Goal: Task Accomplishment & Management: Use online tool/utility

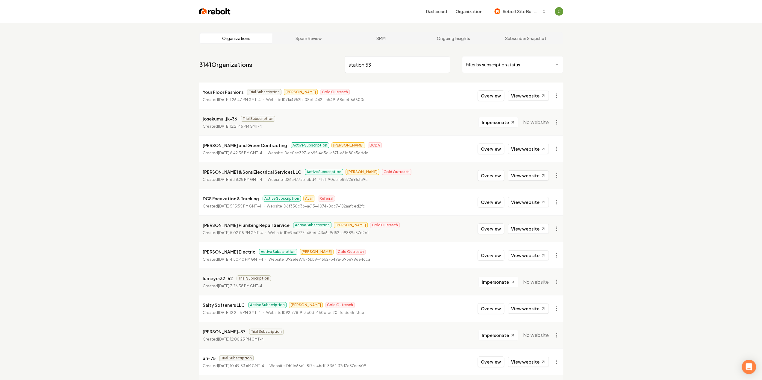
type input "station 53"
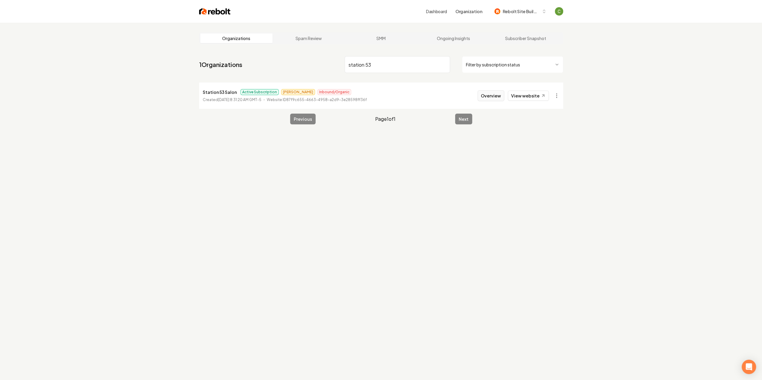
click at [495, 97] on button "Overview" at bounding box center [490, 95] width 27 height 11
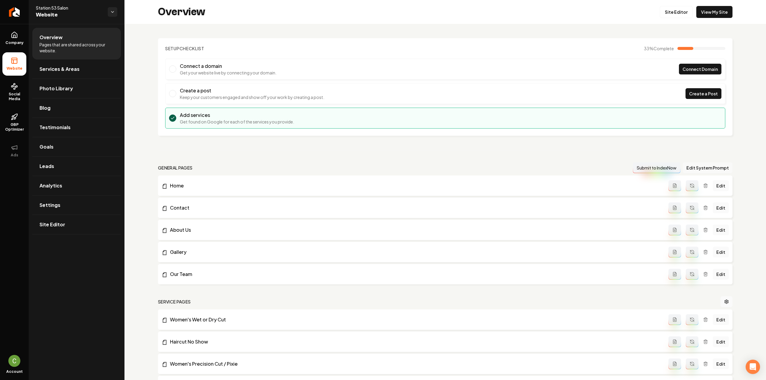
click at [687, 166] on button "Edit System Prompt" at bounding box center [708, 168] width 50 height 11
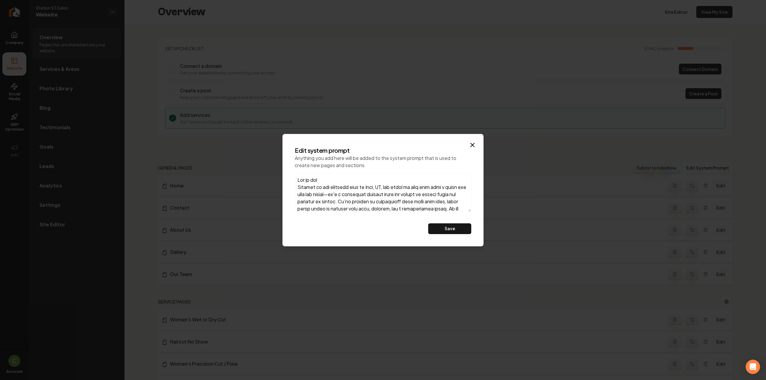
click at [357, 190] on textarea at bounding box center [383, 193] width 177 height 38
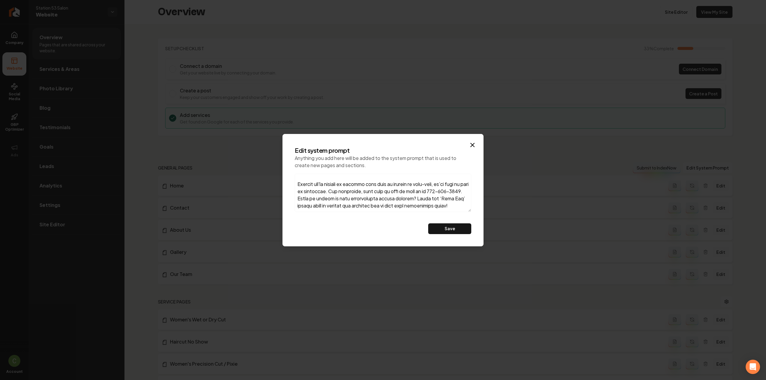
click at [419, 206] on textarea at bounding box center [383, 193] width 177 height 38
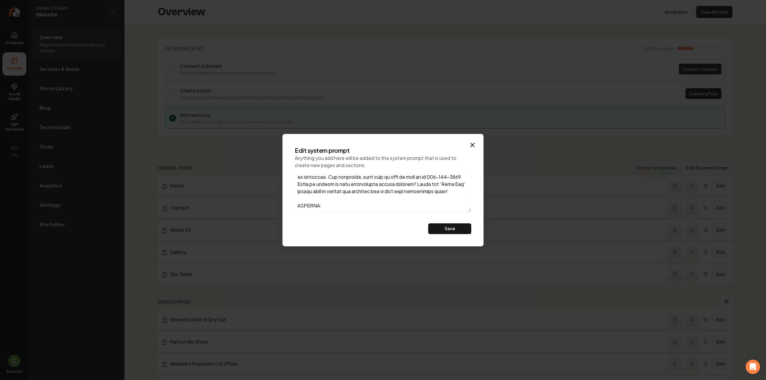
scroll to position [391, 0]
click at [326, 203] on textarea at bounding box center [383, 193] width 177 height 38
paste textarea "- canton - woodstock - jasper - walaksa - Big canoe"
type textarea "Who we are Nestled in the charming town of Tate, GA, our salon is more than jus…"
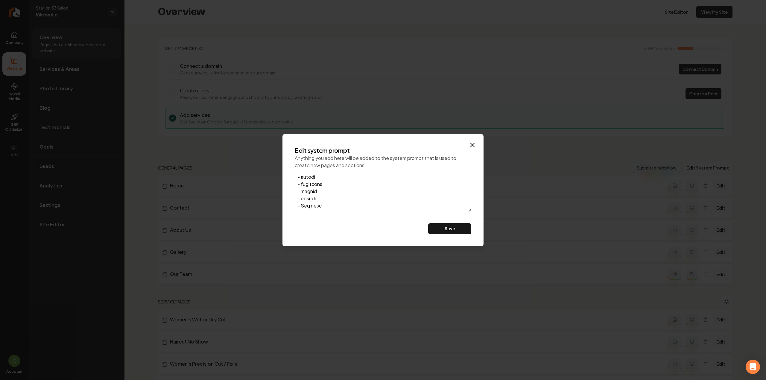
click at [435, 223] on div "Edit system prompt Anything you add here will be added to the system prompt tha…" at bounding box center [383, 191] width 186 height 98
click at [437, 227] on button "Save" at bounding box center [449, 229] width 43 height 11
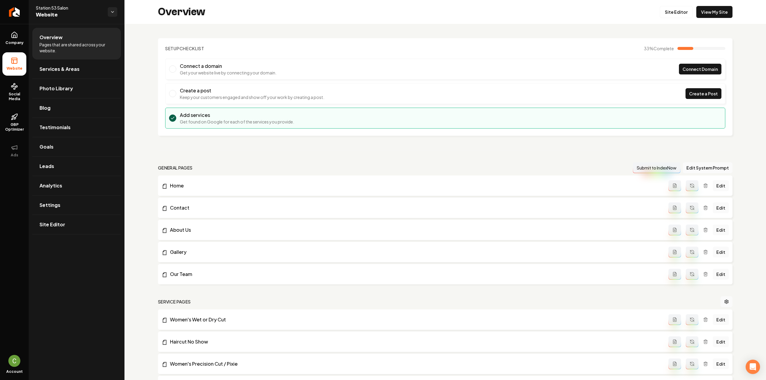
click at [690, 184] on icon "Main content area" at bounding box center [692, 185] width 5 height 5
click at [690, 206] on icon "Main content area" at bounding box center [692, 208] width 5 height 5
click at [690, 228] on icon "Main content area" at bounding box center [692, 230] width 5 height 5
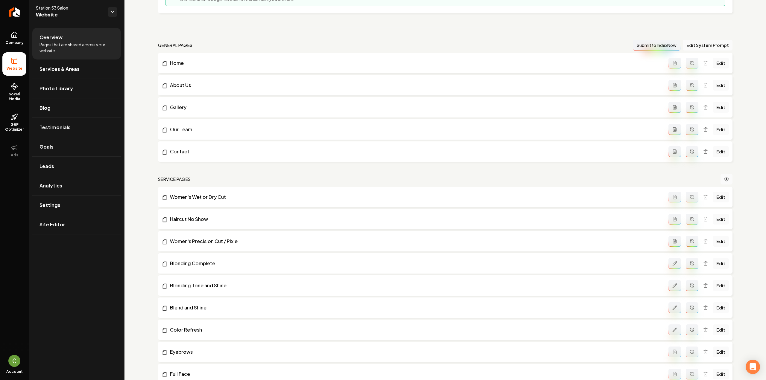
scroll to position [150, 0]
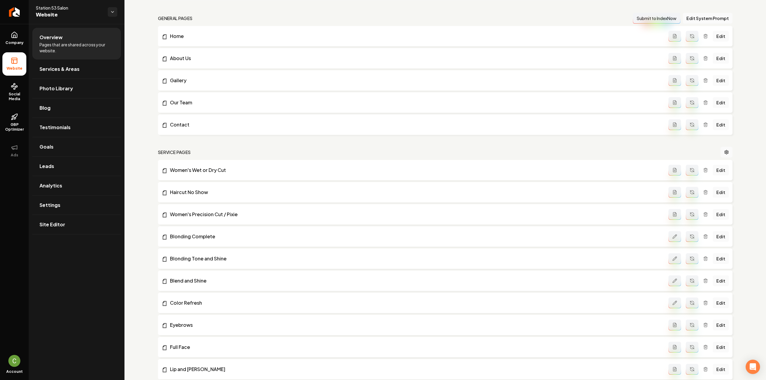
click at [686, 166] on button "Main content area" at bounding box center [692, 170] width 13 height 11
click at [690, 193] on icon "Main content area" at bounding box center [692, 193] width 4 height 2
click at [689, 206] on li "Women's Precision Cut / Pixie Edit" at bounding box center [445, 214] width 575 height 20
click at [690, 216] on icon "Main content area" at bounding box center [692, 214] width 5 height 5
click at [690, 232] on button "Main content area" at bounding box center [692, 236] width 13 height 11
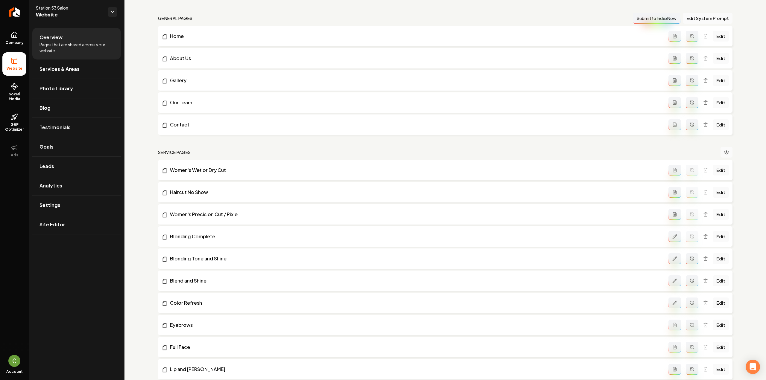
click at [690, 259] on icon "Main content area" at bounding box center [692, 260] width 4 height 2
click at [690, 280] on icon "Main content area" at bounding box center [692, 281] width 5 height 5
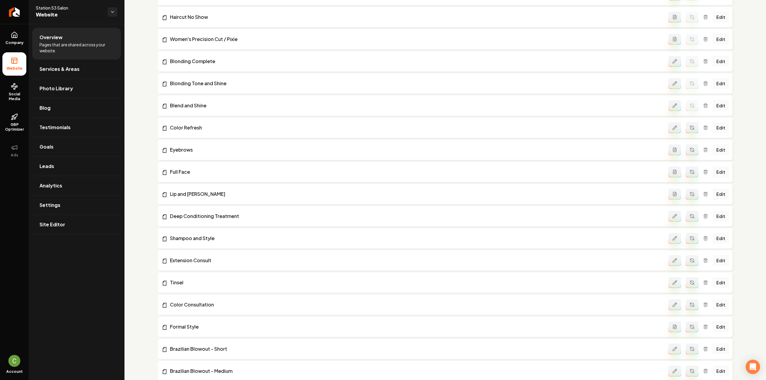
scroll to position [329, 0]
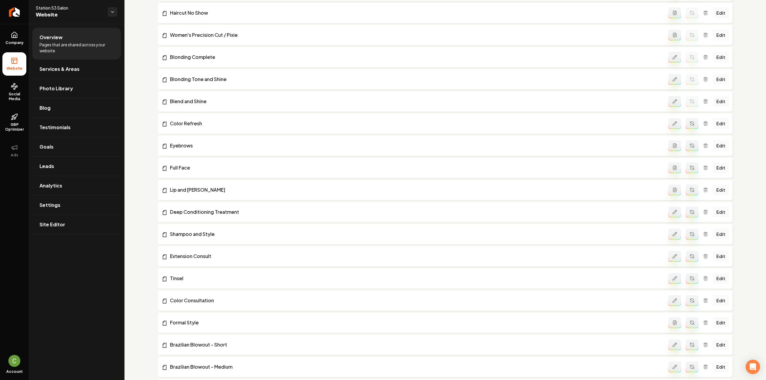
click at [692, 123] on circle "Main content area" at bounding box center [692, 123] width 0 height 0
click at [686, 144] on button "Main content area" at bounding box center [692, 145] width 13 height 11
click at [690, 167] on icon "Main content area" at bounding box center [692, 168] width 5 height 5
click at [686, 190] on button "Main content area" at bounding box center [692, 190] width 13 height 11
click at [689, 208] on button "Main content area" at bounding box center [692, 212] width 13 height 11
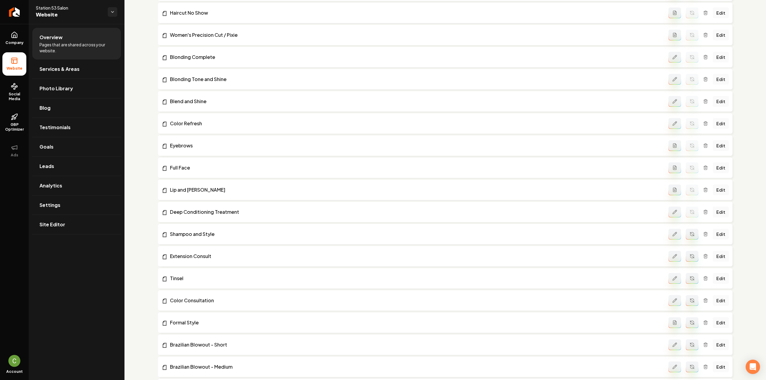
click at [692, 236] on button "Main content area" at bounding box center [692, 234] width 13 height 11
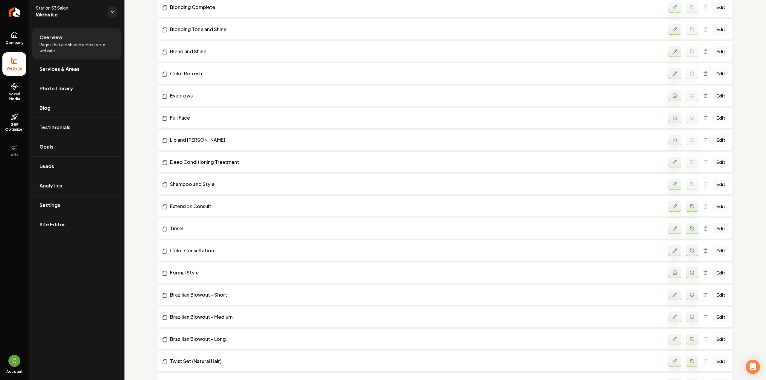
scroll to position [419, 0]
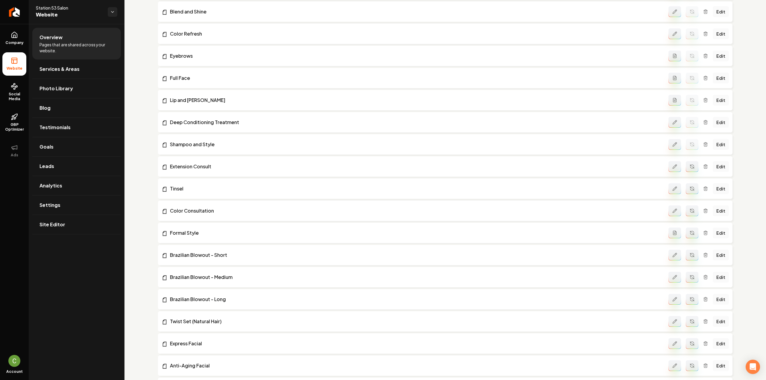
click at [688, 169] on button "Main content area" at bounding box center [692, 166] width 13 height 11
click at [690, 187] on icon "Main content area" at bounding box center [692, 188] width 4 height 2
click at [690, 210] on icon "Main content area" at bounding box center [692, 211] width 5 height 5
click at [687, 228] on button "Main content area" at bounding box center [692, 233] width 13 height 11
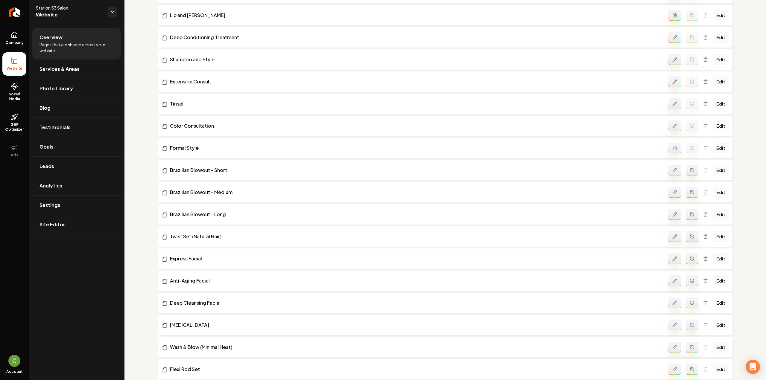
scroll to position [509, 0]
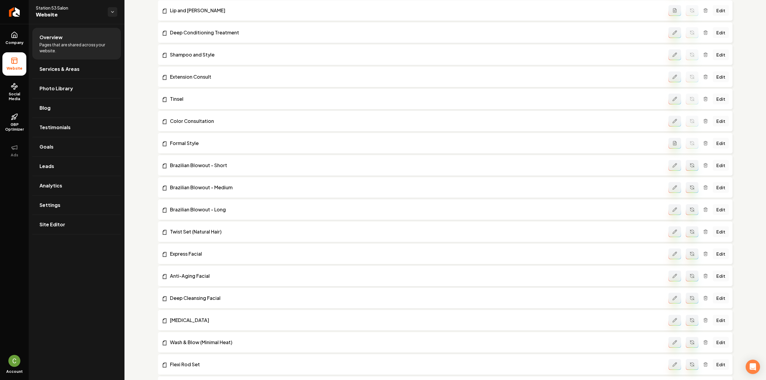
click at [689, 167] on button "Main content area" at bounding box center [692, 165] width 13 height 11
click at [690, 186] on icon "Main content area" at bounding box center [692, 187] width 5 height 5
click at [690, 209] on icon "Main content area" at bounding box center [692, 209] width 5 height 5
click at [690, 230] on icon "Main content area" at bounding box center [692, 232] width 5 height 5
click at [690, 249] on button "Main content area" at bounding box center [692, 254] width 13 height 11
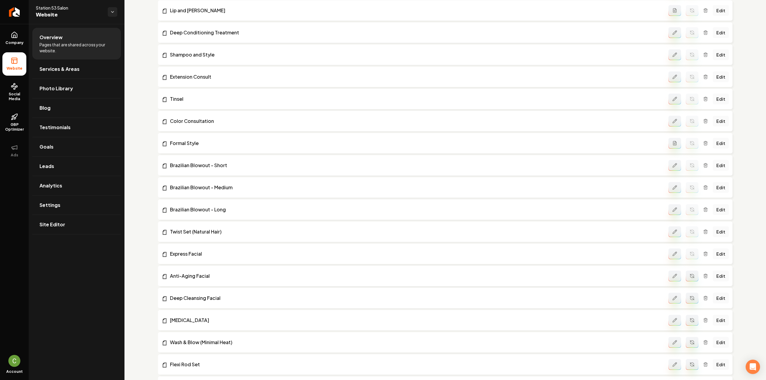
scroll to position [628, 0]
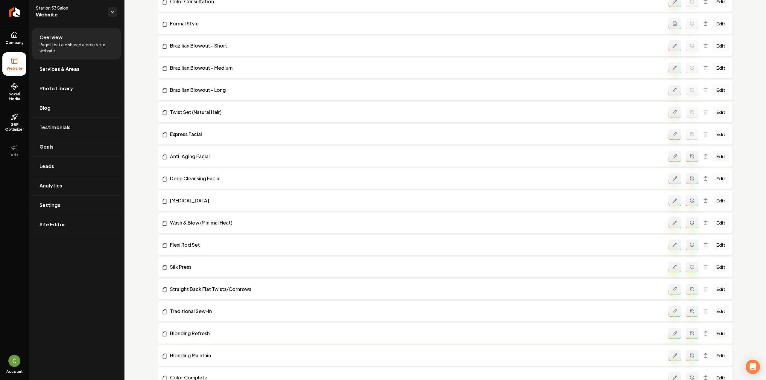
click at [689, 162] on button "Main content area" at bounding box center [692, 156] width 13 height 11
click at [689, 180] on button "Main content area" at bounding box center [692, 178] width 13 height 11
click at [690, 201] on icon "Main content area" at bounding box center [692, 200] width 5 height 5
click at [690, 221] on icon "Main content area" at bounding box center [692, 223] width 5 height 5
click at [690, 246] on icon "Main content area" at bounding box center [692, 246] width 4 height 2
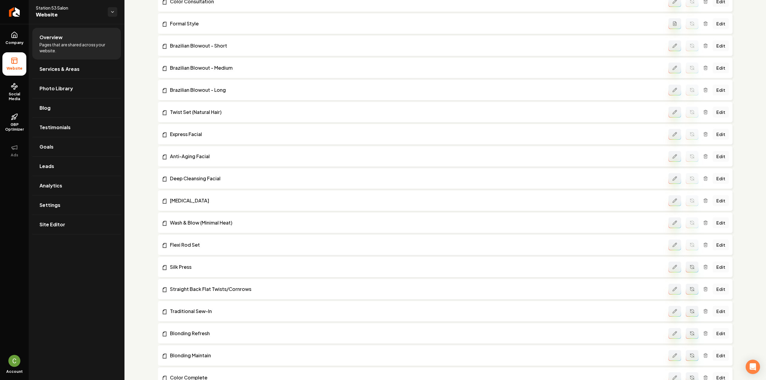
scroll to position [778, 0]
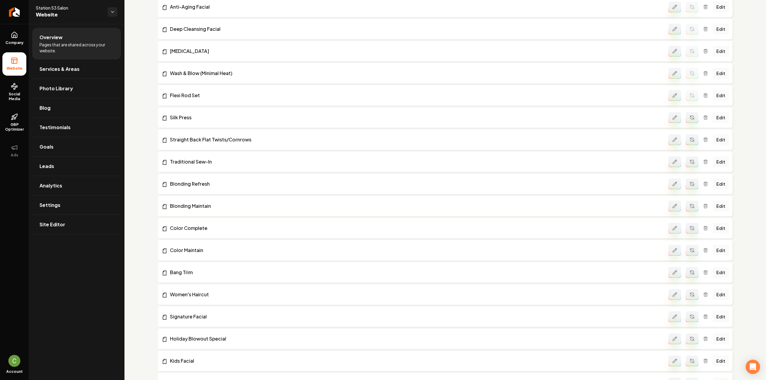
click at [687, 119] on button "Main content area" at bounding box center [692, 117] width 13 height 11
click at [690, 137] on icon "Main content area" at bounding box center [692, 139] width 5 height 5
click at [690, 163] on icon "Main content area" at bounding box center [692, 162] width 5 height 5
click at [687, 189] on button "Main content area" at bounding box center [692, 184] width 13 height 11
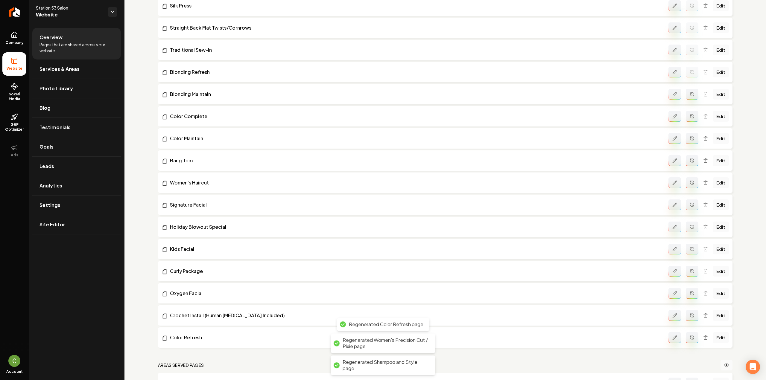
scroll to position [846, 0]
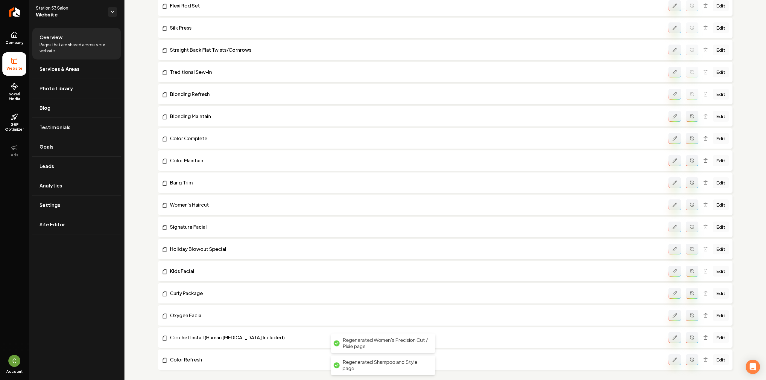
click at [690, 118] on icon "Main content area" at bounding box center [692, 116] width 5 height 5
click at [690, 139] on icon "Main content area" at bounding box center [692, 138] width 5 height 5
click at [688, 163] on button "Main content area" at bounding box center [692, 160] width 13 height 11
click at [690, 181] on icon "Main content area" at bounding box center [692, 182] width 5 height 5
click at [690, 203] on icon "Main content area" at bounding box center [692, 205] width 5 height 5
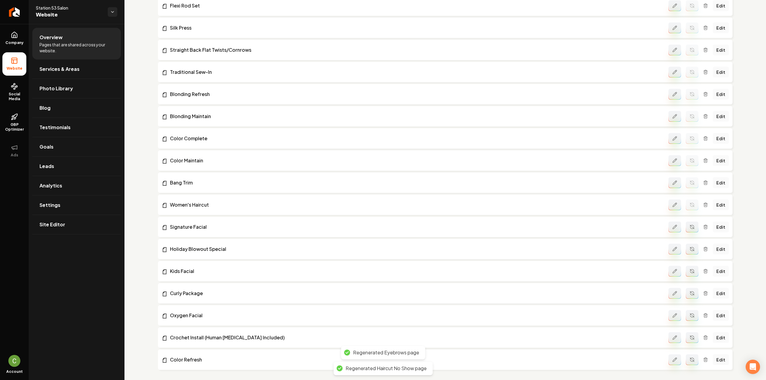
click at [690, 223] on button "Main content area" at bounding box center [692, 227] width 13 height 11
click at [693, 245] on button "Main content area" at bounding box center [692, 249] width 13 height 11
click at [690, 269] on icon "Main content area" at bounding box center [692, 271] width 5 height 5
click at [690, 295] on button "Main content area" at bounding box center [692, 293] width 13 height 11
click at [690, 313] on icon "Main content area" at bounding box center [692, 315] width 5 height 5
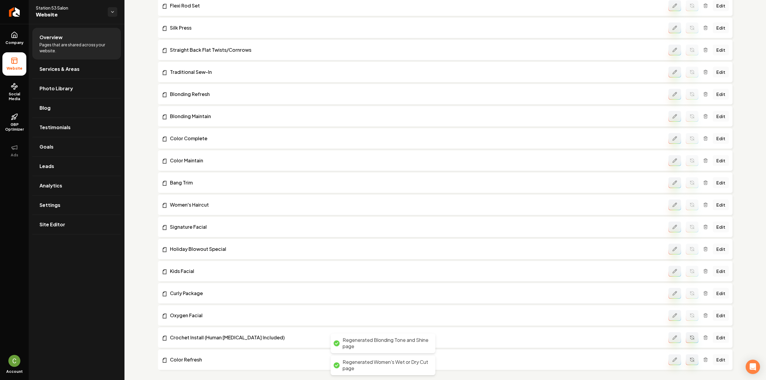
click at [690, 336] on icon "Main content area" at bounding box center [692, 337] width 4 height 2
click at [690, 356] on button "Main content area" at bounding box center [692, 360] width 13 height 11
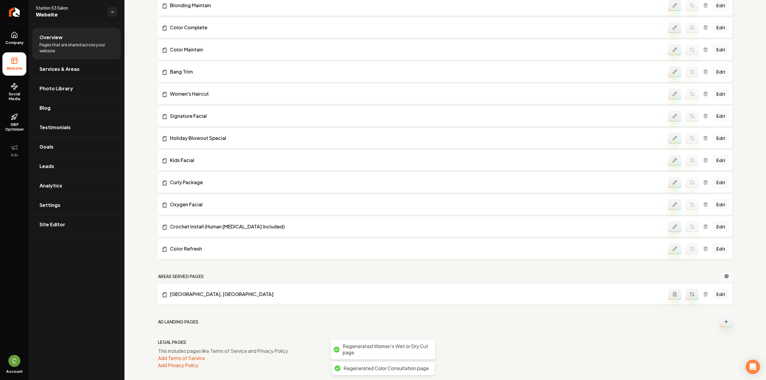
scroll to position [959, 0]
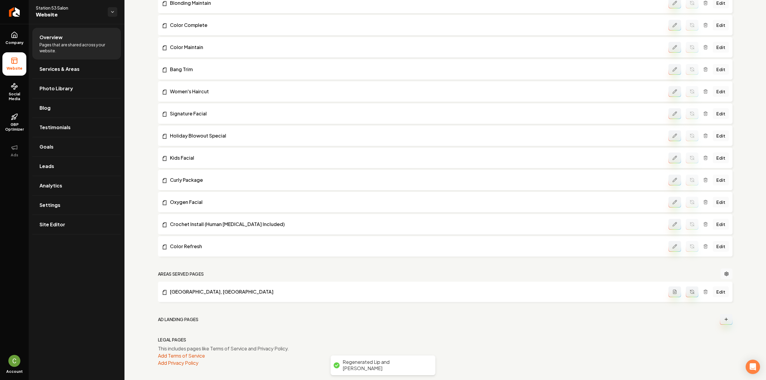
click at [692, 292] on button "Main content area" at bounding box center [692, 292] width 13 height 11
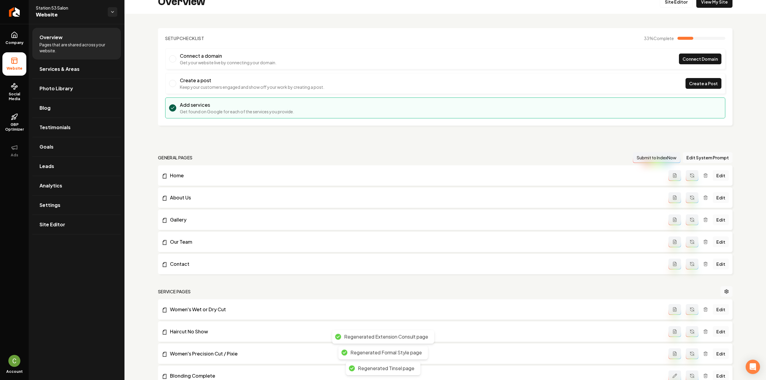
scroll to position [1, 0]
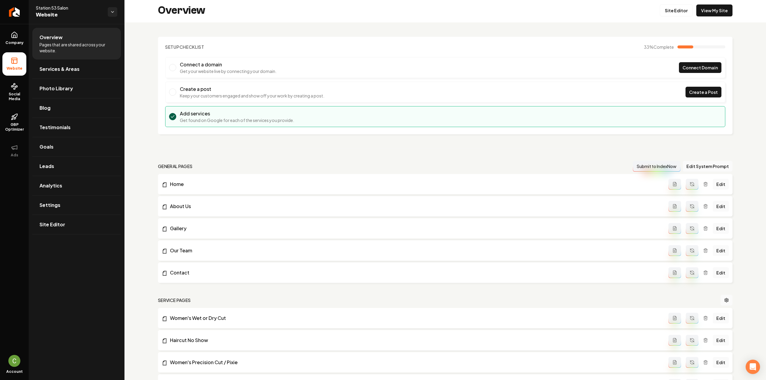
click at [674, 185] on button "Main content area" at bounding box center [675, 184] width 13 height 11
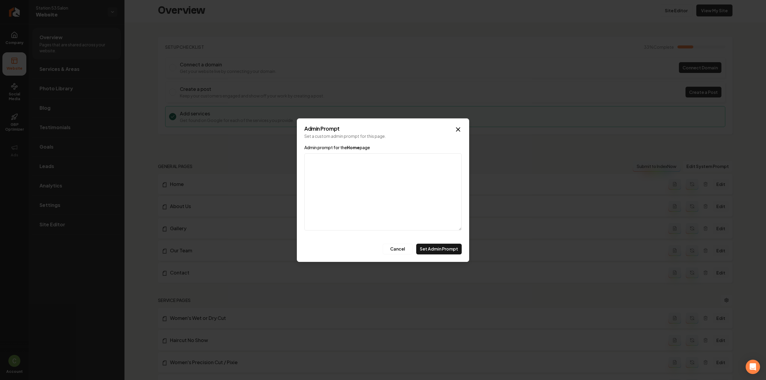
click at [409, 180] on textarea "Admin prompt for the Home page" at bounding box center [382, 192] width 157 height 77
paste textarea "https://www.notion.so/test-automation-26a1b5c84d7c80eb85e7d3e0477e8225?source=c…"
type textarea "https://www.notion.so/test-automation-26a1b5c84d7c80eb85e7d3e0477e8225?source=c…"
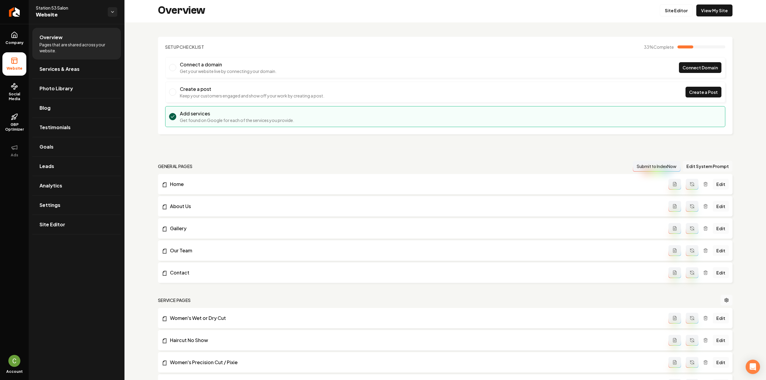
click at [690, 167] on button "Edit System Prompt" at bounding box center [708, 166] width 50 height 11
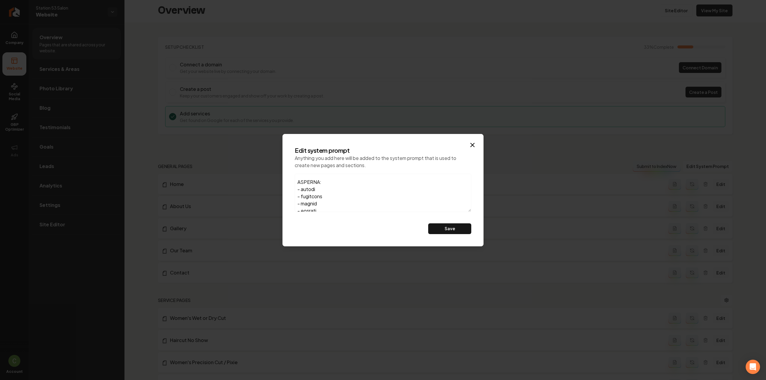
scroll to position [397, 0]
drag, startPoint x: 333, startPoint y: 207, endPoint x: 290, endPoint y: 203, distance: 43.2
click at [290, 203] on div "Edit system prompt Anything you add here will be added to the system prompt tha…" at bounding box center [383, 191] width 186 height 98
click at [436, 230] on button "Save" at bounding box center [449, 229] width 43 height 11
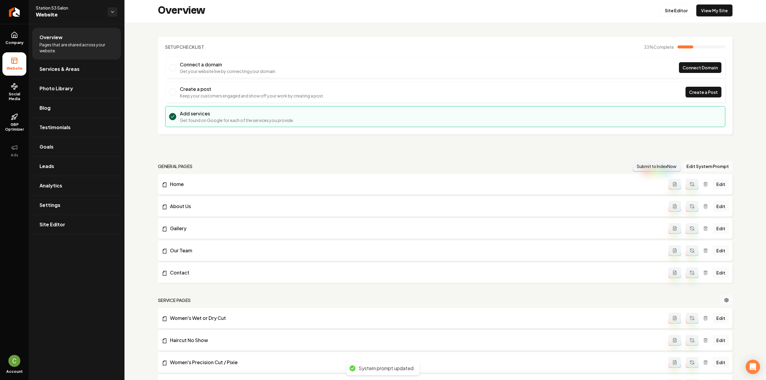
click at [672, 185] on icon "Main content area" at bounding box center [674, 184] width 5 height 5
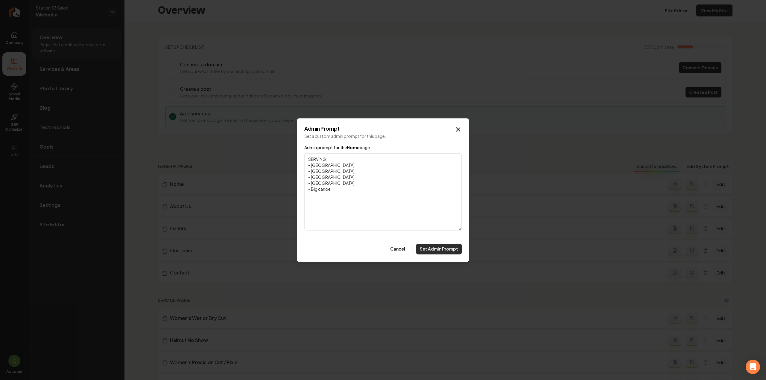
type textarea "SERVING: - canton - woodstock - jasper - walaksa - Big canoe"
click at [427, 247] on button "Set Admin Prompt" at bounding box center [438, 249] width 45 height 11
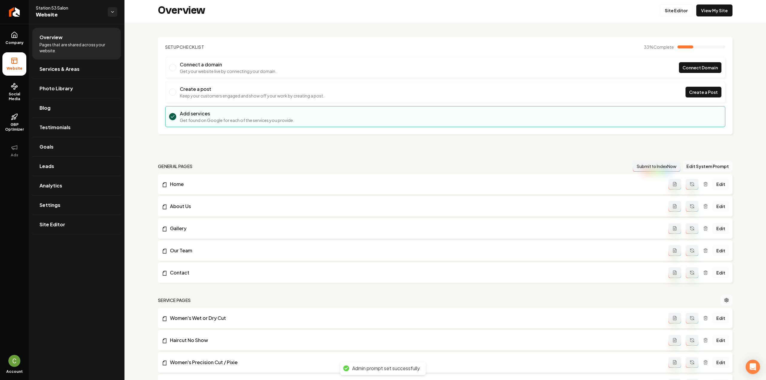
click at [691, 183] on icon "Main content area" at bounding box center [691, 182] width 1 height 1
click at [672, 209] on button "Main content area" at bounding box center [675, 206] width 13 height 11
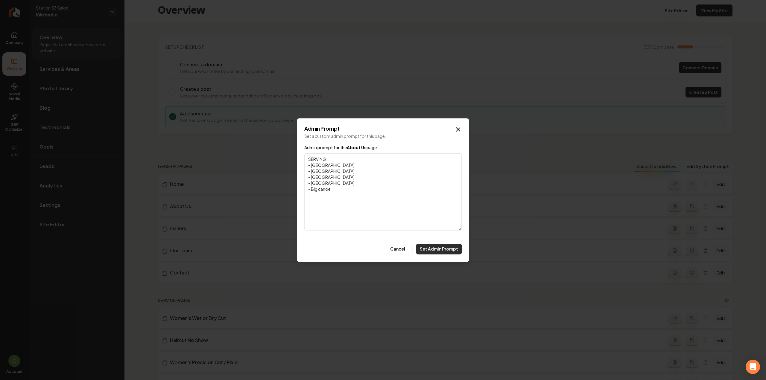
type textarea "SERVING: - canton - woodstock - jasper - walaksa - Big canoe"
click at [430, 246] on button "Set Admin Prompt" at bounding box center [438, 249] width 45 height 11
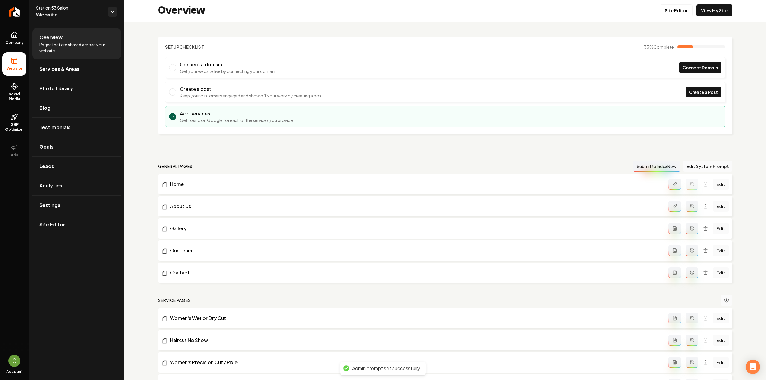
click at [690, 206] on icon "Main content area" at bounding box center [692, 206] width 5 height 5
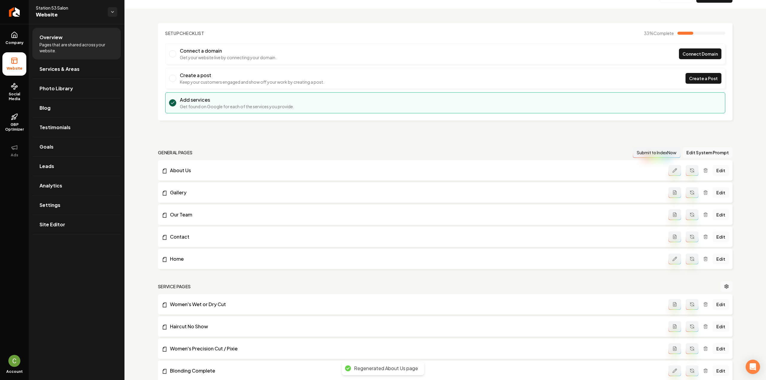
scroll to position [0, 0]
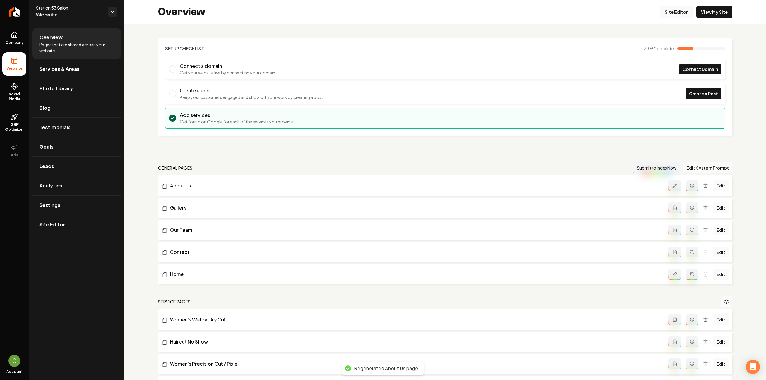
click at [671, 14] on link "Site Editor" at bounding box center [676, 12] width 33 height 12
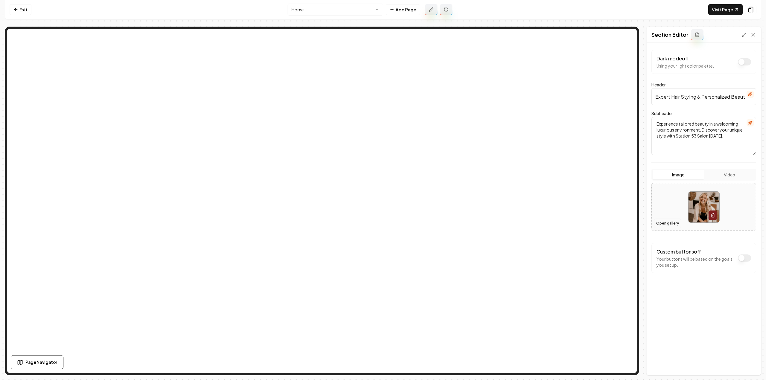
click at [668, 224] on button "Open gallery" at bounding box center [667, 224] width 27 height 10
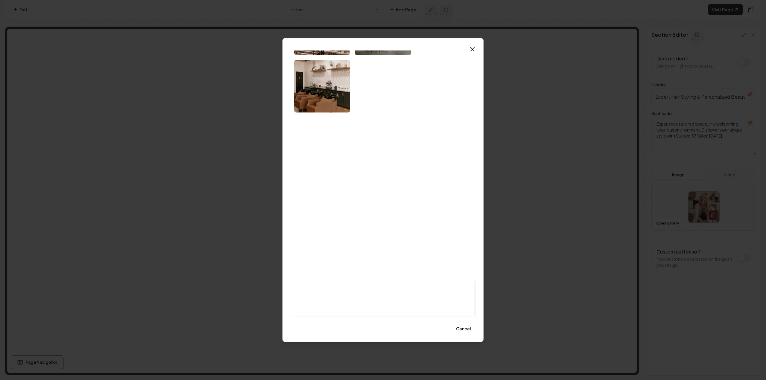
scroll to position [1704, 0]
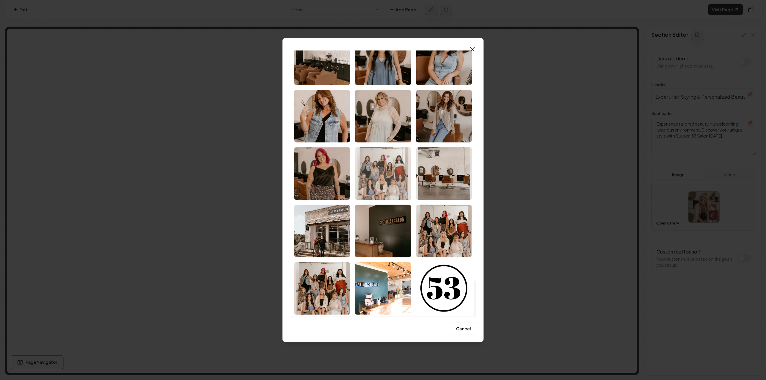
click at [378, 184] on img "Select image image_67978f47432c476416238ec2.jpeg" at bounding box center [383, 173] width 56 height 53
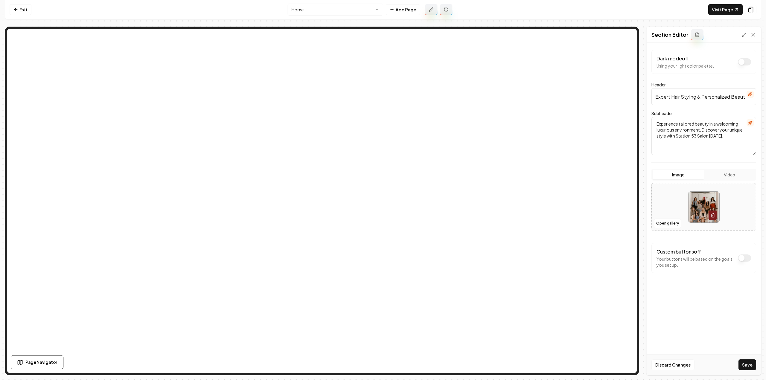
drag, startPoint x: 747, startPoint y: 363, endPoint x: 737, endPoint y: 360, distance: 10.3
click at [746, 363] on button "Save" at bounding box center [748, 365] width 18 height 11
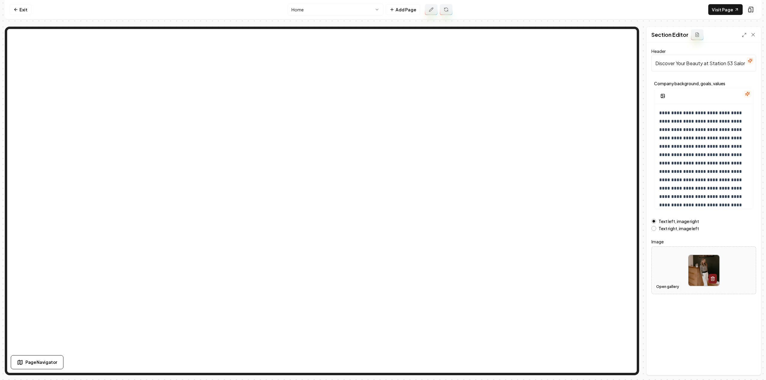
click at [667, 288] on button "Open gallery" at bounding box center [667, 287] width 27 height 10
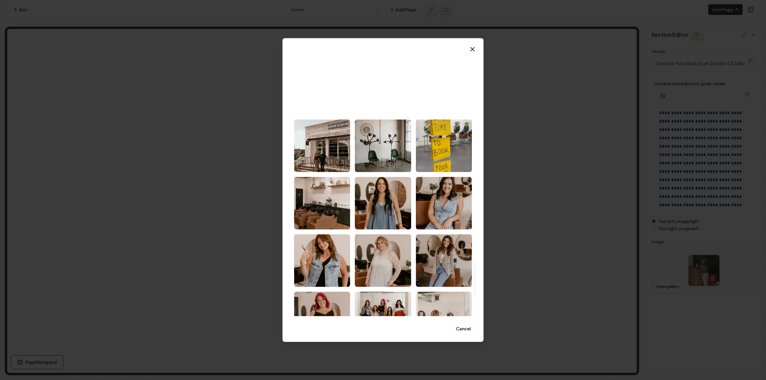
scroll to position [1554, 0]
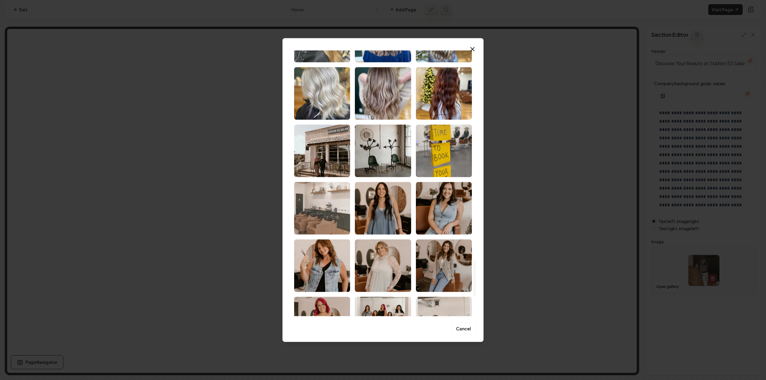
click at [296, 221] on img "Select image image_679791c8432c47641630daff.jpeg" at bounding box center [322, 208] width 56 height 53
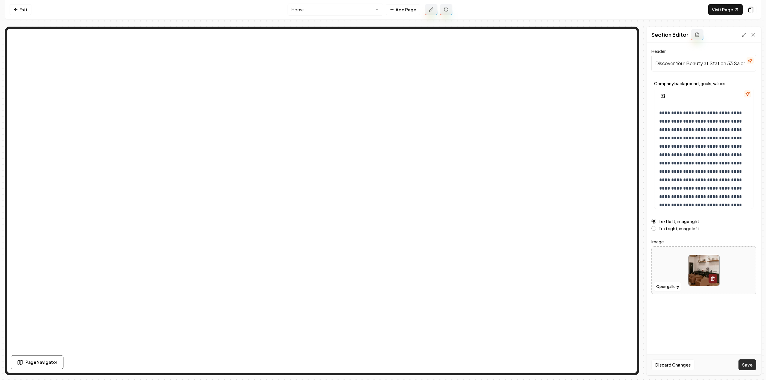
click at [749, 365] on button "Save" at bounding box center [748, 365] width 18 height 11
click at [696, 34] on icon at bounding box center [697, 35] width 3 height 4
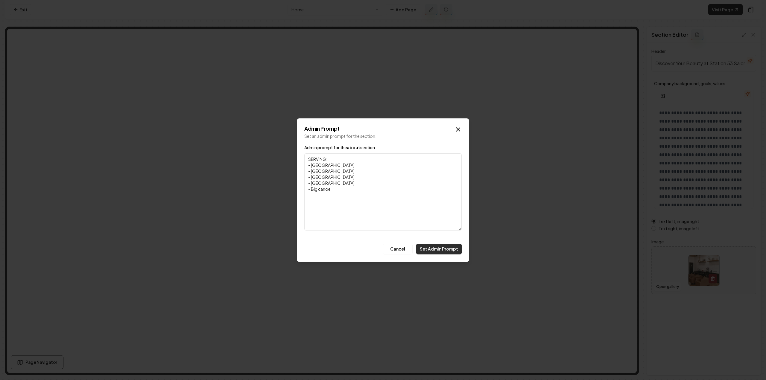
type textarea "SERVING: - canton - woodstock - jasper - walaksa - Big canoe"
click at [448, 248] on button "Set Admin Prompt" at bounding box center [438, 249] width 45 height 11
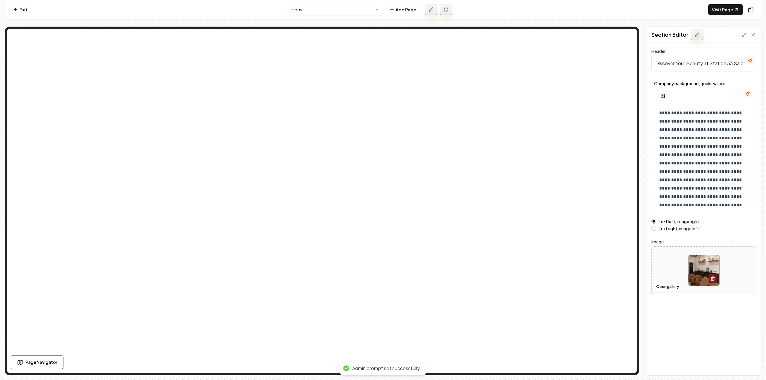
click at [750, 89] on div at bounding box center [704, 96] width 99 height 16
click at [749, 92] on icon "button" at bounding box center [747, 94] width 5 height 5
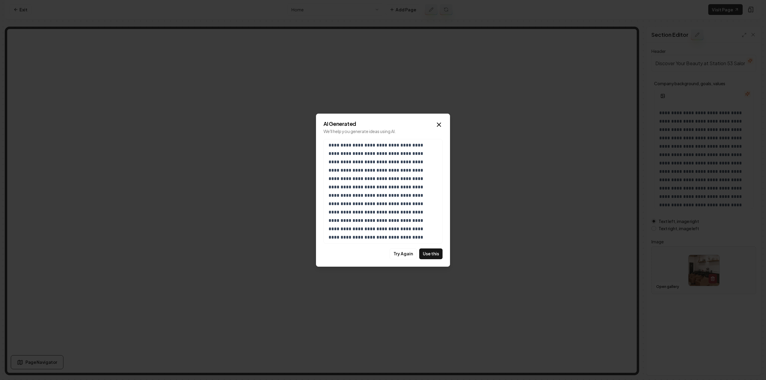
scroll to position [89, 0]
click at [427, 251] on button "Use this" at bounding box center [430, 254] width 23 height 11
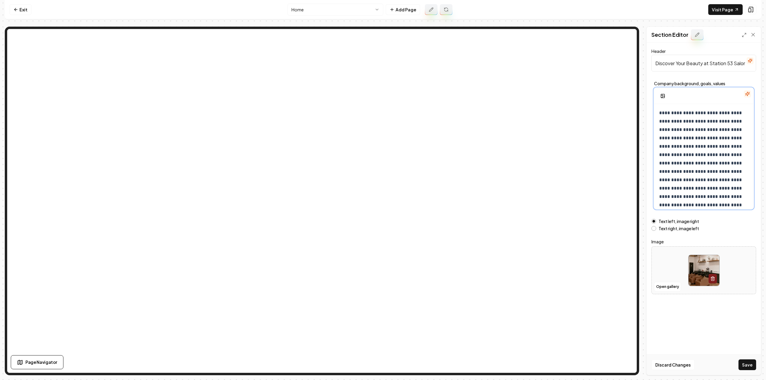
click at [703, 187] on p "**********" at bounding box center [701, 213] width 85 height 209
click at [697, 35] on icon at bounding box center [697, 34] width 5 height 5
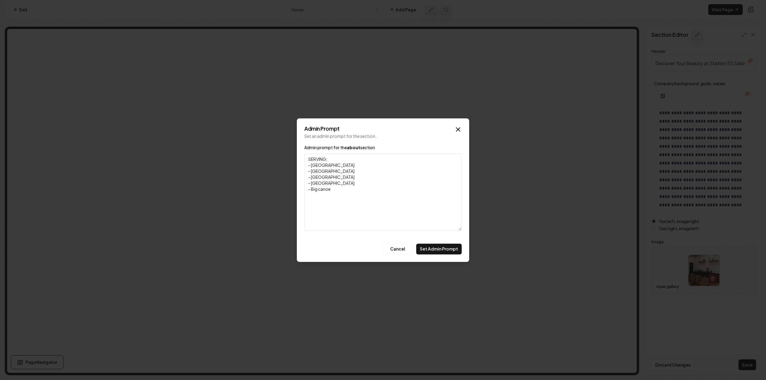
click at [365, 156] on textarea "SERVING: - canton - woodstock - jasper - walaksa - Big canoe" at bounding box center [382, 192] width 157 height 77
click at [365, 157] on textarea "SERVING: - canton - woodstock - jasper - walaksa - Big canoe" at bounding box center [382, 192] width 157 height 77
click at [367, 158] on textarea "SERVING: - canton - woodstock - jasper - walaksa - Big canoe" at bounding box center [382, 192] width 157 height 77
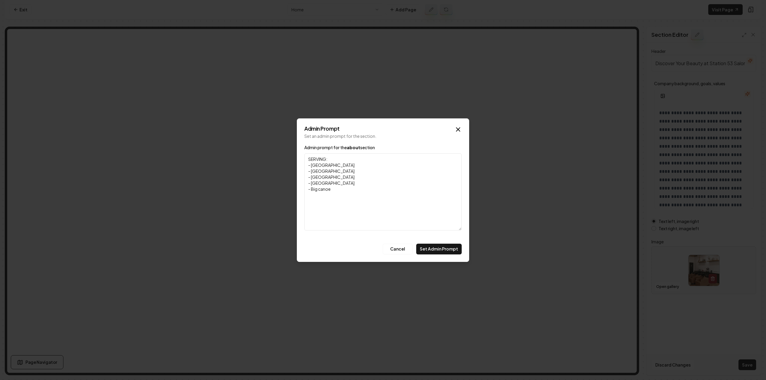
drag, startPoint x: 327, startPoint y: 159, endPoint x: 318, endPoint y: 158, distance: 8.8
click at [318, 158] on textarea "SERVING: - canton - woodstock - jasper - walaksa - Big canoe" at bounding box center [382, 192] width 157 height 77
type textarea "SERVICE AREAS: - canton - woodstock - jasper - walaksa - Big canoe"
click at [448, 245] on button "Set Admin Prompt" at bounding box center [438, 249] width 45 height 11
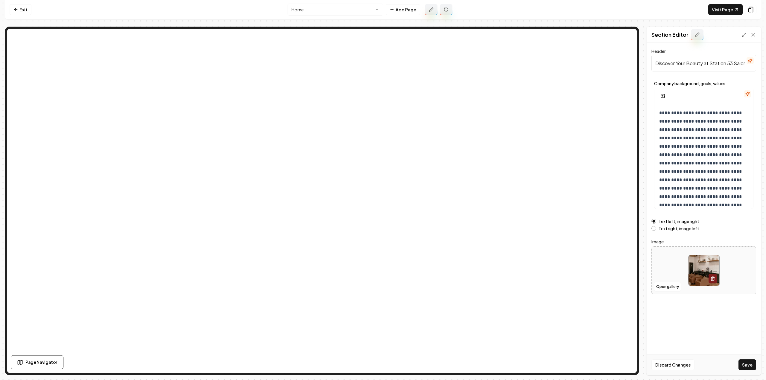
click at [750, 361] on button "Save" at bounding box center [748, 365] width 18 height 11
click at [430, 7] on button at bounding box center [431, 9] width 13 height 11
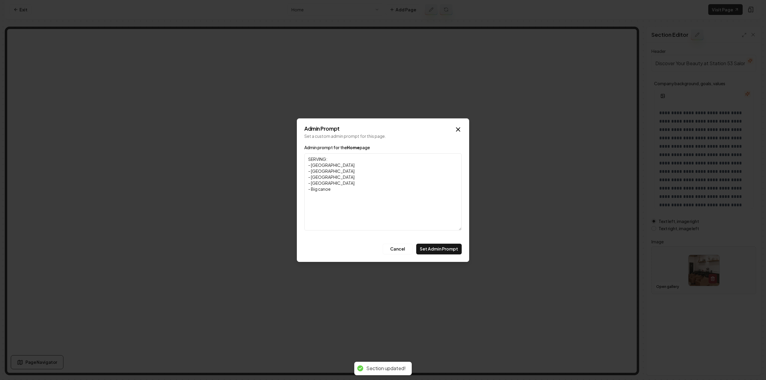
click at [327, 161] on textarea "SERVING: - canton - woodstock - jasper - walaksa - Big canoe" at bounding box center [382, 192] width 157 height 77
click at [326, 162] on textarea "SERVING: - canton - woodstock - jasper - walaksa - Big canoe" at bounding box center [382, 192] width 157 height 77
click at [324, 160] on textarea "SERVING: - canton - woodstock - jasper - walaksa - Big canoe" at bounding box center [382, 192] width 157 height 77
click at [344, 151] on div "Admin prompt for the Home page SERVICE : - canton - woodstock - jasper - walaks…" at bounding box center [382, 191] width 157 height 95
click at [341, 157] on textarea "SERVICE : - canton - woodstock - jasper - walaksa - Big canoe" at bounding box center [382, 192] width 157 height 77
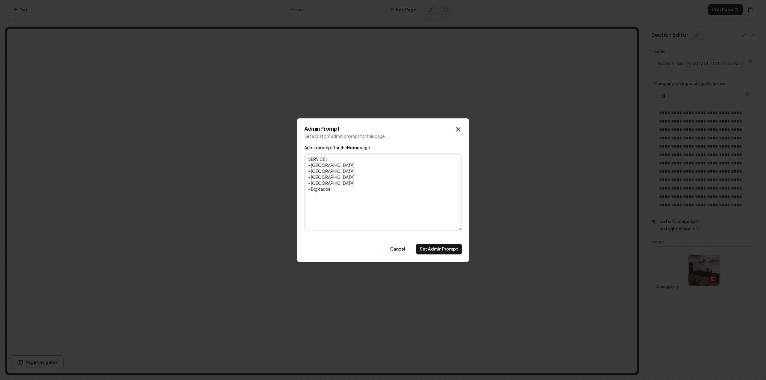
click at [341, 157] on textarea "SERVICE : - canton - woodstock - jasper - walaksa - Big canoe" at bounding box center [382, 192] width 157 height 77
type textarea "MAKE SURE TO MENTION THESE AREAS: - canton - woodstock - jasper - walaksa - Big…"
click at [449, 252] on button "Set Admin Prompt" at bounding box center [438, 249] width 45 height 11
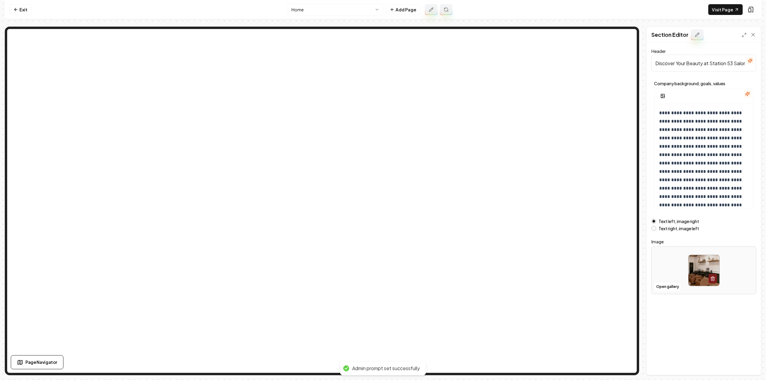
click at [449, 11] on button at bounding box center [446, 9] width 13 height 11
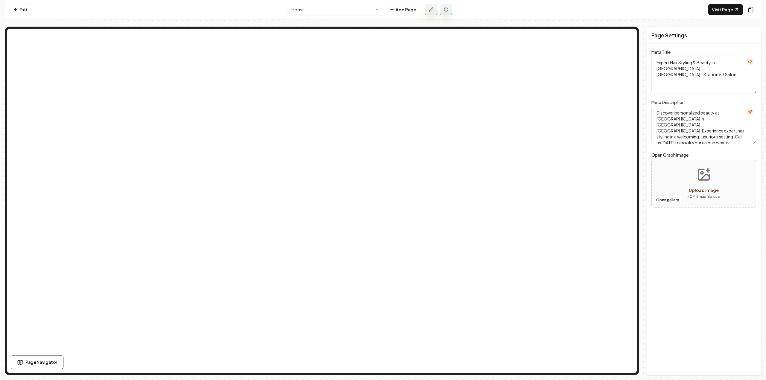
click at [748, 267] on div "Page Settings Meta Title Expert Hair Styling & Beauty in Tate, GA - Station 53 …" at bounding box center [703, 201] width 115 height 349
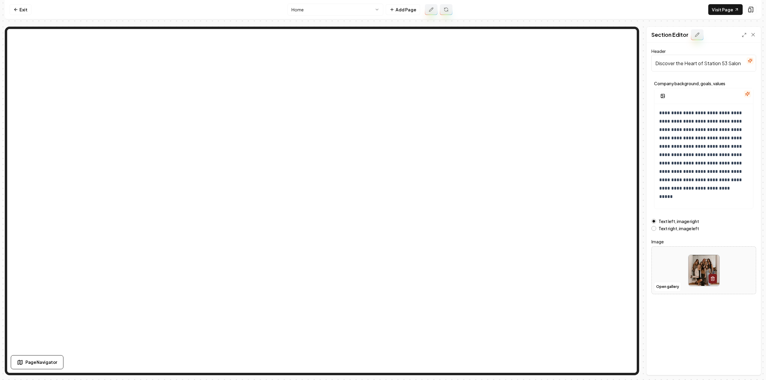
click at [302, 17] on nav "Exit Home Add Page Visit Page" at bounding box center [383, 9] width 757 height 19
click at [305, 14] on html "**********" at bounding box center [383, 190] width 766 height 380
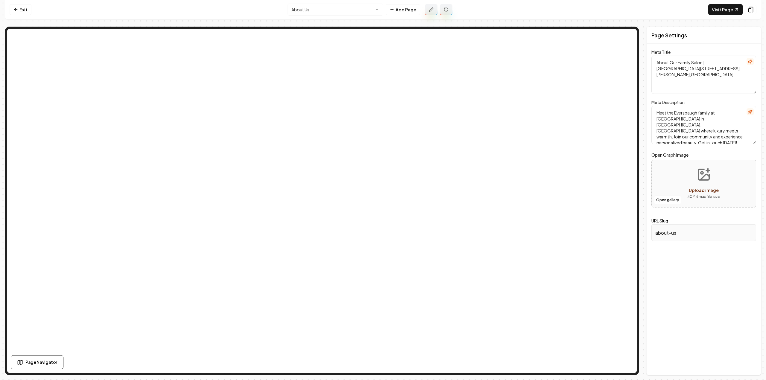
click at [328, 12] on html "Computer Required This feature is only available on a computer. Please switch t…" at bounding box center [383, 190] width 766 height 380
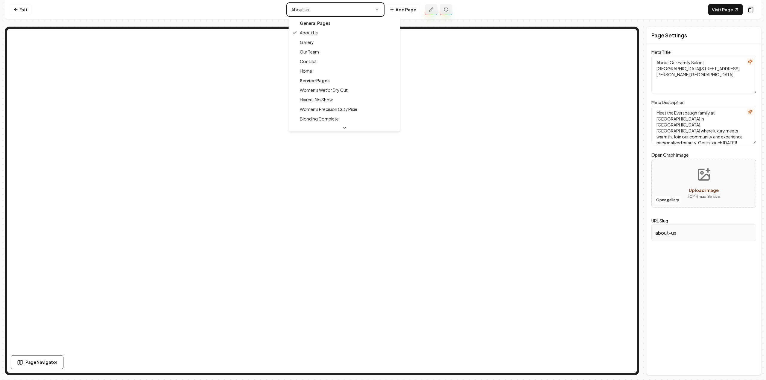
type textarea "Expert Hair Styling & Beauty in Tate, GA - Station 53 Salon"
type textarea "Discover personalized beauty at Station 53 Salon in Tate, GA. Experience expert…"
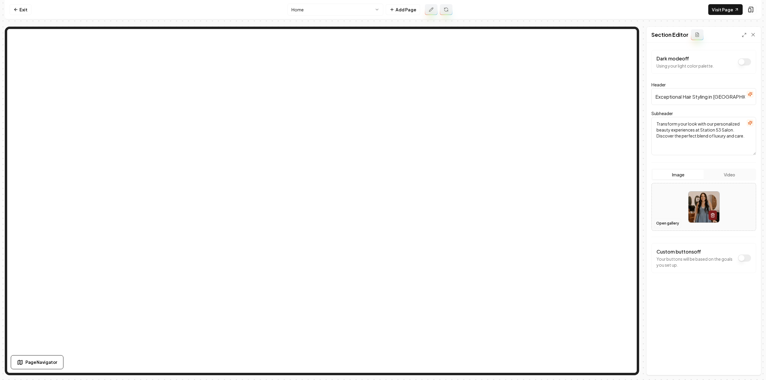
click at [671, 223] on button "Open gallery" at bounding box center [667, 224] width 27 height 10
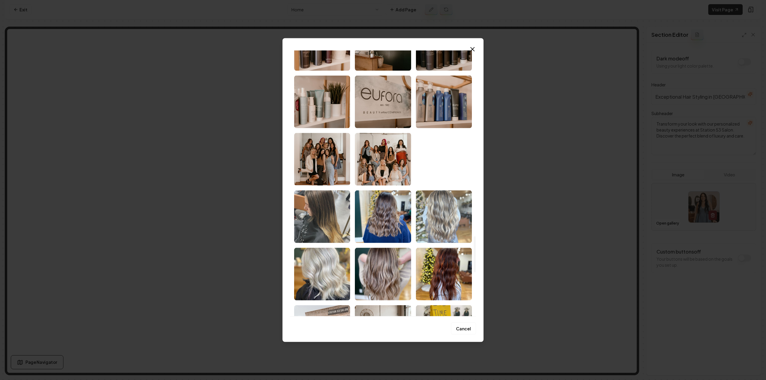
scroll to position [1377, 0]
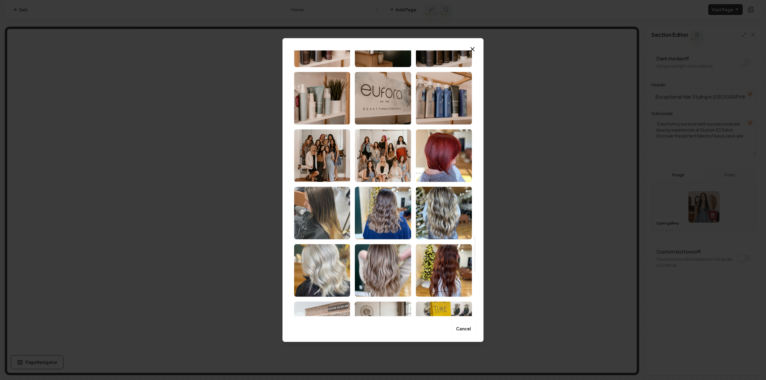
click at [388, 169] on img "Select image image_6850536eb13a102537d4d742.jpeg" at bounding box center [383, 155] width 56 height 53
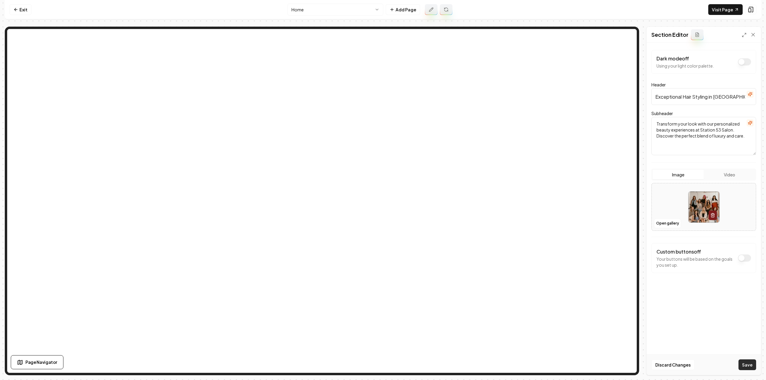
click at [754, 367] on button "Save" at bounding box center [748, 365] width 18 height 11
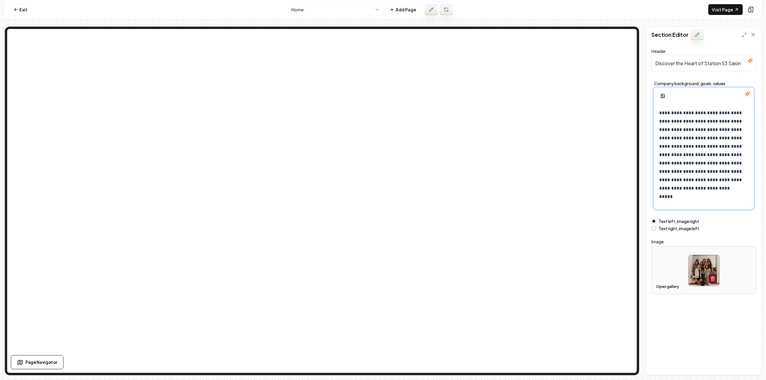
click at [708, 168] on p "**********" at bounding box center [701, 155] width 85 height 92
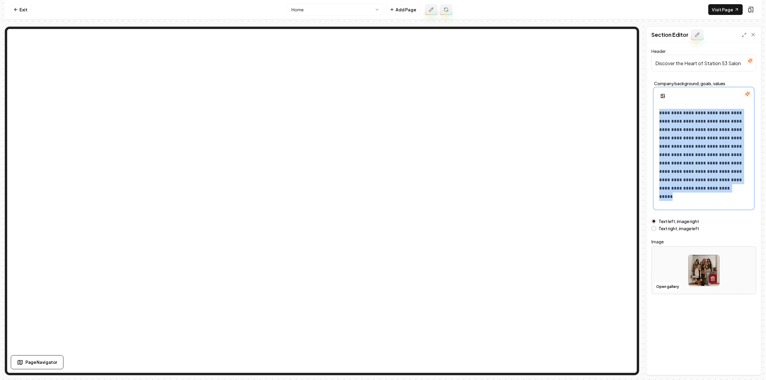
click at [708, 168] on p "**********" at bounding box center [701, 155] width 85 height 92
click at [432, 11] on icon at bounding box center [431, 9] width 5 height 5
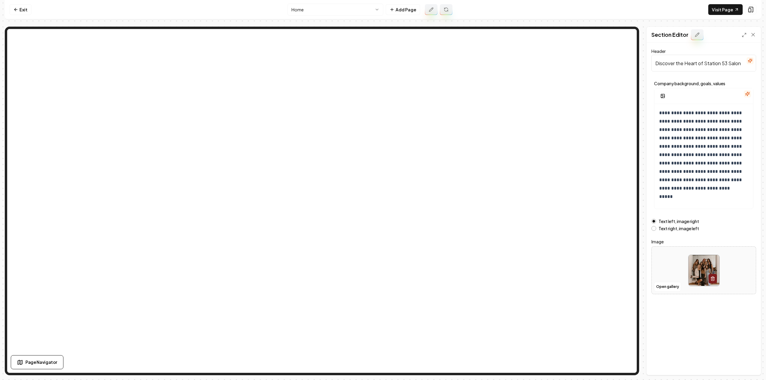
click at [747, 92] on icon "button" at bounding box center [747, 94] width 5 height 5
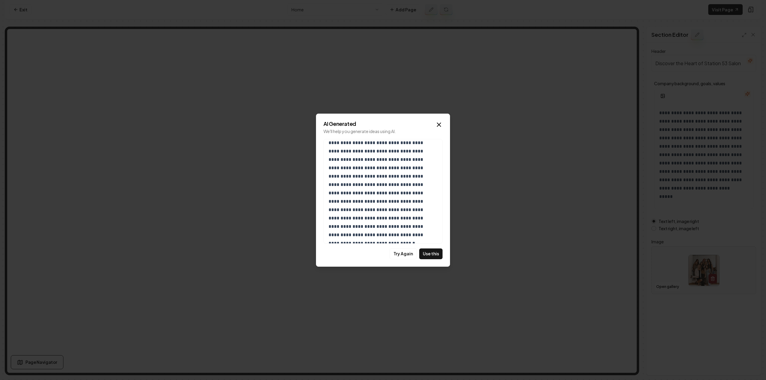
scroll to position [97, 0]
click at [431, 253] on button "Use this" at bounding box center [430, 254] width 23 height 11
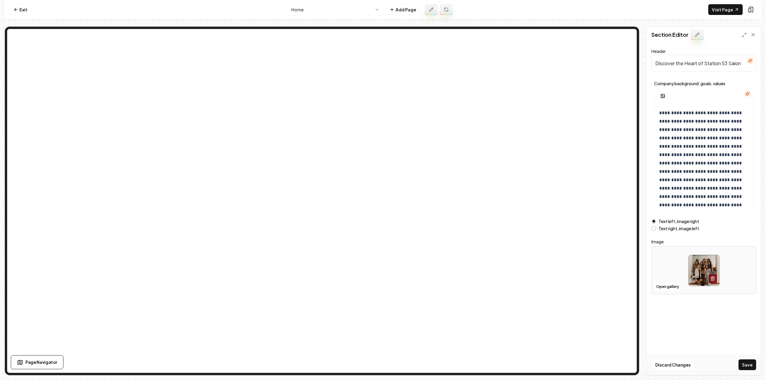
click at [746, 368] on button "Save" at bounding box center [748, 365] width 18 height 11
click at [14, 7] on link "Exit" at bounding box center [21, 9] width 22 height 11
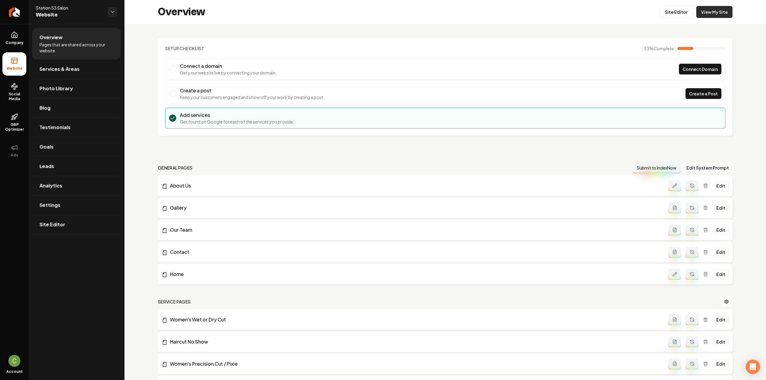
click at [725, 12] on link "View My Site" at bounding box center [714, 12] width 36 height 12
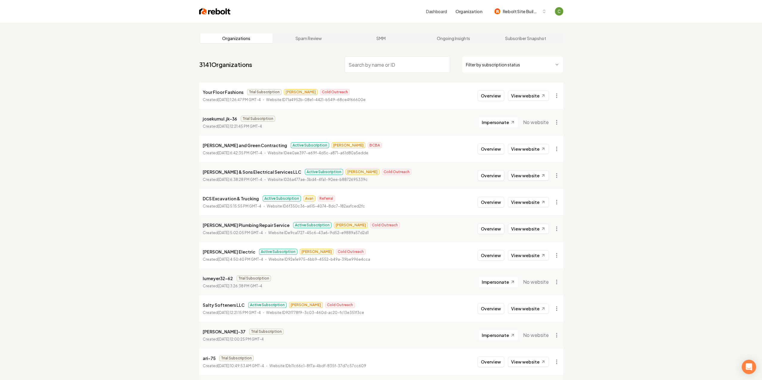
click at [365, 69] on input "search" at bounding box center [396, 64] width 105 height 17
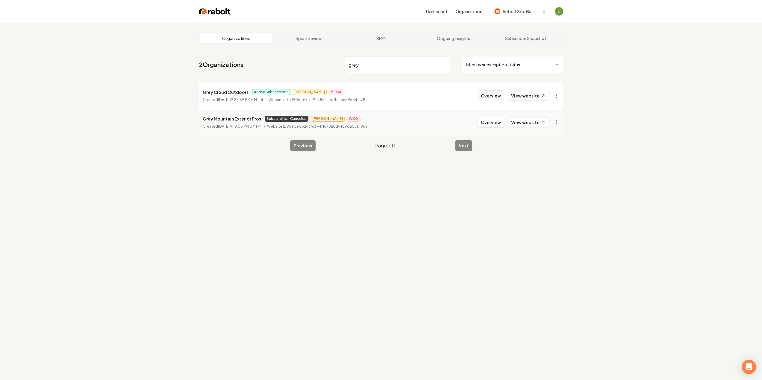
type input "grey"
click at [492, 101] on button "Overview" at bounding box center [490, 95] width 27 height 11
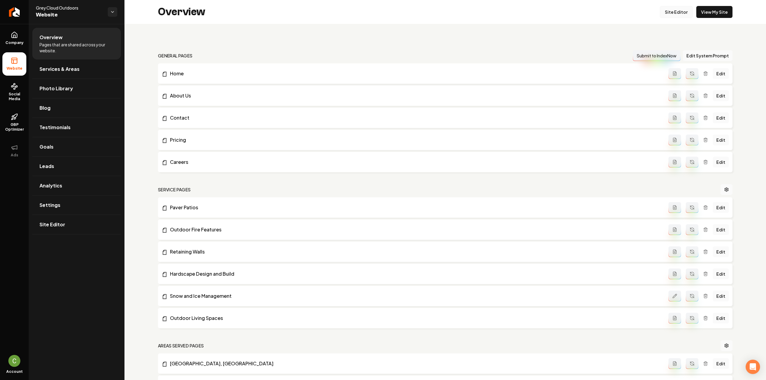
click at [665, 16] on link "Site Editor" at bounding box center [676, 12] width 33 height 12
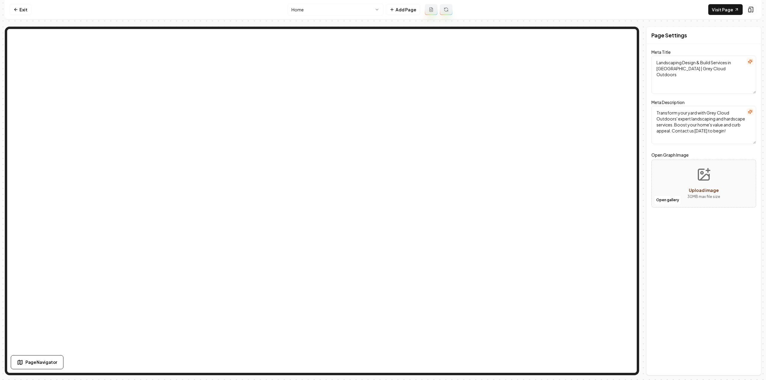
drag, startPoint x: 314, startPoint y: 3, endPoint x: 314, endPoint y: 7, distance: 4.2
click at [314, 3] on nav "Exit Home Add Page Visit Page" at bounding box center [383, 9] width 757 height 19
click at [314, 9] on html "Computer Required This feature is only available on a computer. Please switch t…" at bounding box center [383, 190] width 766 height 380
click at [741, 7] on link "Visit Page" at bounding box center [725, 9] width 34 height 11
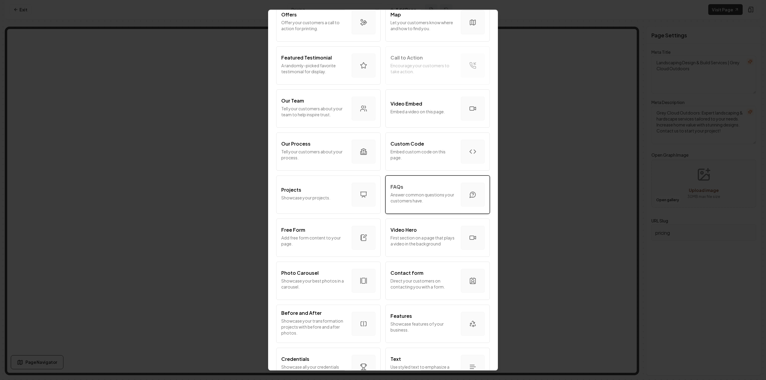
scroll to position [150, 0]
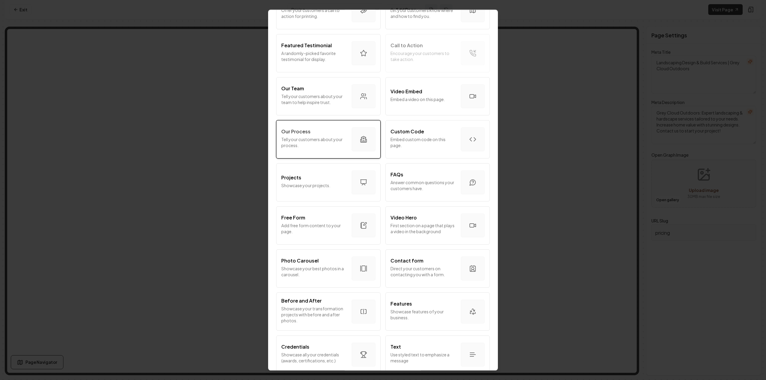
click at [343, 142] on p "Tell your customers about your process." at bounding box center [314, 142] width 66 height 12
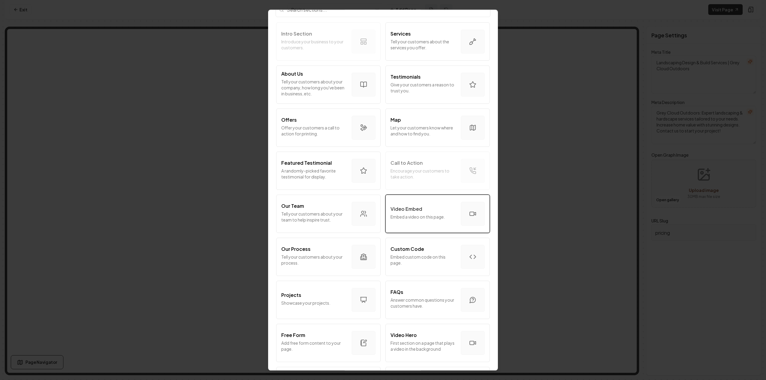
scroll to position [60, 0]
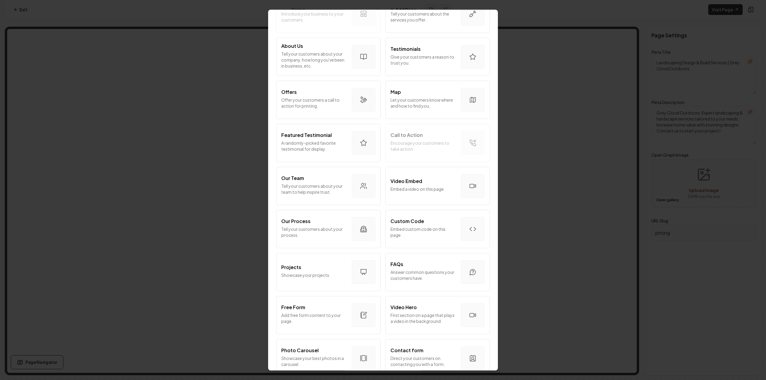
paste input "https://rebolt-builtright.slack.com/archives/C07UF4PLZ8V/p1758131457326979"
type input "https://rebolt-builtright.slack.com/archives/C07UF4PLZ8V/p1758131457326979"
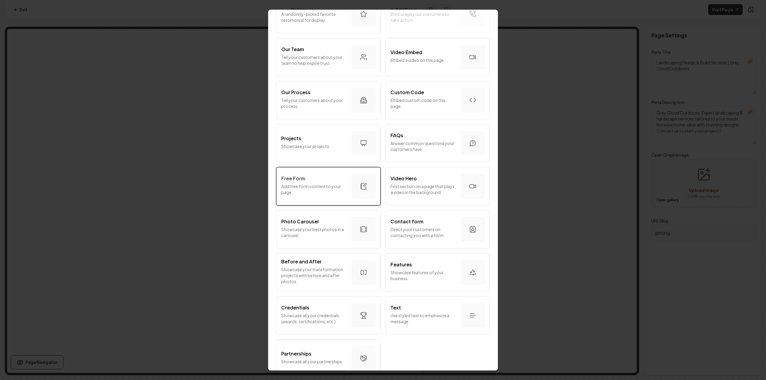
scroll to position [203, 0]
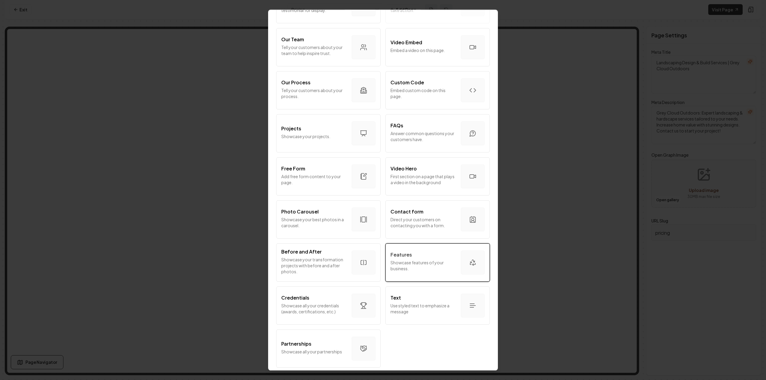
click at [409, 260] on p "Showcase features of your business." at bounding box center [424, 266] width 66 height 12
click at [408, 256] on div "Intro Section Introduce your business to your customers. Services Tell your cus…" at bounding box center [383, 112] width 215 height 515
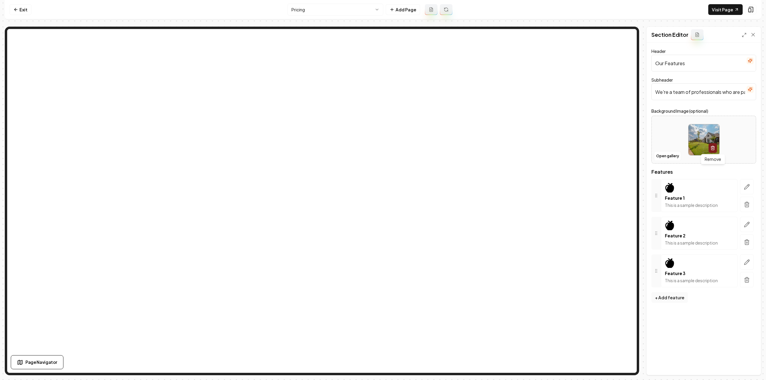
click at [711, 147] on icon "button" at bounding box center [713, 148] width 5 height 5
click at [752, 368] on button "Save" at bounding box center [748, 365] width 18 height 11
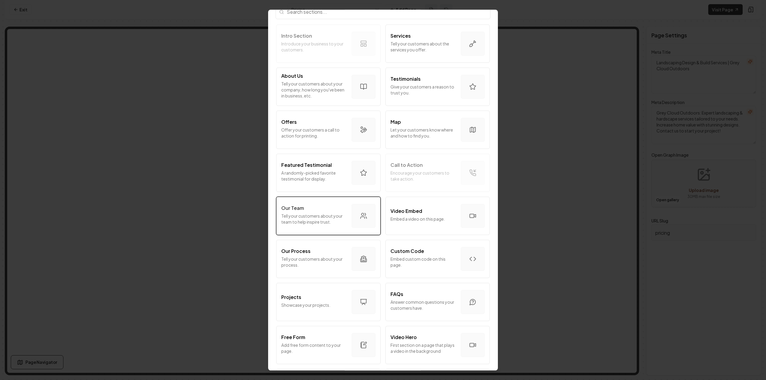
scroll to position [0, 0]
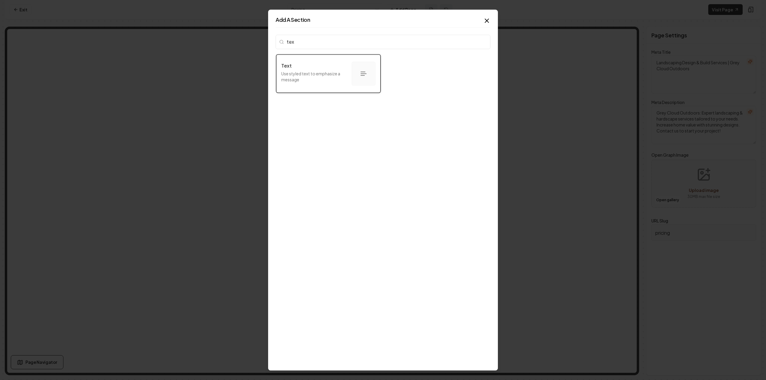
type input "text"
click at [339, 74] on p "Use styled text to emphasize a message" at bounding box center [314, 77] width 66 height 12
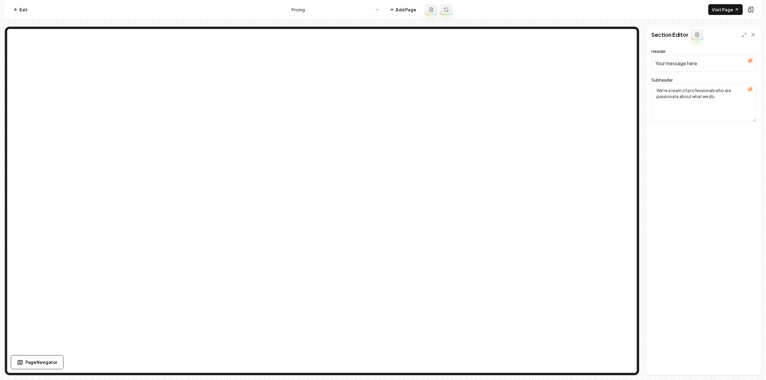
click at [710, 114] on textarea "We're a team of professionals who are passionate about what we do." at bounding box center [704, 103] width 105 height 38
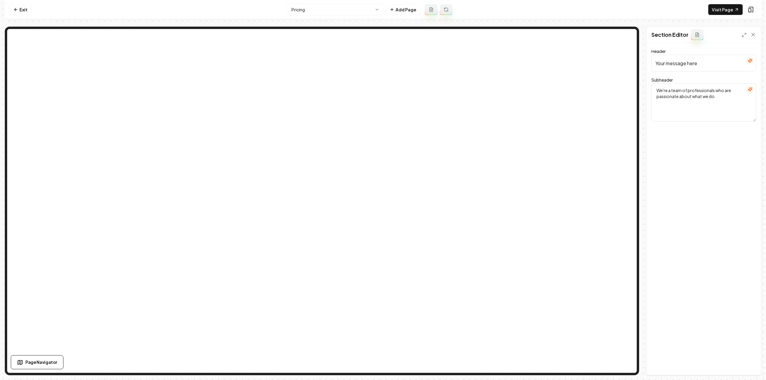
click at [728, 103] on textarea "We're a team of professionals who are passionate about what we do." at bounding box center [704, 103] width 105 height 38
drag, startPoint x: 702, startPoint y: 101, endPoint x: 670, endPoint y: 92, distance: 33.3
click at [670, 92] on textarea "We're a team of professionals who are passionate about what we do." at bounding box center [704, 103] width 105 height 38
click at [672, 94] on textarea "We're a team of professionals who are passionate about what we do." at bounding box center [704, 103] width 105 height 38
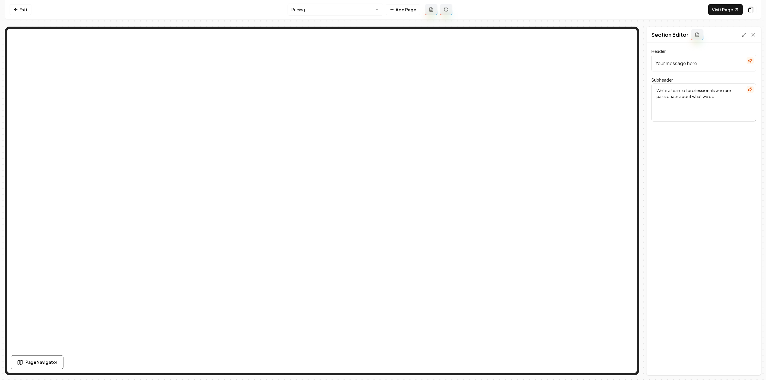
click at [671, 94] on textarea "We're a team of professionals who are passionate about what we do." at bounding box center [704, 103] width 105 height 38
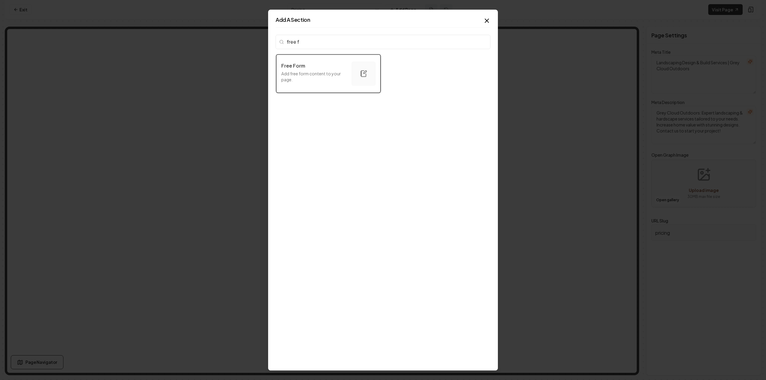
type input "free f"
click at [353, 67] on div "button" at bounding box center [364, 74] width 24 height 24
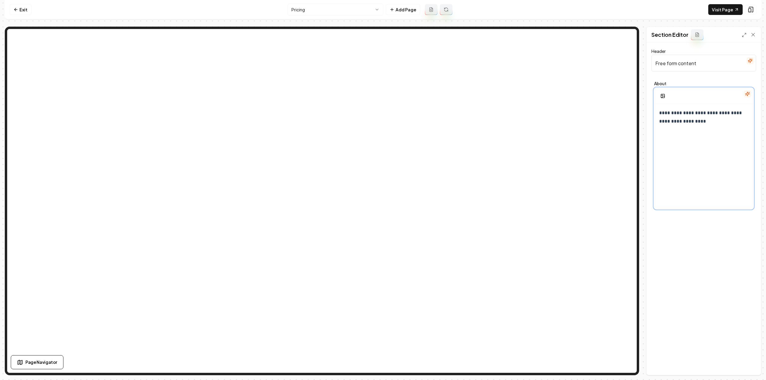
click at [703, 146] on div "**********" at bounding box center [704, 161] width 99 height 115
click at [681, 62] on input "Free form content" at bounding box center [704, 63] width 105 height 17
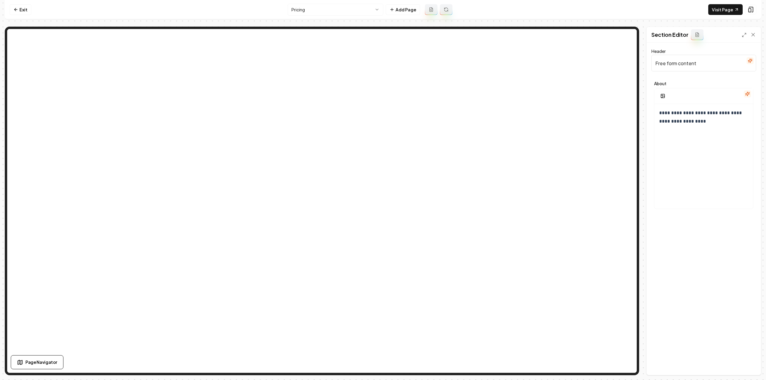
click at [681, 62] on input "Free form content" at bounding box center [704, 63] width 105 height 17
click at [685, 128] on div "**********" at bounding box center [704, 161] width 99 height 115
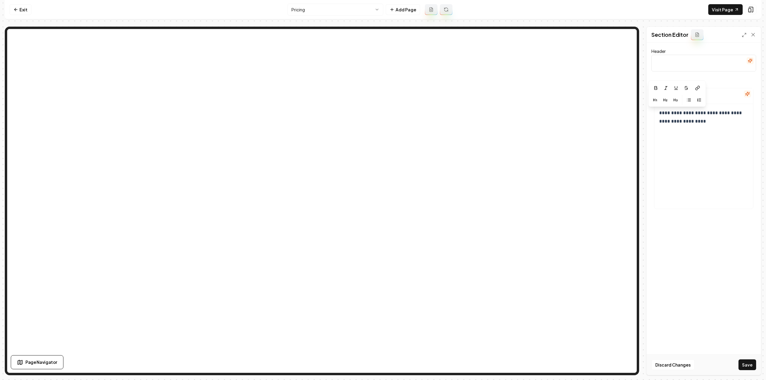
click at [720, 94] on div at bounding box center [704, 96] width 99 height 16
click at [696, 124] on p "**********" at bounding box center [701, 117] width 85 height 17
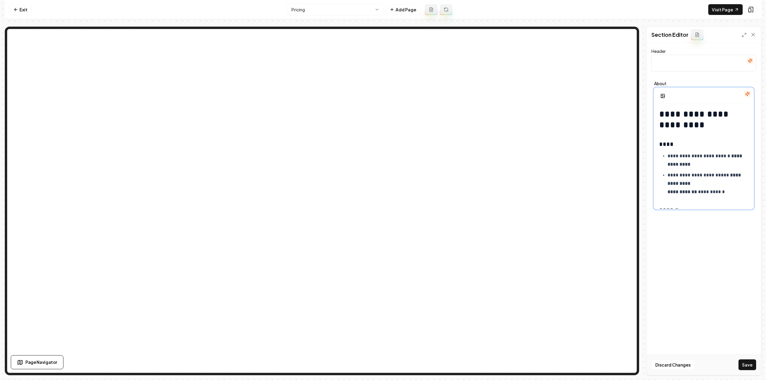
click at [692, 121] on h1 "**********" at bounding box center [701, 120] width 85 height 22
copy h1 "**********"
click at [687, 65] on input "Header" at bounding box center [704, 63] width 105 height 17
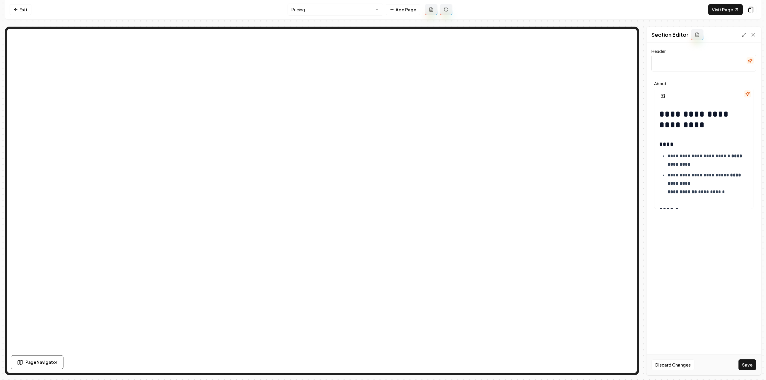
paste input "Landscape Design Pricing"
type input "Landscape Design Pricing"
click at [748, 367] on button "Save" at bounding box center [748, 365] width 18 height 11
click at [706, 127] on h1 "**********" at bounding box center [701, 120] width 85 height 22
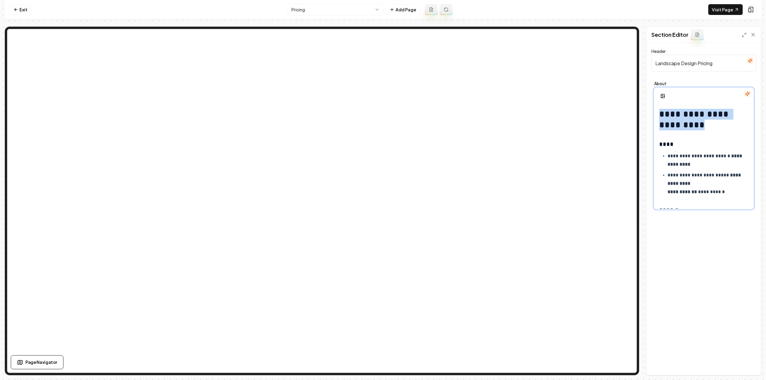
click at [706, 127] on h1 "**********" at bounding box center [701, 120] width 85 height 22
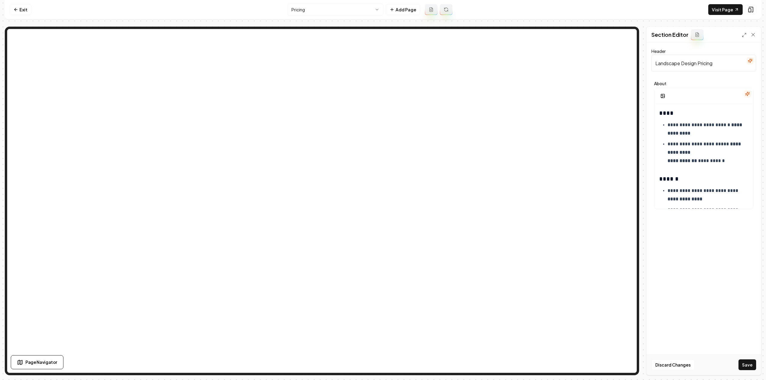
click at [746, 367] on button "Save" at bounding box center [748, 365] width 18 height 11
click at [692, 151] on strong "**********" at bounding box center [705, 148] width 75 height 13
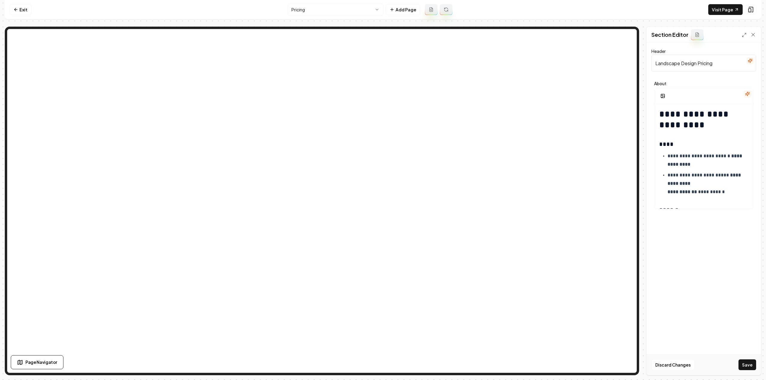
click at [684, 64] on input "Landscape Design Pricing" at bounding box center [704, 63] width 105 height 17
click at [749, 364] on button "Save" at bounding box center [748, 365] width 18 height 11
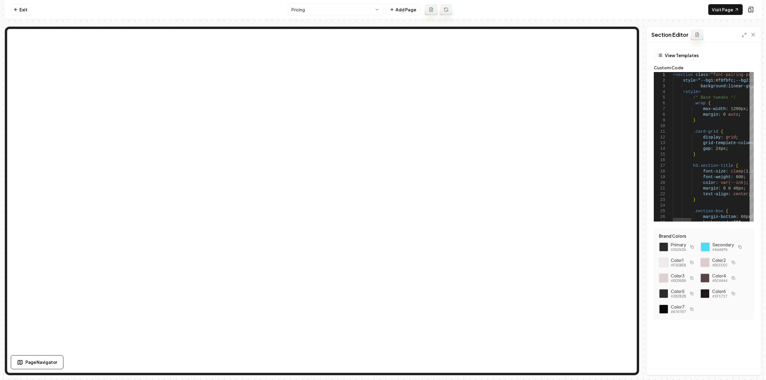
type textarea "**********"
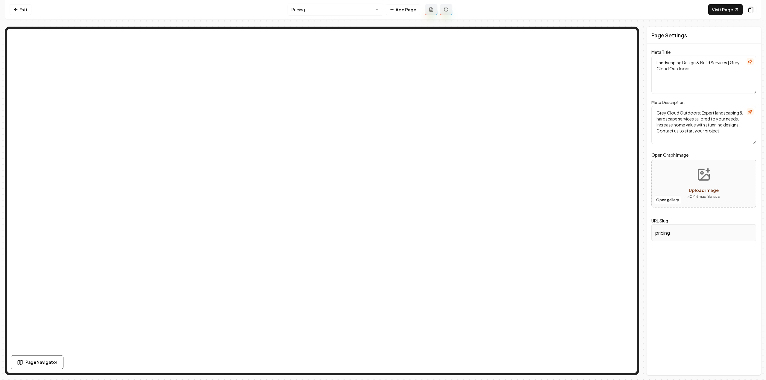
click at [723, 16] on nav "Exit Pricing Add Page Visit Page" at bounding box center [383, 9] width 757 height 19
click at [725, 8] on link "Visit Page" at bounding box center [725, 9] width 34 height 11
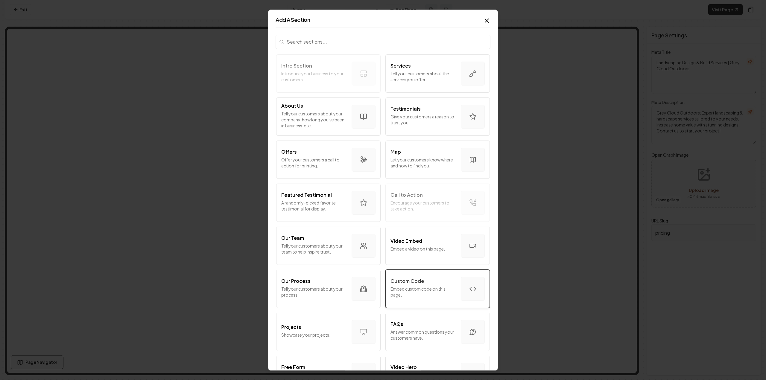
click at [406, 295] on p "Embed custom code on this page." at bounding box center [424, 292] width 66 height 12
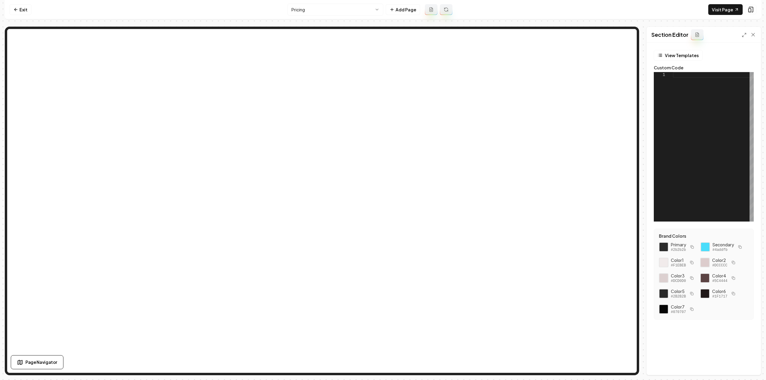
click at [698, 73] on div at bounding box center [713, 147] width 81 height 150
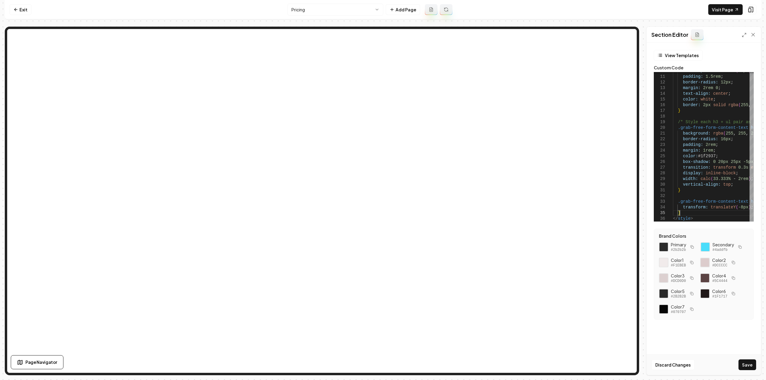
click at [754, 367] on button "Save" at bounding box center [748, 365] width 18 height 11
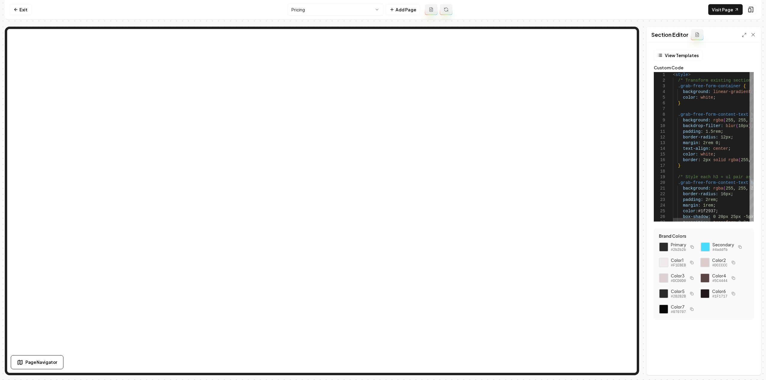
click at [711, 151] on div "backdrop-filter: blur ( 10px ) ; padding: 1.5rem ; border-radius: 12px ; margin…" at bounding box center [755, 176] width 165 height 208
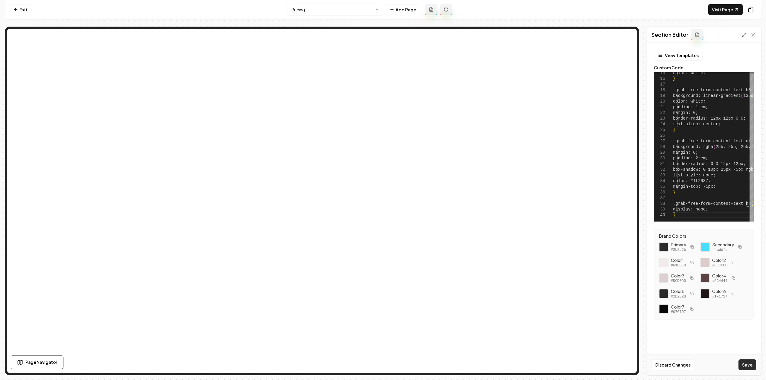
click at [751, 368] on button "Save" at bounding box center [748, 365] width 18 height 11
click at [713, 182] on div "color: white; } .grab-free-form-content-text h3 { background: linear-gradient (…" at bounding box center [755, 106] width 165 height 231
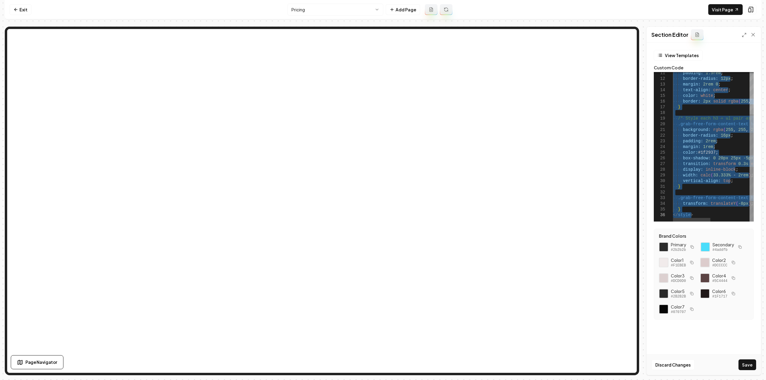
drag, startPoint x: 691, startPoint y: 212, endPoint x: 689, endPoint y: 210, distance: 3.6
click at [691, 213] on div "color: white ; border: 2px solid rgba ( 255 , 255 , 255 , 0.2 ) ; } /* Style ea…" at bounding box center [755, 117] width 165 height 208
click at [688, 210] on div "color: white ; border: 2px solid rgba ( 255 , 255 , 255 , 0.2 ) ; } /* Style ea…" at bounding box center [755, 117] width 165 height 208
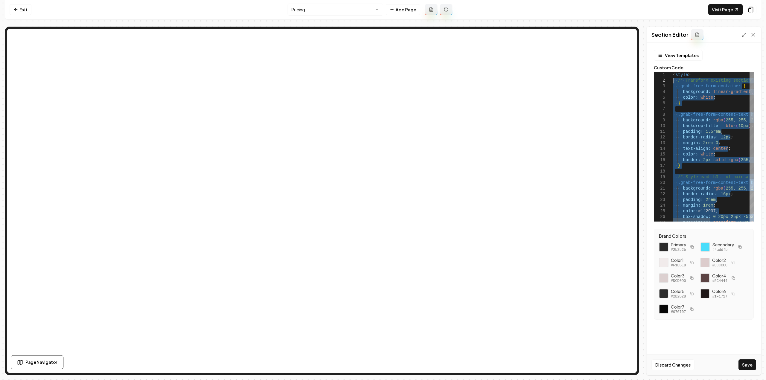
drag, startPoint x: 686, startPoint y: 211, endPoint x: 650, endPoint y: 79, distance: 136.3
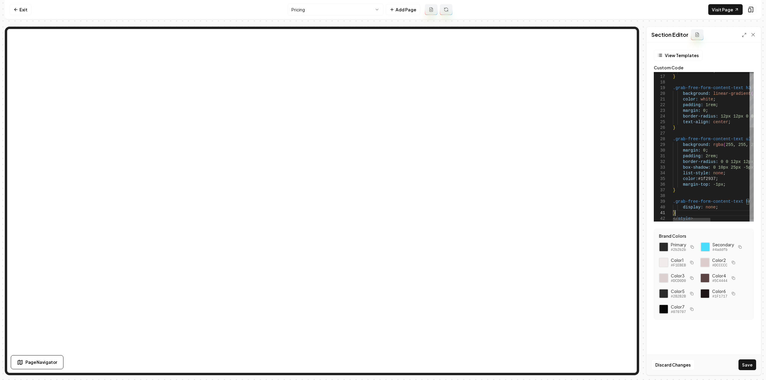
scroll to position [11, 2]
click at [754, 365] on button "Save" at bounding box center [748, 365] width 18 height 11
click at [693, 176] on div "color: white ; } .grab-free-form-content-text h3 { background: linear-gradient …" at bounding box center [755, 101] width 165 height 248
click at [726, 161] on div "color: white ; } .grab-free-form-content-text h3 { background: linear-gradient …" at bounding box center [755, 101] width 165 height 248
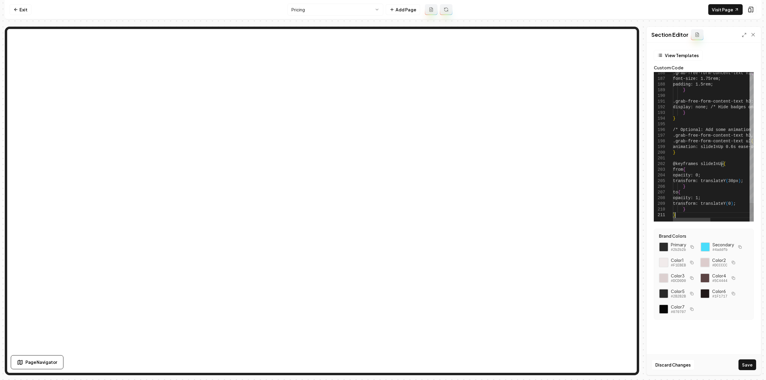
scroll to position [5, 2]
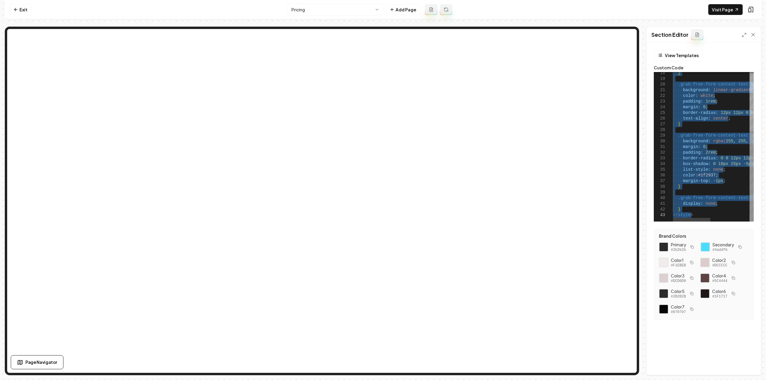
click at [690, 216] on div "} .grab-free-form-content-text h3 { background: linear-gradient ( 135deg , #3b8…" at bounding box center [755, 98] width 165 height 248
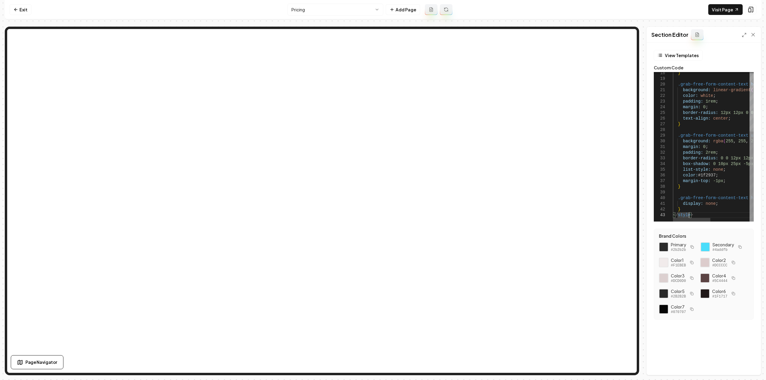
click at [687, 209] on div "} .grab-free-form-content-text h3 { background: linear-gradient ( 135deg , #3b8…" at bounding box center [755, 98] width 165 height 248
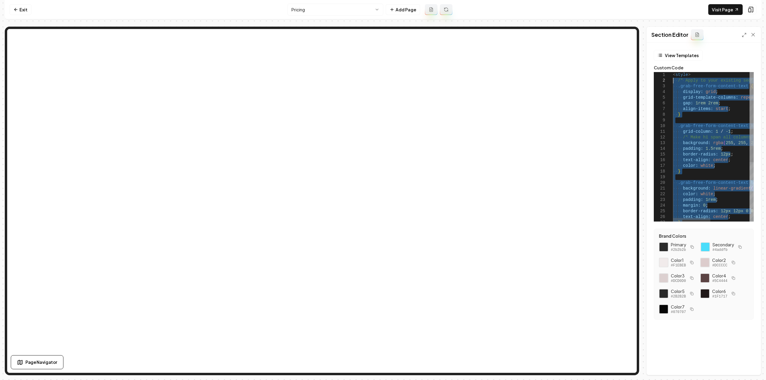
drag, startPoint x: 686, startPoint y: 212, endPoint x: 654, endPoint y: 81, distance: 134.9
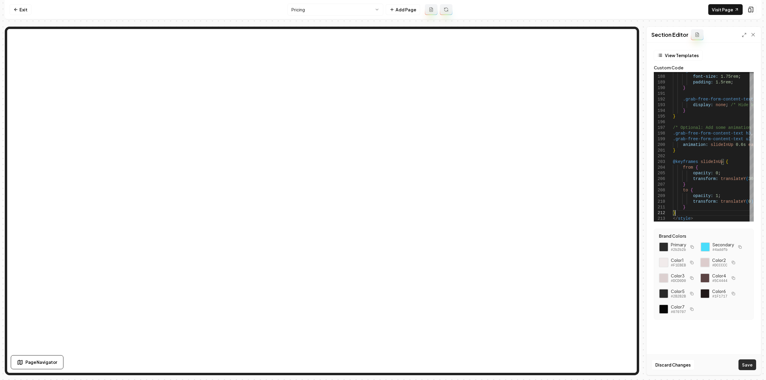
click at [746, 365] on button "Save" at bounding box center [748, 365] width 18 height 11
type textarea "**********"
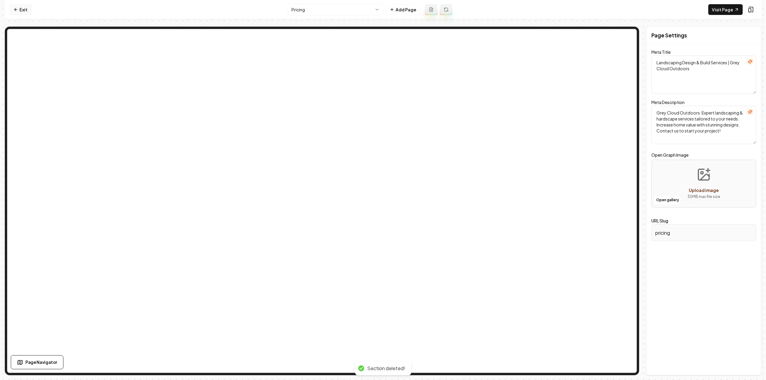
click at [15, 8] on icon at bounding box center [15, 9] width 5 height 5
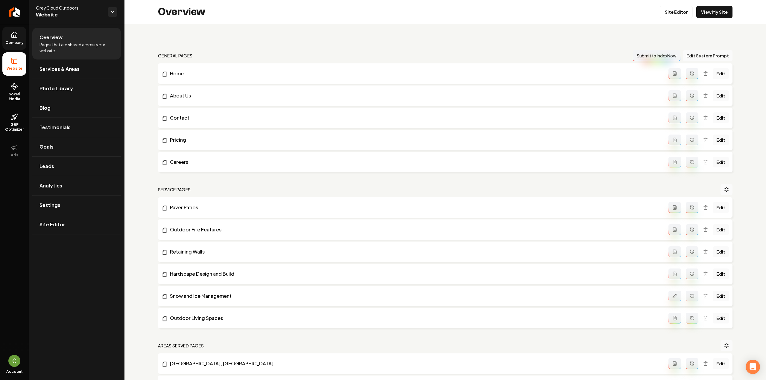
click at [16, 41] on span "Company" at bounding box center [14, 42] width 23 height 5
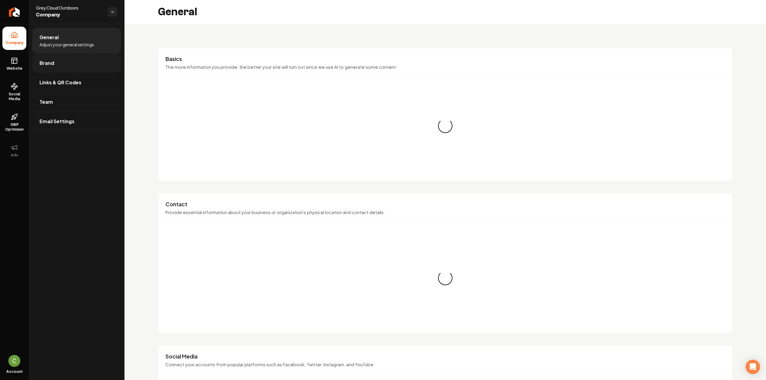
click at [43, 68] on link "Brand" at bounding box center [76, 63] width 89 height 19
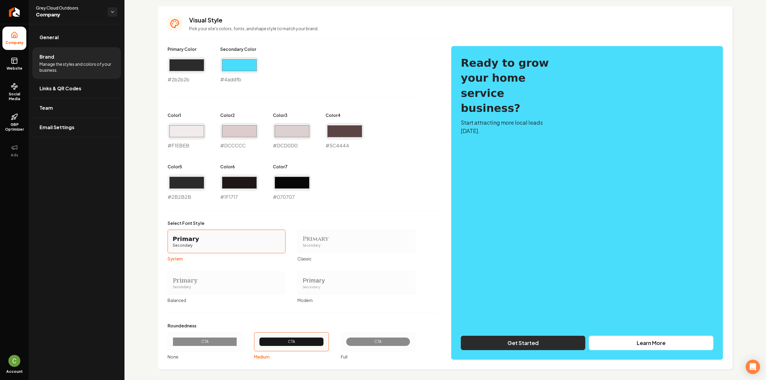
scroll to position [259, 0]
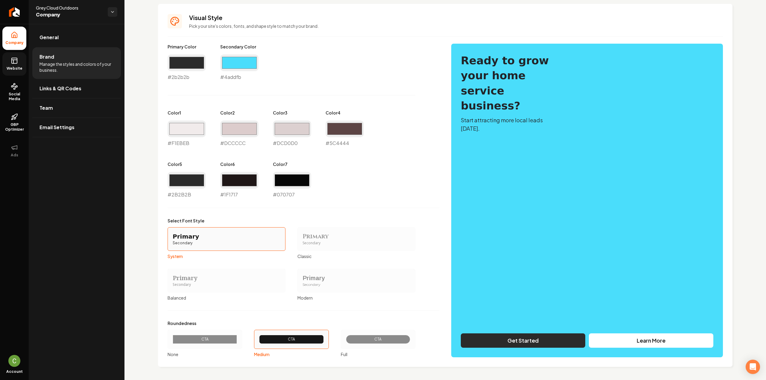
click at [17, 60] on icon at bounding box center [14, 60] width 7 height 7
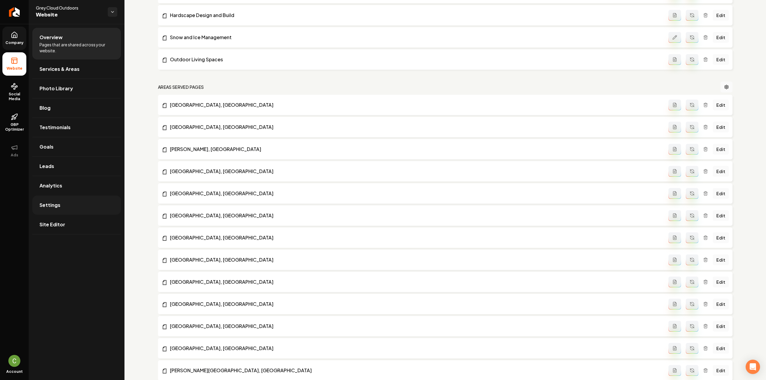
click at [64, 201] on link "Settings" at bounding box center [76, 205] width 89 height 19
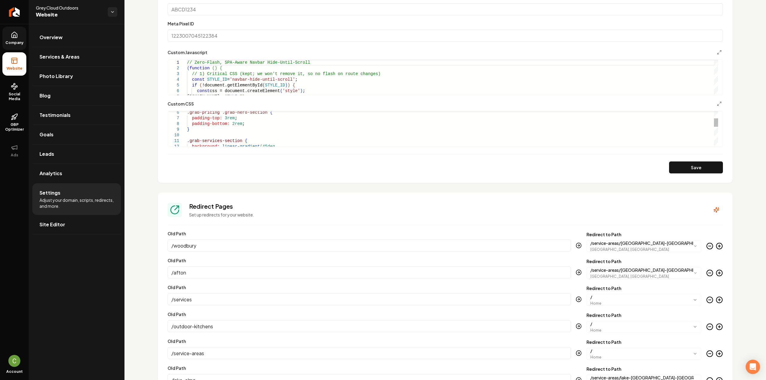
scroll to position [502, 0]
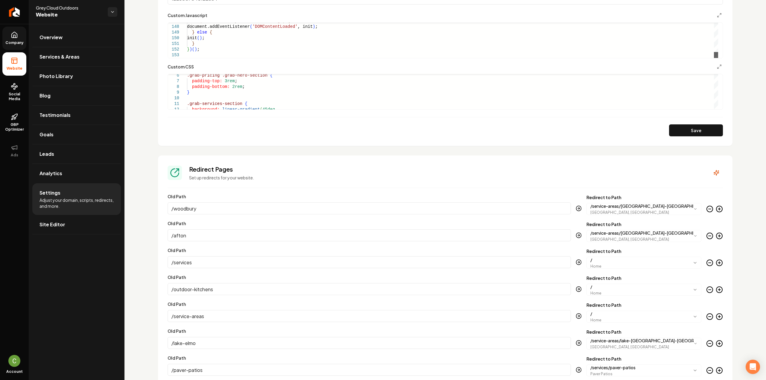
click at [714, 58] on div "Main content area" at bounding box center [716, 55] width 4 height 6
type textarea "**********"
click at [717, 66] on icon "Main content area" at bounding box center [719, 66] width 5 height 5
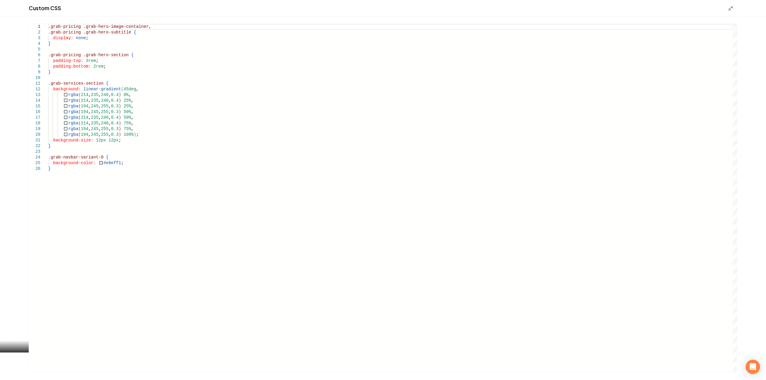
click at [172, 177] on div ".grab-pricing .grab-hero-image-container , .grab-pricing .grab-hero-subtitle { …" at bounding box center [392, 198] width 689 height 349
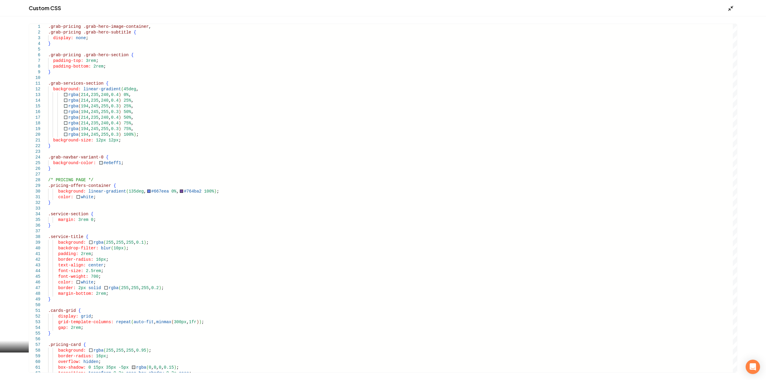
type textarea "**********"
click at [732, 9] on icon "Main content area" at bounding box center [731, 8] width 6 height 6
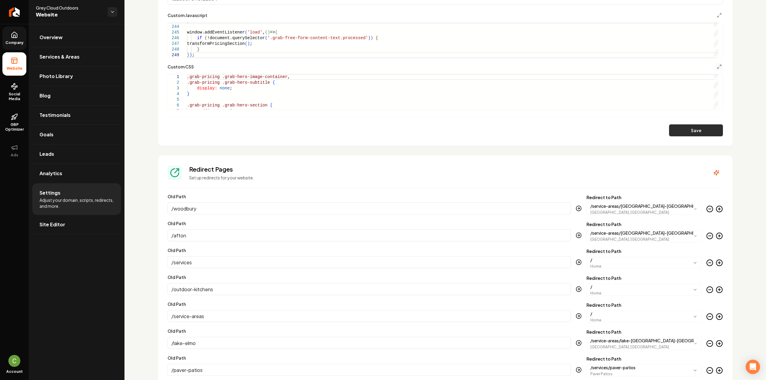
click at [689, 129] on button "Save" at bounding box center [696, 131] width 54 height 12
type textarea "**********"
click at [14, 46] on link "Company" at bounding box center [14, 38] width 24 height 23
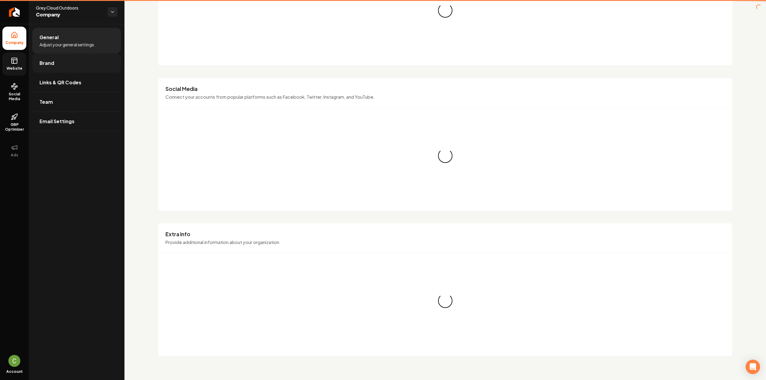
scroll to position [266, 0]
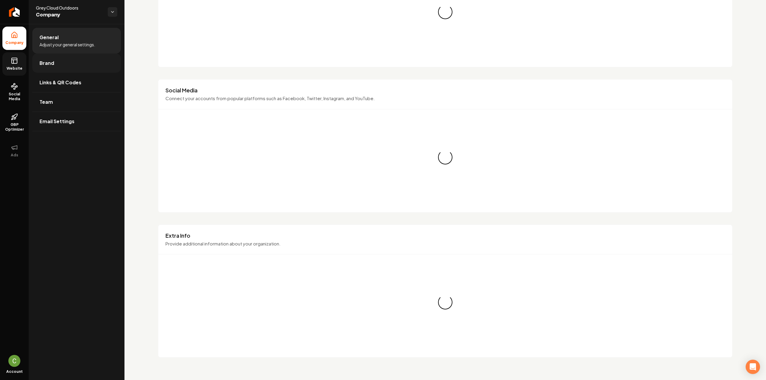
click at [38, 60] on link "Brand" at bounding box center [76, 63] width 89 height 19
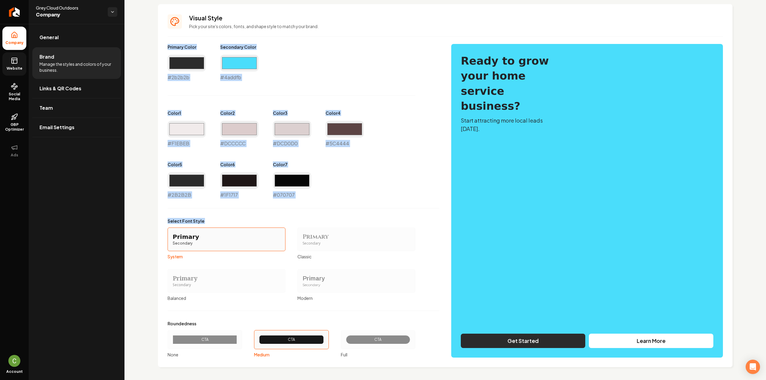
scroll to position [259, 0]
drag, startPoint x: 168, startPoint y: 215, endPoint x: 328, endPoint y: 198, distance: 160.8
click at [328, 198] on div "Primary Color #2b2b2b #2b2b2b Secondary Color #4addfb #4addfb Color 1 #f1ebeb #…" at bounding box center [304, 121] width 272 height 155
copy div "Primary Color #2b2b2b Secondary Color #4addfb Color 1 #F1EBEB Color 2 #DCCCCC C…"
click at [14, 73] on link "Website" at bounding box center [14, 63] width 24 height 23
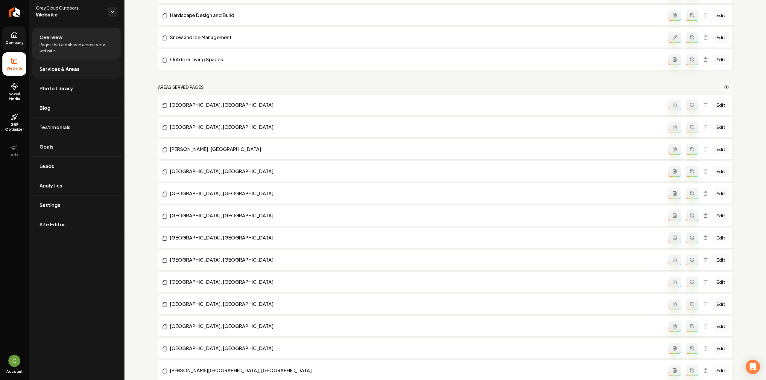
click at [38, 68] on link "Services & Areas" at bounding box center [76, 69] width 89 height 19
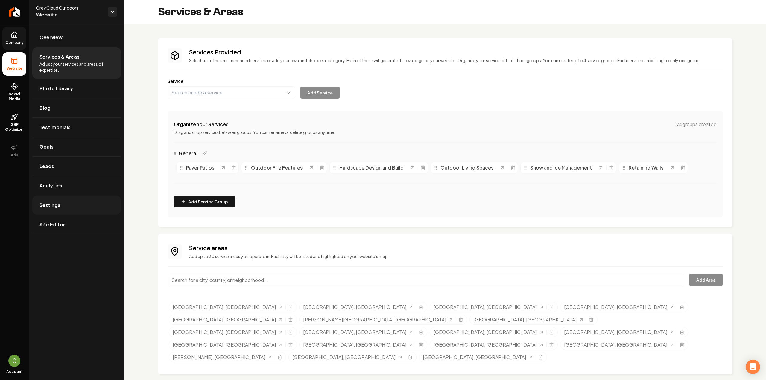
click at [51, 207] on span "Settings" at bounding box center [50, 205] width 21 height 7
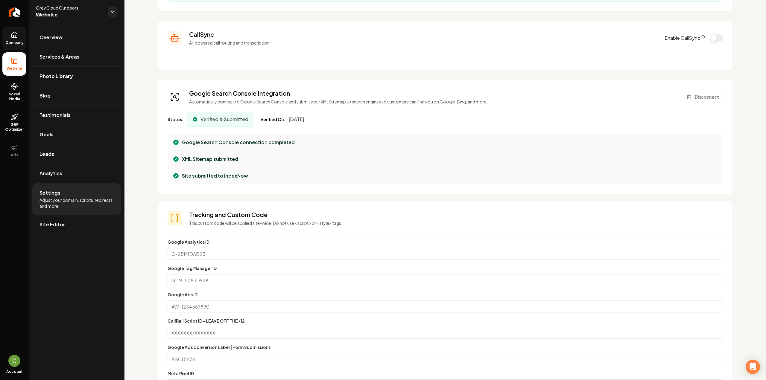
scroll to position [269, 0]
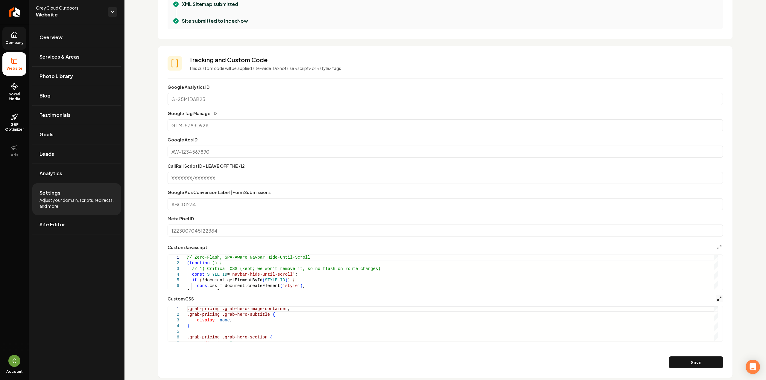
click at [717, 299] on icon "Main content area" at bounding box center [719, 299] width 5 height 5
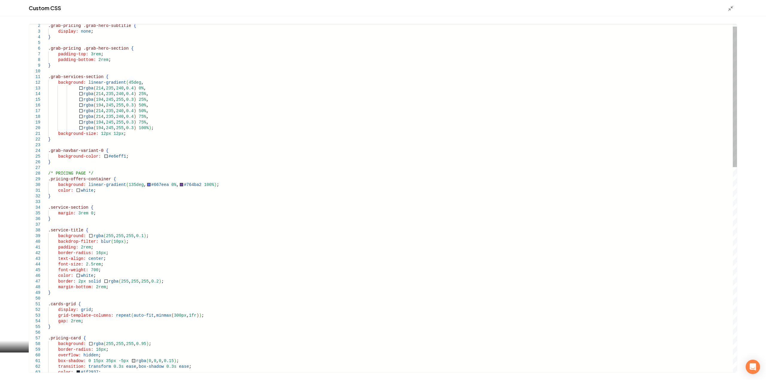
scroll to position [0, 0]
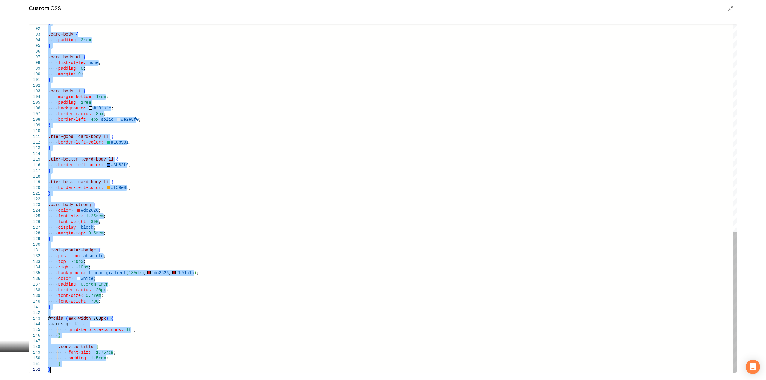
drag, startPoint x: 48, startPoint y: 179, endPoint x: 198, endPoint y: 394, distance: 262.8
type textarea "**********"
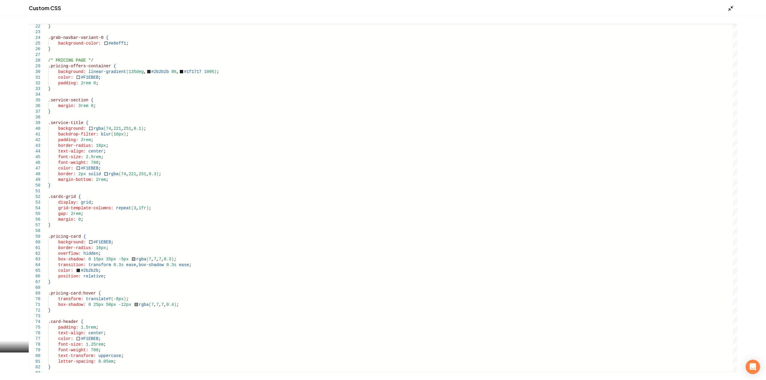
click at [731, 7] on icon "Main content area" at bounding box center [731, 8] width 6 height 6
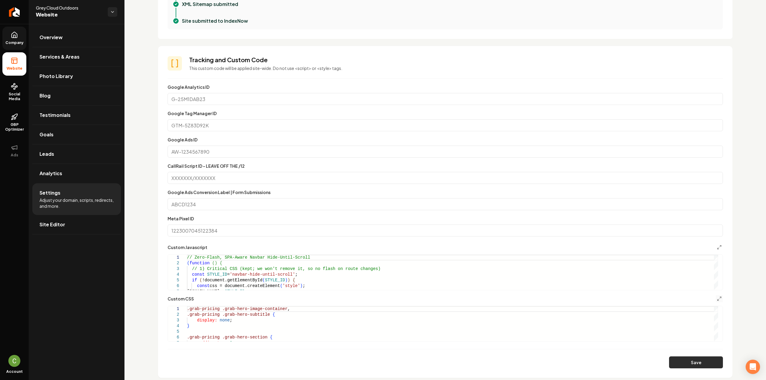
click at [709, 359] on button "Save" at bounding box center [696, 363] width 54 height 12
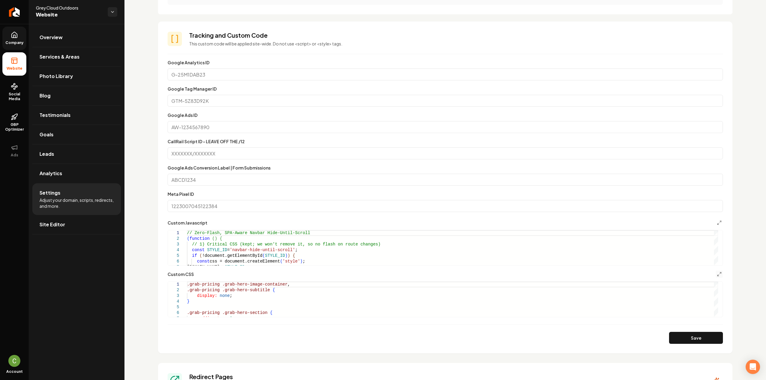
scroll to position [359, 0]
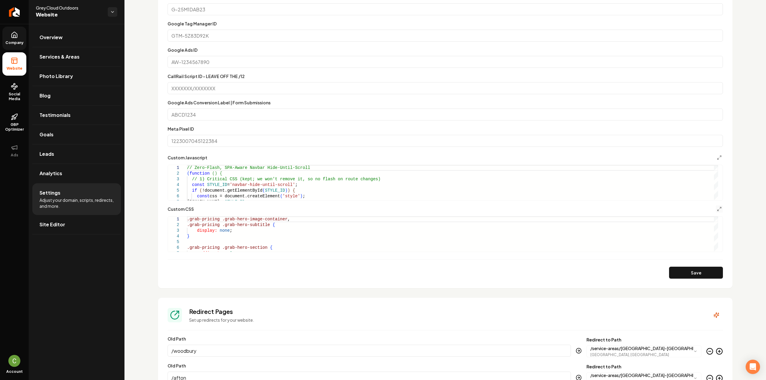
click at [709, 205] on form "**********" at bounding box center [445, 136] width 555 height 285
click at [717, 207] on icon "Main content area" at bounding box center [719, 209] width 5 height 5
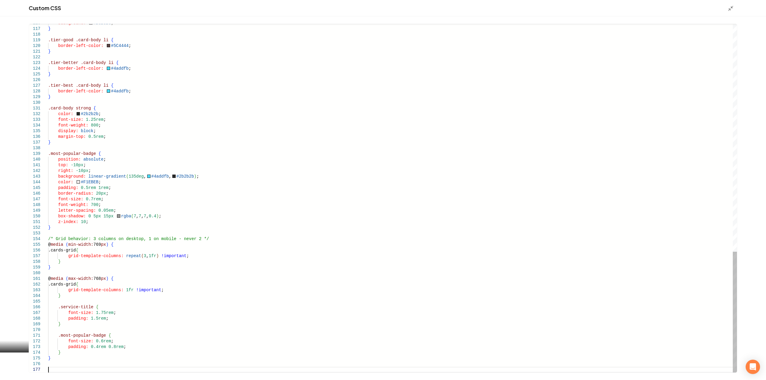
scroll to position [22, 0]
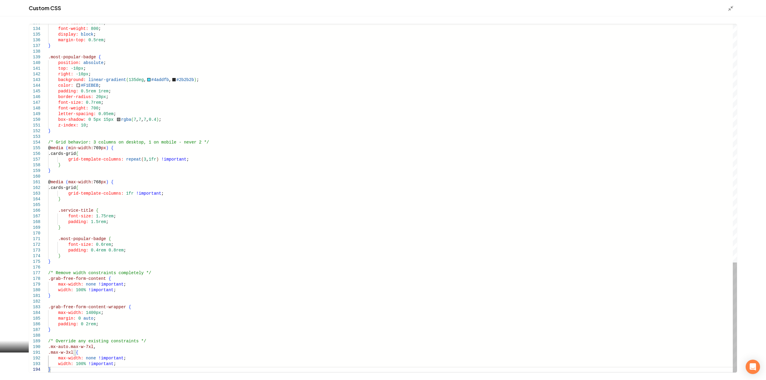
type textarea "**********"
click at [732, 7] on icon "Main content area" at bounding box center [731, 8] width 6 height 6
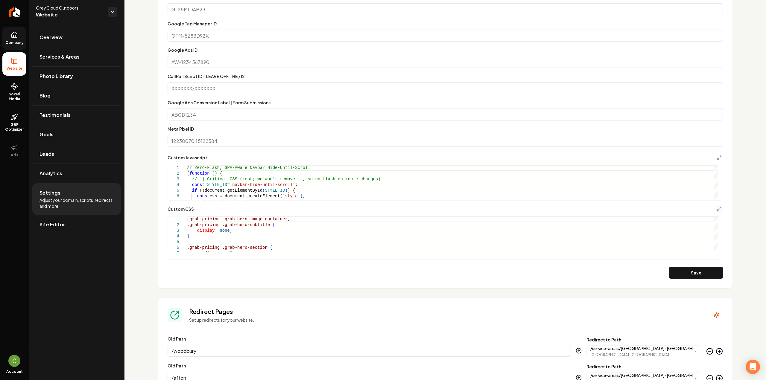
click at [682, 276] on button "Save" at bounding box center [696, 273] width 54 height 12
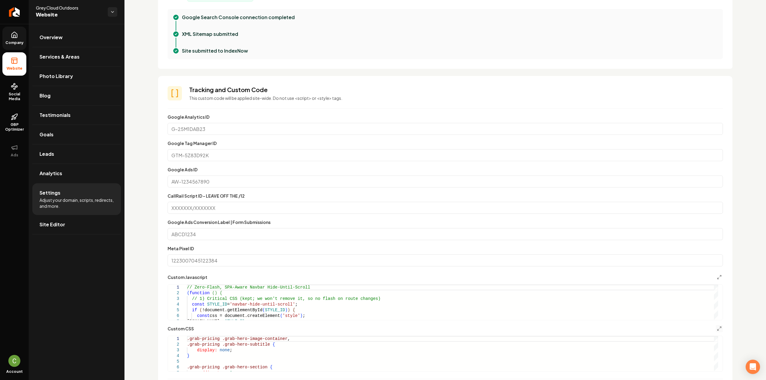
click at [25, 38] on link "Company" at bounding box center [14, 38] width 24 height 23
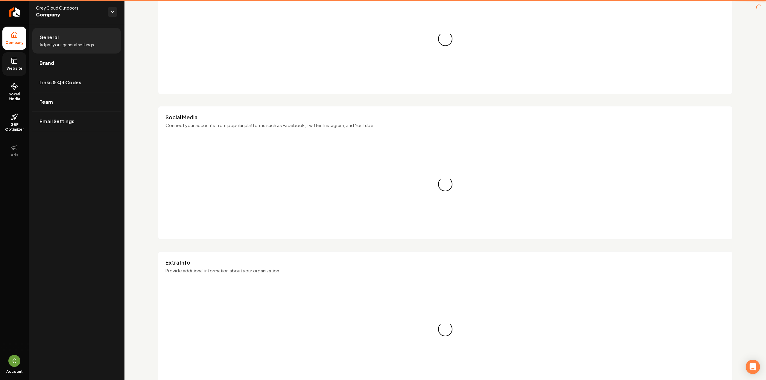
click at [20, 58] on link "Website" at bounding box center [14, 63] width 24 height 23
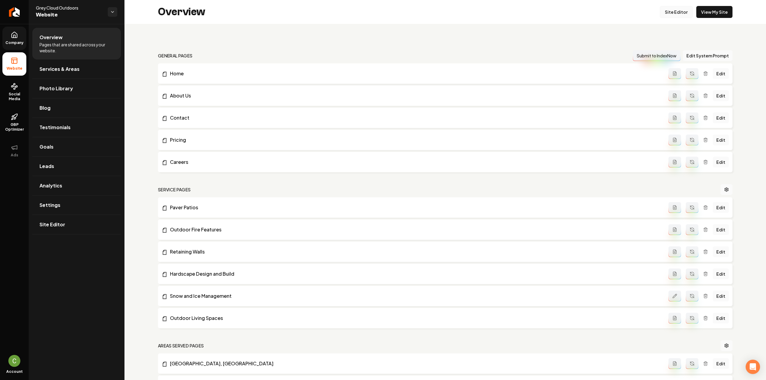
click at [669, 8] on link "Site Editor" at bounding box center [676, 12] width 33 height 12
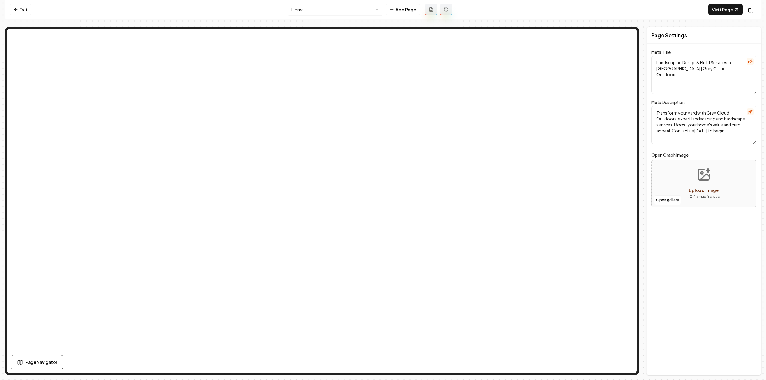
click at [329, 9] on html "Computer Required This feature is only available on a computer. Please switch t…" at bounding box center [383, 190] width 766 height 380
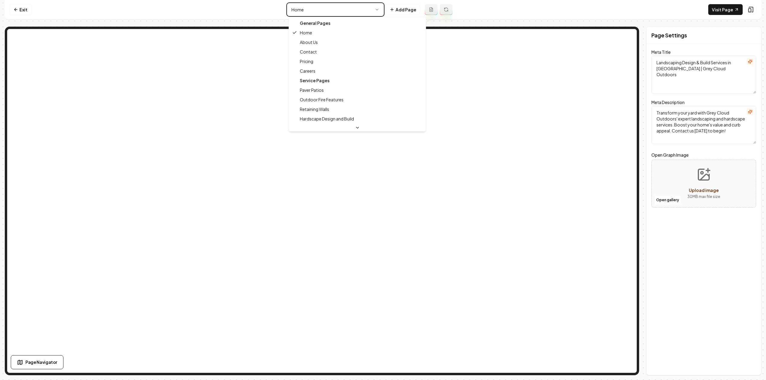
type textarea "Landscaping Design & Build Services | Grey Cloud Outdoors"
type textarea "Grey Cloud Outdoors: Expert landscaping & hardscape services tailored to your n…"
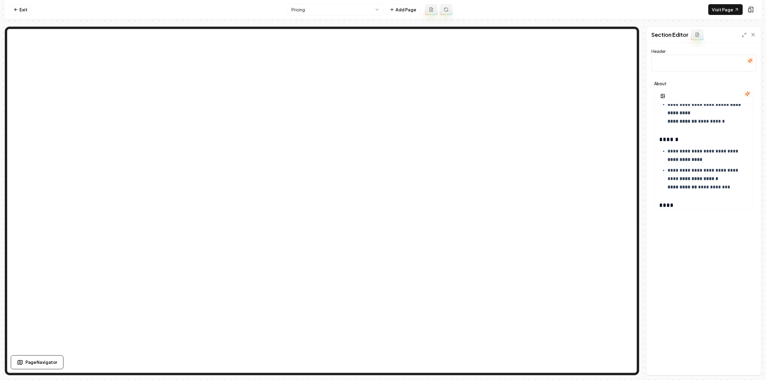
scroll to position [90, 0]
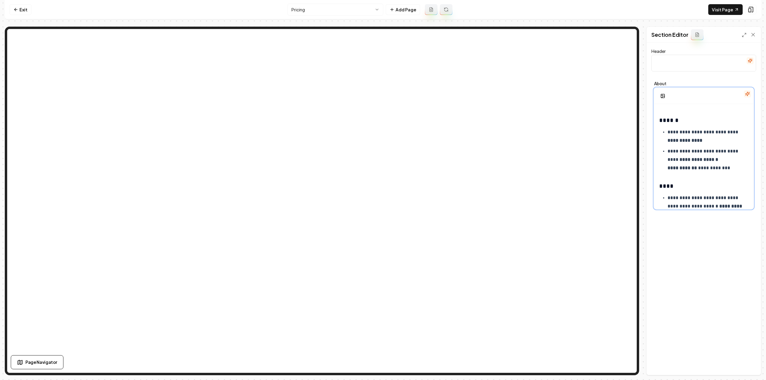
click at [735, 169] on p "**********" at bounding box center [706, 159] width 77 height 25
click at [746, 367] on button "Save" at bounding box center [748, 365] width 18 height 11
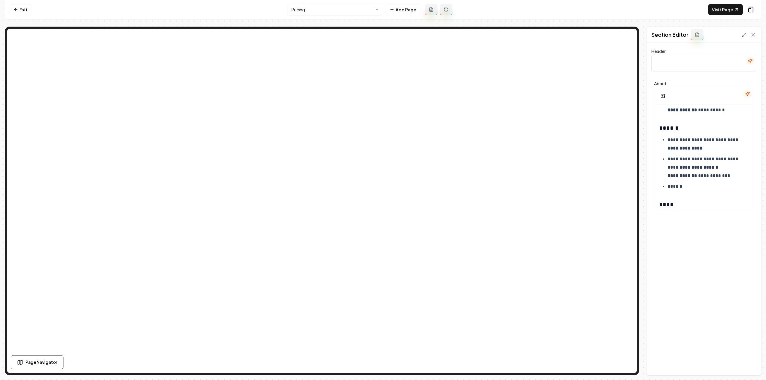
scroll to position [120, 0]
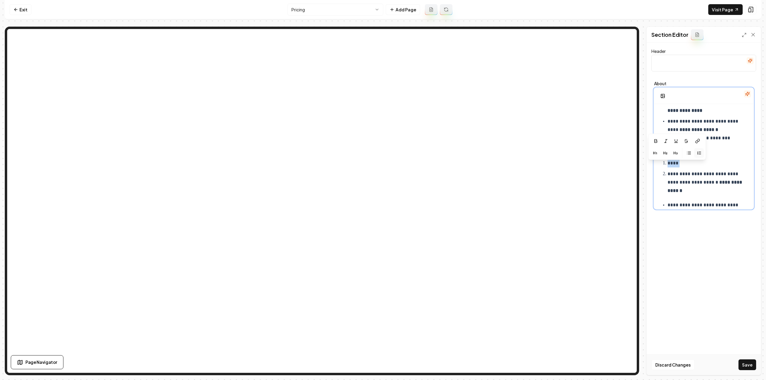
click at [697, 148] on button "button" at bounding box center [699, 153] width 10 height 10
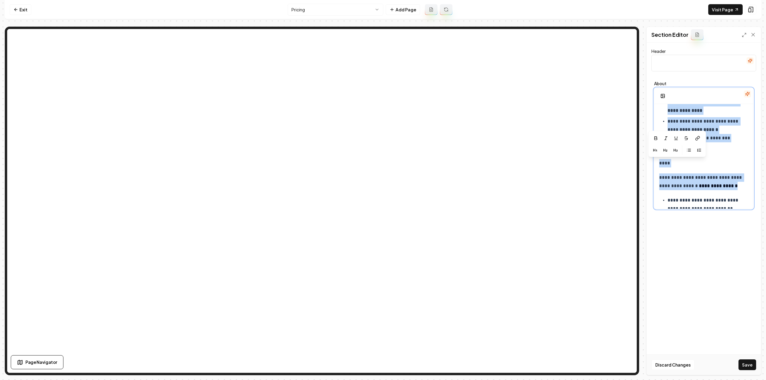
click at [724, 162] on p "****" at bounding box center [701, 163] width 85 height 8
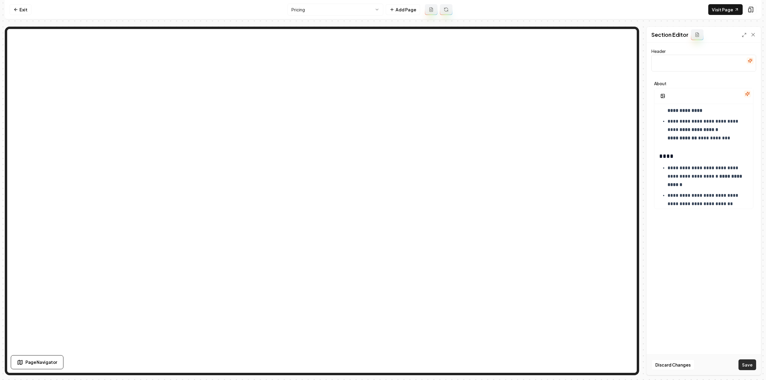
click at [742, 364] on button "Save" at bounding box center [748, 365] width 18 height 11
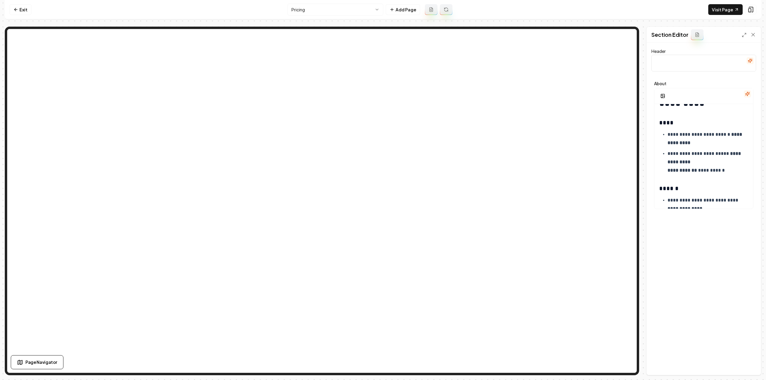
scroll to position [0, 0]
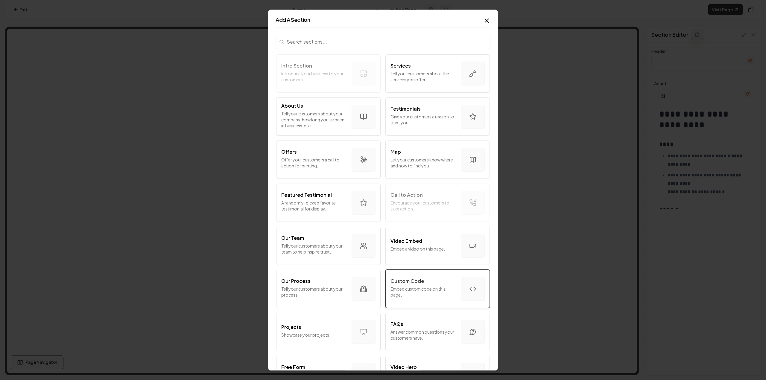
click at [418, 289] on p "Embed custom code on this page." at bounding box center [424, 292] width 66 height 12
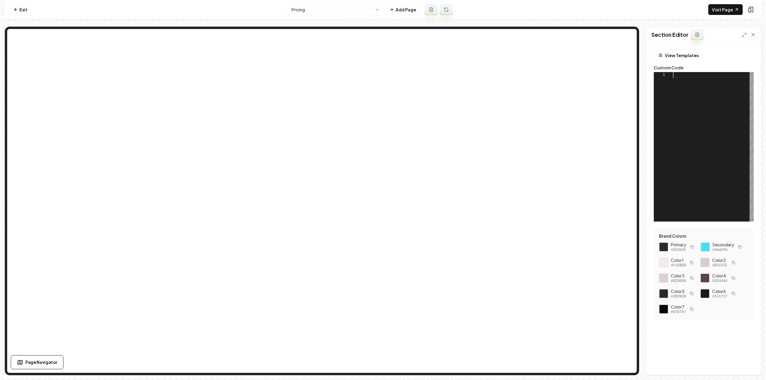
click at [700, 151] on div at bounding box center [713, 147] width 81 height 150
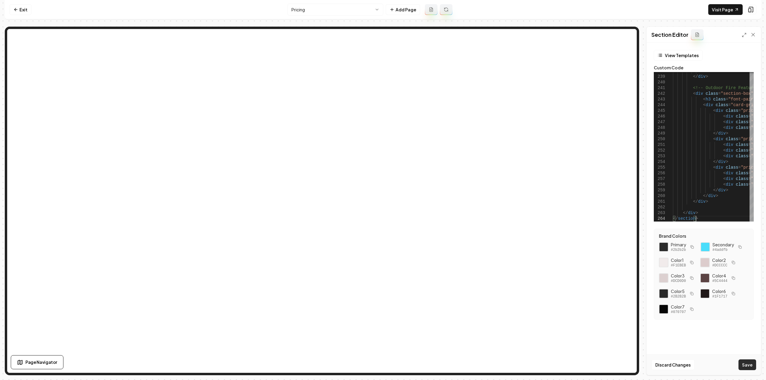
click at [742, 361] on button "Save" at bounding box center [748, 365] width 18 height 11
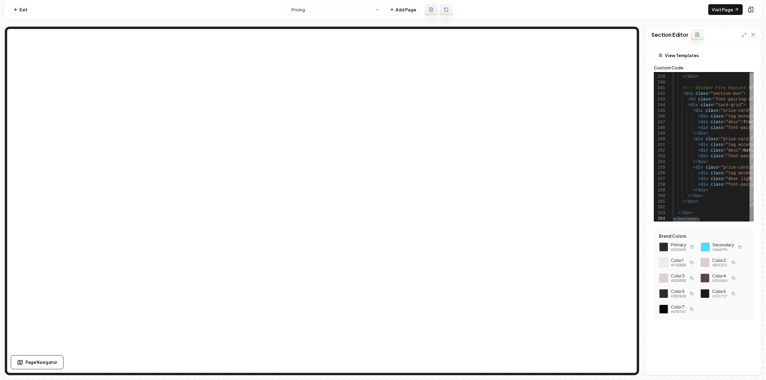
type textarea "**********"
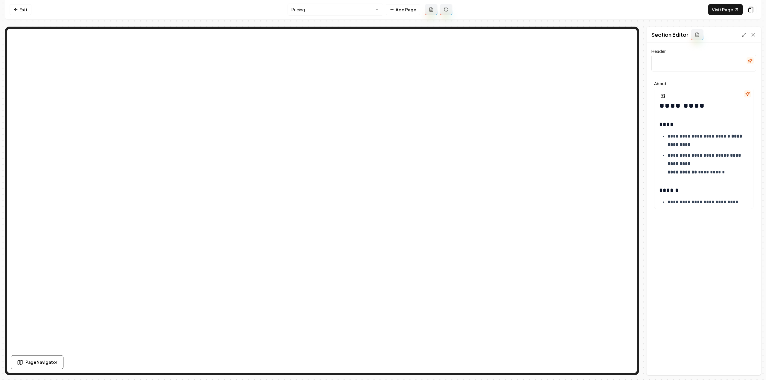
scroll to position [60, 0]
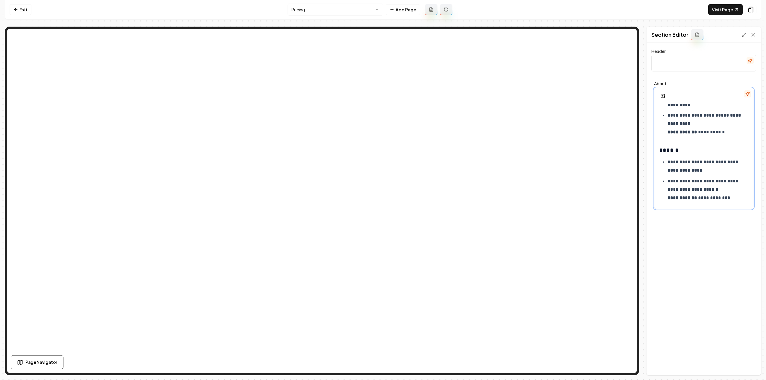
click at [731, 136] on p "**********" at bounding box center [706, 123] width 77 height 25
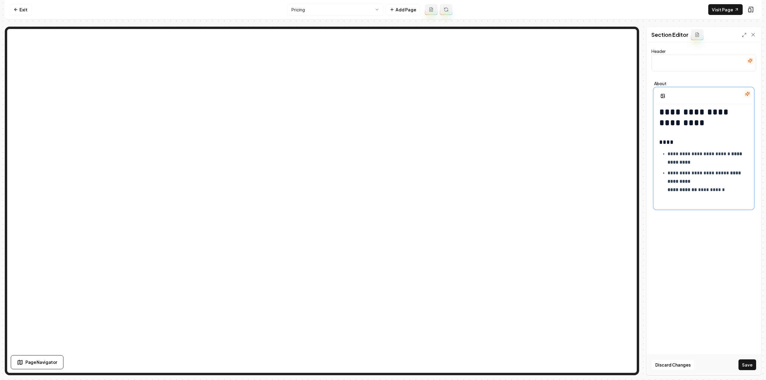
scroll to position [16, 0]
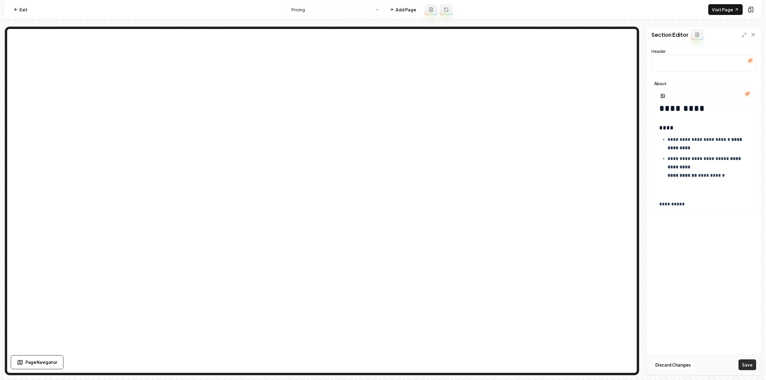
click at [741, 365] on button "Save" at bounding box center [748, 365] width 18 height 11
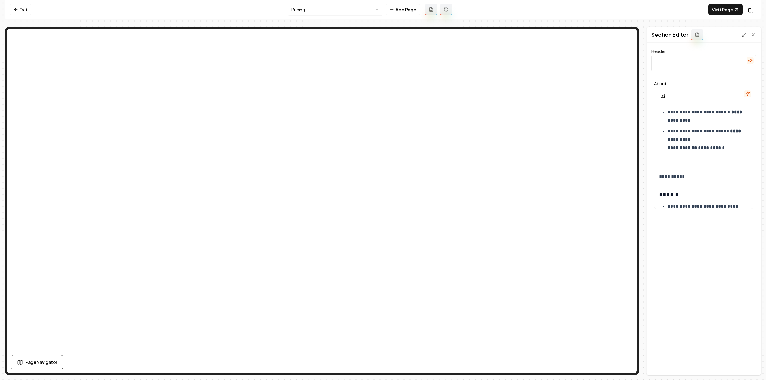
scroll to position [60, 0]
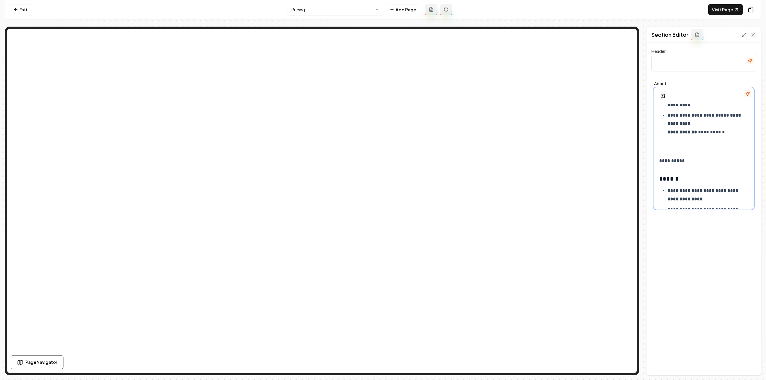
click at [702, 162] on p "**********" at bounding box center [701, 161] width 85 height 8
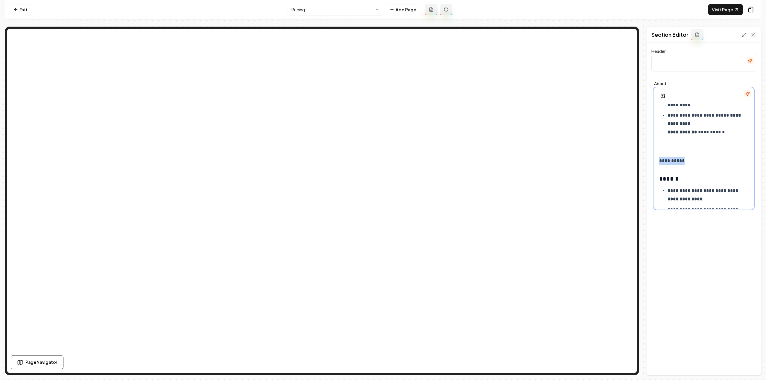
click at [702, 162] on p "**********" at bounding box center [701, 161] width 85 height 8
click at [729, 10] on link "Visit Page" at bounding box center [725, 9] width 34 height 11
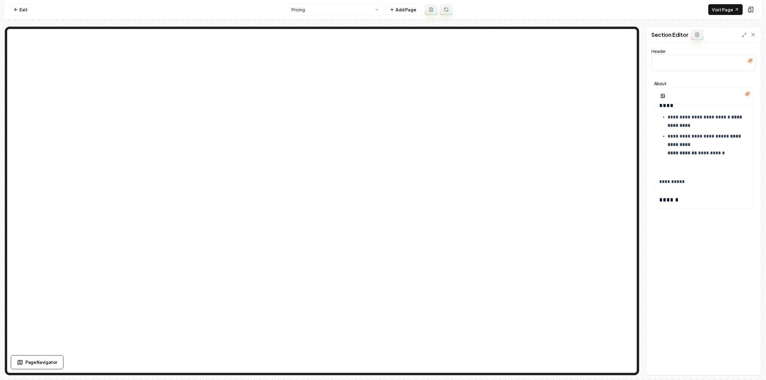
scroll to position [30, 0]
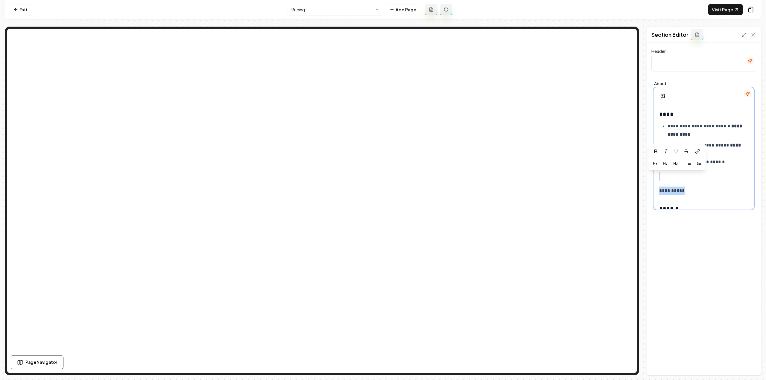
drag, startPoint x: 693, startPoint y: 192, endPoint x: 652, endPoint y: 172, distance: 45.5
click at [652, 172] on div "**********" at bounding box center [704, 145] width 105 height 133
click at [746, 366] on button "Save" at bounding box center [748, 365] width 18 height 11
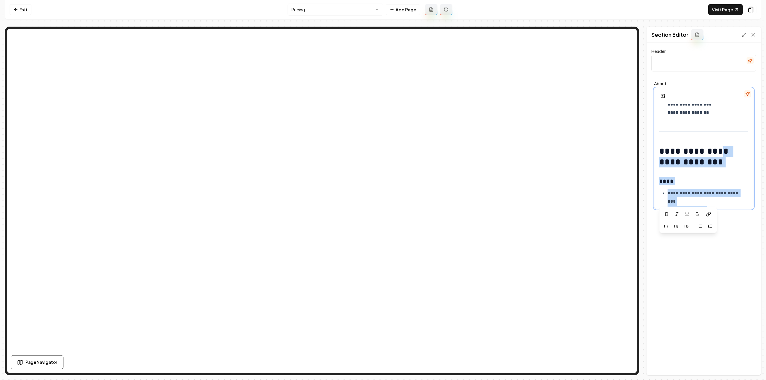
scroll to position [752, 0]
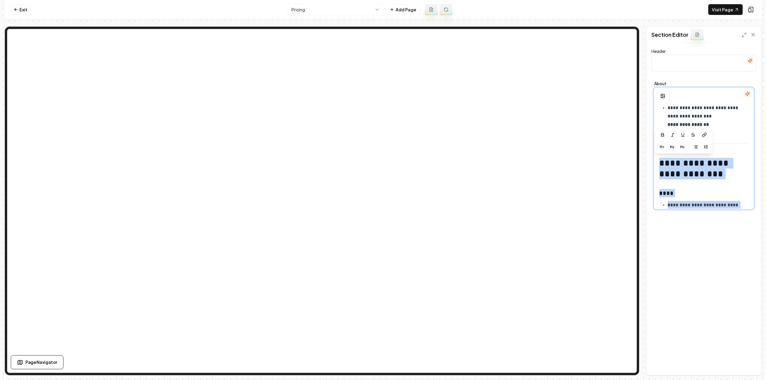
drag, startPoint x: 716, startPoint y: 201, endPoint x: 655, endPoint y: 159, distance: 73.6
copy div "**********"
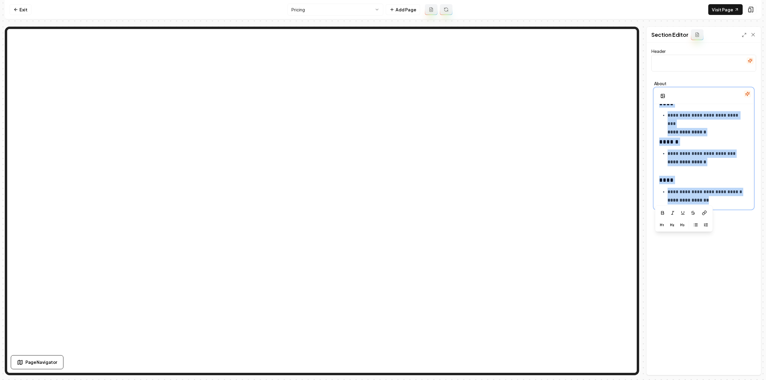
click at [726, 200] on p "**********" at bounding box center [706, 196] width 77 height 17
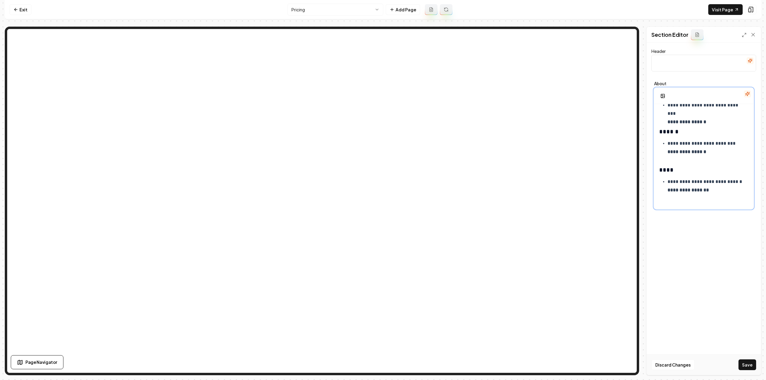
scroll to position [980, 0]
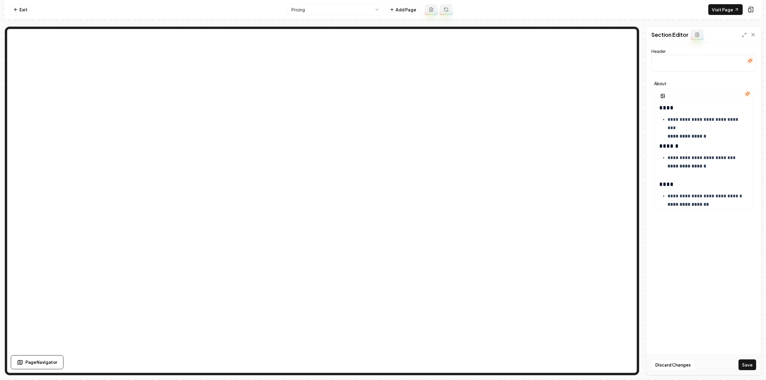
click at [740, 363] on button "Save" at bounding box center [748, 365] width 18 height 11
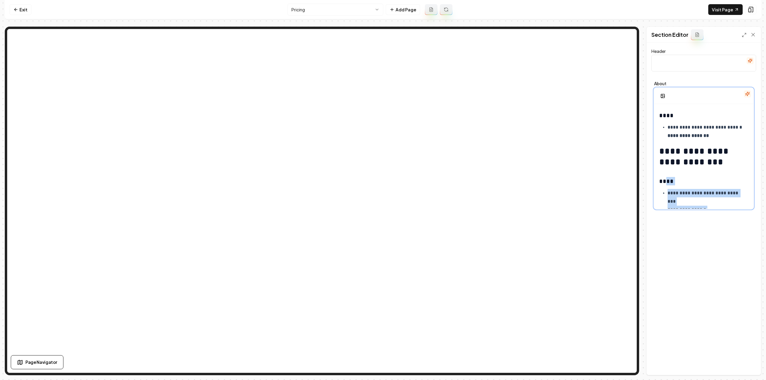
scroll to position [894, 0]
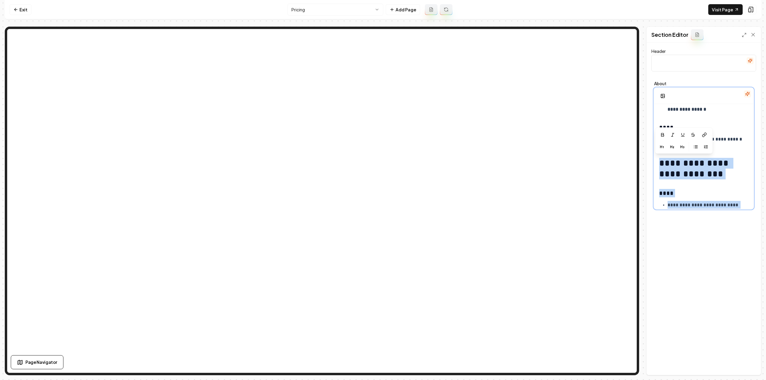
drag, startPoint x: 716, startPoint y: 199, endPoint x: 654, endPoint y: 160, distance: 73.9
click at [654, 160] on div "**********" at bounding box center [704, 145] width 105 height 133
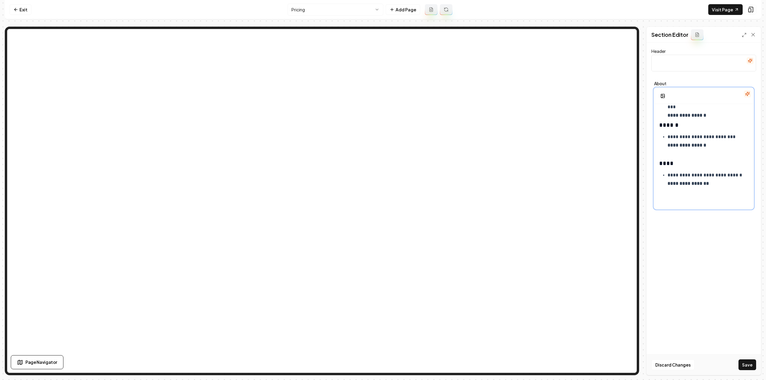
scroll to position [842, 0]
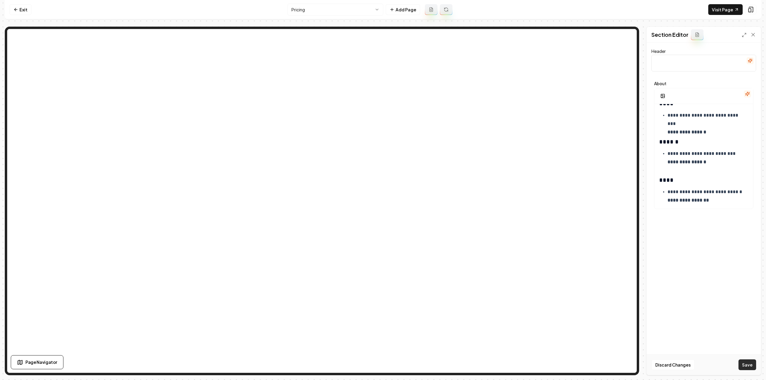
click at [751, 364] on button "Save" at bounding box center [748, 365] width 18 height 11
click at [21, 13] on link "Exit" at bounding box center [21, 9] width 22 height 11
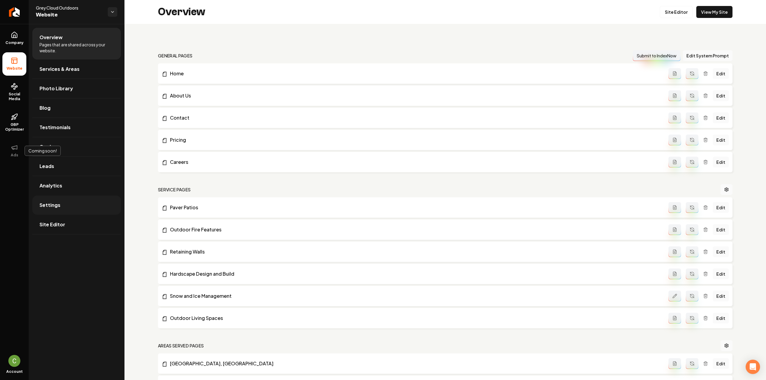
click at [69, 209] on link "Settings" at bounding box center [76, 205] width 89 height 19
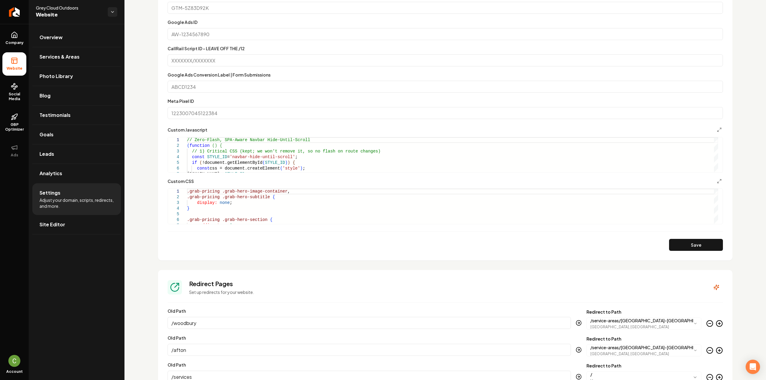
scroll to position [389, 0]
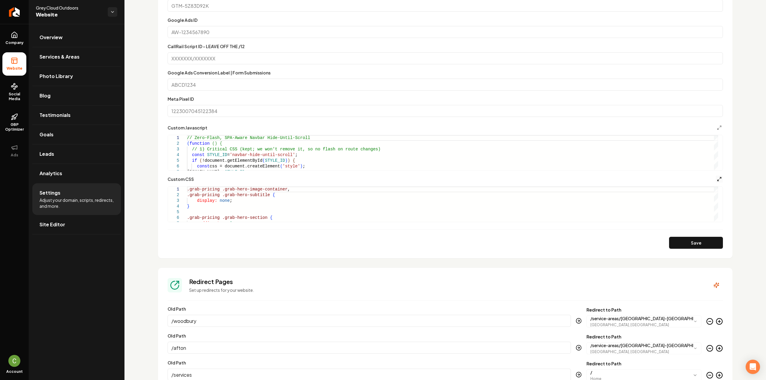
click at [717, 180] on icon "Main content area" at bounding box center [719, 179] width 5 height 5
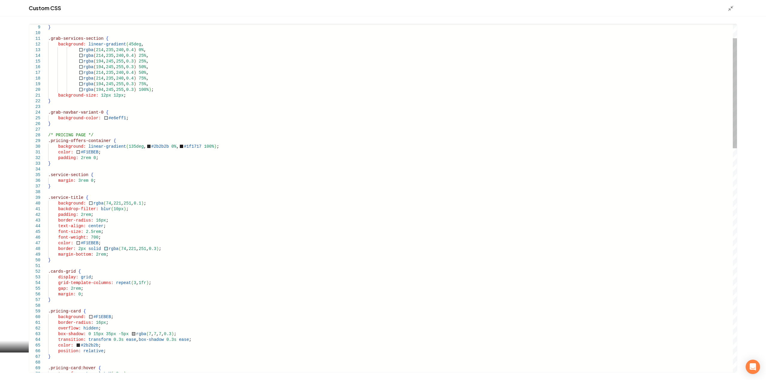
scroll to position [0, 0]
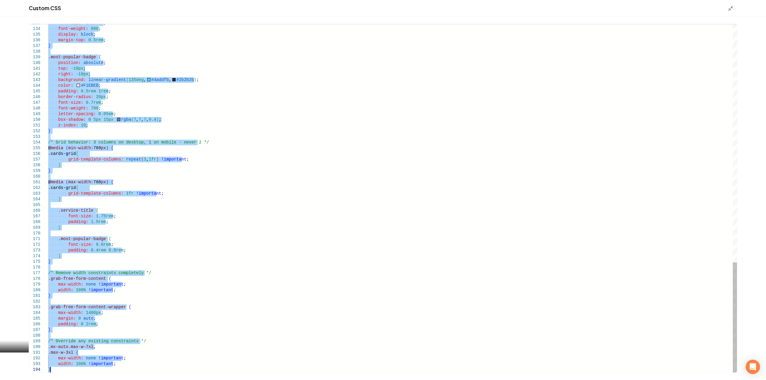
drag, startPoint x: 49, startPoint y: 142, endPoint x: 214, endPoint y: 394, distance: 301.6
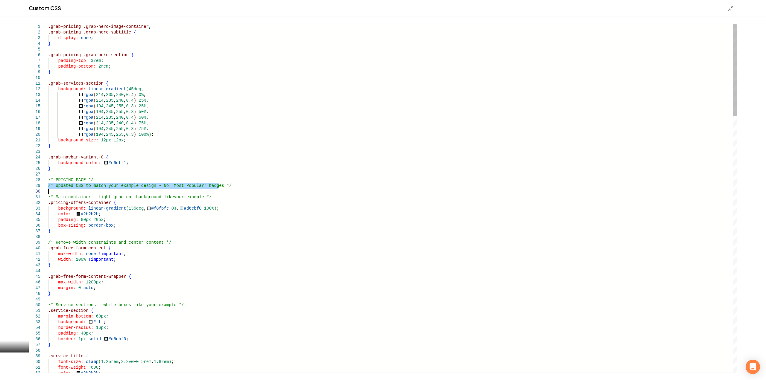
type textarea "**********"
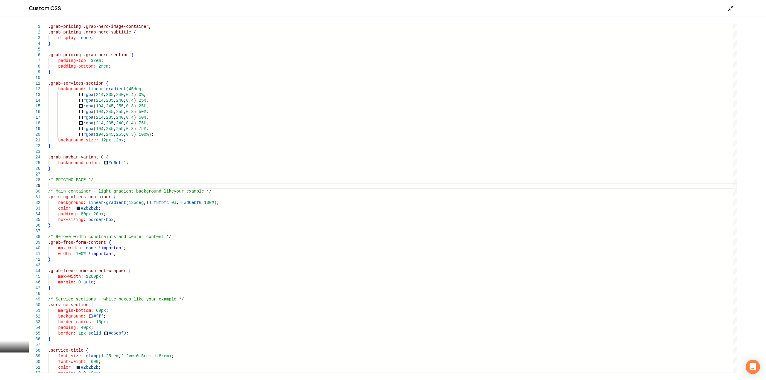
click at [728, 6] on icon "Main content area" at bounding box center [731, 8] width 6 height 6
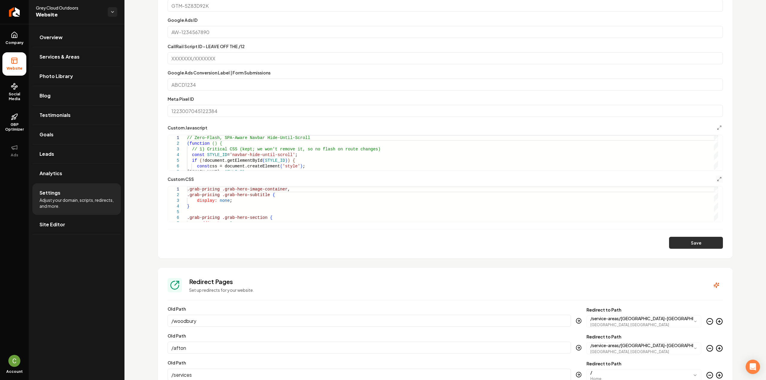
drag, startPoint x: 688, startPoint y: 235, endPoint x: 689, endPoint y: 238, distance: 3.3
click at [688, 235] on form "**********" at bounding box center [445, 106] width 555 height 285
click at [689, 242] on button "Save" at bounding box center [696, 243] width 54 height 12
click at [717, 126] on icon "Main content area" at bounding box center [719, 127] width 5 height 5
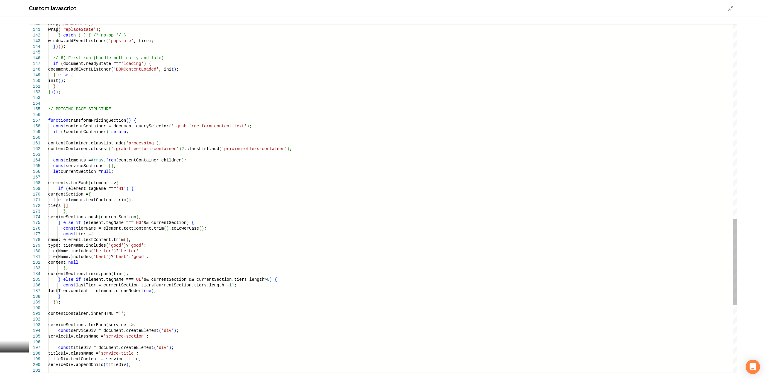
click at [45, 120] on div "Main content area" at bounding box center [45, 121] width 8 height 6
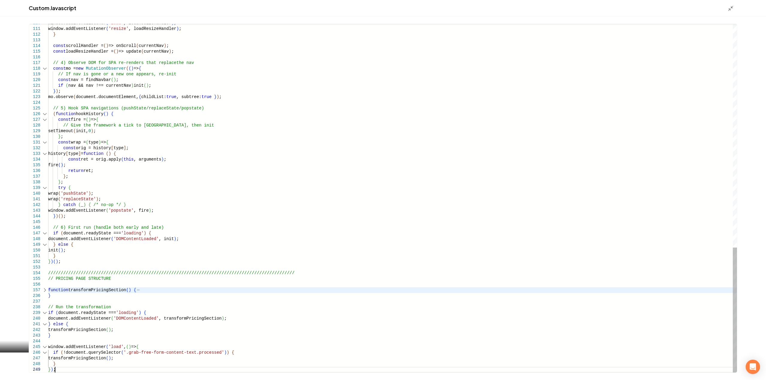
scroll to position [5, 7]
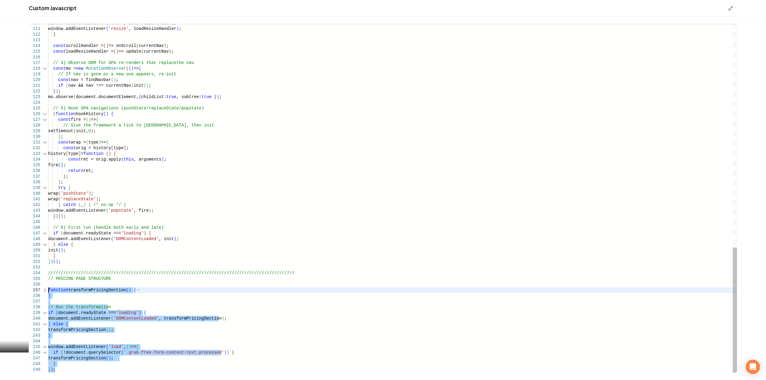
drag, startPoint x: 63, startPoint y: 372, endPoint x: 26, endPoint y: 289, distance: 90.9
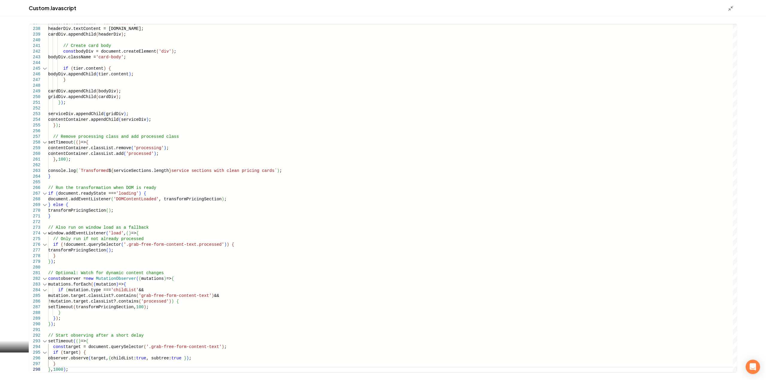
type textarea "**********"
click at [734, 6] on div "Main content area" at bounding box center [733, 8] width 10 height 7
click at [730, 10] on polyline "Main content area" at bounding box center [729, 9] width 1 height 1
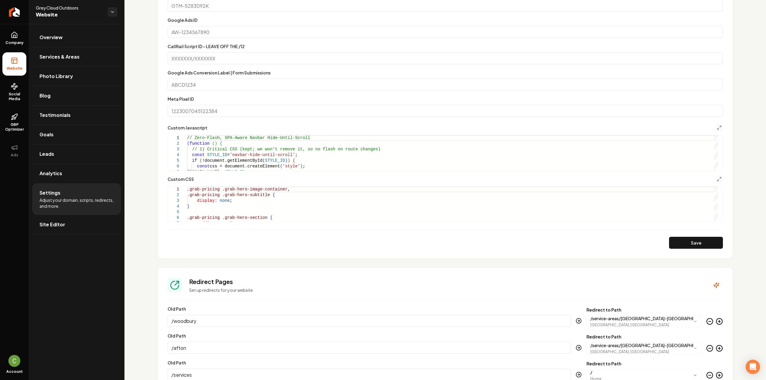
click at [707, 237] on button "Save" at bounding box center [696, 243] width 54 height 12
click at [19, 42] on span "Company" at bounding box center [14, 42] width 23 height 5
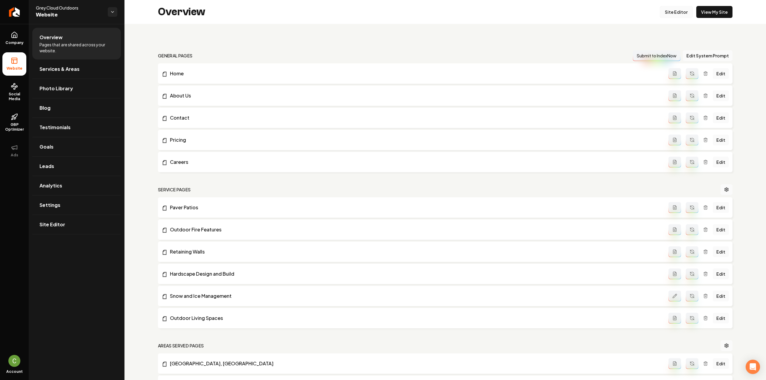
click at [676, 11] on link "Site Editor" at bounding box center [676, 12] width 33 height 12
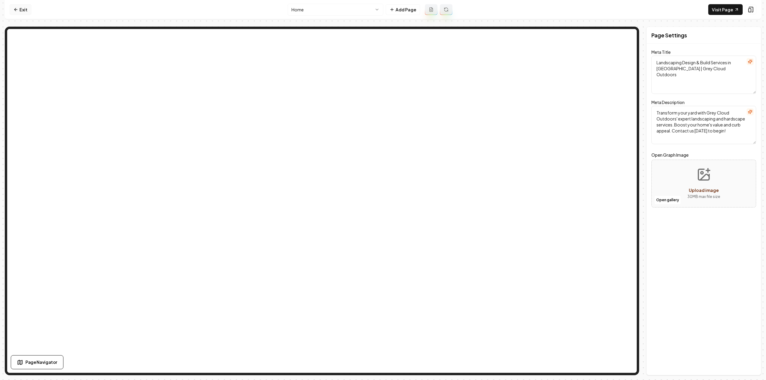
click at [16, 5] on link "Exit" at bounding box center [21, 9] width 22 height 11
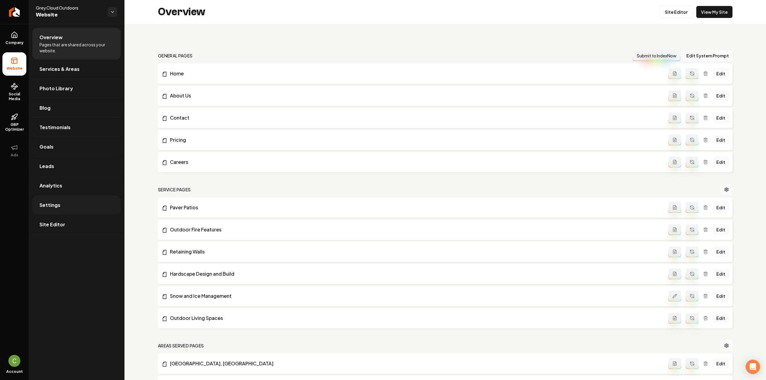
click at [58, 209] on link "Settings" at bounding box center [76, 205] width 89 height 19
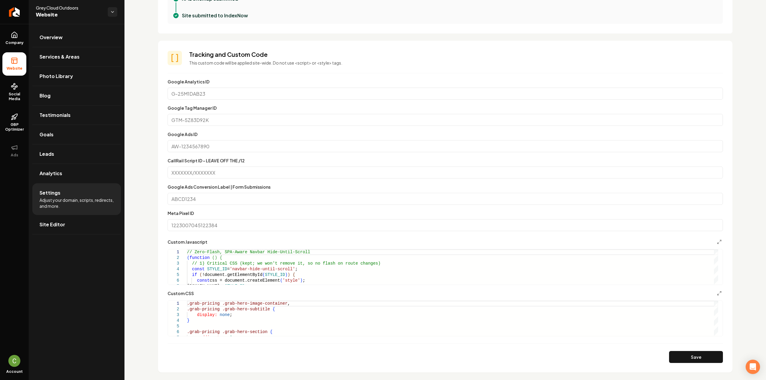
scroll to position [329, 0]
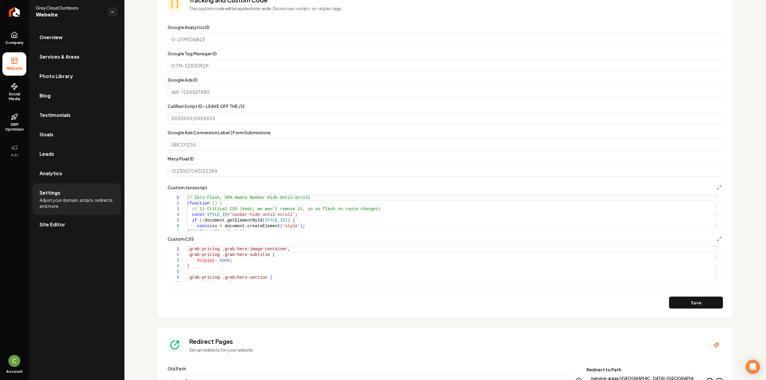
click at [714, 191] on div "**********" at bounding box center [445, 207] width 555 height 47
click at [718, 189] on polyline "Main content area" at bounding box center [718, 188] width 1 height 1
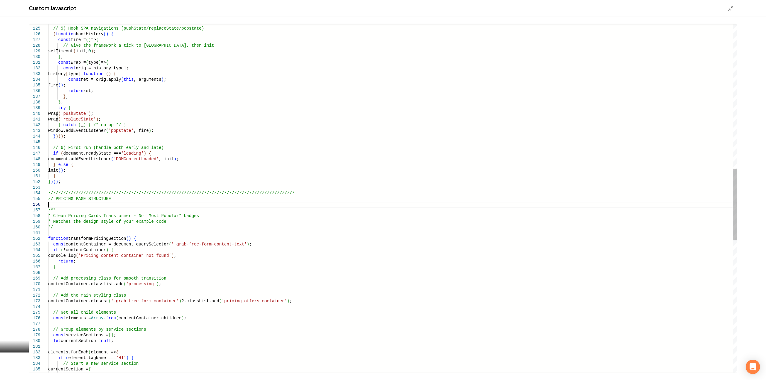
scroll to position [0, 0]
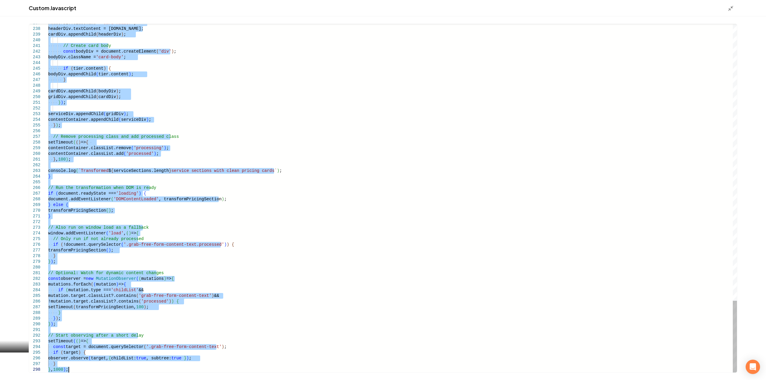
drag, startPoint x: 48, startPoint y: 208, endPoint x: 271, endPoint y: 394, distance: 290.8
type textarea "**********"
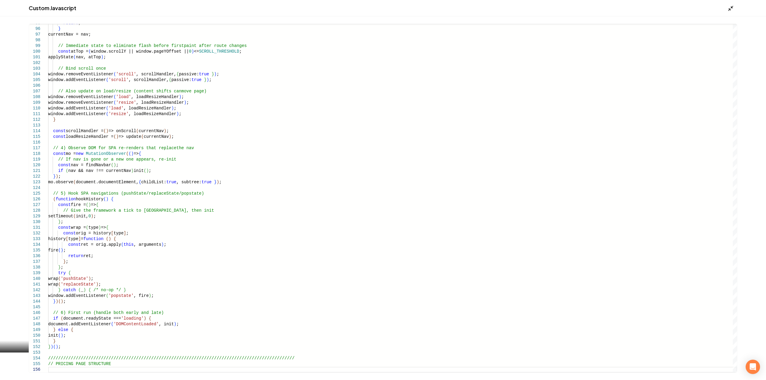
click at [733, 7] on icon "Main content area" at bounding box center [731, 8] width 6 height 6
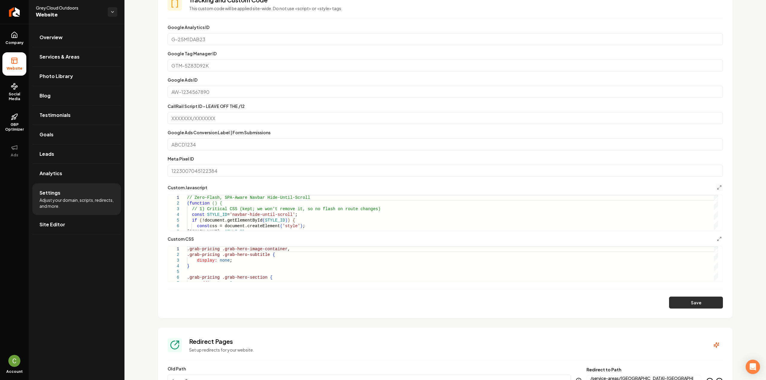
click at [692, 297] on button "Save" at bounding box center [696, 303] width 54 height 12
click at [716, 242] on button "Main content area" at bounding box center [719, 239] width 7 height 7
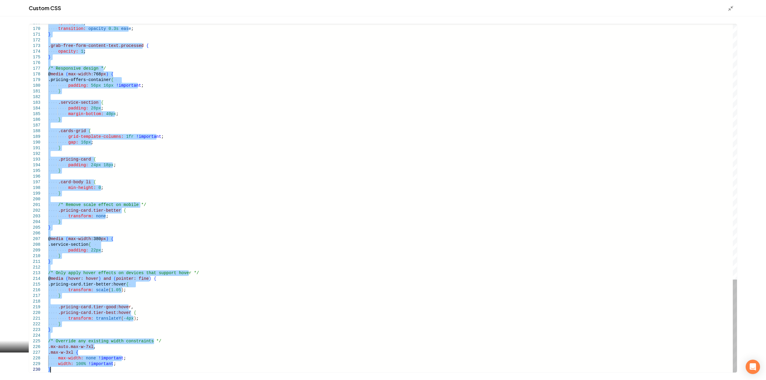
drag, startPoint x: 49, startPoint y: 135, endPoint x: 170, endPoint y: 394, distance: 286.3
type textarea "**********"
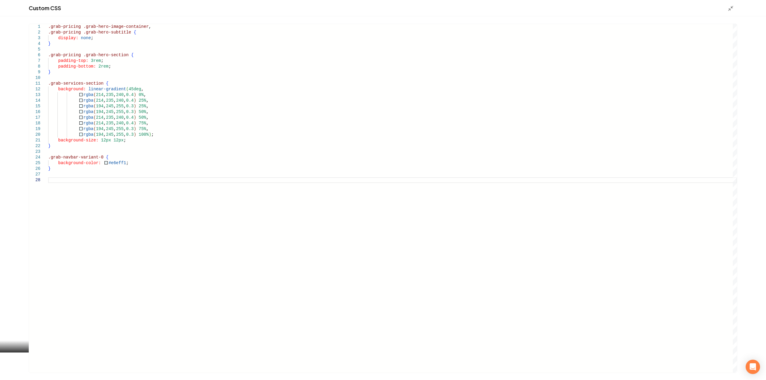
click at [734, 11] on div "Main content area" at bounding box center [733, 8] width 10 height 7
click at [731, 10] on icon "Main content area" at bounding box center [731, 8] width 6 height 6
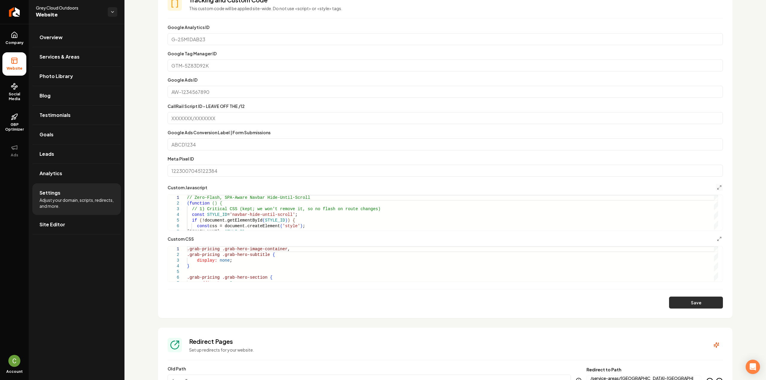
click at [701, 301] on button "Save" at bounding box center [696, 303] width 54 height 12
click at [11, 39] on link "Company" at bounding box center [14, 38] width 24 height 23
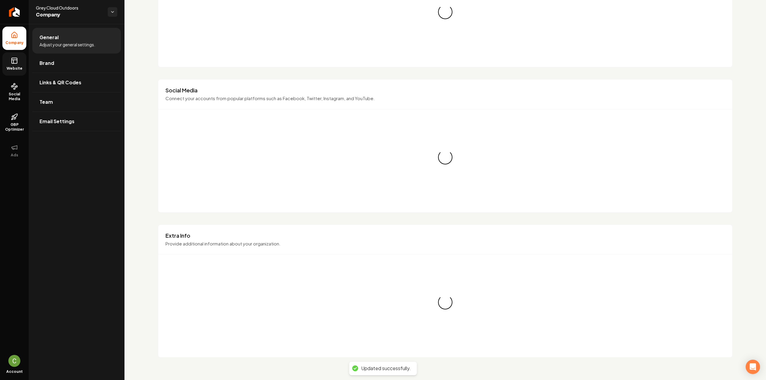
click at [13, 55] on link "Website" at bounding box center [14, 63] width 24 height 23
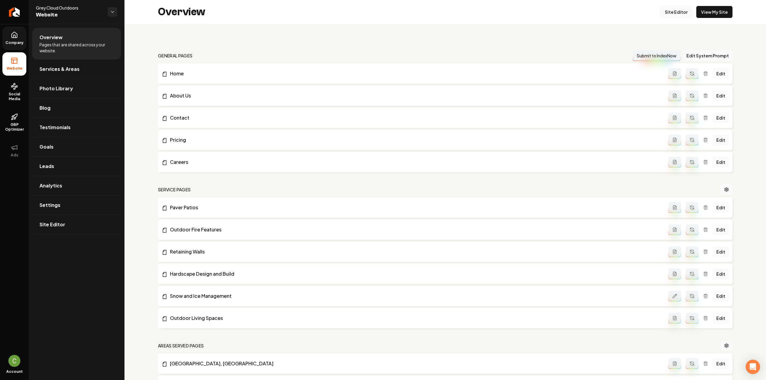
click at [670, 15] on link "Site Editor" at bounding box center [676, 12] width 33 height 12
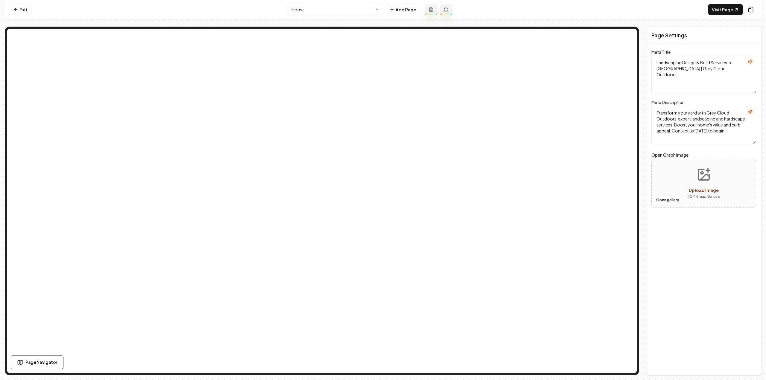
click at [306, 11] on html "Computer Required This feature is only available on a computer. Please switch t…" at bounding box center [383, 190] width 766 height 380
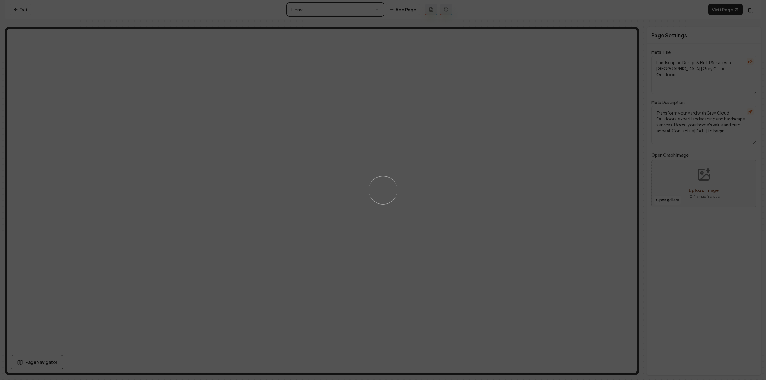
type textarea "Landscaping Design & Build Services | Grey Cloud Outdoors"
type textarea "Grey Cloud Outdoors: Expert landscaping & hardscape services tailored to your n…"
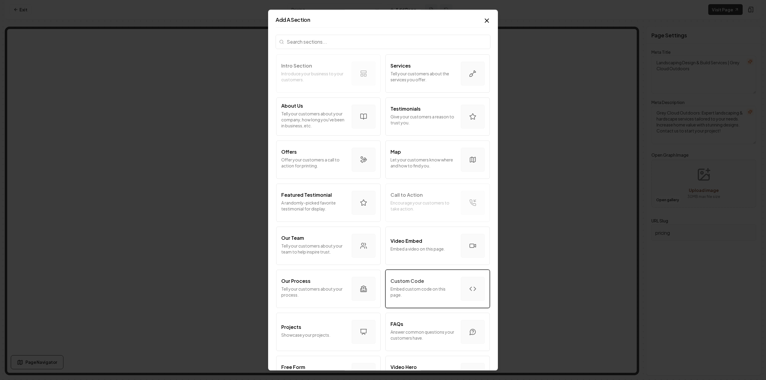
click at [426, 278] on div "Custom Code" at bounding box center [424, 281] width 66 height 7
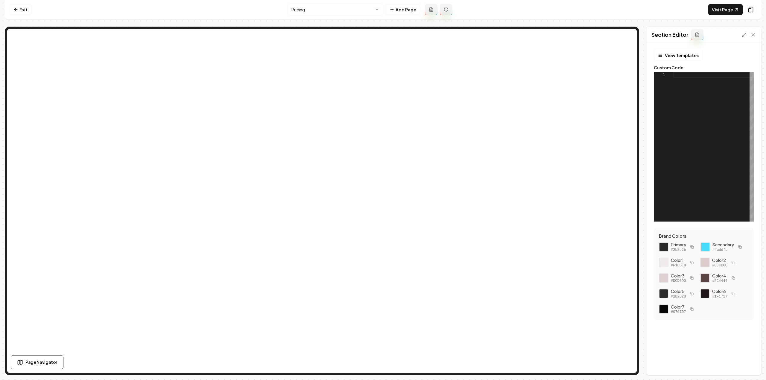
click at [690, 93] on div at bounding box center [713, 147] width 81 height 150
click at [697, 75] on div "< script > </ script >" at bounding box center [713, 147] width 81 height 150
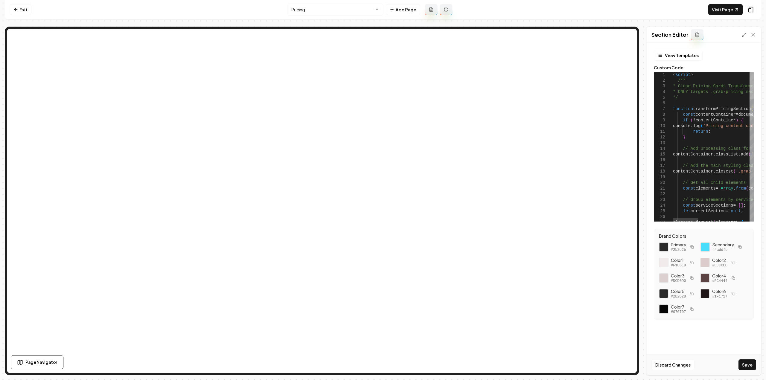
click at [753, 72] on div at bounding box center [752, 85] width 4 height 27
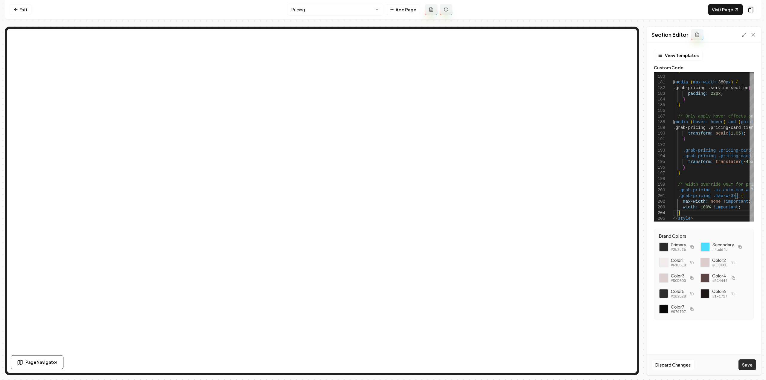
type textarea "**********"
click at [757, 368] on div "Discard Changes Save" at bounding box center [704, 365] width 114 height 21
click at [750, 365] on button "Save" at bounding box center [748, 365] width 18 height 11
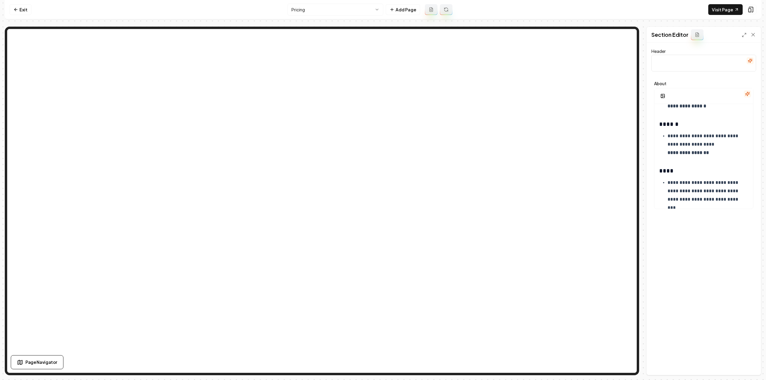
scroll to position [359, 0]
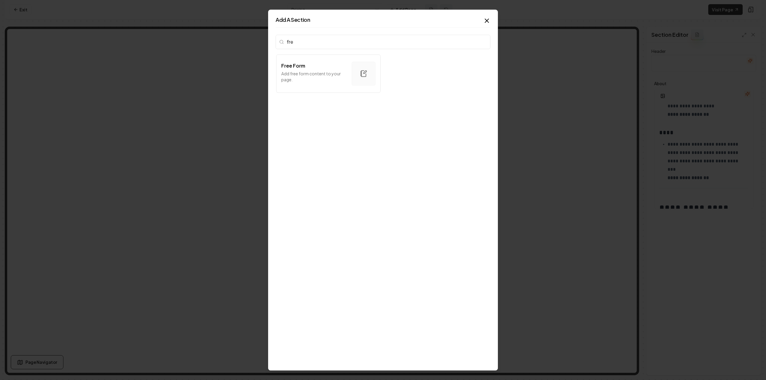
type input "free"
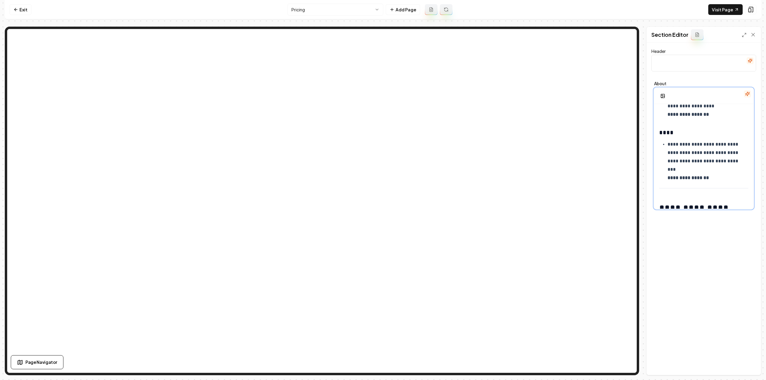
click at [666, 131] on h3 "****" at bounding box center [701, 132] width 85 height 8
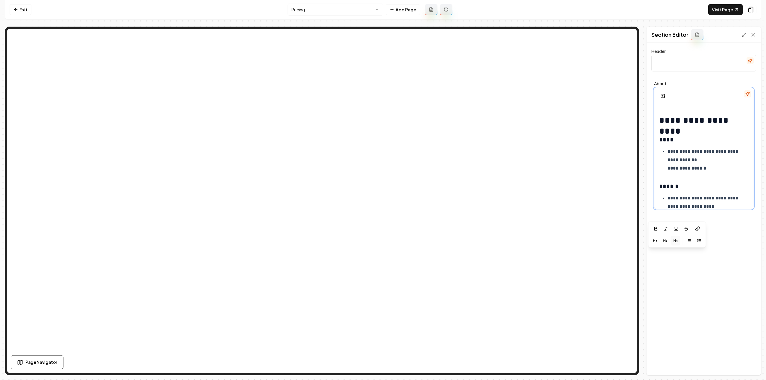
scroll to position [209, 0]
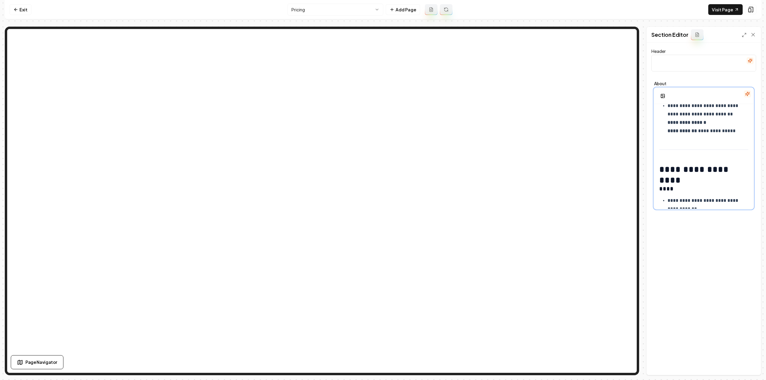
click at [676, 168] on h1 "**********" at bounding box center [701, 169] width 85 height 11
click at [699, 193] on div "**********" at bounding box center [704, 368] width 99 height 947
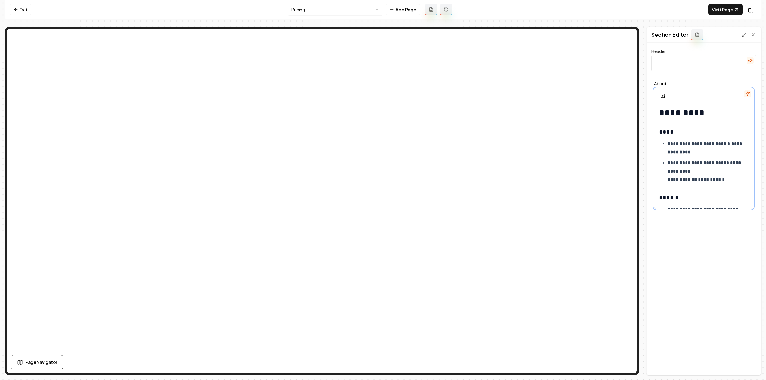
scroll to position [0, 0]
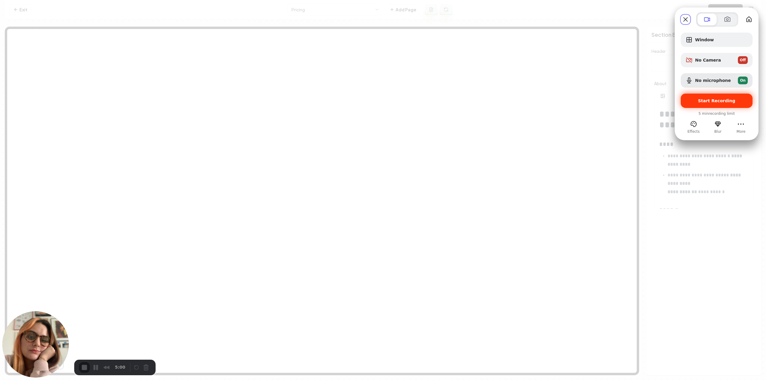
click at [724, 104] on div "Start Recording" at bounding box center [717, 101] width 72 height 14
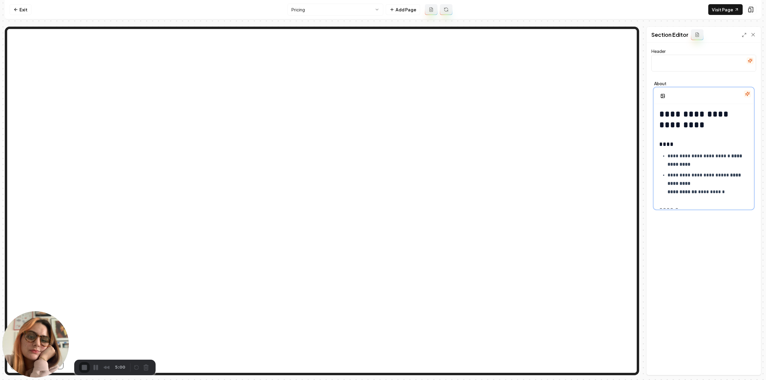
scroll to position [254, 0]
click at [85, 366] on span "End Recording" at bounding box center [84, 368] width 7 height 7
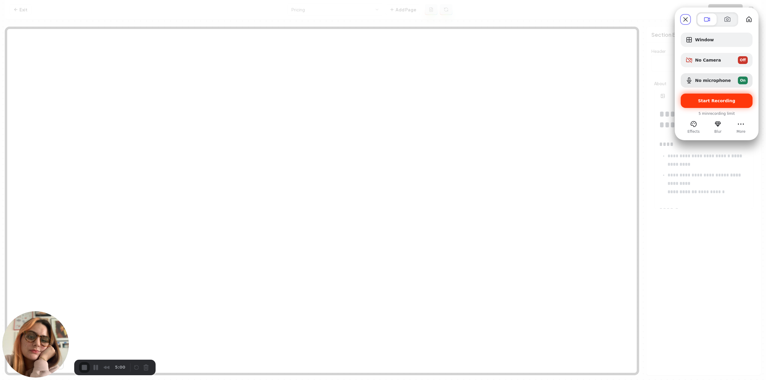
click at [713, 99] on span "Start Recording" at bounding box center [716, 100] width 37 height 5
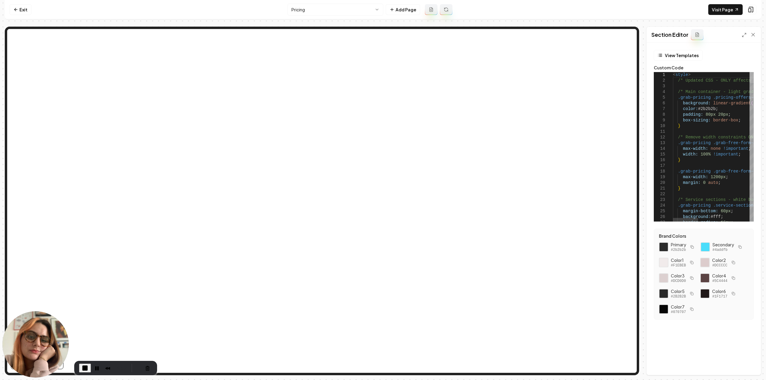
click at [750, 72] on div at bounding box center [752, 77] width 4 height 11
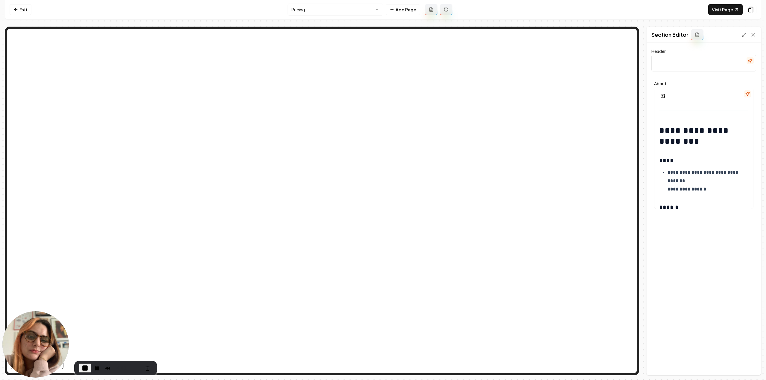
click at [745, 37] on icon at bounding box center [744, 35] width 5 height 5
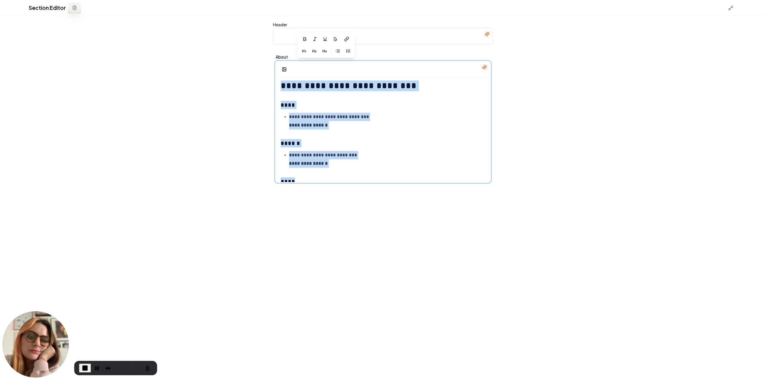
scroll to position [690, 0]
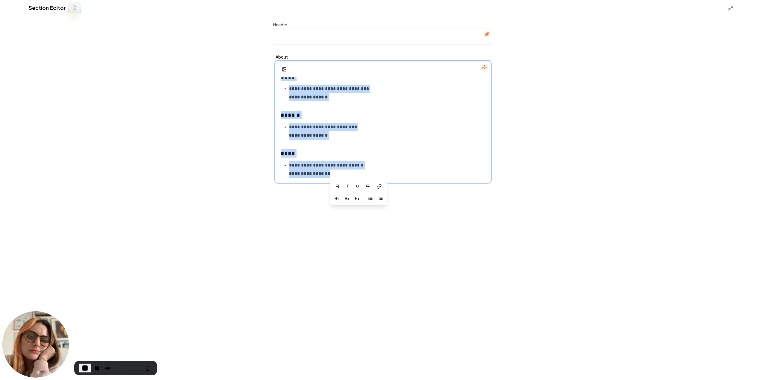
drag, startPoint x: 282, startPoint y: 146, endPoint x: 333, endPoint y: 174, distance: 58.3
copy div "**********"
click at [326, 169] on p "**********" at bounding box center [385, 169] width 192 height 17
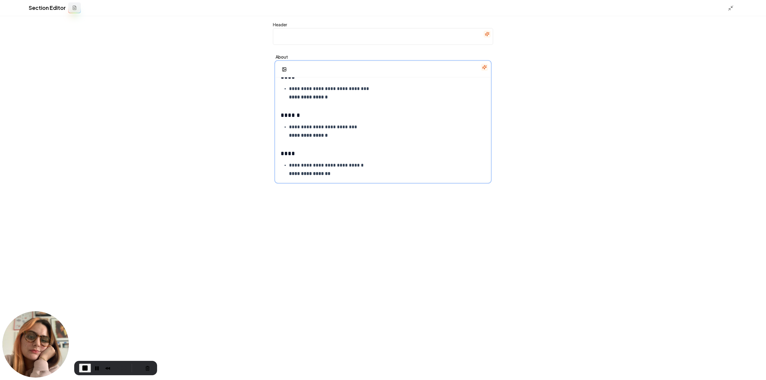
click at [332, 171] on p "**********" at bounding box center [385, 169] width 192 height 17
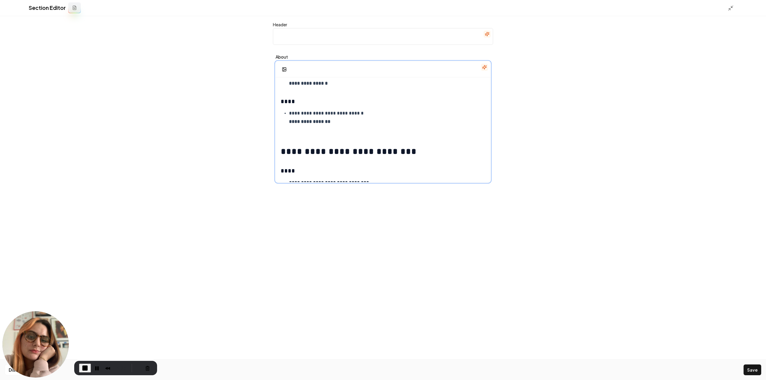
scroll to position [772, 0]
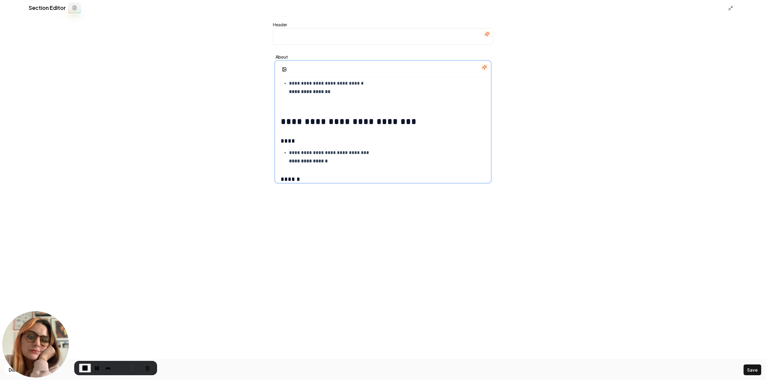
click at [293, 121] on h1 "**********" at bounding box center [381, 121] width 201 height 11
click at [285, 141] on h3 "****" at bounding box center [381, 141] width 201 height 8
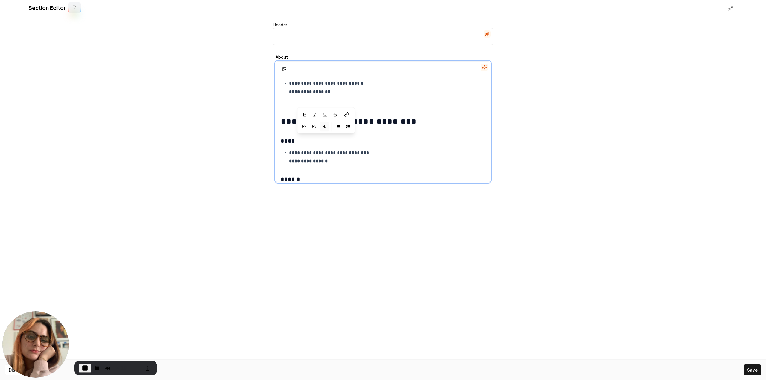
click at [293, 153] on p "**********" at bounding box center [385, 157] width 192 height 17
drag, startPoint x: 289, startPoint y: 152, endPoint x: 335, endPoint y: 164, distance: 47.9
click at [335, 164] on p "**********" at bounding box center [385, 157] width 192 height 17
click at [334, 162] on p "**********" at bounding box center [385, 157] width 192 height 17
click at [391, 122] on h1 "**********" at bounding box center [381, 121] width 201 height 11
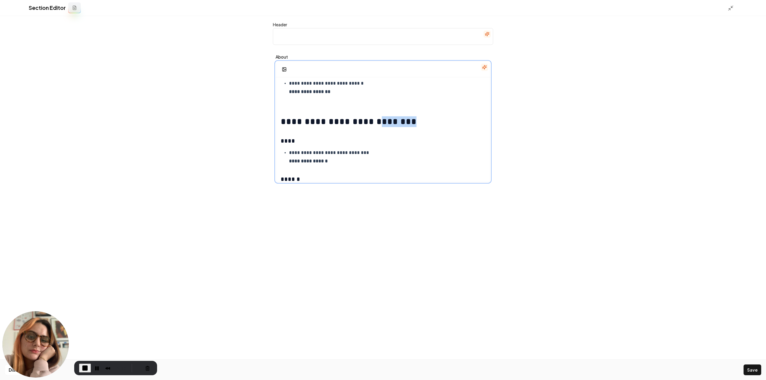
click at [391, 122] on h1 "**********" at bounding box center [381, 121] width 201 height 11
click at [322, 122] on h1 "**********" at bounding box center [381, 121] width 201 height 11
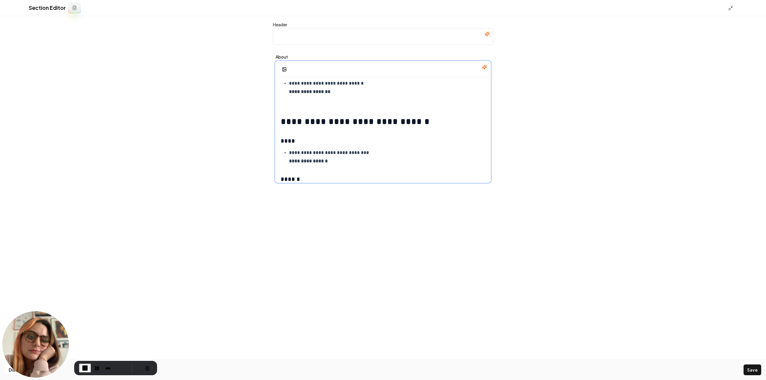
click at [368, 125] on h1 "**********" at bounding box center [381, 121] width 201 height 11
click at [369, 125] on h1 "**********" at bounding box center [381, 121] width 201 height 11
click at [372, 122] on h1 "**********" at bounding box center [381, 121] width 201 height 11
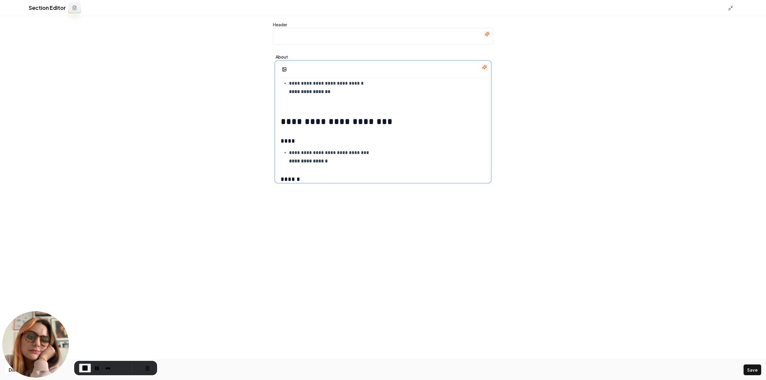
click at [341, 157] on p "**********" at bounding box center [385, 157] width 192 height 17
click at [753, 368] on button "Save" at bounding box center [753, 370] width 18 height 11
click at [729, 9] on icon at bounding box center [731, 8] width 6 height 6
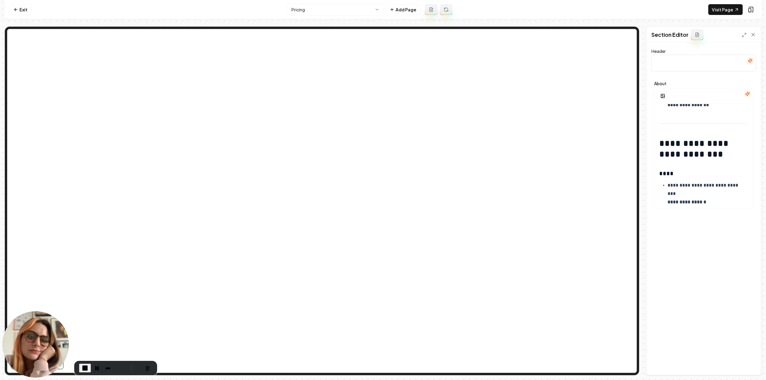
scroll to position [924, 0]
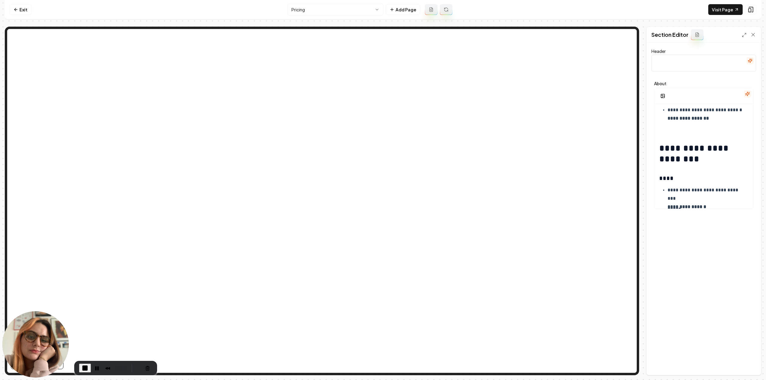
click at [743, 31] on div "Section Editor" at bounding box center [704, 35] width 114 height 16
click at [743, 34] on icon at bounding box center [744, 35] width 5 height 5
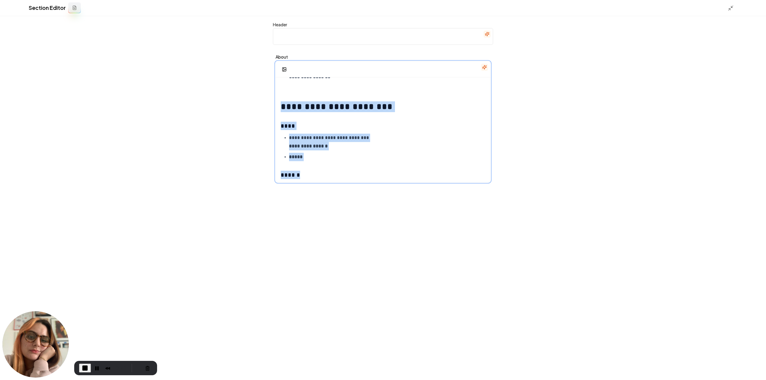
scroll to position [846, 0]
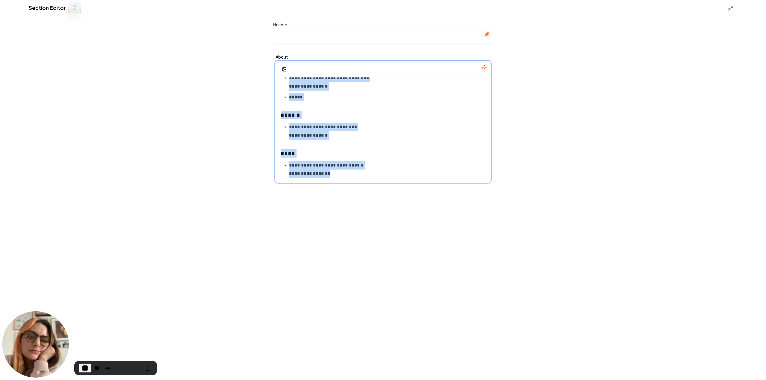
drag, startPoint x: 292, startPoint y: 142, endPoint x: 329, endPoint y: 206, distance: 74.4
click at [329, 206] on div "**********" at bounding box center [383, 198] width 230 height 364
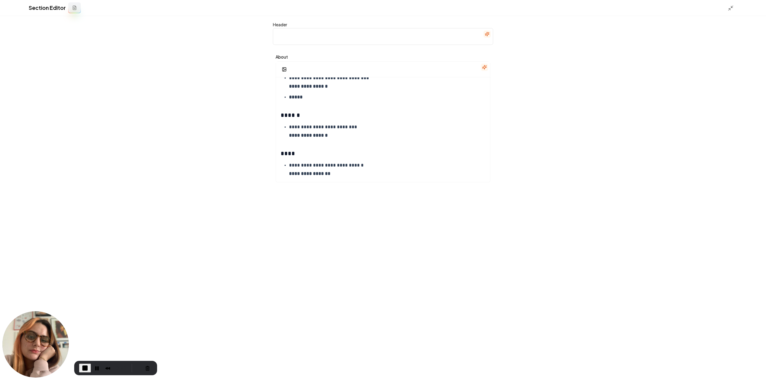
click at [331, 209] on div "**********" at bounding box center [383, 198] width 230 height 364
click at [330, 166] on p "**********" at bounding box center [385, 169] width 192 height 17
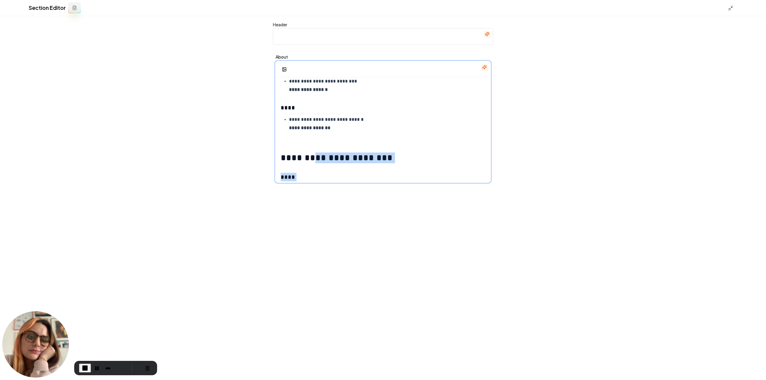
scroll to position [727, 0]
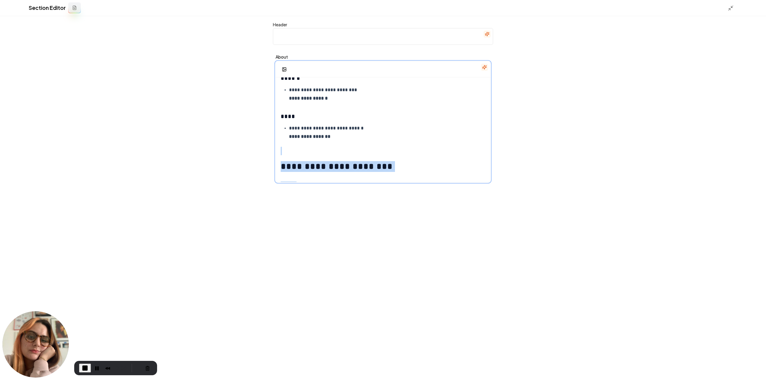
drag, startPoint x: 332, startPoint y: 174, endPoint x: 272, endPoint y: 153, distance: 64.1
click at [272, 153] on div "**********" at bounding box center [383, 198] width 230 height 364
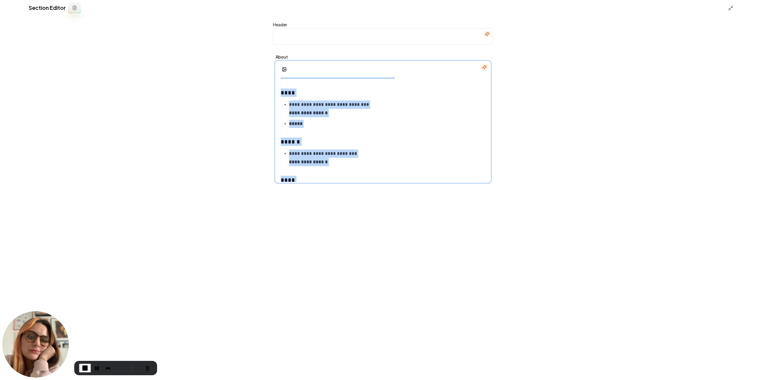
scroll to position [846, 0]
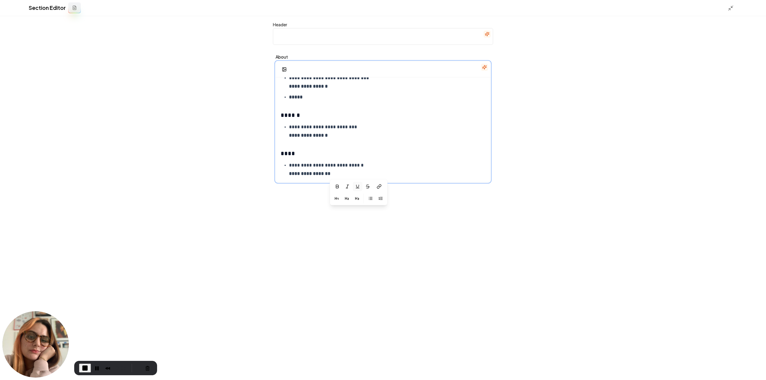
drag, startPoint x: 281, startPoint y: 150, endPoint x: 358, endPoint y: 183, distance: 84.3
click at [358, 183] on div "**********" at bounding box center [383, 121] width 215 height 121
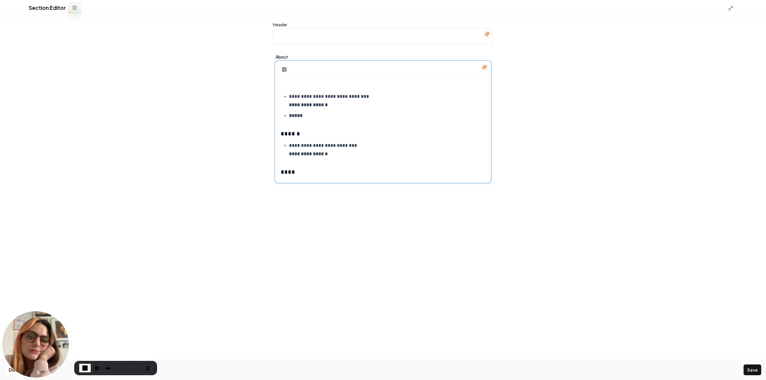
scroll to position [766, 0]
click at [307, 132] on h3 "******" at bounding box center [381, 136] width 201 height 8
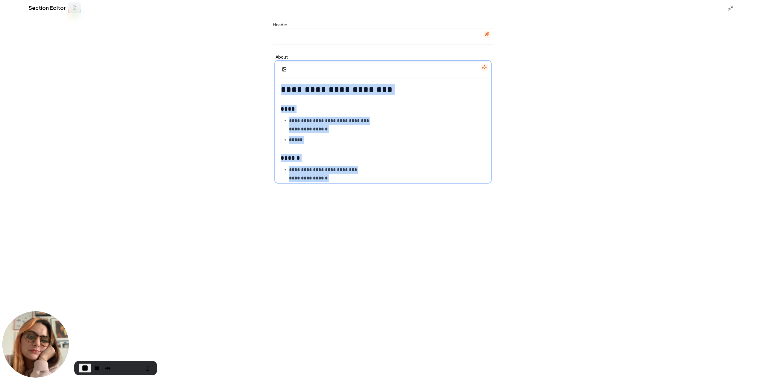
scroll to position [846, 0]
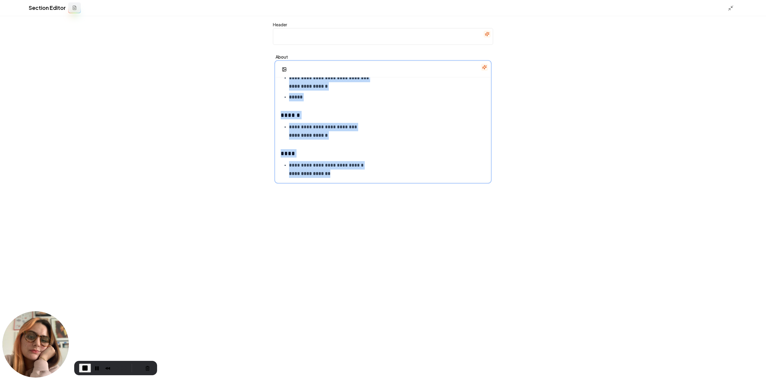
click at [354, 183] on div "**********" at bounding box center [383, 121] width 215 height 121
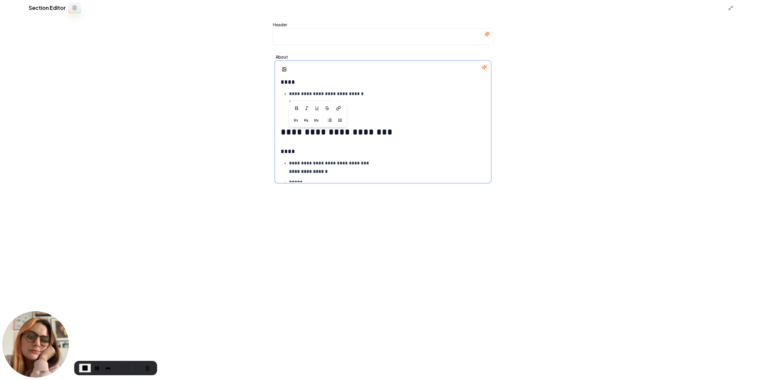
scroll to position [757, 0]
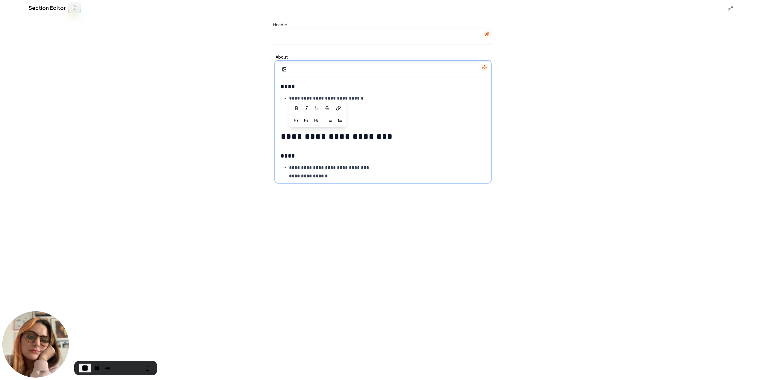
click at [284, 137] on h1 "**********" at bounding box center [381, 136] width 201 height 11
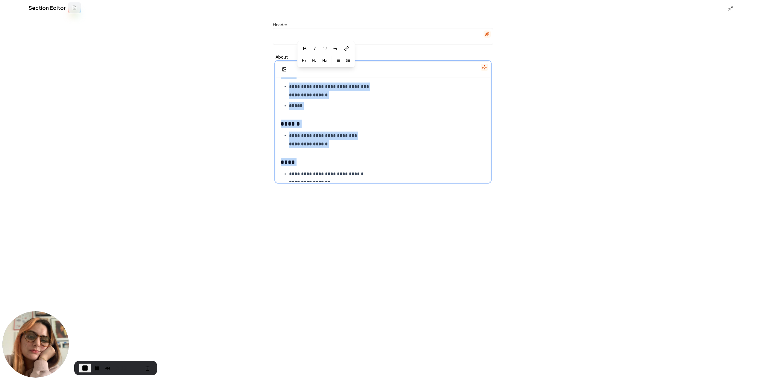
scroll to position [846, 0]
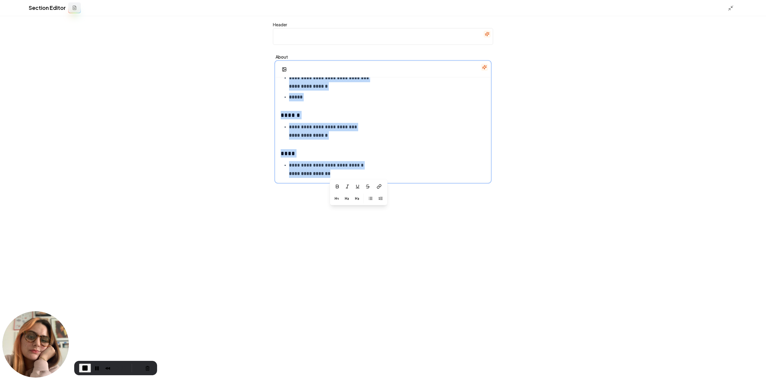
drag, startPoint x: 282, startPoint y: 136, endPoint x: 348, endPoint y: 177, distance: 77.0
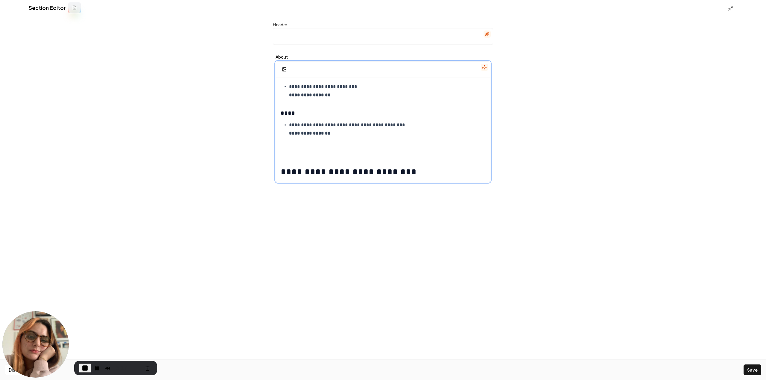
scroll to position [497, 0]
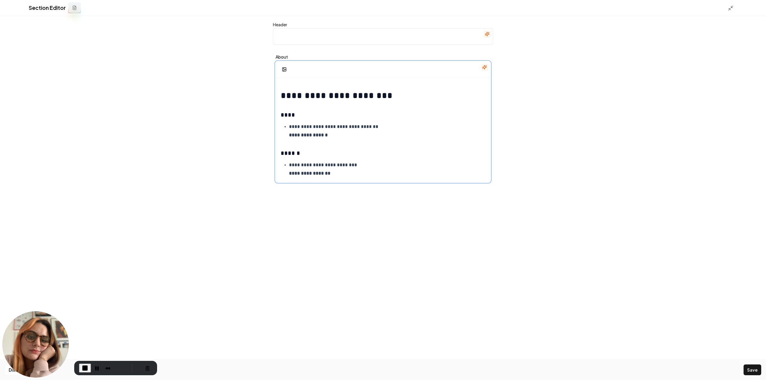
click at [326, 134] on p "**********" at bounding box center [385, 131] width 192 height 17
click at [730, 7] on icon at bounding box center [731, 8] width 6 height 6
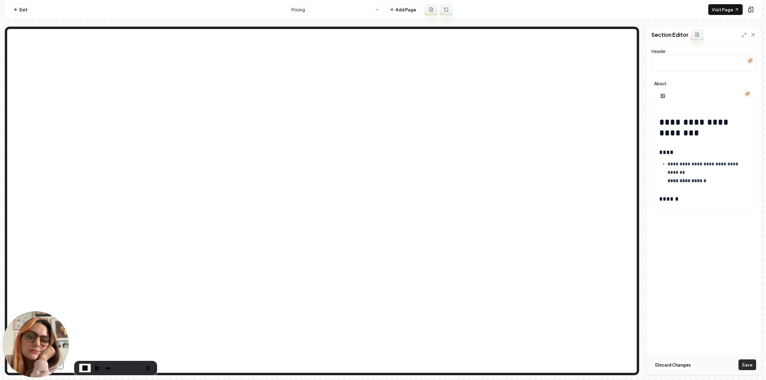
click at [748, 364] on button "Save" at bounding box center [748, 365] width 18 height 11
click at [743, 37] on polyline at bounding box center [743, 36] width 1 height 1
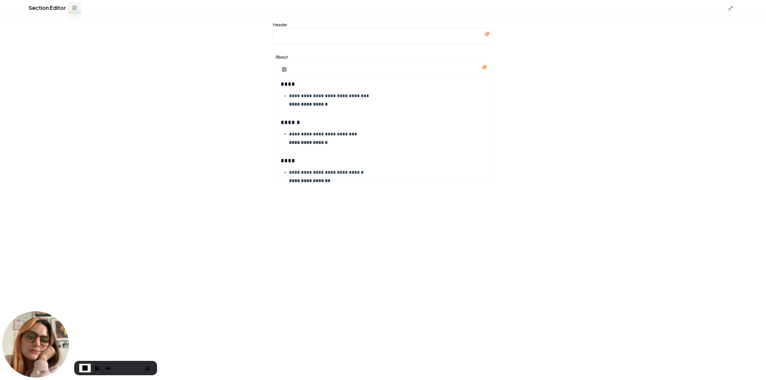
scroll to position [706, 0]
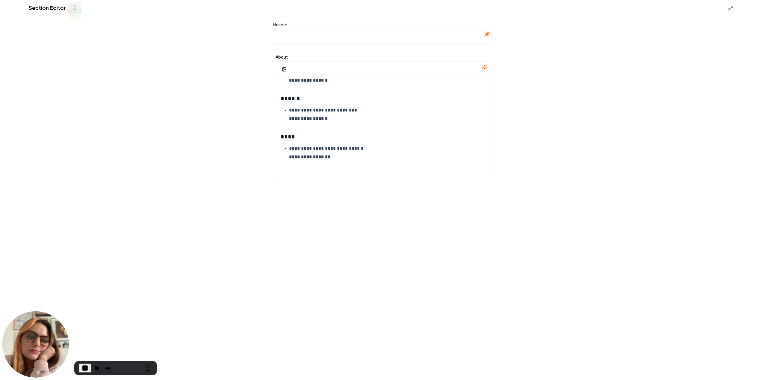
click at [429, 192] on div "**********" at bounding box center [383, 198] width 230 height 364
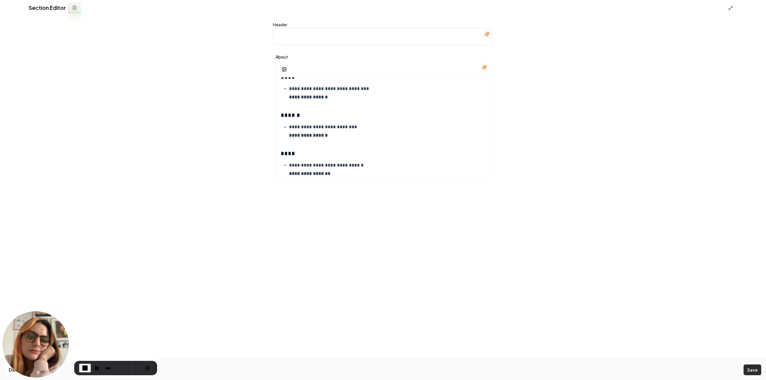
click at [748, 368] on button "Save" at bounding box center [753, 370] width 18 height 11
click at [732, 11] on icon at bounding box center [731, 8] width 6 height 6
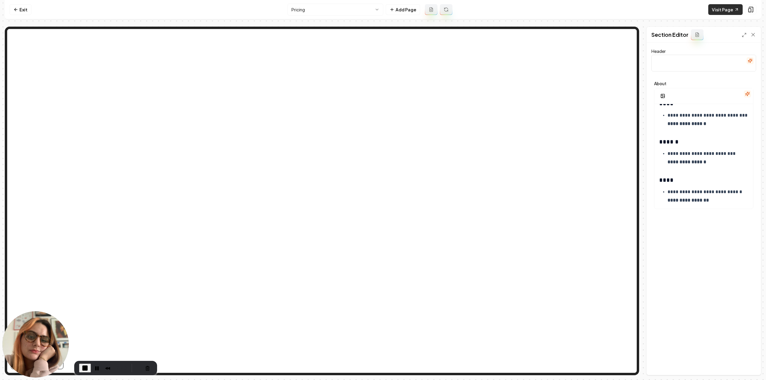
scroll to position [842, 0]
click at [85, 370] on span "End Recording" at bounding box center [84, 368] width 7 height 7
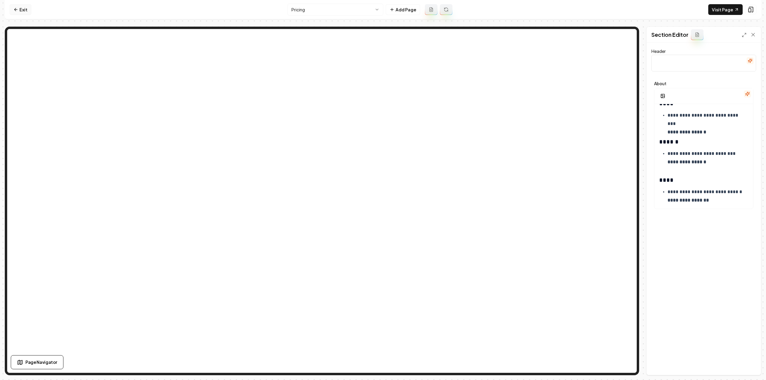
click at [19, 9] on link "Exit" at bounding box center [21, 9] width 22 height 11
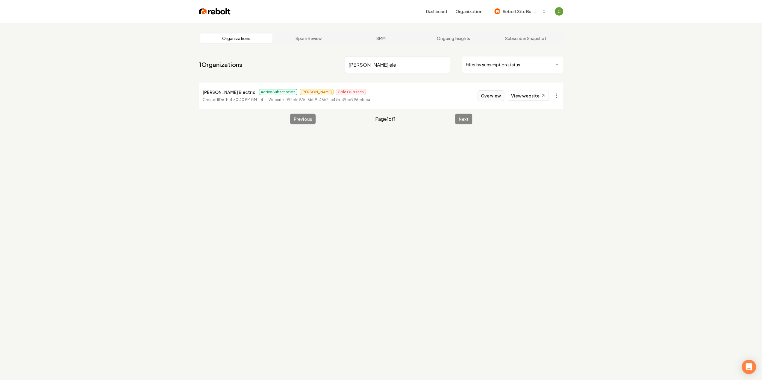
type input "[PERSON_NAME] ele"
click at [498, 97] on button "Overview" at bounding box center [490, 95] width 27 height 11
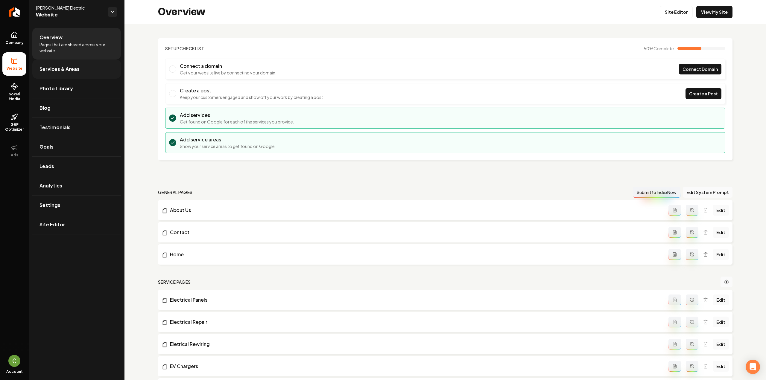
click at [97, 73] on link "Services & Areas" at bounding box center [76, 69] width 89 height 19
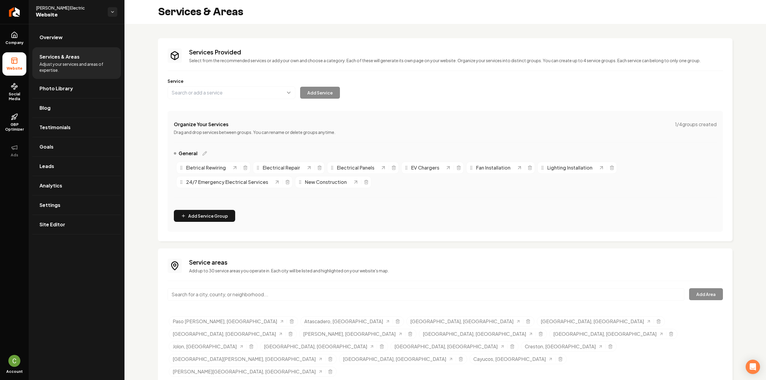
click at [407, 202] on div "General Eletrical Rewiring Electrical Repair Electrical Panels EV Chargers Fan …" at bounding box center [445, 177] width 543 height 55
click at [19, 38] on link "Company" at bounding box center [14, 38] width 24 height 23
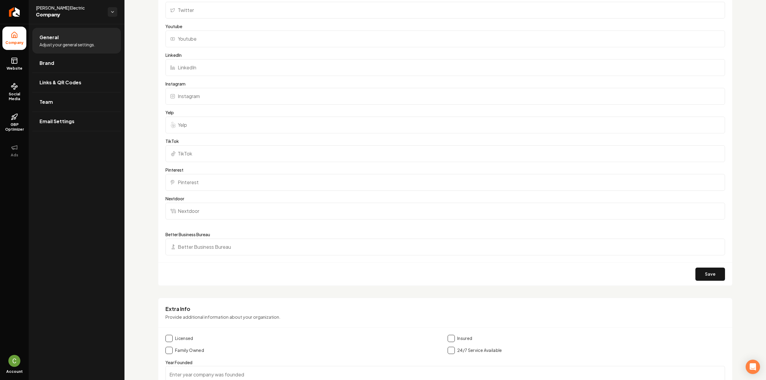
scroll to position [808, 0]
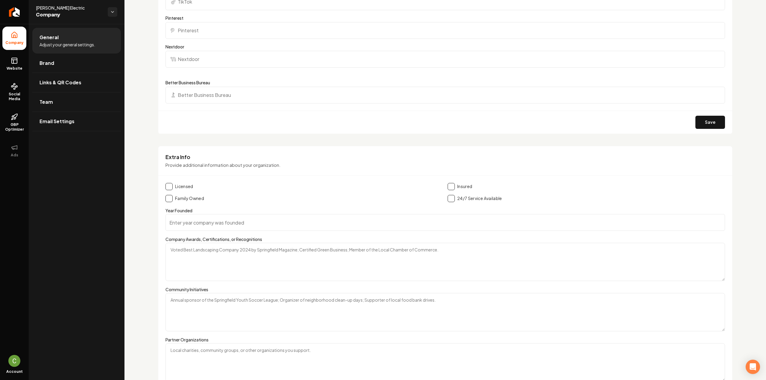
click at [171, 185] on button "Main content area" at bounding box center [169, 186] width 7 height 7
click at [170, 196] on button "Main content area" at bounding box center [169, 198] width 7 height 7
click at [449, 186] on button "Main content area" at bounding box center [451, 186] width 7 height 7
click at [265, 224] on input "Year Founded" at bounding box center [446, 222] width 560 height 17
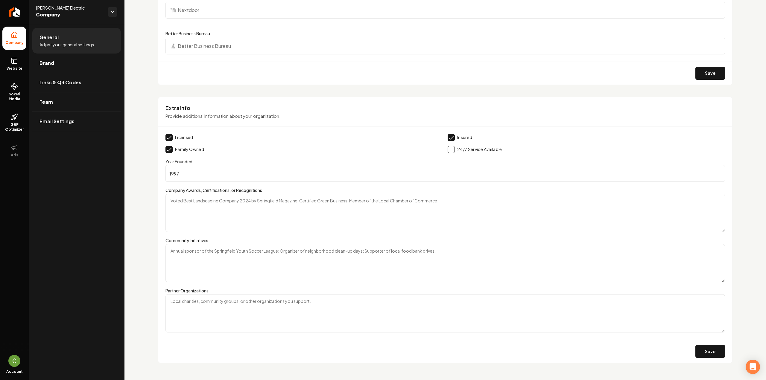
scroll to position [862, 0]
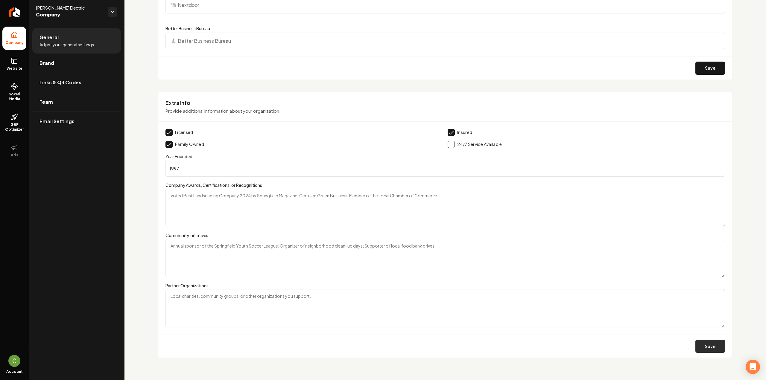
type input "1997"
click at [701, 343] on button "Save" at bounding box center [711, 346] width 30 height 13
click at [17, 63] on rect at bounding box center [14, 60] width 5 height 5
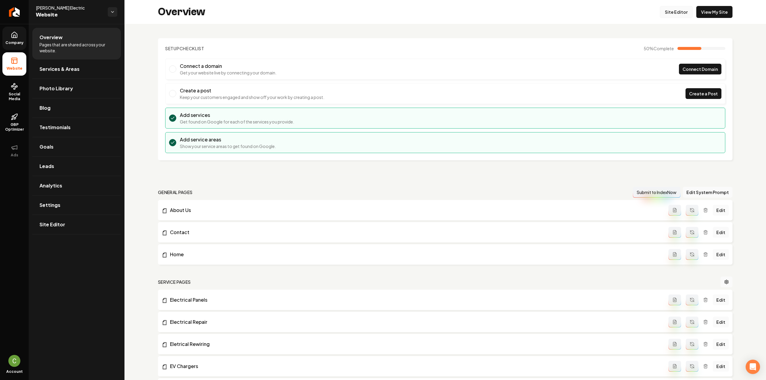
click at [669, 12] on link "Site Editor" at bounding box center [676, 12] width 33 height 12
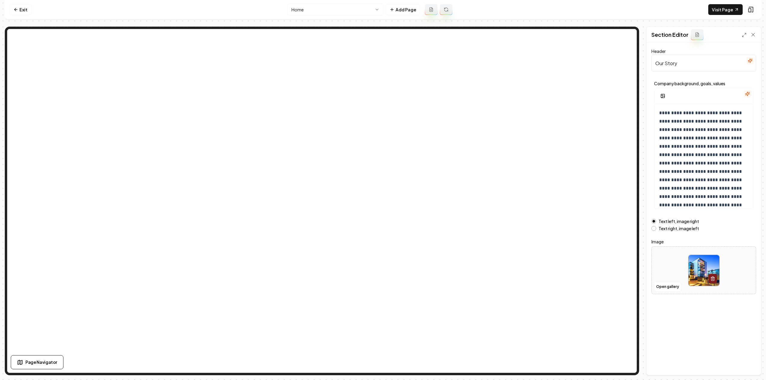
click at [749, 92] on icon "button" at bounding box center [747, 94] width 5 height 5
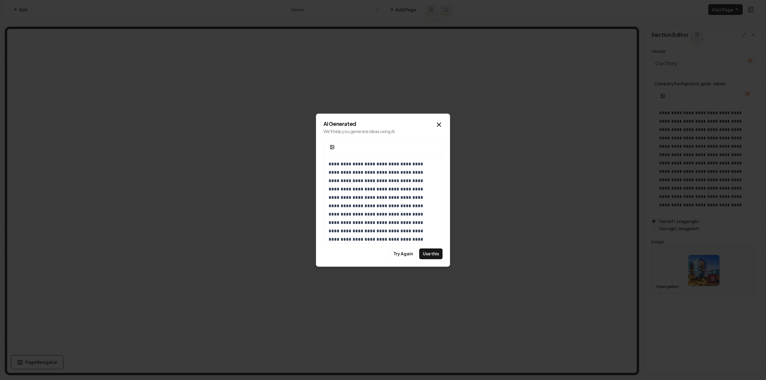
scroll to position [97, 0]
click at [423, 252] on button "Use this" at bounding box center [430, 254] width 23 height 11
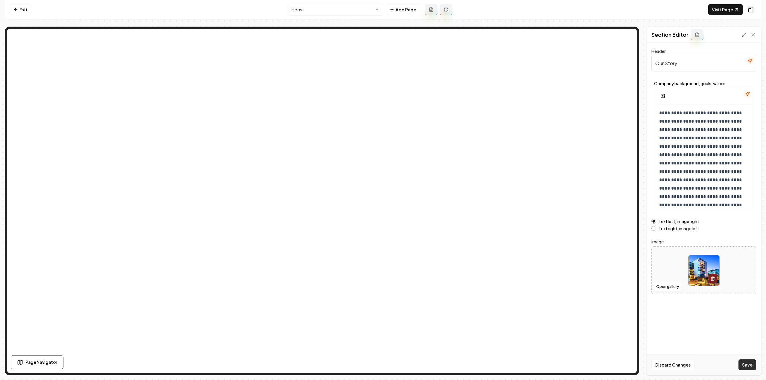
click at [740, 367] on button "Save" at bounding box center [748, 365] width 18 height 11
click at [317, 13] on html "Computer Required This feature is only available on a computer. Please switch t…" at bounding box center [383, 190] width 766 height 380
click at [20, 7] on link "Exit" at bounding box center [21, 9] width 22 height 11
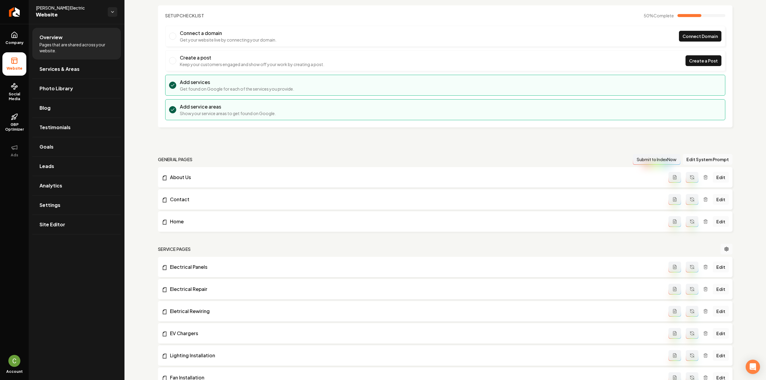
scroll to position [60, 0]
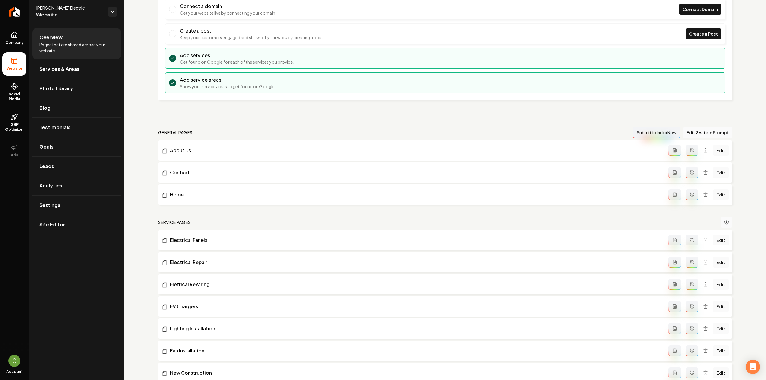
click at [690, 152] on icon "Main content area" at bounding box center [692, 150] width 5 height 5
click at [52, 64] on link "Services & Areas" at bounding box center [76, 69] width 89 height 19
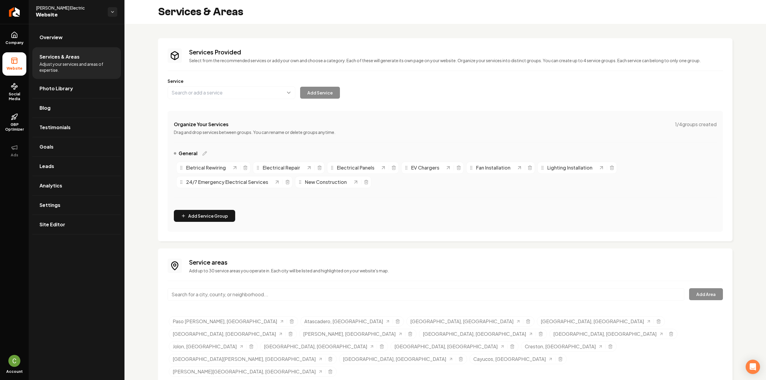
click at [193, 82] on label "Service" at bounding box center [445, 81] width 555 height 6
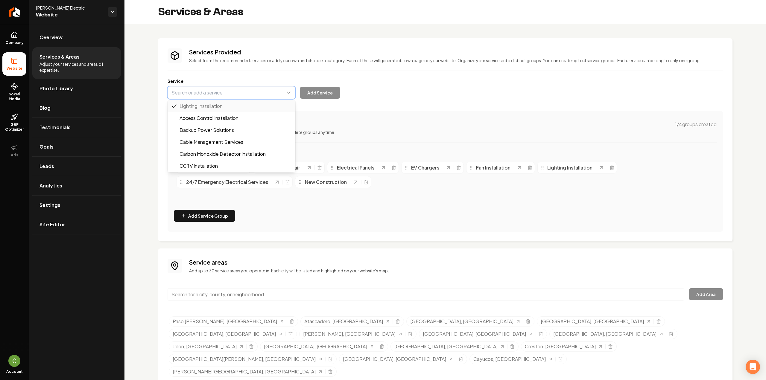
click at [193, 88] on button "Main content area" at bounding box center [232, 92] width 128 height 13
paste input "Panel Upgrades"
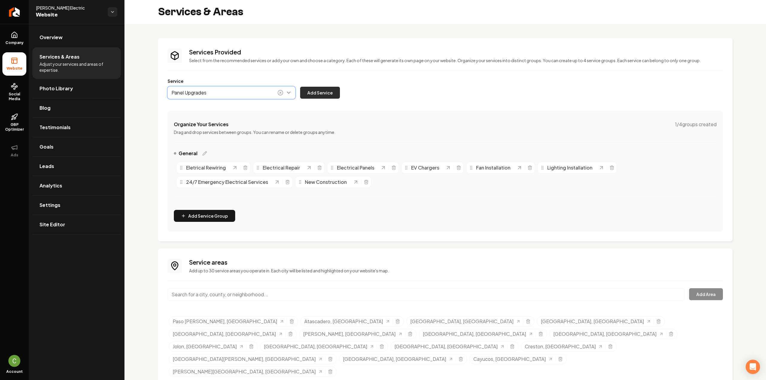
type input "Panel Upgrades"
click at [319, 92] on button "Add Service" at bounding box center [320, 93] width 40 height 12
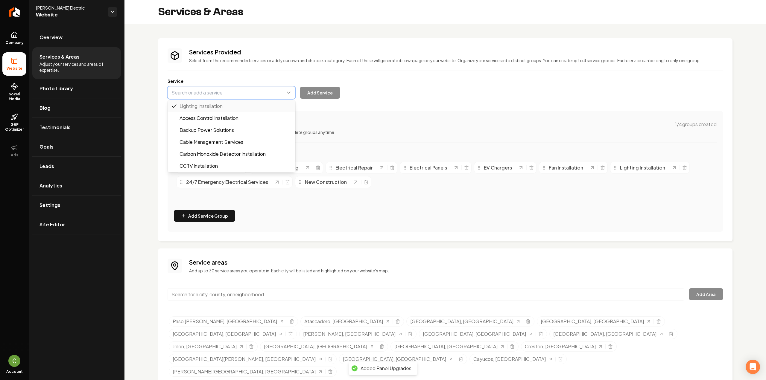
click at [206, 97] on button "Main content area" at bounding box center [232, 92] width 128 height 13
paste input "Hot Tub & Swimming Pool Services"
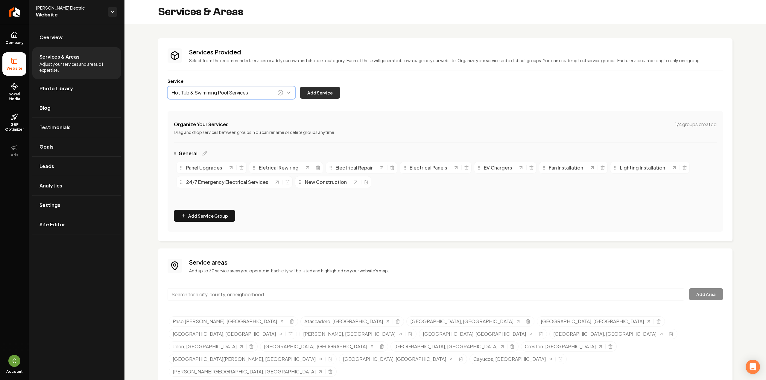
type input "Hot Tub & Swimming Pool Services"
click at [317, 96] on button "Add Service" at bounding box center [320, 93] width 40 height 12
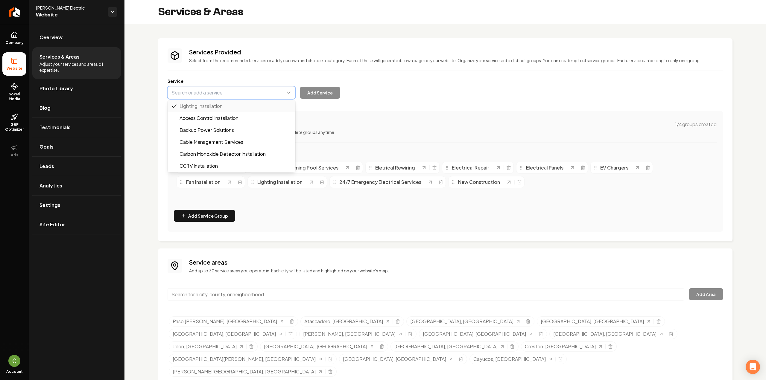
click at [239, 91] on button "Main content area" at bounding box center [232, 92] width 128 height 13
paste input "Switch, Light & Receptacle Installation"
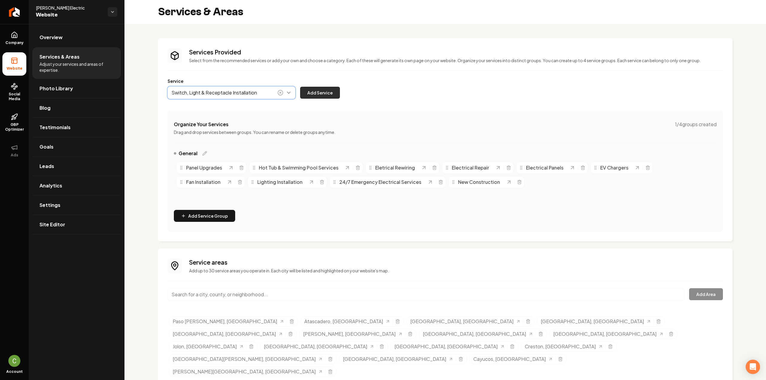
type input "Switch, Light & Receptacle Installation"
click at [313, 90] on button "Add Service" at bounding box center [320, 93] width 40 height 12
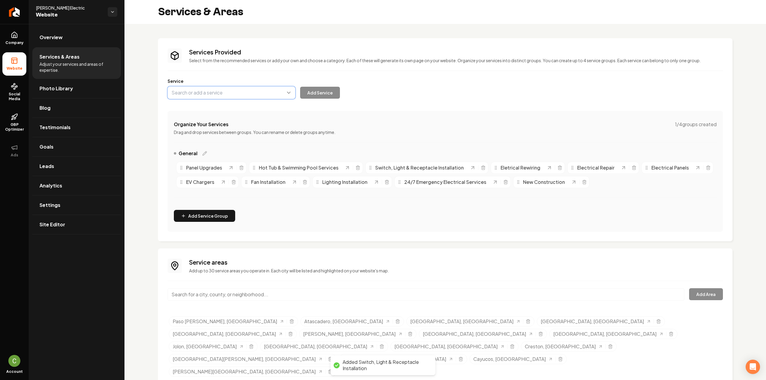
click at [209, 94] on button "Main content area" at bounding box center [232, 92] width 128 height 13
paste input "Backup Home Generators"
type input "Backup Home Generators"
click at [329, 91] on button "Add Service" at bounding box center [320, 93] width 40 height 12
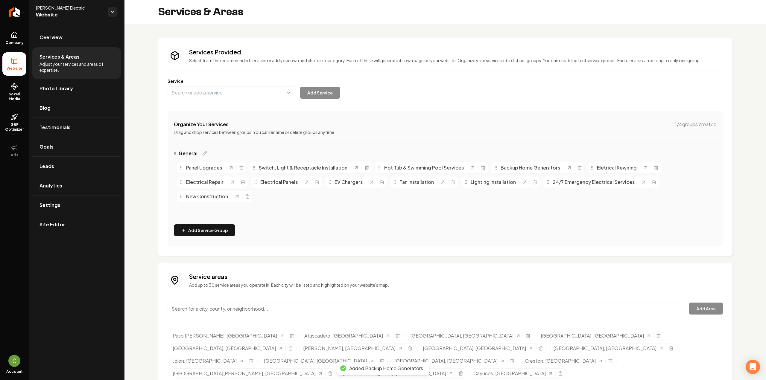
click at [271, 101] on div "Services Provided Select from the recommended services or add your own and choo…" at bounding box center [445, 147] width 555 height 198
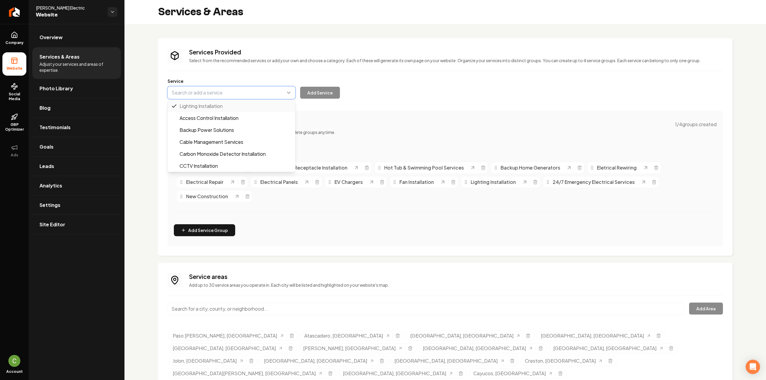
click at [266, 95] on button "Main content area" at bounding box center [232, 92] width 128 height 13
paste input "New Circuits"
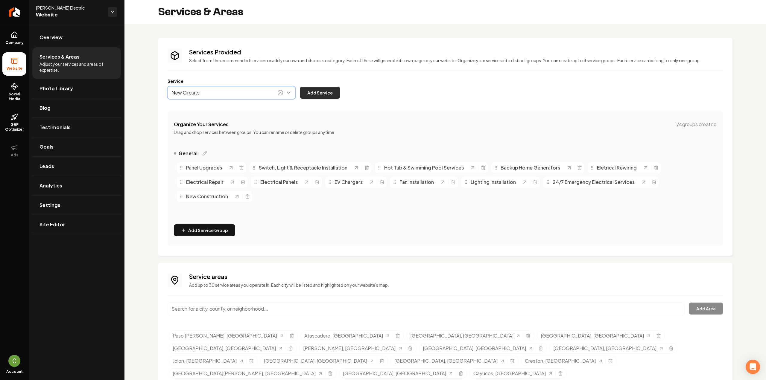
type input "New Circuits"
click at [338, 91] on button "Add Service" at bounding box center [320, 93] width 40 height 12
click at [220, 95] on button "Main content area" at bounding box center [232, 92] width 128 height 13
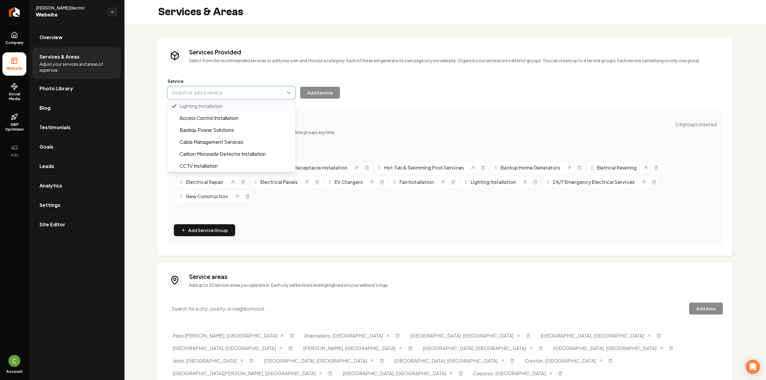
paste input "Light Commercial Services"
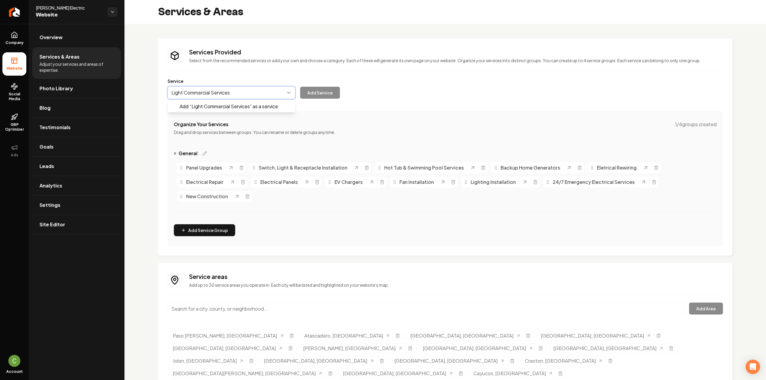
drag, startPoint x: 218, startPoint y: 109, endPoint x: 238, endPoint y: 108, distance: 20.7
type input "Light Commercial Services"
click at [331, 92] on button "Add Service" at bounding box center [320, 93] width 40 height 12
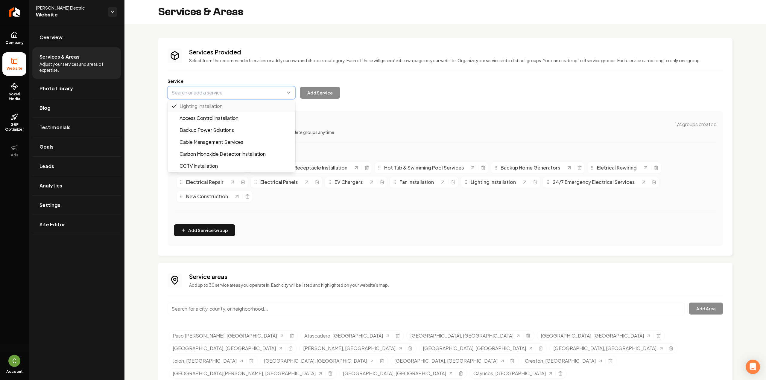
click at [209, 91] on button "Main content area" at bounding box center [232, 92] width 128 height 13
paste input "Surge Protection"
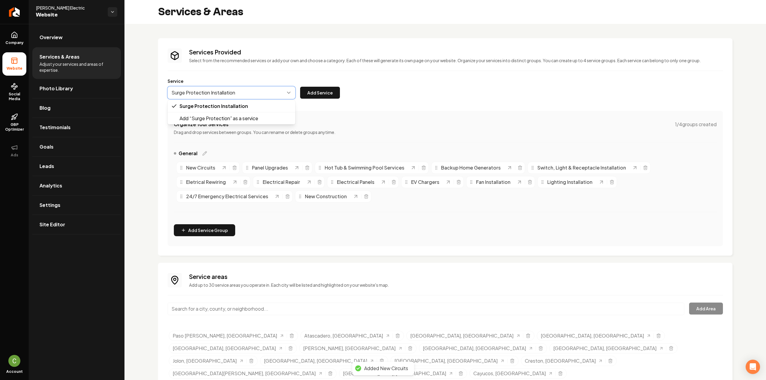
click at [234, 94] on button "Main content area" at bounding box center [232, 92] width 128 height 13
drag, startPoint x: 236, startPoint y: 93, endPoint x: 186, endPoint y: 95, distance: 49.4
click at [187, 95] on button "Main content area" at bounding box center [232, 92] width 128 height 13
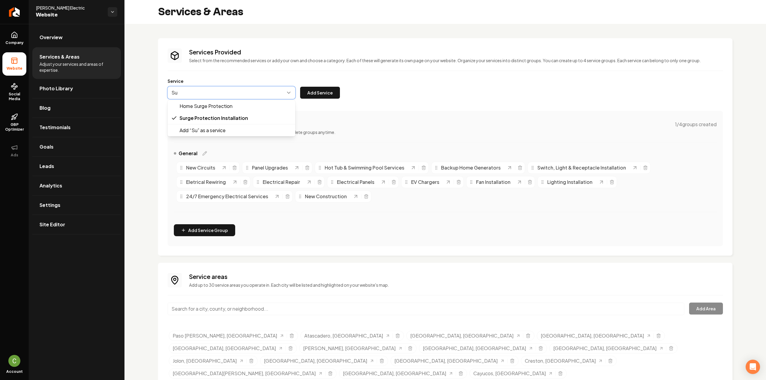
type input "S"
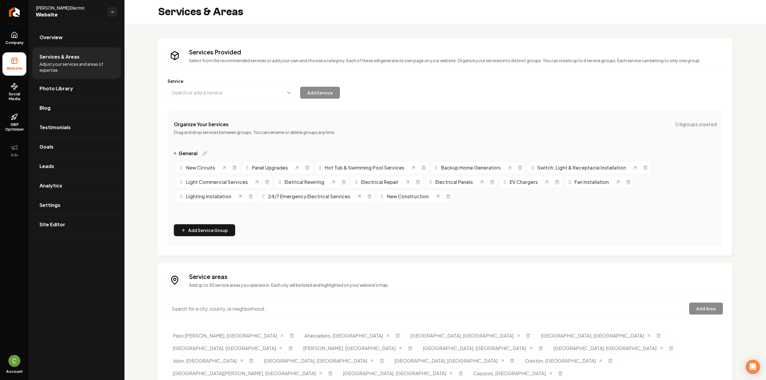
click at [456, 221] on div "Services Provided Select from the recommended services or add your own and choo…" at bounding box center [445, 147] width 555 height 198
click at [198, 92] on button "Main content area" at bounding box center [232, 92] width 128 height 13
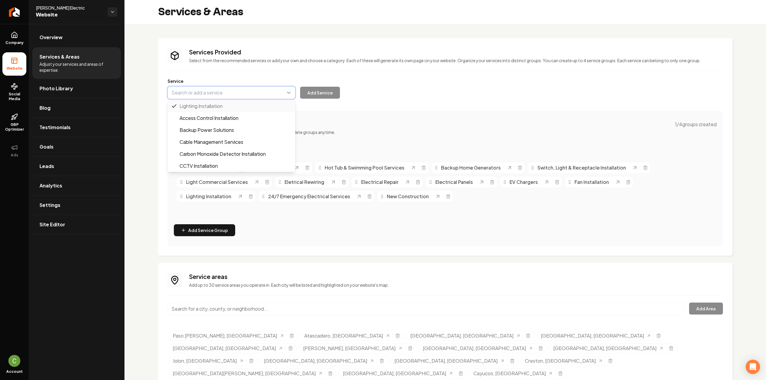
paste input "Surge Protection"
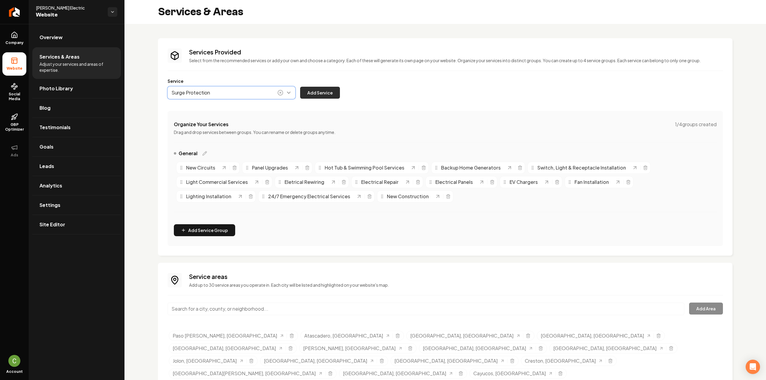
type input "Surge Protection"
click at [308, 93] on button "Add Service" at bounding box center [320, 93] width 40 height 12
click at [272, 305] on input "Main content area" at bounding box center [426, 309] width 517 height 13
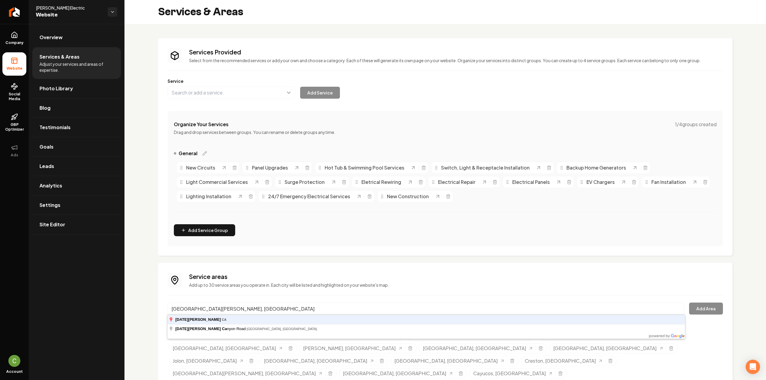
type input "[GEOGRAPHIC_DATA][PERSON_NAME], [GEOGRAPHIC_DATA]"
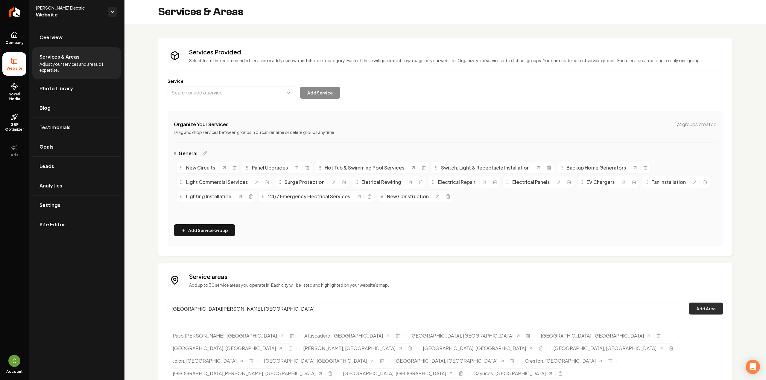
click at [703, 310] on button "Add Area" at bounding box center [706, 309] width 34 height 12
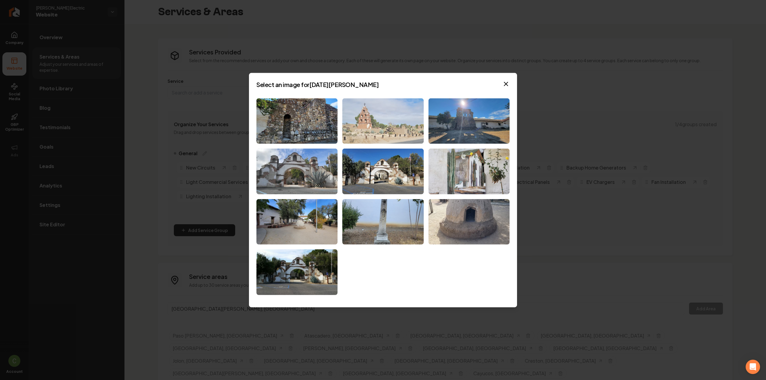
click at [382, 122] on img at bounding box center [382, 121] width 81 height 46
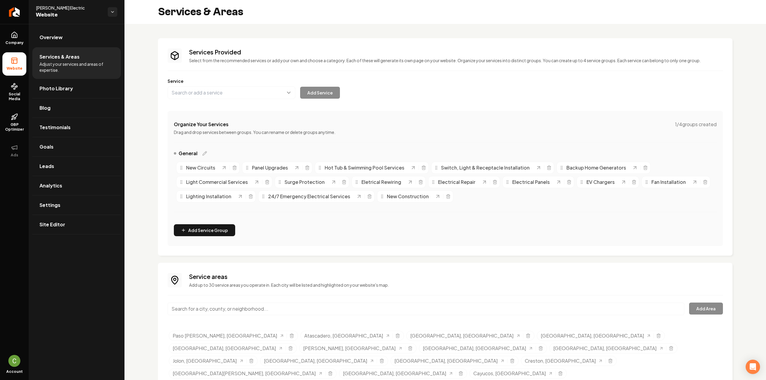
click at [363, 313] on input "Main content area" at bounding box center [426, 309] width 517 height 13
paste input "Santa [PERSON_NAME]"
type input "[GEOGRAPHIC_DATA][PERSON_NAME], [GEOGRAPHIC_DATA]"
click at [696, 306] on button "Add Area" at bounding box center [706, 309] width 34 height 12
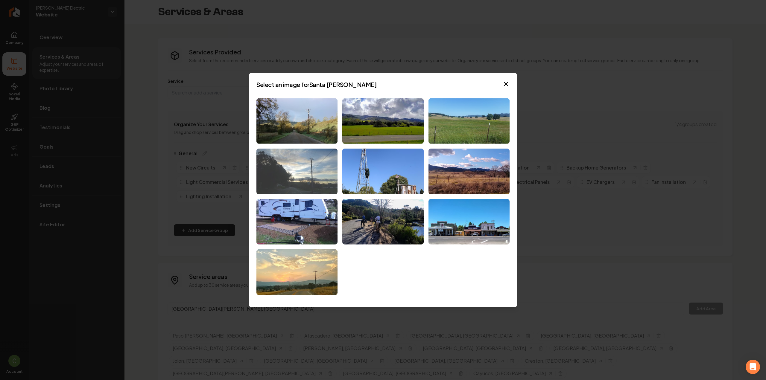
click at [278, 179] on img at bounding box center [296, 172] width 81 height 46
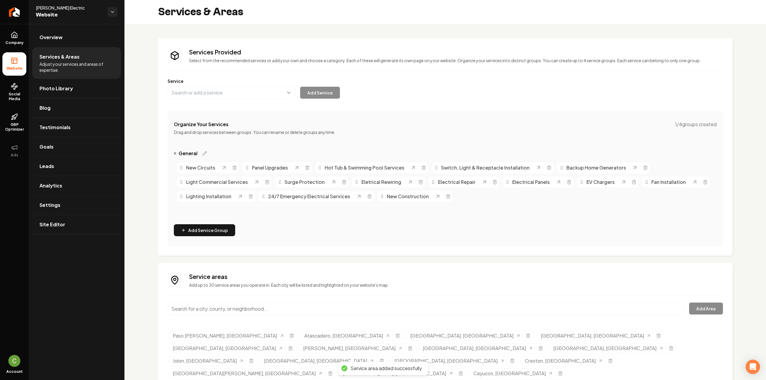
click at [188, 312] on input "Main content area" at bounding box center [426, 309] width 517 height 13
paste input "[GEOGRAPHIC_DATA]"
click at [702, 306] on button "Add Area" at bounding box center [706, 309] width 34 height 12
click at [209, 310] on input "[GEOGRAPHIC_DATA], [GEOGRAPHIC_DATA]" at bounding box center [426, 309] width 517 height 13
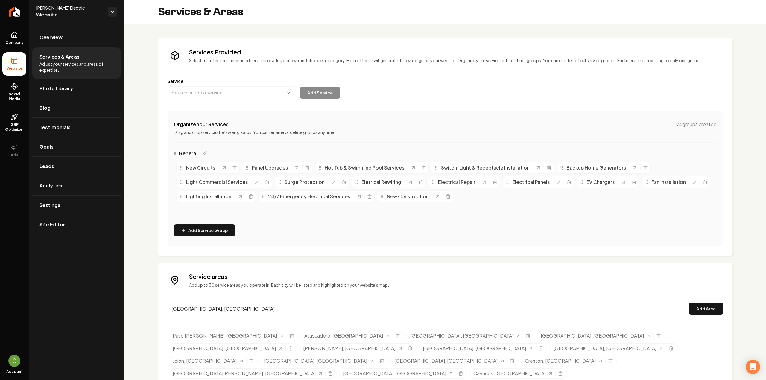
click at [209, 310] on input "[GEOGRAPHIC_DATA], [GEOGRAPHIC_DATA]" at bounding box center [426, 309] width 517 height 13
paste input "Los Osos"
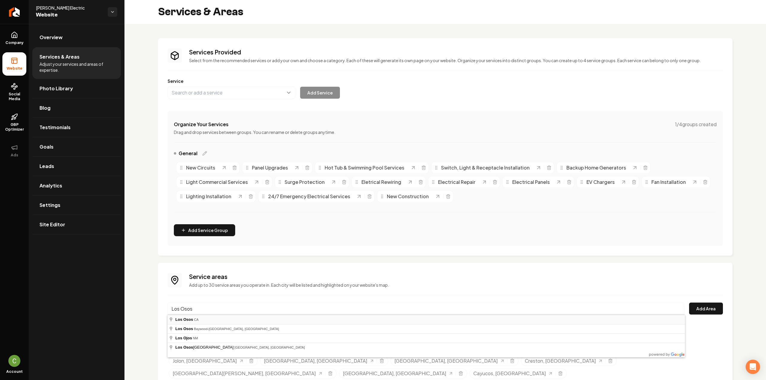
type input "[GEOGRAPHIC_DATA], [GEOGRAPHIC_DATA]"
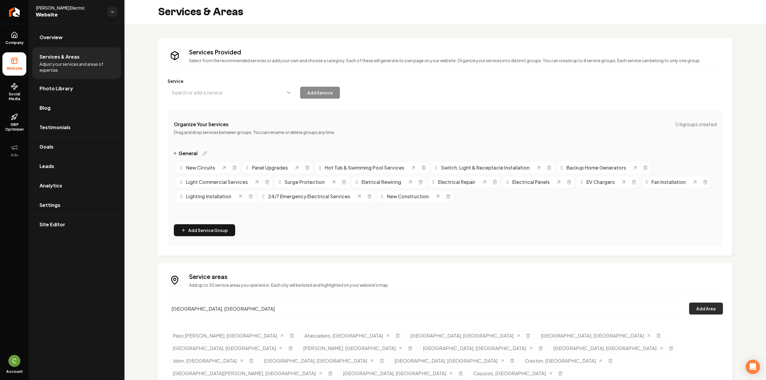
click at [715, 306] on button "Add Area" at bounding box center [706, 309] width 34 height 12
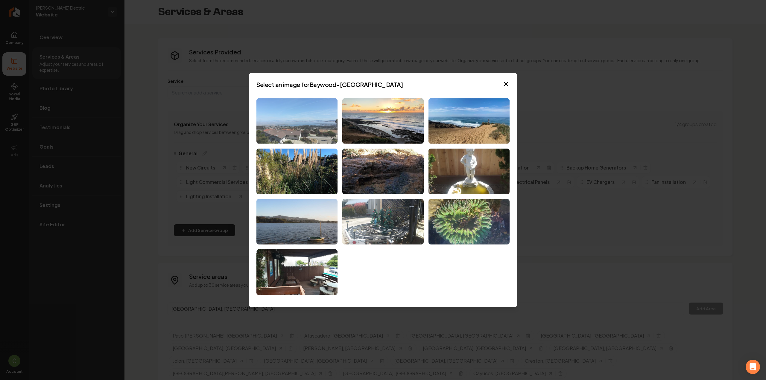
click at [302, 136] on img at bounding box center [296, 121] width 81 height 46
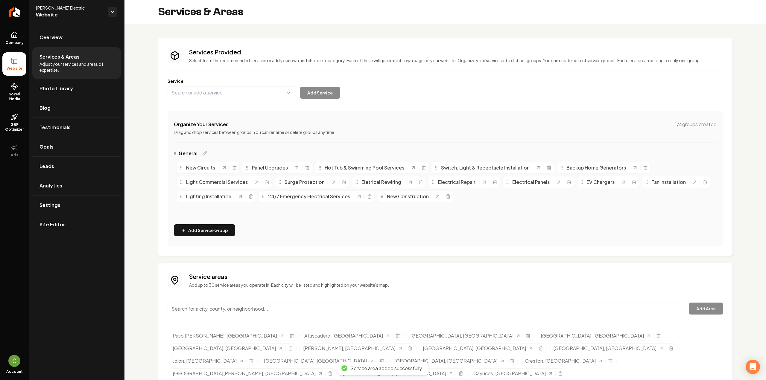
click at [217, 311] on input "Main content area" at bounding box center [426, 309] width 517 height 13
paste input "Shandon"
type input "[GEOGRAPHIC_DATA], [GEOGRAPHIC_DATA]"
click at [693, 312] on button "Add Area" at bounding box center [706, 309] width 34 height 12
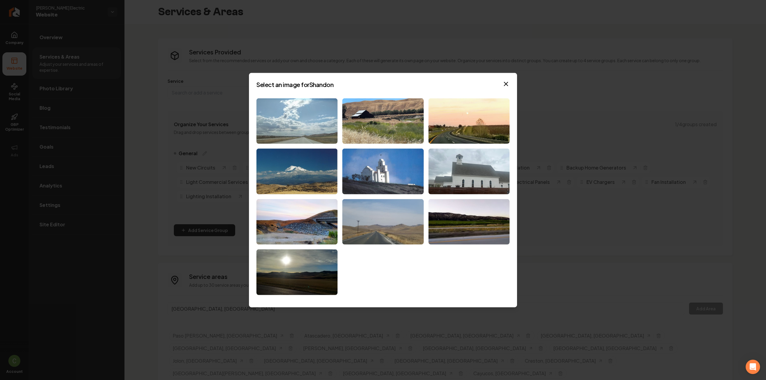
click at [287, 127] on img at bounding box center [296, 121] width 81 height 46
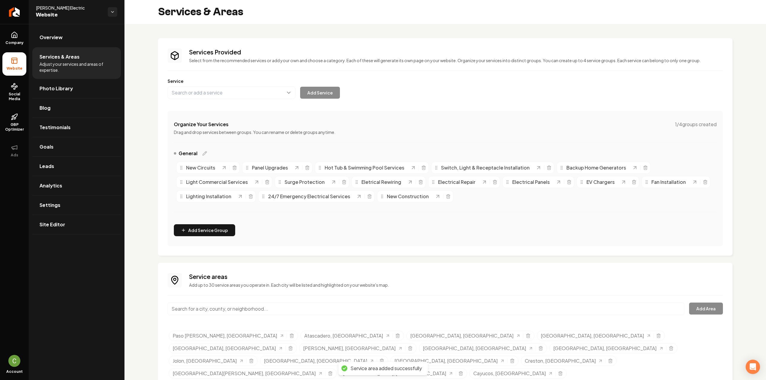
click at [214, 309] on input "Main content area" at bounding box center [426, 309] width 517 height 13
paste input "Jolon"
click at [697, 309] on button "Add Area" at bounding box center [706, 309] width 34 height 12
click at [304, 311] on input "Jolon, [GEOGRAPHIC_DATA]" at bounding box center [426, 309] width 517 height 13
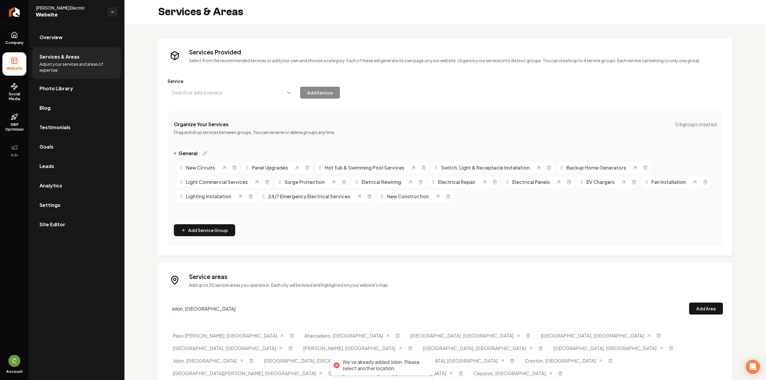
click at [304, 311] on input "Jolon, [GEOGRAPHIC_DATA]" at bounding box center [426, 309] width 517 height 13
paste input "San Ardo"
type input "[GEOGRAPHIC_DATA], [GEOGRAPHIC_DATA]"
click at [692, 301] on div "Service areas Add up to 30 service areas you operate in. Each city will be list…" at bounding box center [445, 340] width 555 height 134
click at [702, 309] on button "Add Area" at bounding box center [706, 309] width 34 height 12
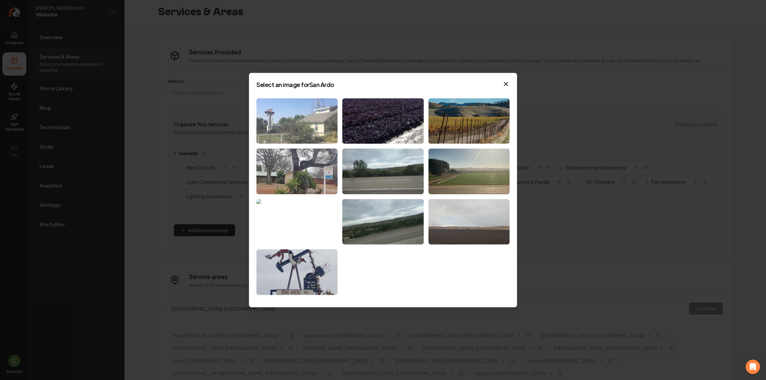
click at [299, 115] on img at bounding box center [296, 121] width 81 height 46
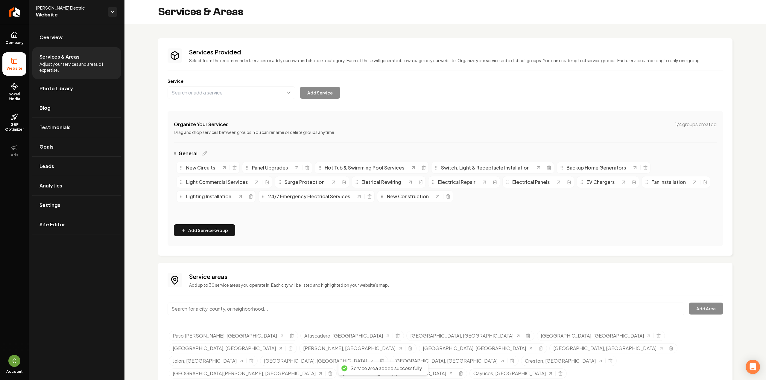
click at [221, 310] on input "Main content area" at bounding box center [426, 309] width 517 height 13
paste input "Adelaida"
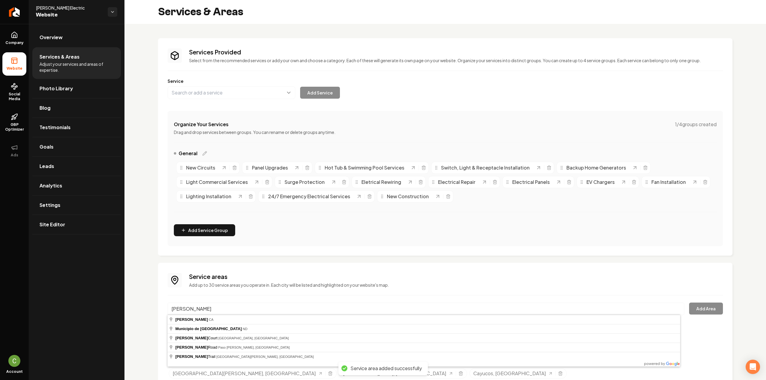
type input "Adelaida, CA"
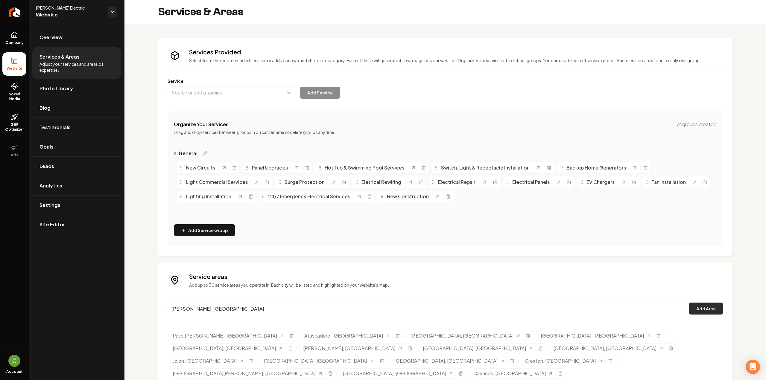
click at [702, 306] on button "Add Area" at bounding box center [706, 309] width 34 height 12
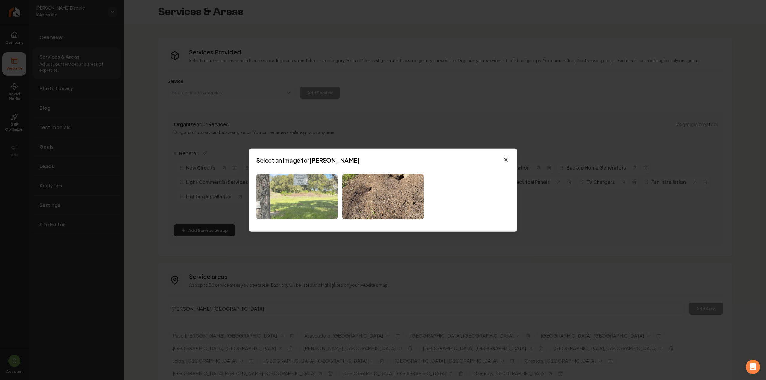
click at [317, 212] on img at bounding box center [296, 197] width 81 height 46
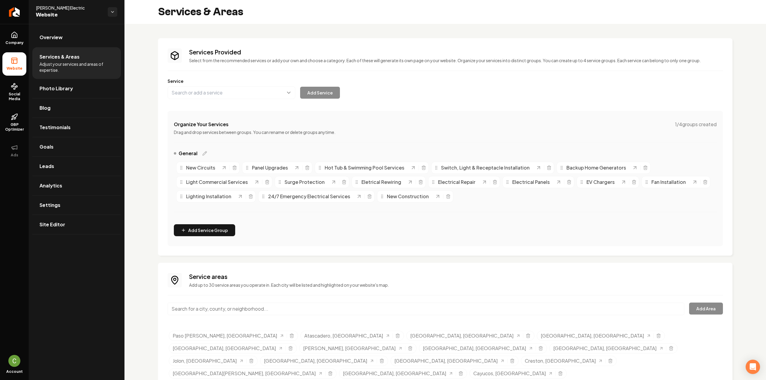
click at [232, 316] on div "Main content area" at bounding box center [426, 313] width 517 height 20
click at [232, 312] on input "Main content area" at bounding box center [426, 309] width 517 height 13
paste input "Pine Knolls Estates"
click at [224, 313] on input "Pine Knolls Estates" at bounding box center [426, 309] width 517 height 13
type input "Pine Knolls Estates"
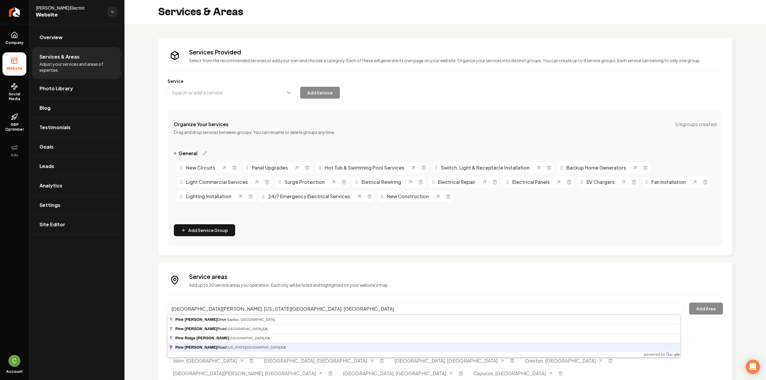
type input "Pine Knoll Road, Iowa Hill, CA"
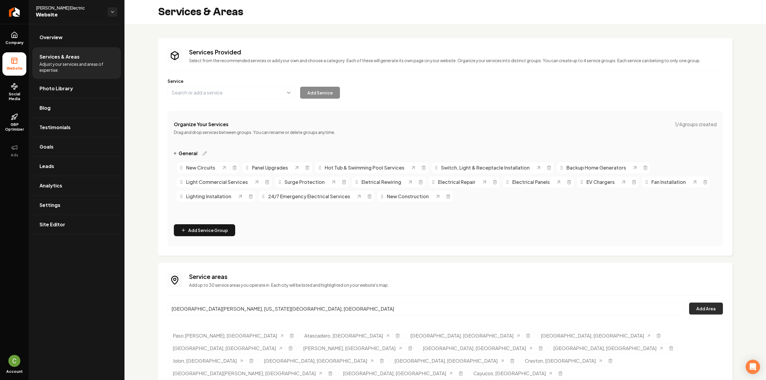
click at [693, 310] on button "Add Area" at bounding box center [706, 309] width 34 height 12
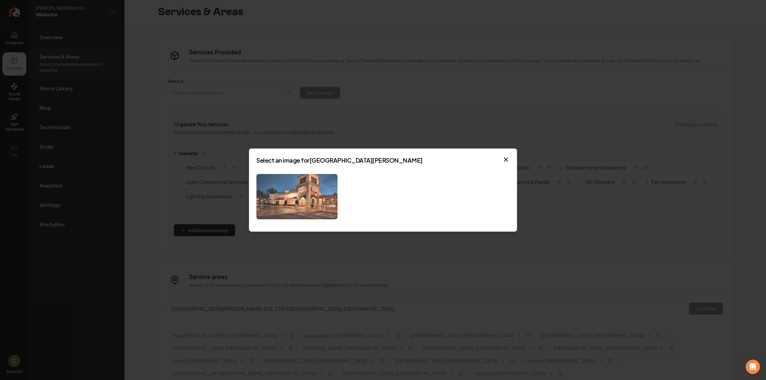
click at [304, 199] on img at bounding box center [296, 197] width 81 height 46
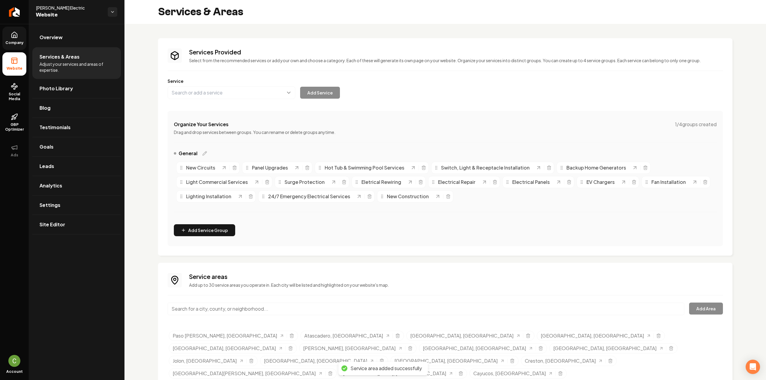
click at [18, 46] on link "Company" at bounding box center [14, 38] width 24 height 23
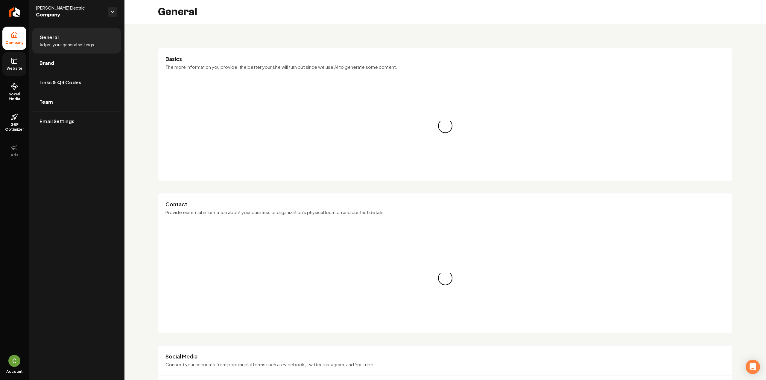
click at [8, 72] on link "Website" at bounding box center [14, 63] width 24 height 23
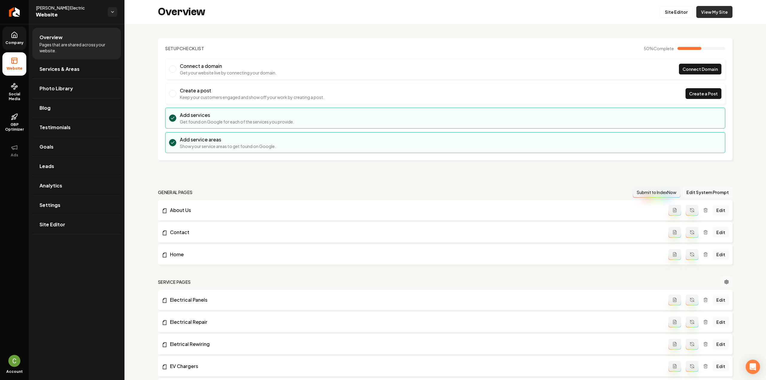
click at [696, 8] on link "View My Site" at bounding box center [714, 12] width 36 height 12
click at [59, 72] on link "Services & Areas" at bounding box center [76, 69] width 89 height 19
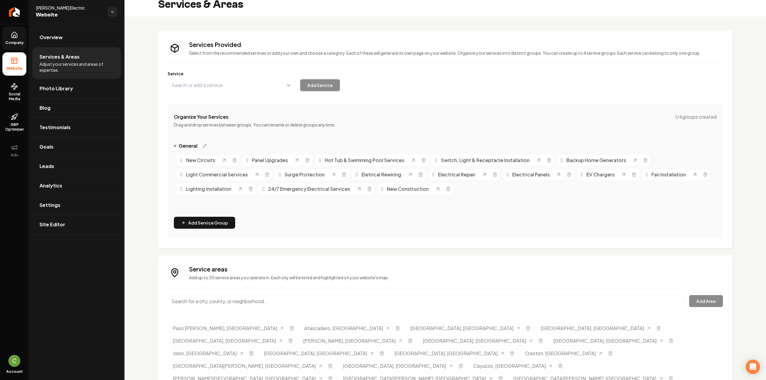
scroll to position [11, 0]
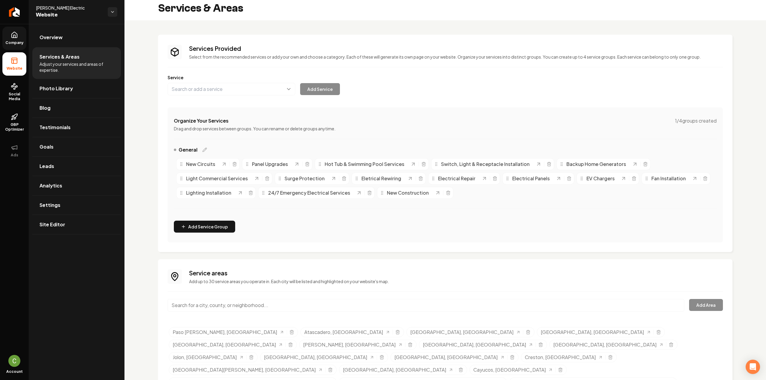
scroll to position [0, 0]
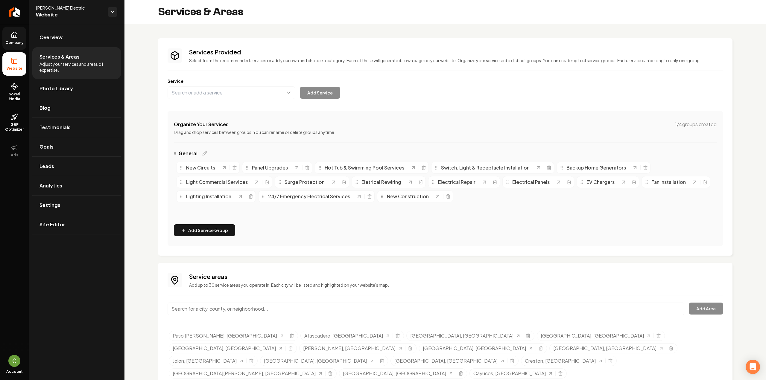
click at [16, 46] on link "Company" at bounding box center [14, 38] width 24 height 23
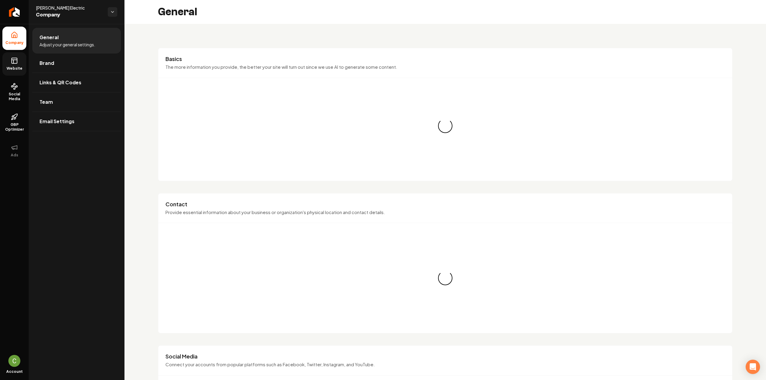
click at [11, 61] on icon at bounding box center [14, 60] width 7 height 7
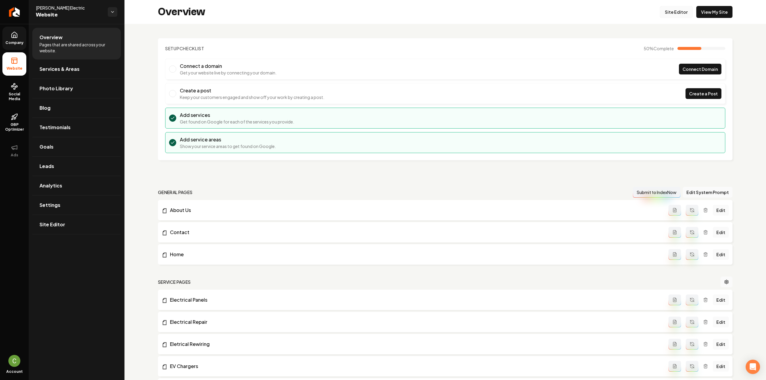
click at [673, 14] on link "Site Editor" at bounding box center [676, 12] width 33 height 12
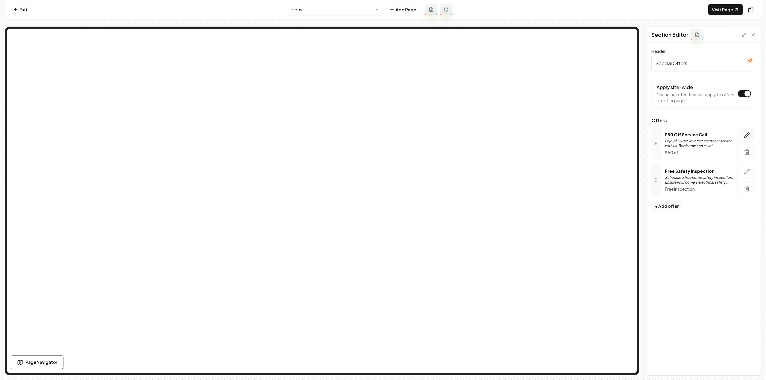
click at [754, 135] on button "button" at bounding box center [747, 135] width 14 height 15
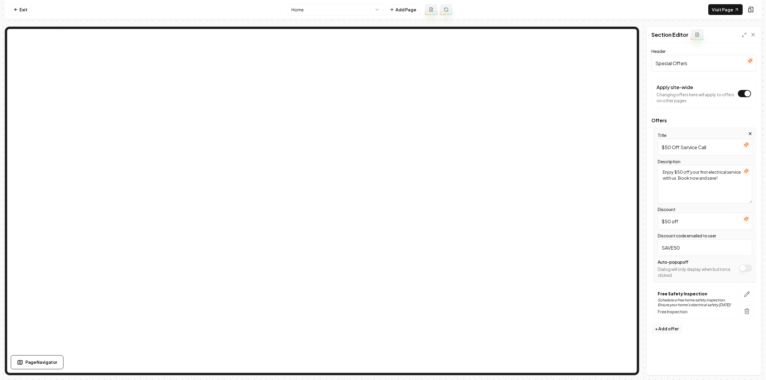
click at [700, 175] on textarea "Enjoy $50 off your first electrical service with us. Book now and save!" at bounding box center [705, 184] width 95 height 38
click at [701, 175] on textarea "Enjoy $50 off your first electrical service with us. Book now and save!" at bounding box center [705, 184] width 95 height 38
click at [704, 150] on input "$50 Off Service Call" at bounding box center [705, 147] width 95 height 17
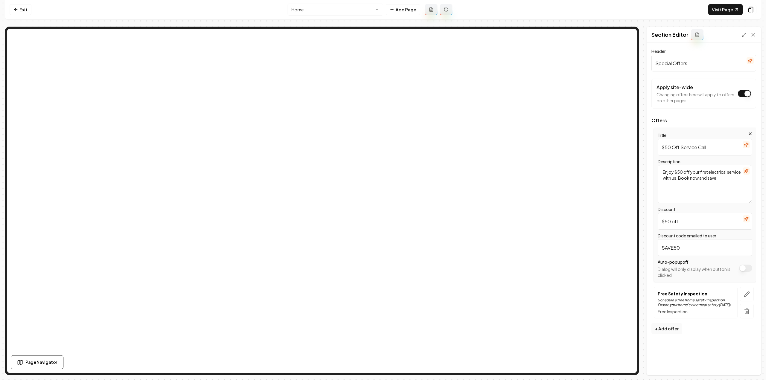
click at [704, 150] on input "$50 Off Service Call" at bounding box center [705, 147] width 95 height 17
click at [694, 175] on textarea "Enjoy $50 off your first electrical service with us. Book now and save!" at bounding box center [705, 184] width 95 height 38
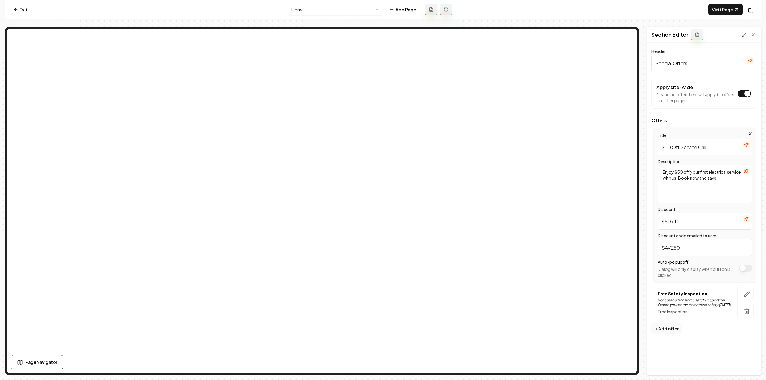
paste textarea "15% off for Military, first responders and Senior Citizen"
type textarea "15% off for Military, first responders and Senior Citizen"
click at [691, 148] on input "$50 Off Service Call" at bounding box center [705, 147] width 95 height 17
click at [691, 149] on input "$50 Off Service Call" at bounding box center [705, 147] width 95 height 17
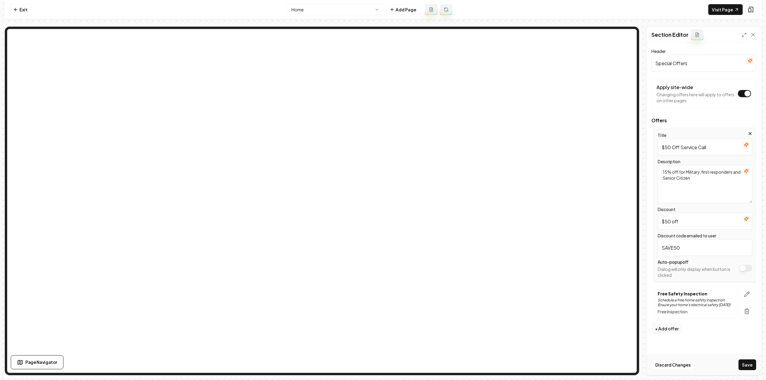
paste input "15% off for Military, first responders and Senior Citizen"
type input "15% off for Military, first responders and Senior Citizen"
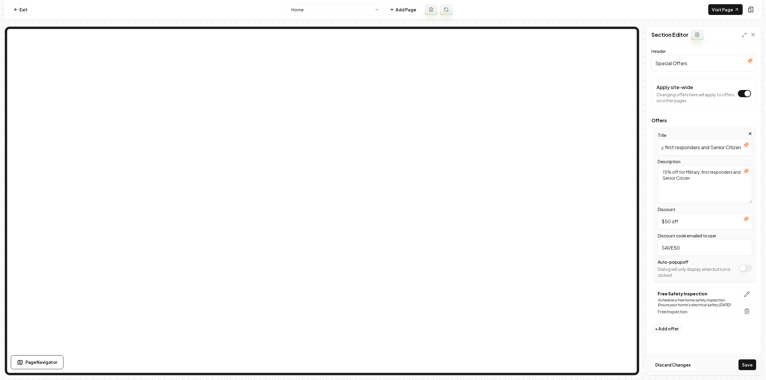
click at [678, 224] on input "$50 off" at bounding box center [705, 221] width 95 height 17
type input "15%"
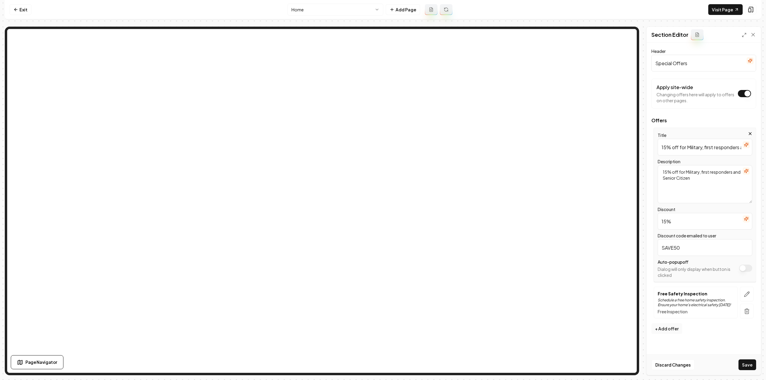
click at [715, 247] on input "SAVE50" at bounding box center [705, 247] width 95 height 17
type input "SAVE15"
click at [746, 367] on button "Save" at bounding box center [748, 365] width 18 height 11
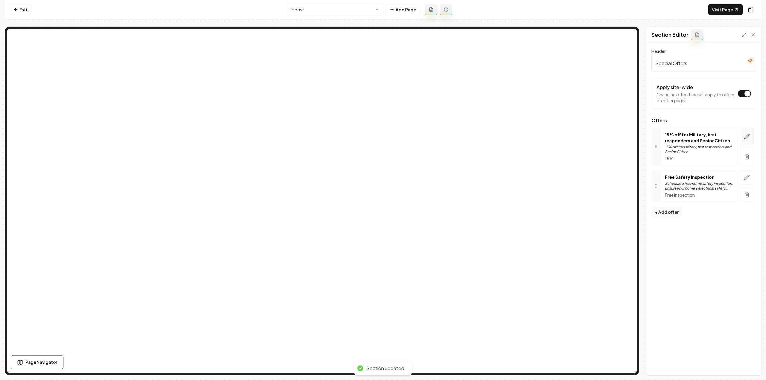
click at [751, 138] on button "button" at bounding box center [747, 137] width 14 height 18
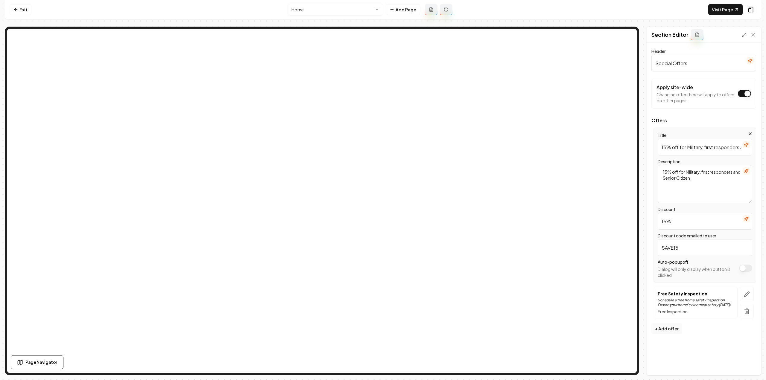
click at [745, 171] on icon "button" at bounding box center [746, 171] width 5 height 5
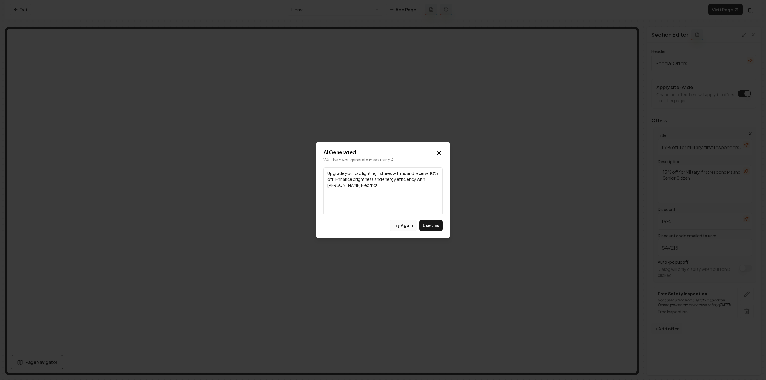
click at [399, 230] on button "Try Again" at bounding box center [403, 225] width 27 height 11
click at [426, 224] on button "Use this" at bounding box center [430, 225] width 23 height 11
type textarea "Get 15% off all our electrical services as a thank-you for your service and con…"
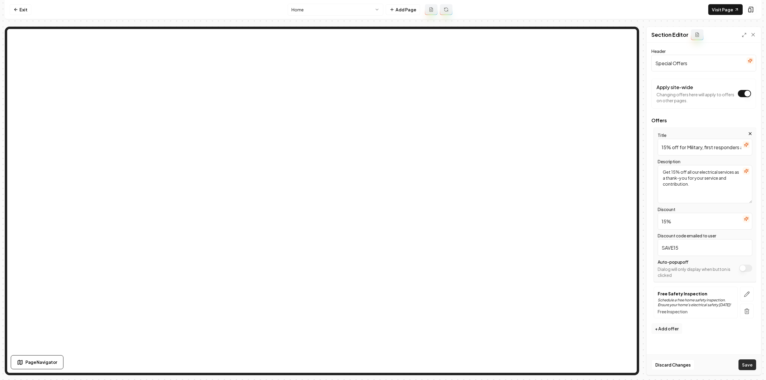
click at [748, 366] on button "Save" at bounding box center [748, 365] width 18 height 11
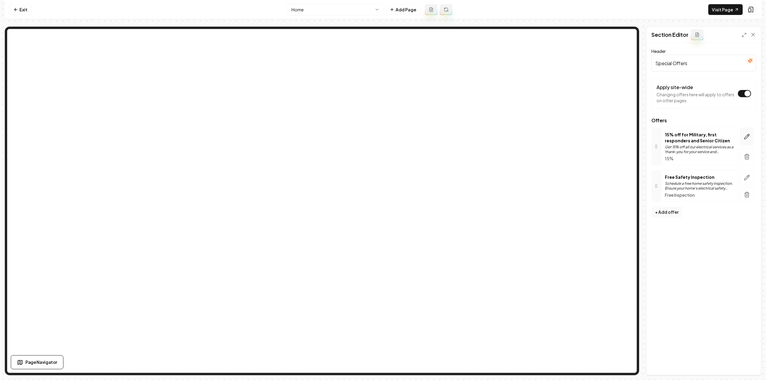
click at [749, 134] on icon "button" at bounding box center [747, 137] width 6 height 6
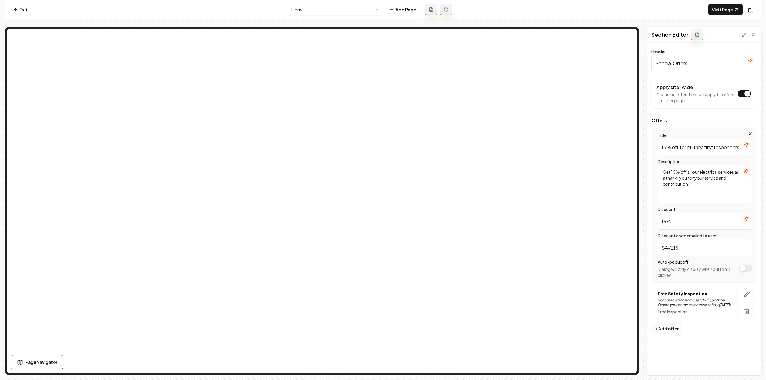
click at [747, 146] on icon "button" at bounding box center [746, 144] width 5 height 5
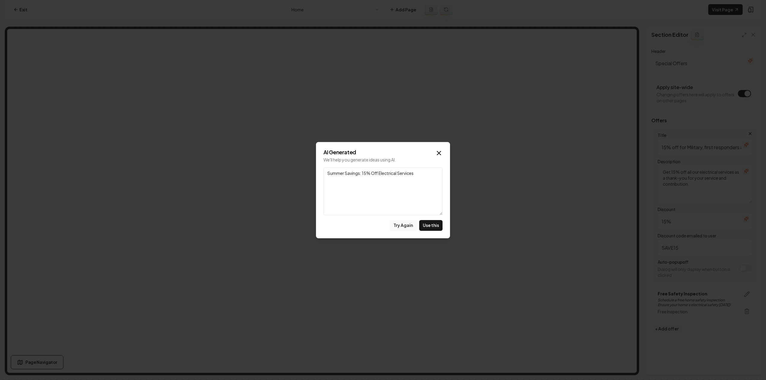
click at [408, 230] on button "Try Again" at bounding box center [403, 225] width 27 height 11
click at [408, 221] on button "Try Again" at bounding box center [403, 225] width 27 height 11
click at [437, 157] on icon "button" at bounding box center [438, 153] width 7 height 7
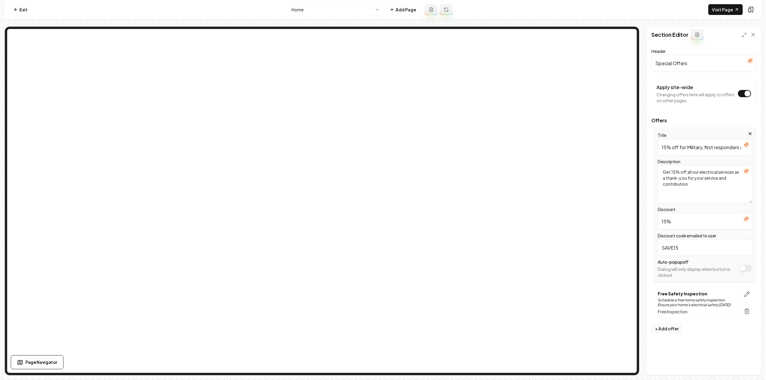
click at [704, 148] on input "15% off for Military, first responders and Senior Citizen" at bounding box center [705, 147] width 95 height 17
type input "15% off for Military, First Responders and Senior Citizens"
click at [742, 370] on button "Save" at bounding box center [748, 365] width 18 height 11
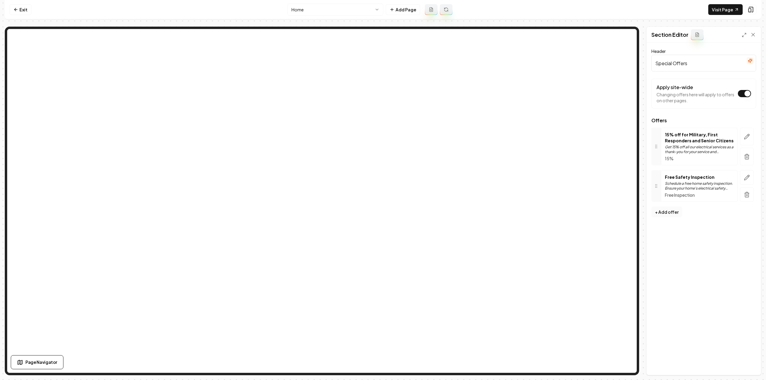
click at [656, 212] on button "+ Add offer" at bounding box center [667, 212] width 31 height 11
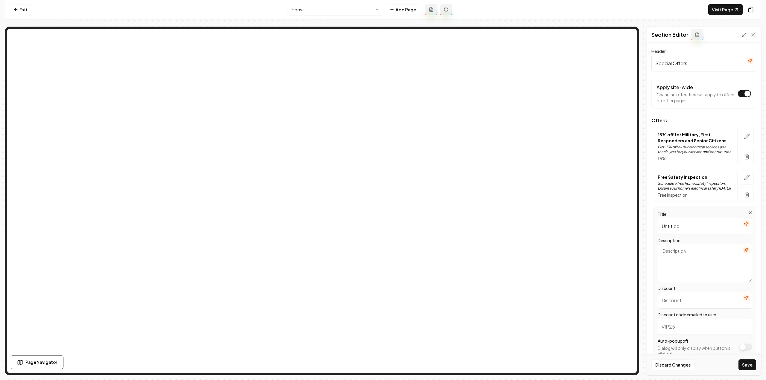
click at [744, 209] on div "Title Untitled Description Discount Discount code emailed to user Auto-popup of…" at bounding box center [705, 284] width 102 height 154
click at [748, 212] on icon "button" at bounding box center [750, 212] width 5 height 5
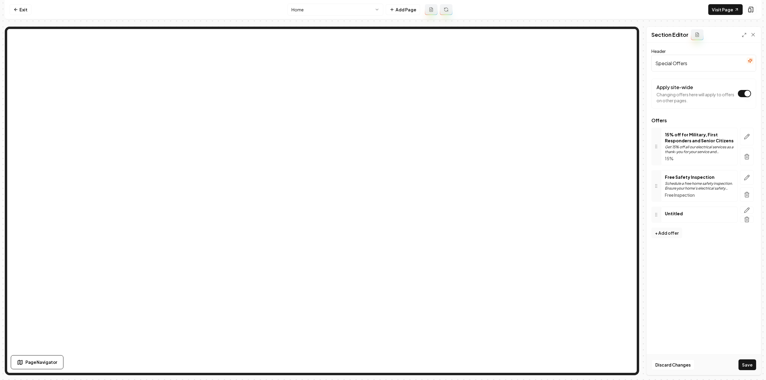
drag, startPoint x: 746, startPoint y: 219, endPoint x: 404, endPoint y: 22, distance: 394.3
click at [746, 220] on icon "button" at bounding box center [747, 220] width 6 height 6
click at [746, 178] on icon "button" at bounding box center [747, 178] width 6 height 6
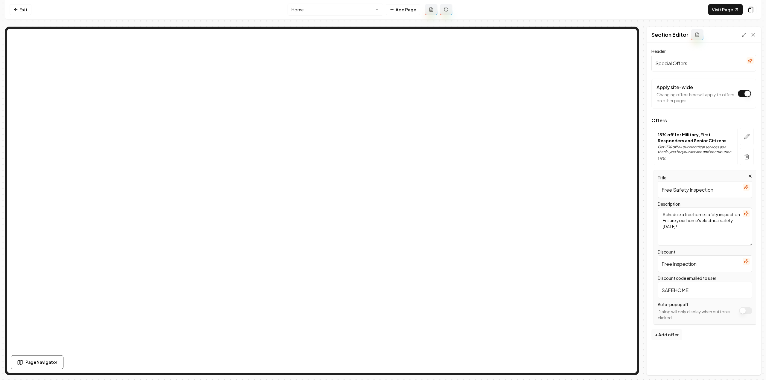
click at [337, 4] on html "Computer Required This feature is only available on a computer. Please switch t…" at bounding box center [383, 190] width 766 height 380
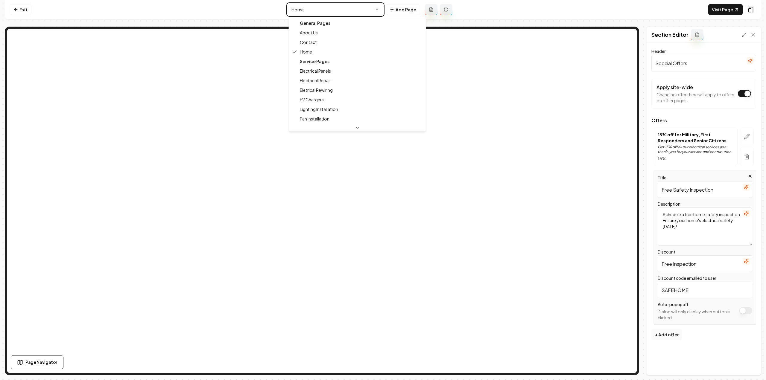
click at [400, 10] on html "Computer Required This feature is only available on a computer. Please switch t…" at bounding box center [383, 190] width 766 height 380
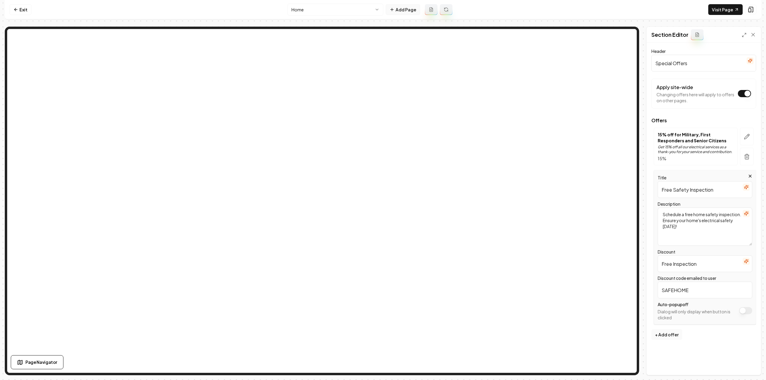
click at [400, 7] on button "Add Page" at bounding box center [403, 9] width 34 height 11
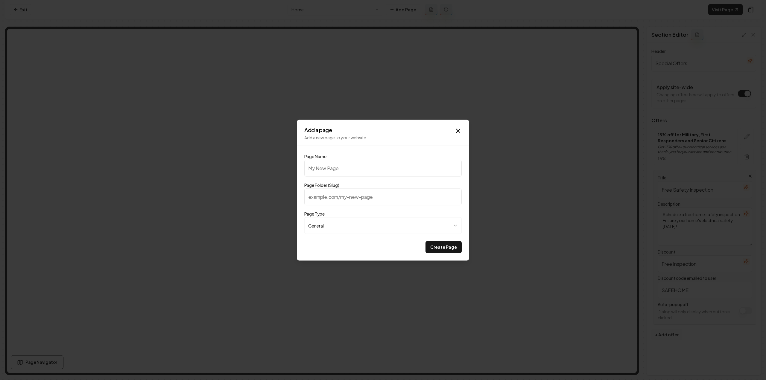
type input "G"
type input "g"
type input "Ga"
type input "ga"
type input "Gal"
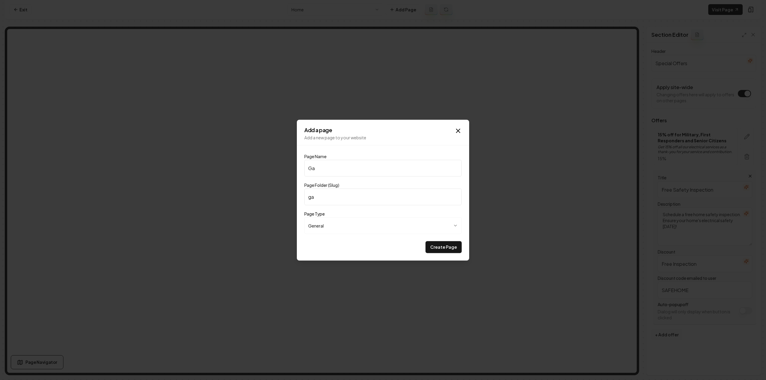
type input "gal"
type input "Gall"
type input "gall"
type input "Galle"
type input "galle"
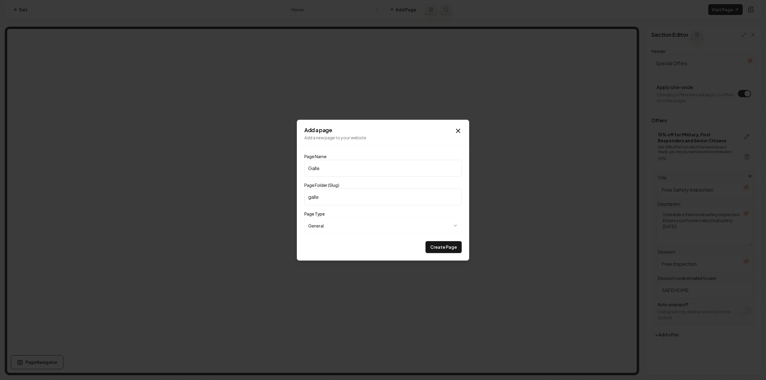
type input "Galler"
type input "galler"
type input "Gallery"
type input "gallery"
type input "Gallery"
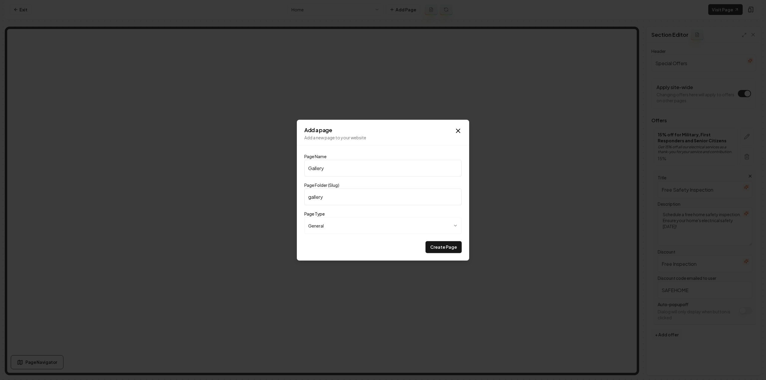
click at [426, 241] on button "Create Page" at bounding box center [444, 247] width 36 height 12
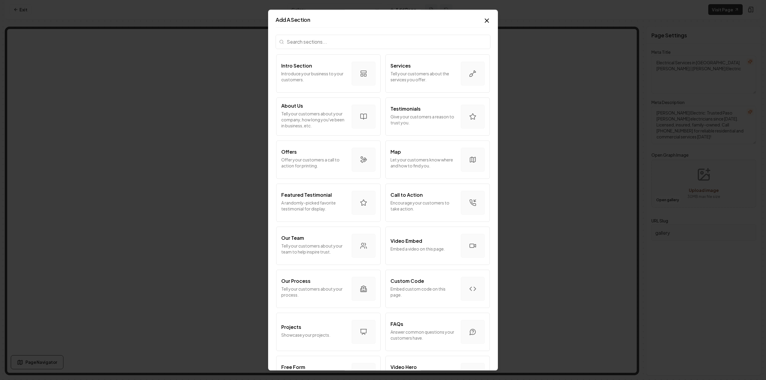
click at [311, 39] on input "search" at bounding box center [383, 42] width 215 height 14
type input "f"
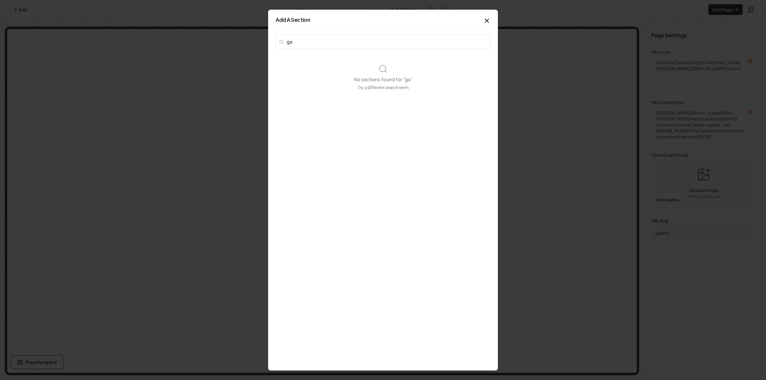
type input "g"
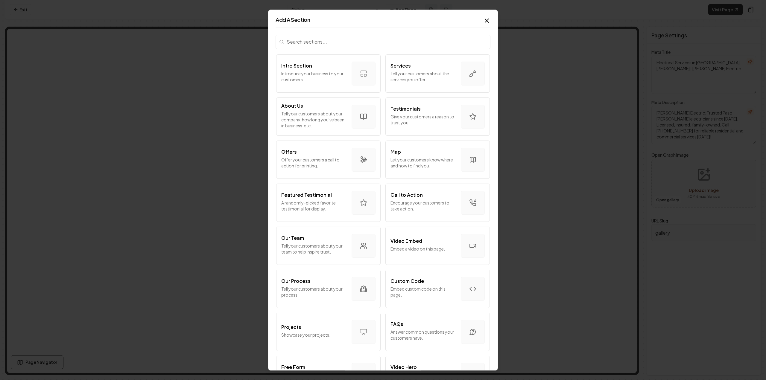
type input "o"
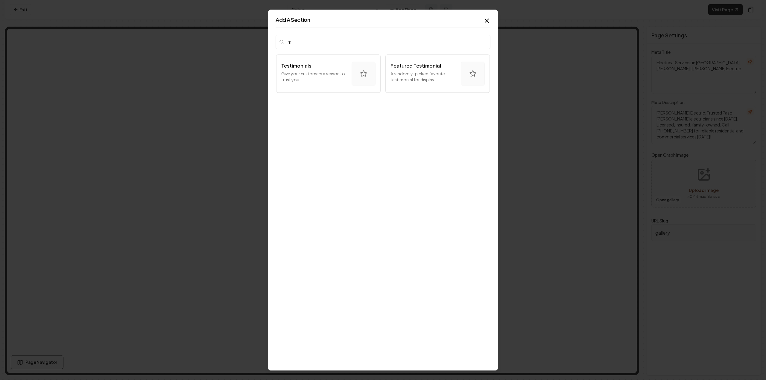
type input "i"
type input "photo"
click at [300, 61] on button "Photo Carousel Showcase your best photos in a carousel." at bounding box center [328, 73] width 104 height 38
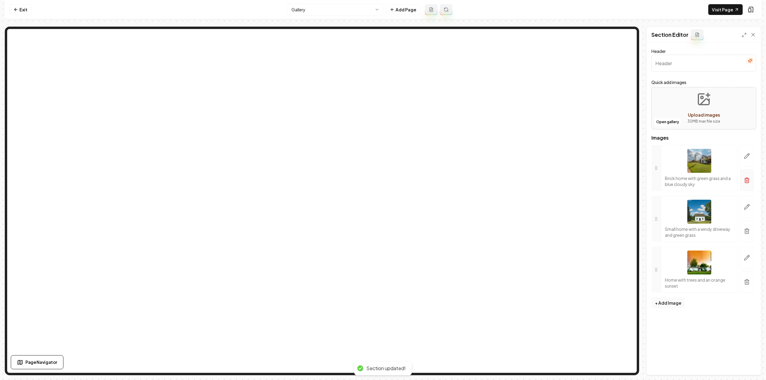
click at [749, 178] on icon "button" at bounding box center [747, 180] width 6 height 6
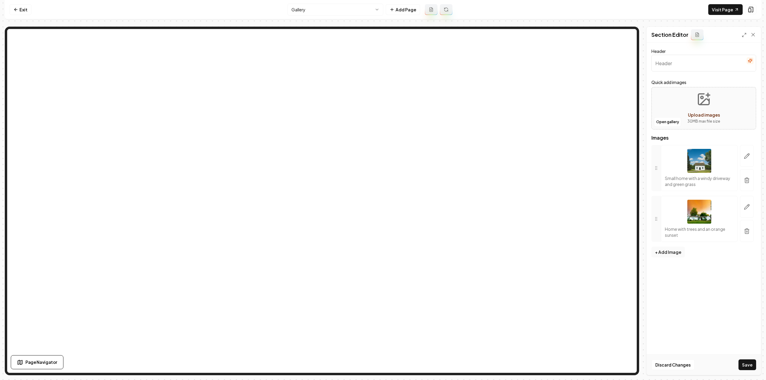
click at [749, 178] on icon "button" at bounding box center [747, 180] width 6 height 6
click at [749, 178] on icon "button" at bounding box center [747, 176] width 6 height 6
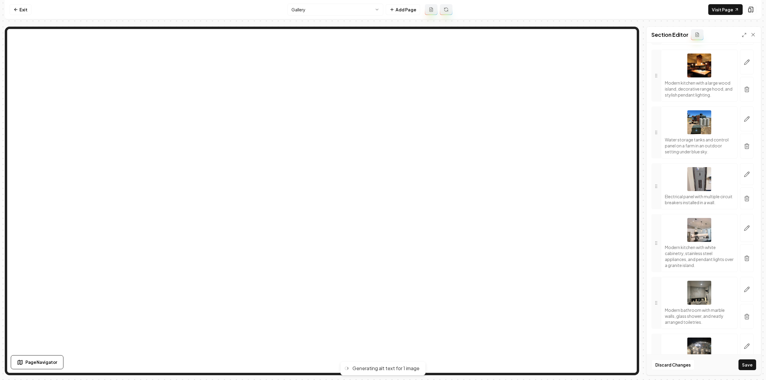
scroll to position [619, 0]
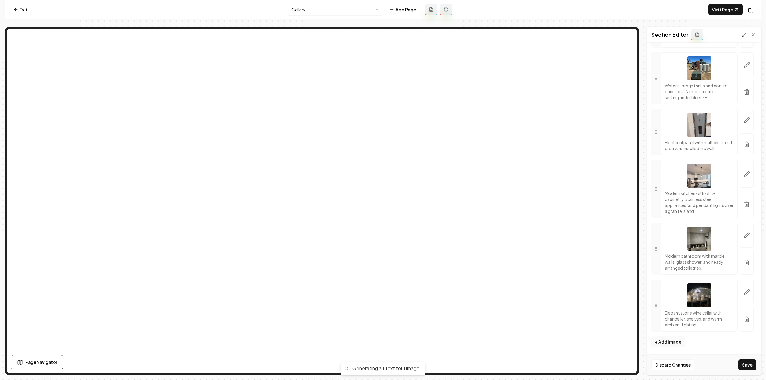
click at [743, 366] on button "Save" at bounding box center [748, 365] width 18 height 11
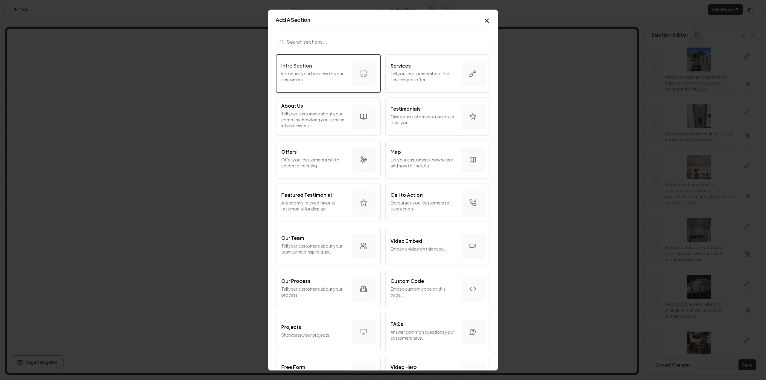
click at [352, 73] on div "button" at bounding box center [364, 74] width 24 height 24
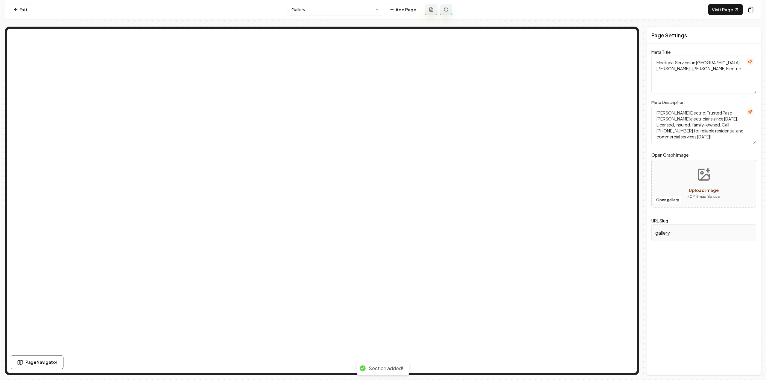
scroll to position [0, 0]
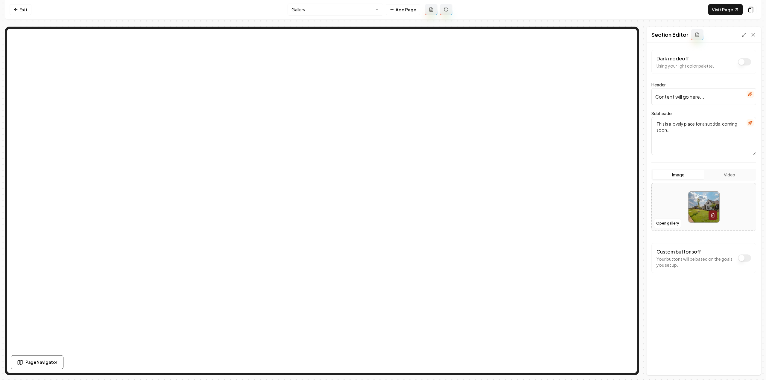
click at [752, 96] on icon "button" at bounding box center [750, 94] width 5 height 5
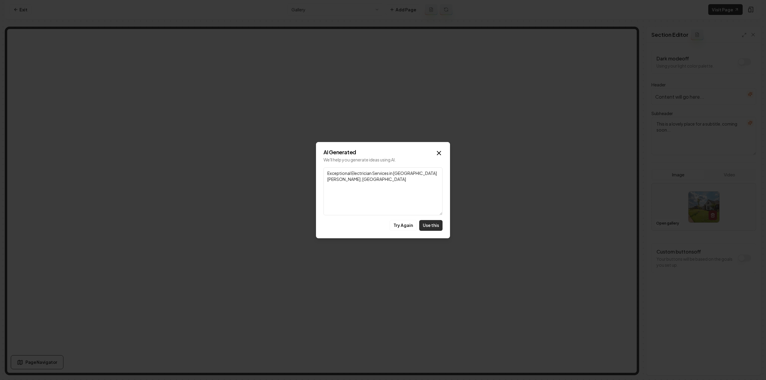
click at [424, 227] on button "Use this" at bounding box center [430, 225] width 23 height 11
type input "Exceptional Electrician Services in Paso Robles, CA"
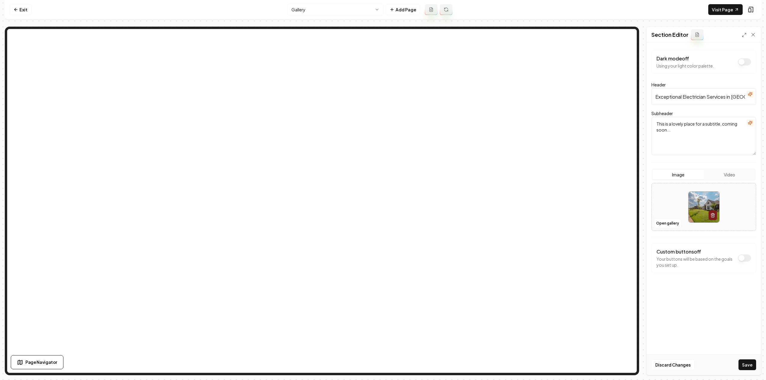
click at [684, 136] on textarea "This is a lovely place for a subtitle, coming soon..." at bounding box center [704, 136] width 105 height 38
click at [672, 225] on button "Open gallery" at bounding box center [667, 224] width 27 height 10
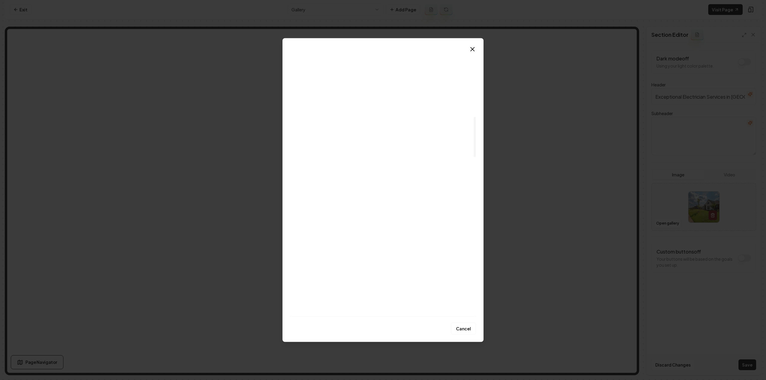
scroll to position [569, 0]
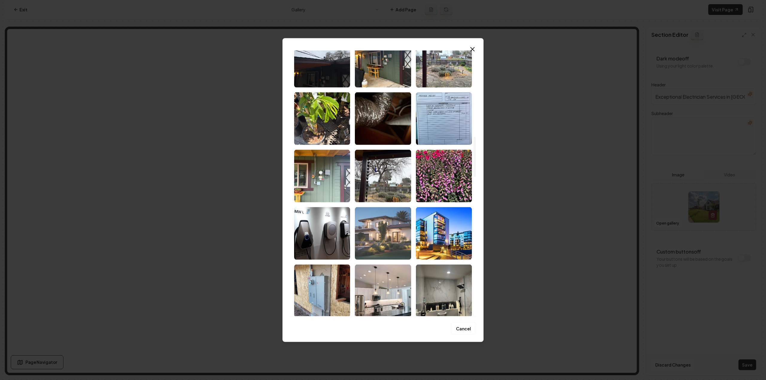
click at [384, 237] on img "Select image image_68c18b775c7cd75eb89e0058.jpg" at bounding box center [383, 233] width 56 height 53
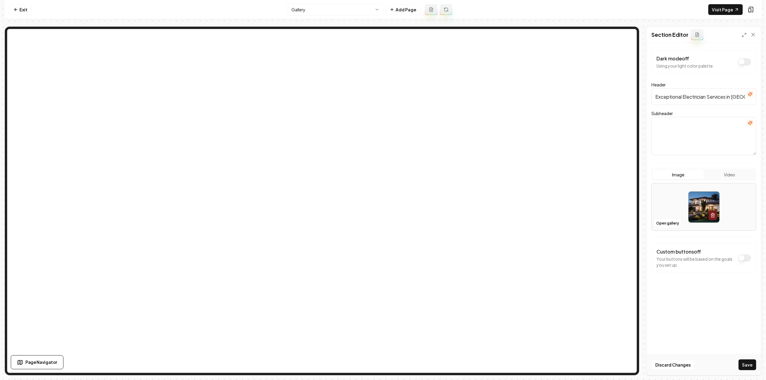
click at [742, 362] on button "Save" at bounding box center [748, 365] width 18 height 11
click at [704, 93] on input "Exceptional Electrician Services in Paso Robles, CA" at bounding box center [704, 96] width 105 height 17
click at [702, 94] on input "Exceptional Electrician Services in Paso Robles, CA" at bounding box center [704, 96] width 105 height 17
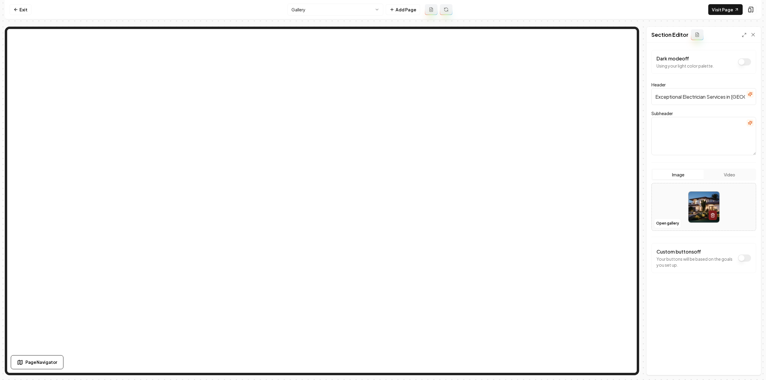
click at [702, 94] on input "Exceptional Electrician Services in Paso Robles, CA" at bounding box center [704, 96] width 105 height 17
type input "Gallery"
click at [749, 364] on button "Save" at bounding box center [748, 365] width 18 height 11
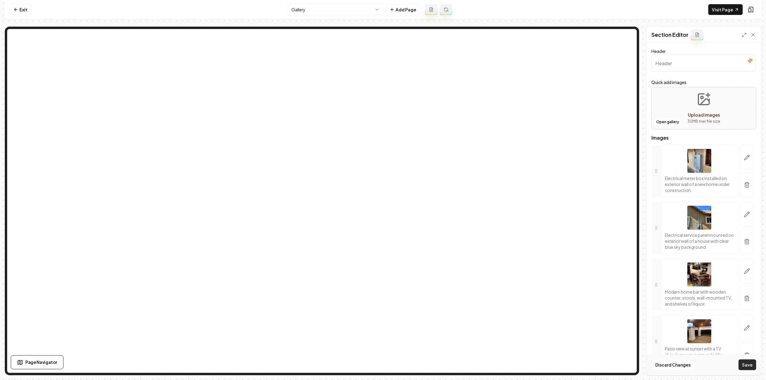
click at [747, 365] on button "Save" at bounding box center [748, 365] width 18 height 11
click at [307, 16] on nav "Exit Gallery Add Page Visit Page" at bounding box center [383, 9] width 757 height 19
click at [305, 13] on html "Computer Required This feature is only available on a computer. Please switch t…" at bounding box center [383, 190] width 766 height 380
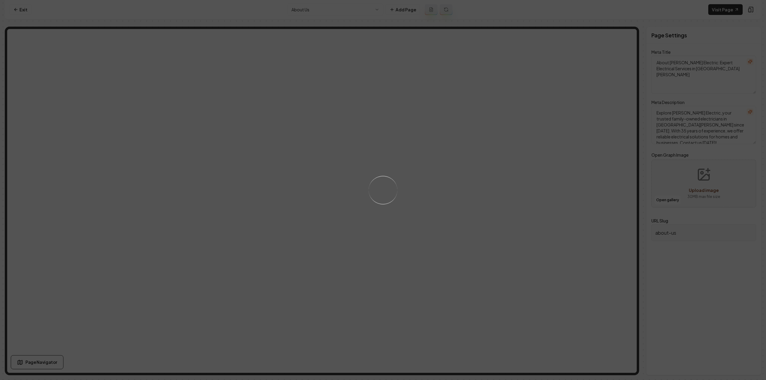
click at [456, 162] on div "Loading..." at bounding box center [383, 190] width 766 height 380
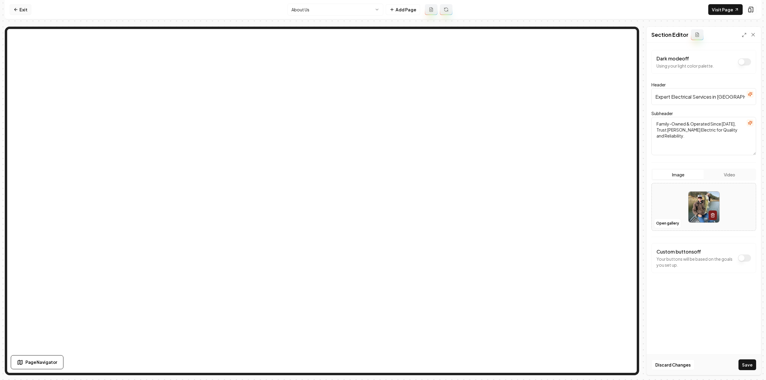
click at [25, 12] on link "Exit" at bounding box center [21, 9] width 22 height 11
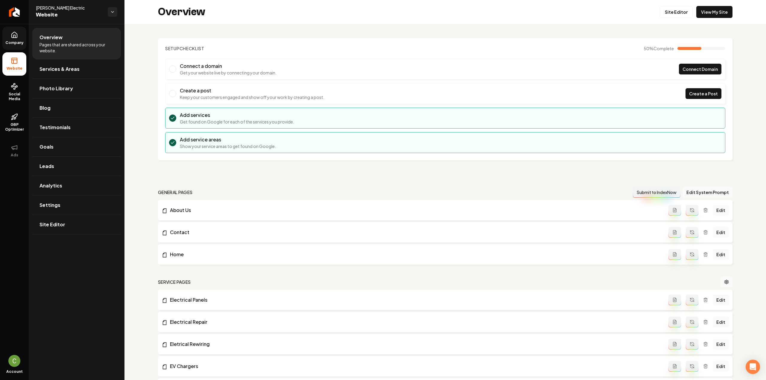
click at [18, 40] on span "Company" at bounding box center [14, 42] width 23 height 5
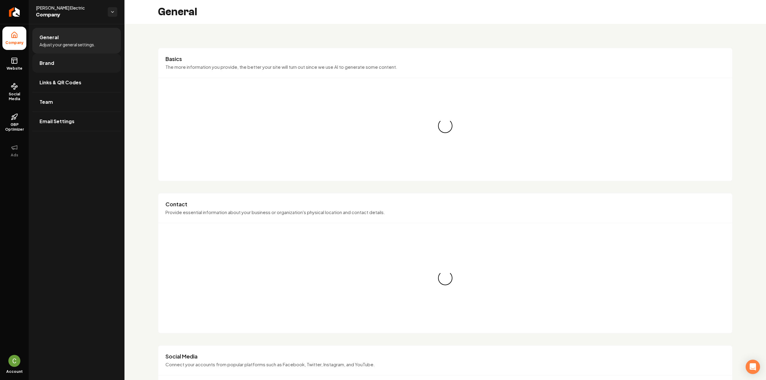
click at [45, 67] on link "Brand" at bounding box center [76, 63] width 89 height 19
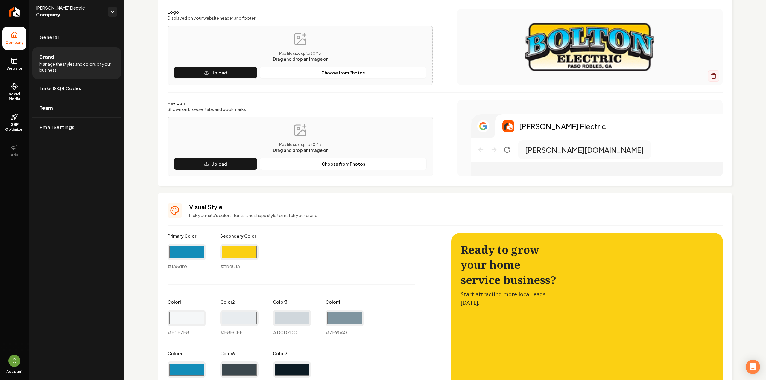
scroll to position [180, 0]
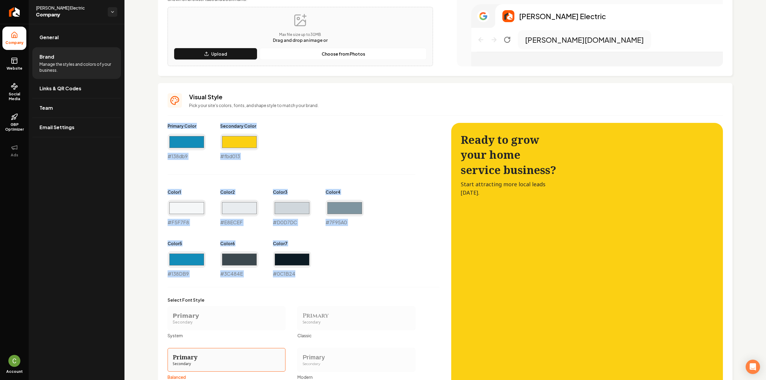
drag, startPoint x: 171, startPoint y: 129, endPoint x: 315, endPoint y: 289, distance: 215.1
click at [315, 289] on div "Visual Style Pick your site's colors, fonts, and shape style to match your bran…" at bounding box center [445, 264] width 575 height 363
copy div "Primary Color #138db9 Secondary Color #fbd013 Color 1 #F5F7F8 Color 2 #E8ECEF C…"
click at [7, 66] on span "Website" at bounding box center [14, 68] width 21 height 5
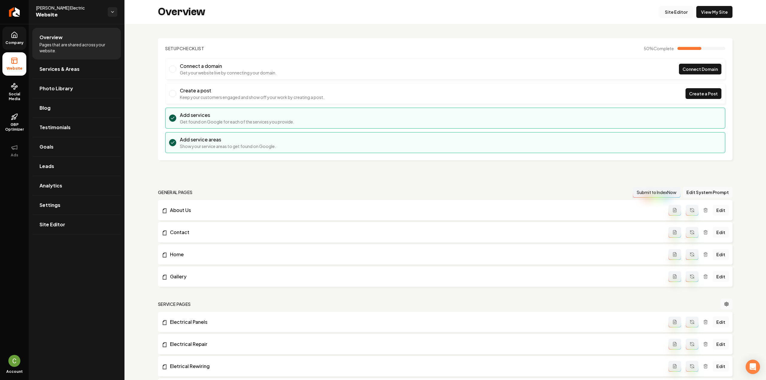
click at [668, 10] on link "Site Editor" at bounding box center [676, 12] width 33 height 12
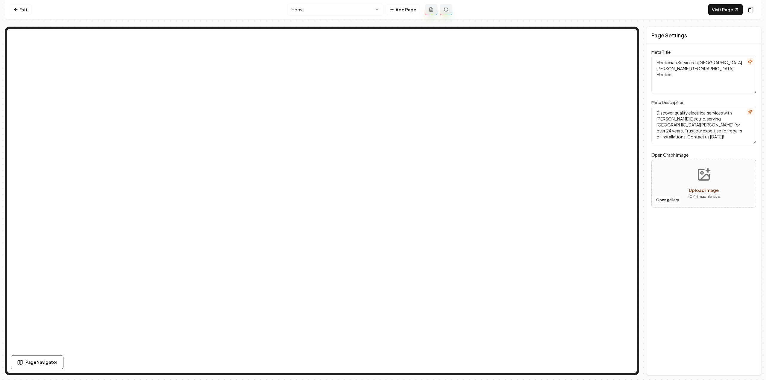
click at [356, 8] on html "Computer Required This feature is only available on a computer. Please switch t…" at bounding box center [383, 190] width 766 height 380
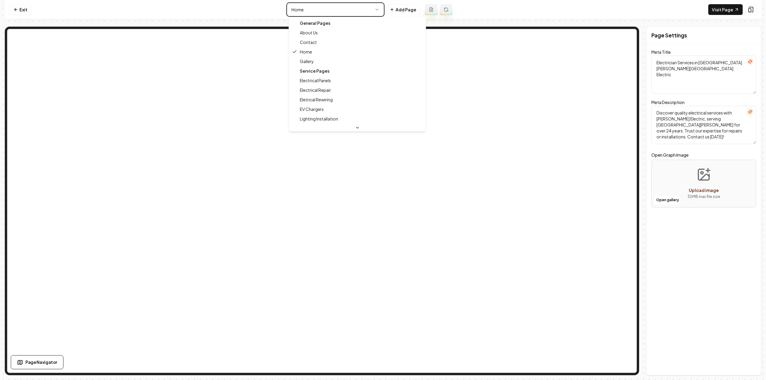
type textarea "About Bolton Electric: Expert Electrical Services in Paso Robles"
type textarea "Explore Bolton Electric, your trusted family-owned electricians in Paso Robles …"
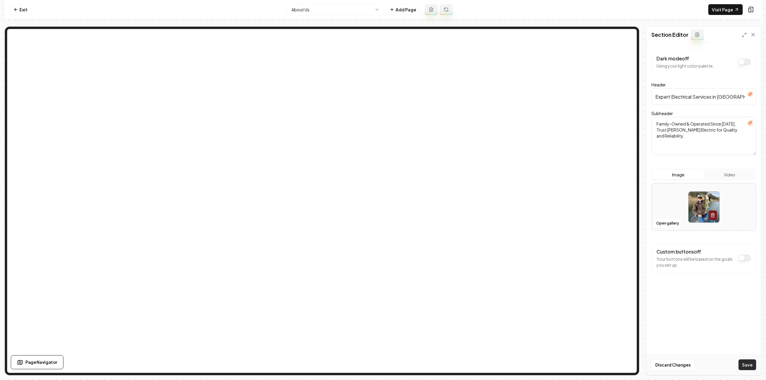
click at [743, 365] on button "Save" at bounding box center [748, 365] width 18 height 11
click at [356, 9] on html "Computer Required This feature is only available on a computer. Please switch t…" at bounding box center [383, 190] width 766 height 380
click at [345, 3] on nav "Exit About Us Add Page Visit Page" at bounding box center [383, 9] width 757 height 19
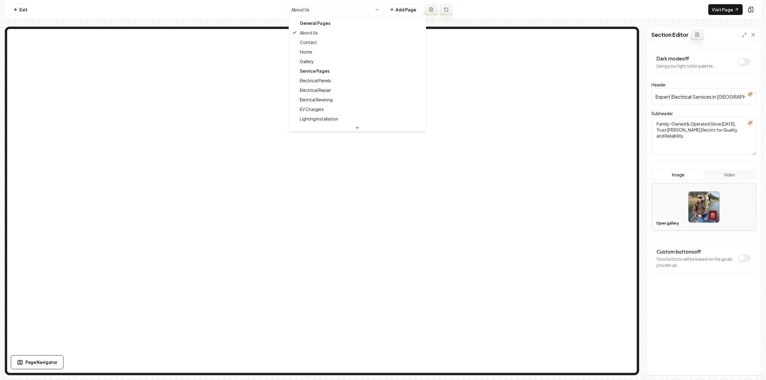
click at [337, 8] on html "Computer Required This feature is only available on a computer. Please switch t…" at bounding box center [383, 190] width 766 height 380
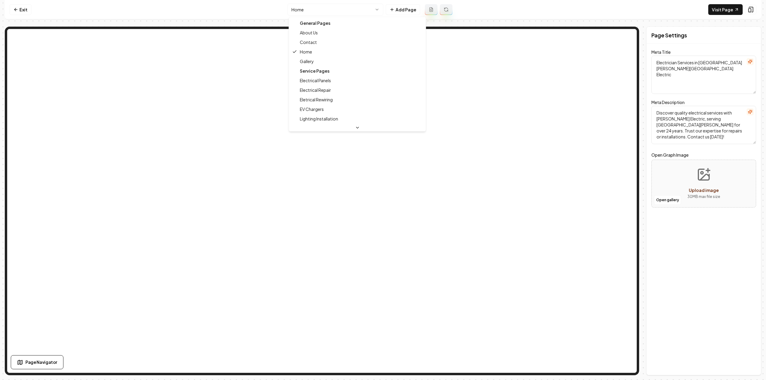
click at [322, 11] on html "Computer Required This feature is only available on a computer. Please switch t…" at bounding box center [383, 190] width 766 height 380
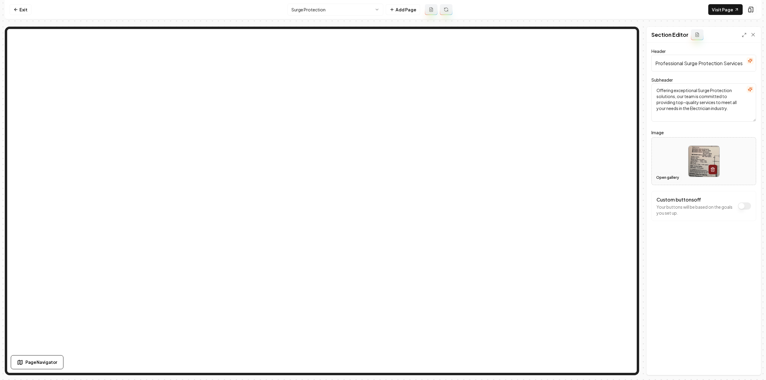
click at [661, 177] on button "Open gallery" at bounding box center [667, 178] width 27 height 10
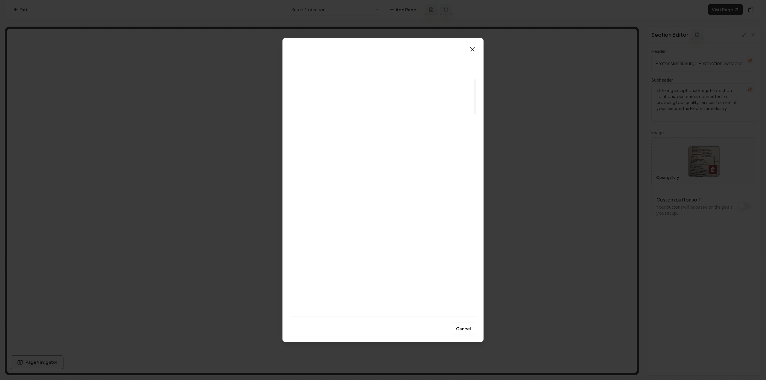
scroll to position [150, 0]
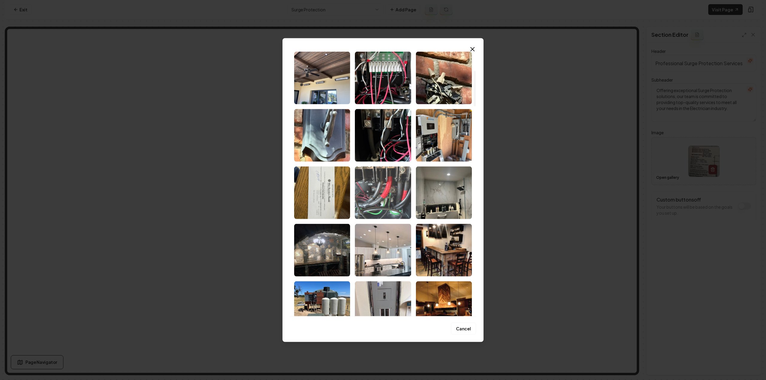
click at [383, 203] on img "Select image image_68cb0d745c7cd75eb8fcc4cf.jpg" at bounding box center [383, 192] width 56 height 53
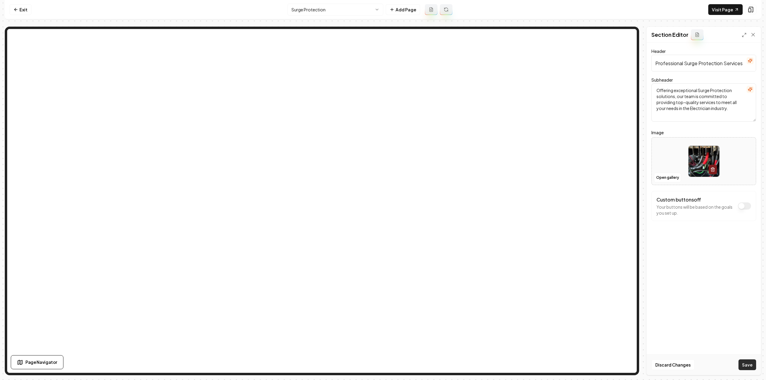
click at [752, 362] on button "Save" at bounding box center [748, 365] width 18 height 11
click at [752, 362] on div "Discard Changes Save" at bounding box center [704, 365] width 114 height 21
click at [674, 177] on button "Open gallery" at bounding box center [667, 178] width 27 height 10
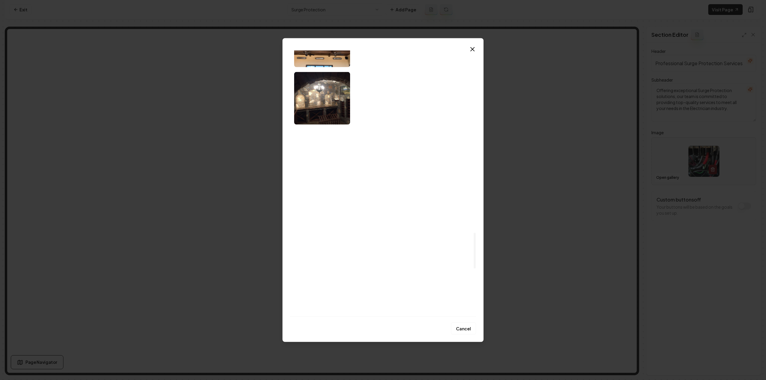
scroll to position [1361, 0]
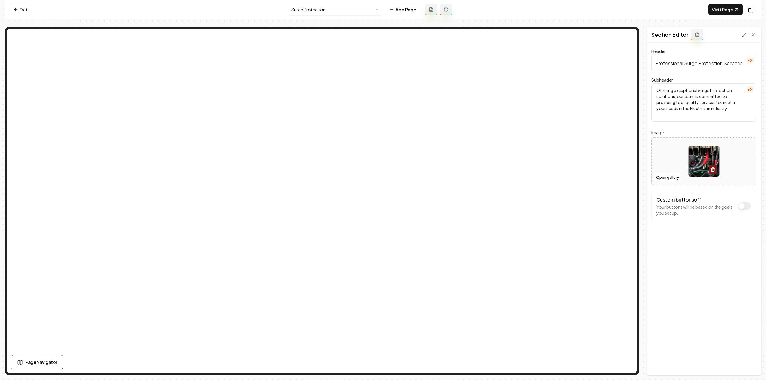
click at [341, 7] on html "Computer Required This feature is only available on a computer. Please switch t…" at bounding box center [383, 190] width 766 height 380
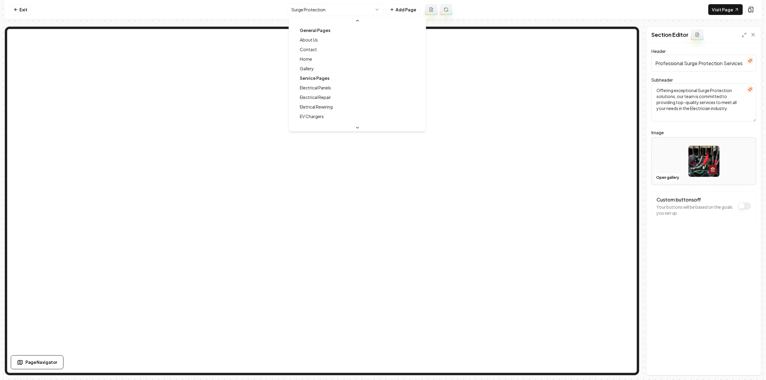
scroll to position [102, 0]
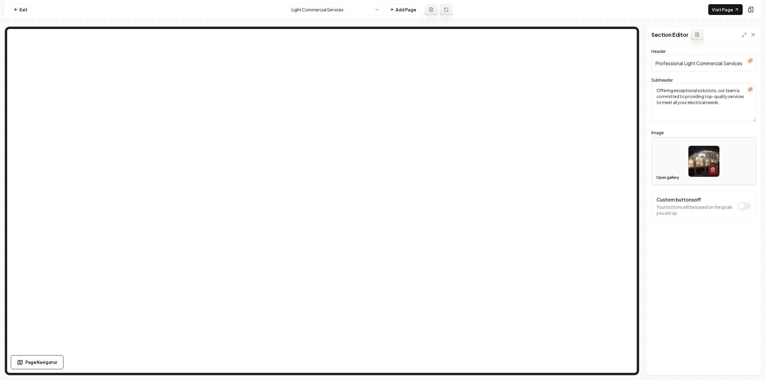
click at [668, 180] on button "Open gallery" at bounding box center [667, 178] width 27 height 10
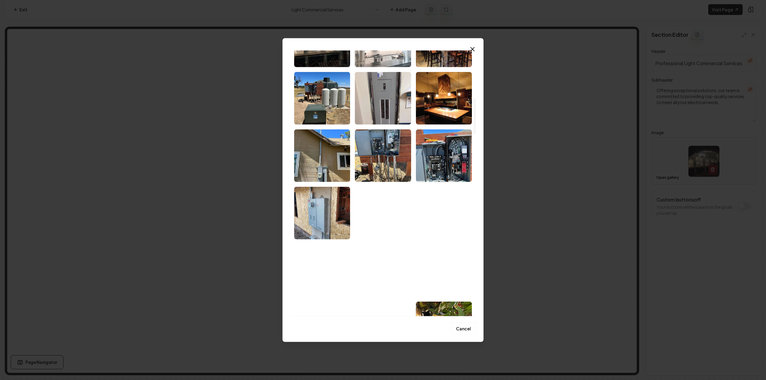
scroll to position [299, 0]
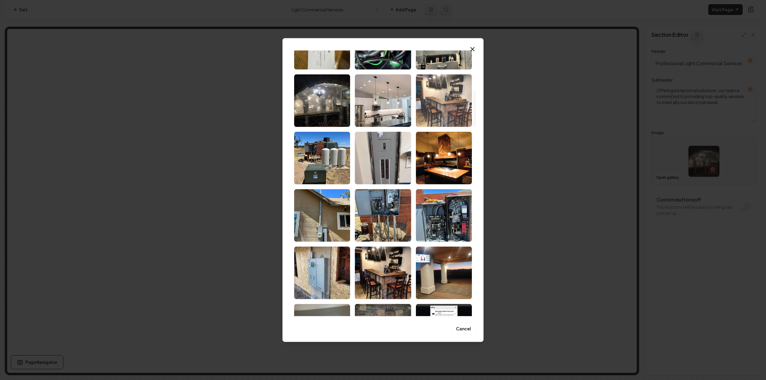
click at [442, 121] on img "Select image image_68cb0ce15c7cd75eb8f915c6.webp" at bounding box center [444, 100] width 56 height 53
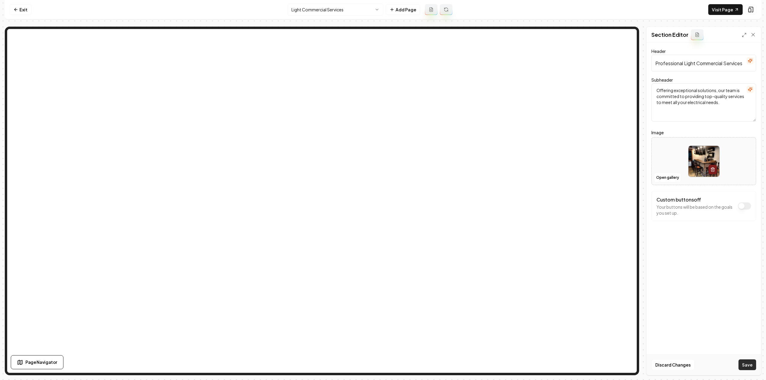
click at [753, 370] on button "Save" at bounding box center [748, 365] width 18 height 11
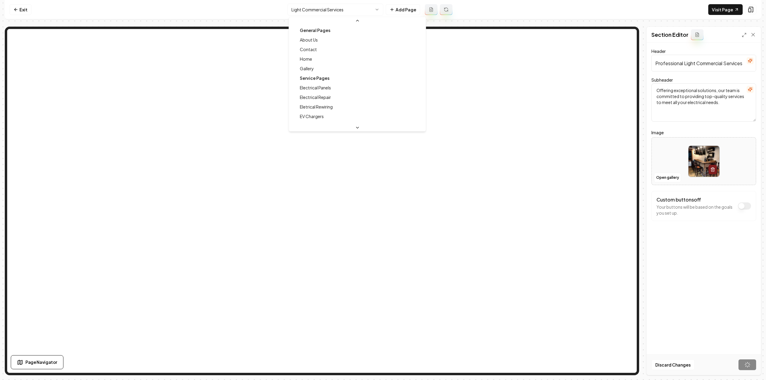
click at [322, 13] on html "Computer Required This feature is only available on a computer. Please switch t…" at bounding box center [383, 190] width 766 height 380
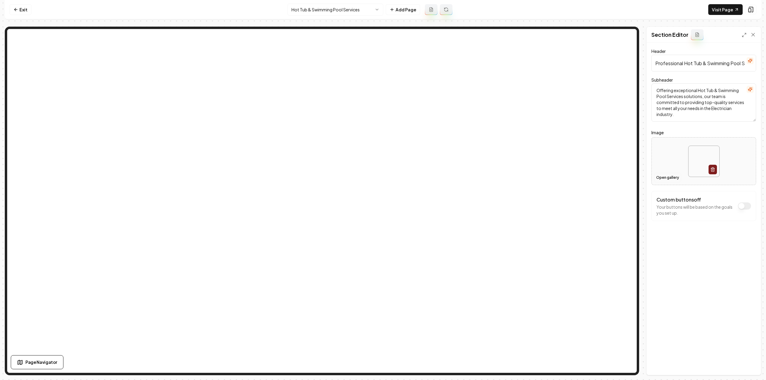
click at [663, 178] on button "Open gallery" at bounding box center [667, 178] width 27 height 10
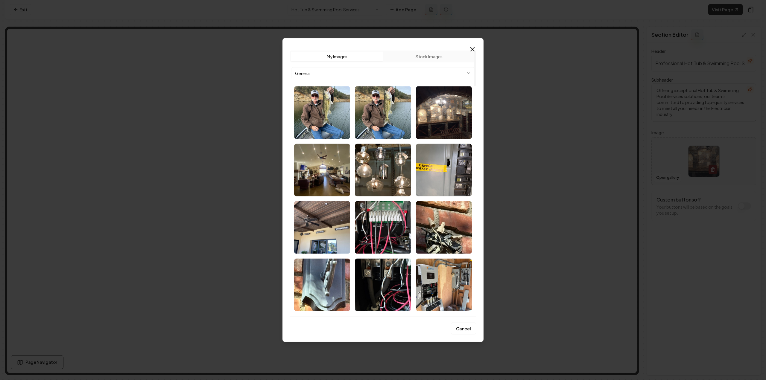
click at [414, 60] on button "Stock Images" at bounding box center [429, 56] width 92 height 10
click at [417, 57] on button "Stock Images" at bounding box center [429, 56] width 92 height 10
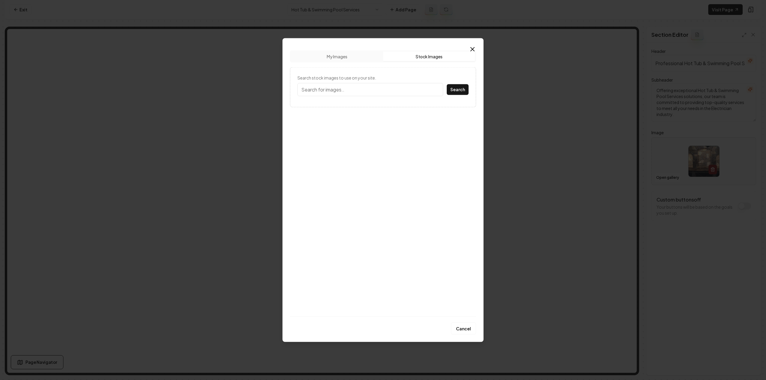
drag, startPoint x: 406, startPoint y: 75, endPoint x: 403, endPoint y: 81, distance: 6.1
click at [406, 76] on label "Search stock images to use on your site." at bounding box center [382, 78] width 171 height 6
click at [406, 83] on input "Search stock images to use on your site." at bounding box center [370, 89] width 146 height 13
click at [401, 91] on input "Search stock images to use on your site." at bounding box center [370, 89] width 146 height 13
type input "swimming pool"
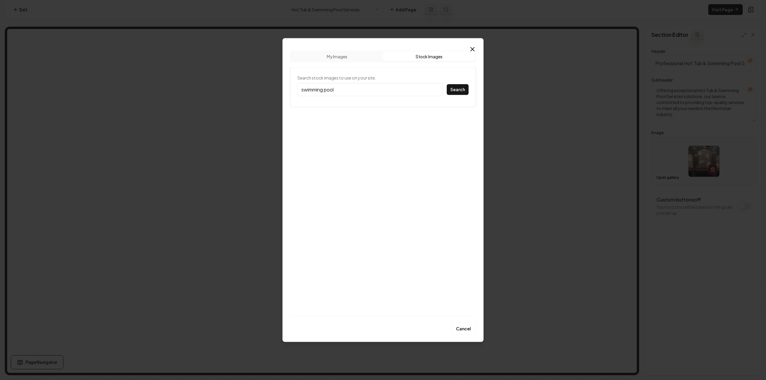
click at [447, 84] on button "Search" at bounding box center [458, 89] width 22 height 11
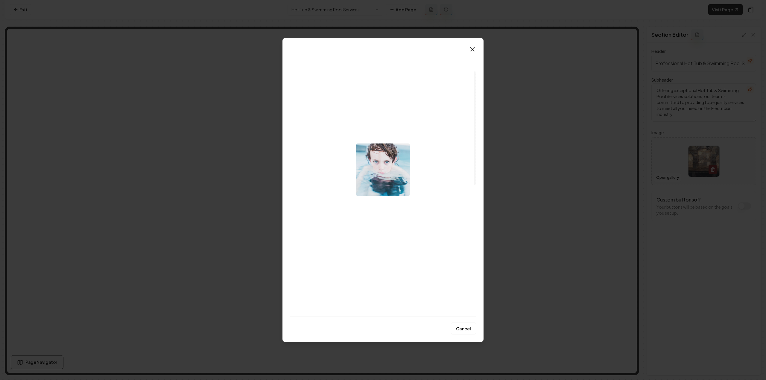
scroll to position [90, 0]
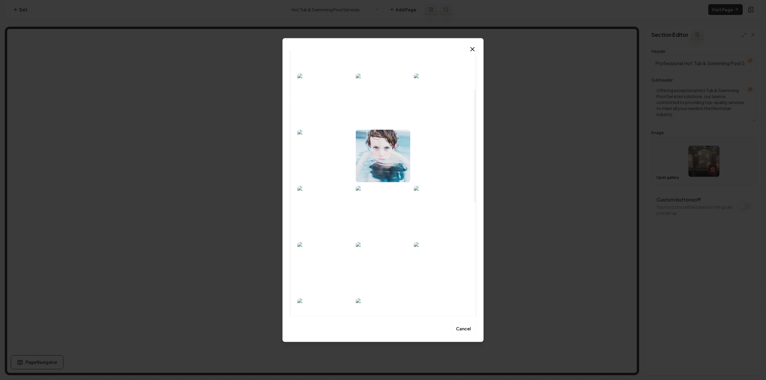
click at [323, 227] on img at bounding box center [324, 212] width 55 height 53
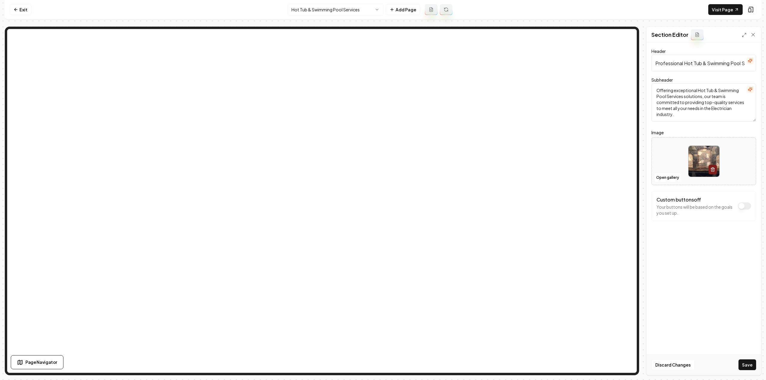
click at [751, 364] on button "Save" at bounding box center [748, 365] width 18 height 11
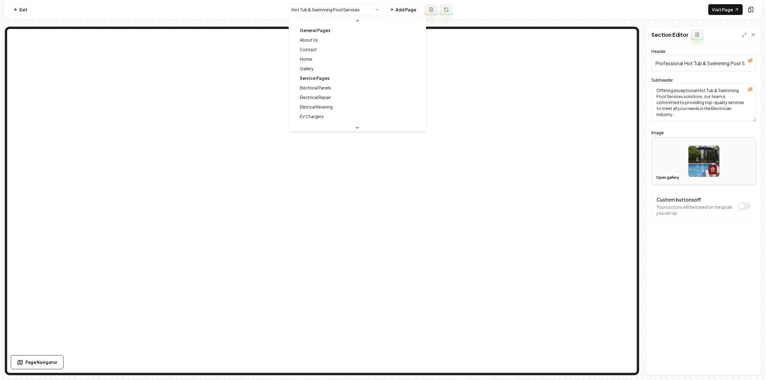
click at [353, 7] on html "Computer Required This feature is only available on a computer. Please switch t…" at bounding box center [383, 190] width 766 height 380
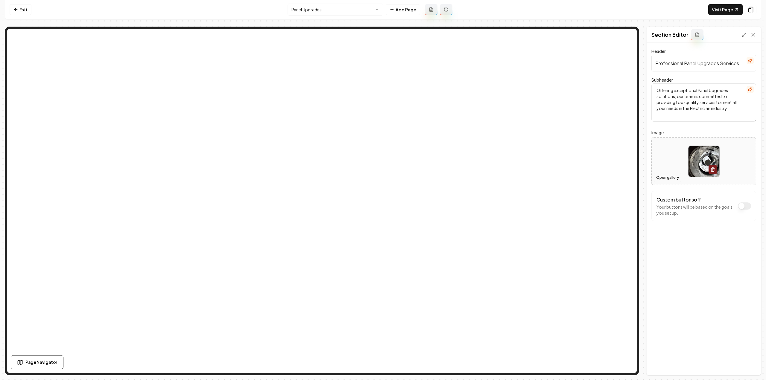
click at [671, 179] on button "Open gallery" at bounding box center [667, 178] width 27 height 10
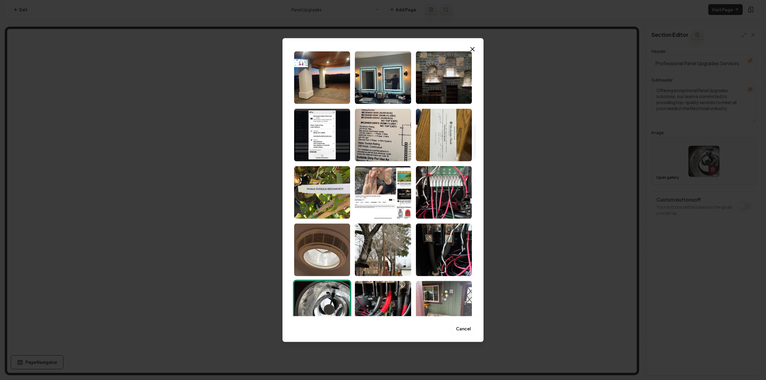
scroll to position [569, 0]
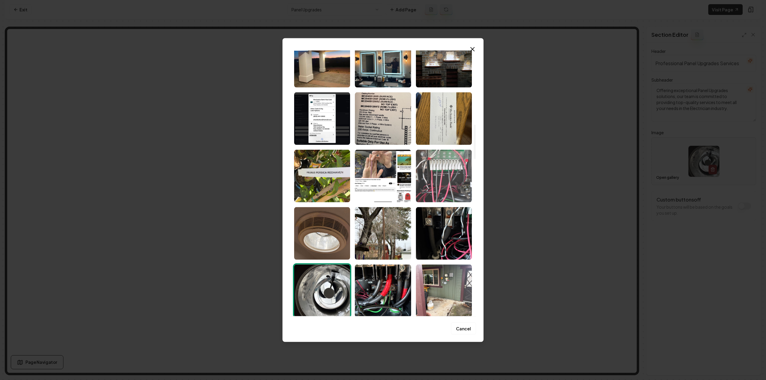
click at [457, 182] on img "Select image image_68c9d5f75c7cd75eb893409d.webp" at bounding box center [444, 176] width 56 height 53
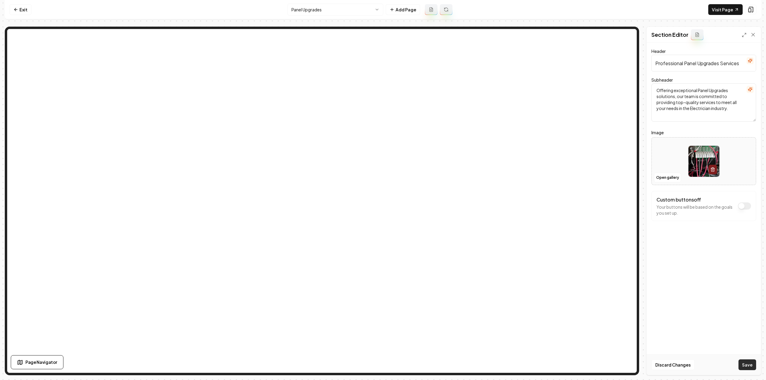
click at [747, 369] on button "Save" at bounding box center [748, 365] width 18 height 11
click at [321, 12] on html "Computer Required This feature is only available on a computer. Please switch t…" at bounding box center [383, 190] width 766 height 380
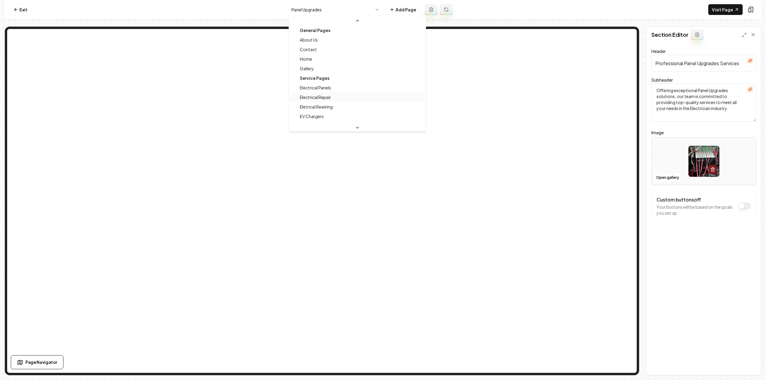
scroll to position [73, 0]
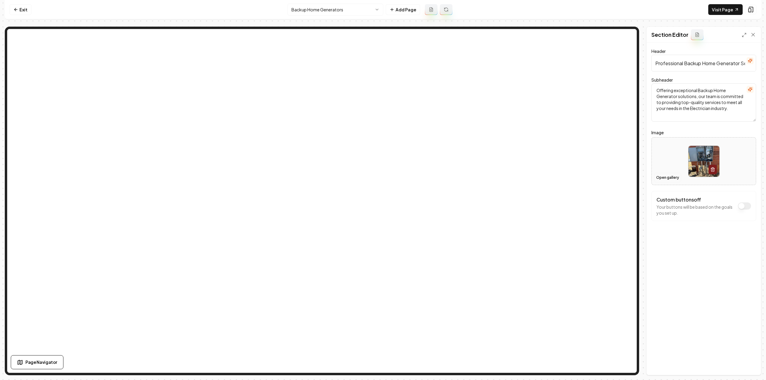
click at [666, 177] on button "Open gallery" at bounding box center [667, 178] width 27 height 10
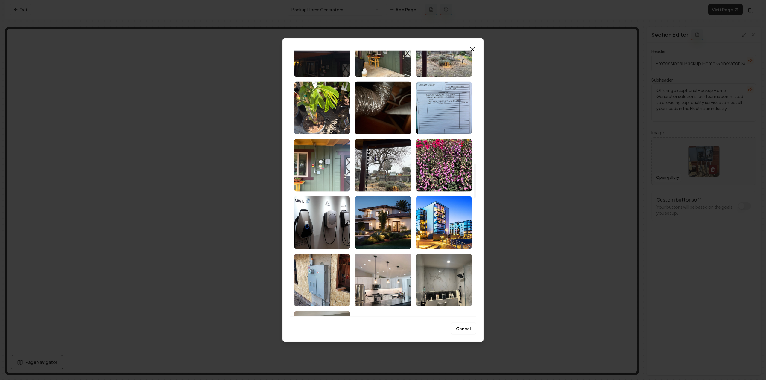
scroll to position [868, 0]
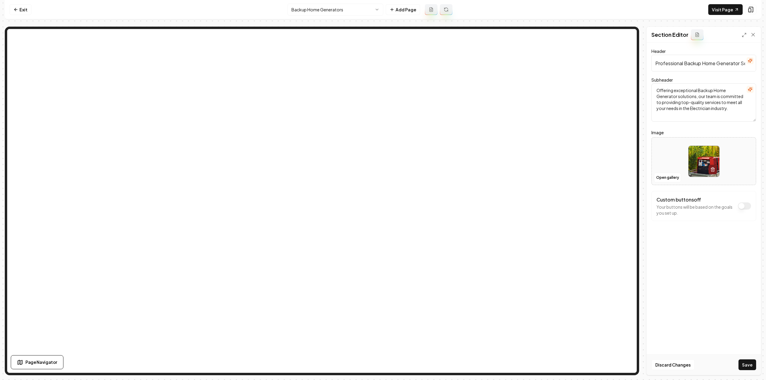
click at [745, 367] on button "Save" at bounding box center [748, 365] width 18 height 11
click at [295, 8] on html "Computer Required This feature is only available on a computer. Please switch t…" at bounding box center [383, 190] width 766 height 380
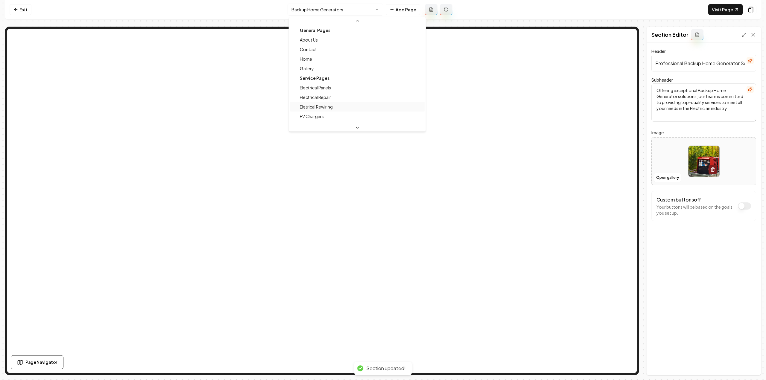
scroll to position [54, 0]
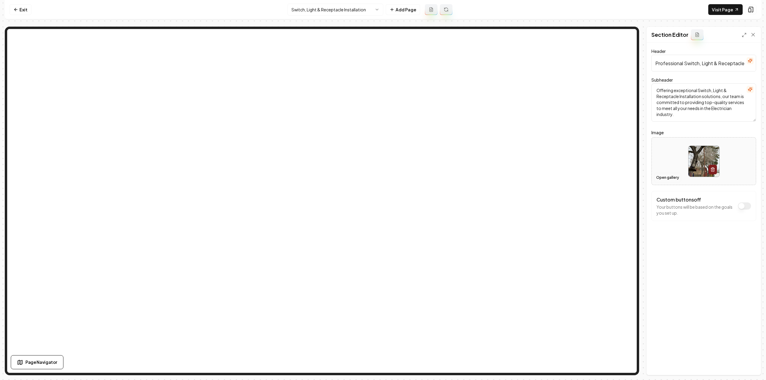
click at [673, 179] on button "Open gallery" at bounding box center [667, 178] width 27 height 10
click at [670, 179] on button "Open gallery" at bounding box center [667, 178] width 27 height 10
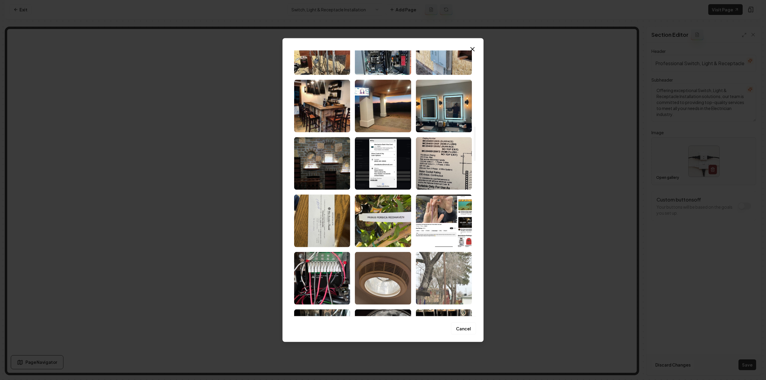
scroll to position [658, 0]
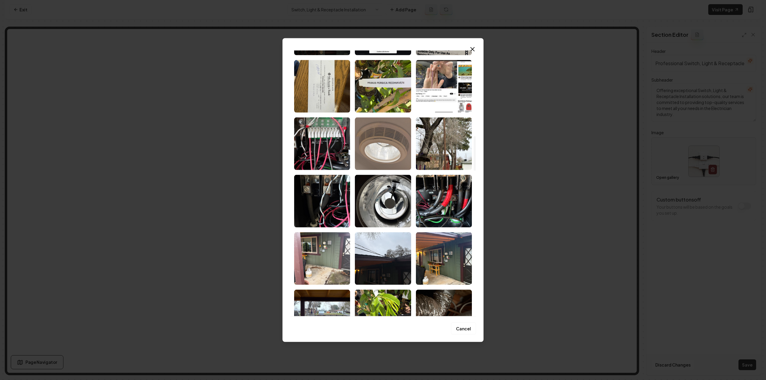
click at [391, 148] on img "Select image image_68c9d6065c7cd75eb8938a0f.webp" at bounding box center [383, 143] width 56 height 53
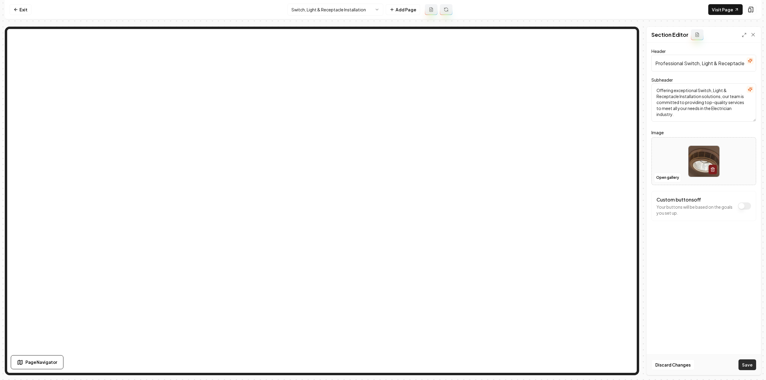
click at [751, 363] on button "Save" at bounding box center [748, 365] width 18 height 11
click at [338, 8] on html "Computer Required This feature is only available on a computer. Please switch t…" at bounding box center [383, 190] width 766 height 380
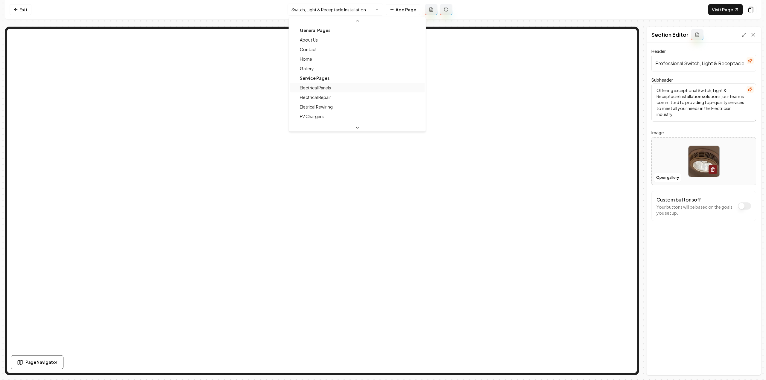
scroll to position [45, 0]
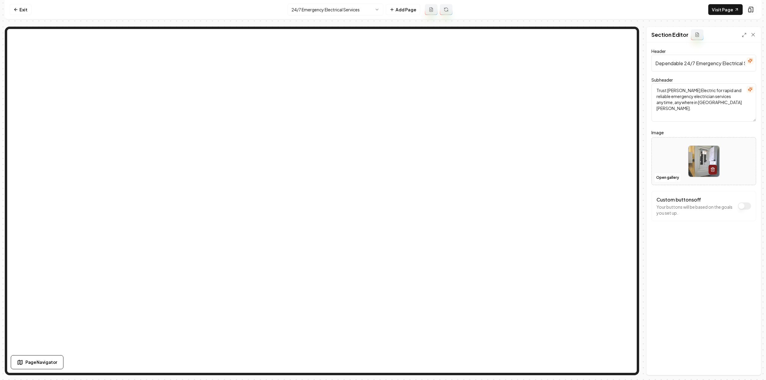
click at [349, 13] on html "Computer Required This feature is only available on a computer. Please switch t…" at bounding box center [383, 190] width 766 height 380
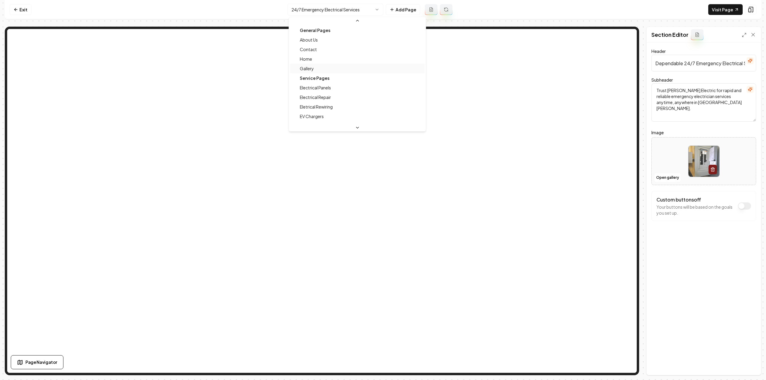
scroll to position [35, 0]
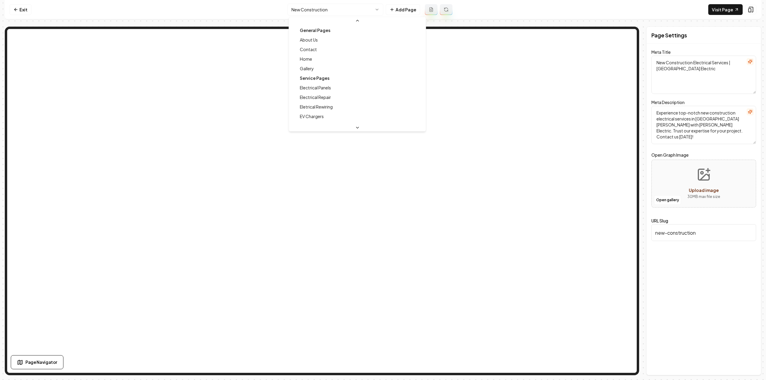
click at [337, 12] on html "Computer Required This feature is only available on a computer. Please switch t…" at bounding box center [383, 190] width 766 height 380
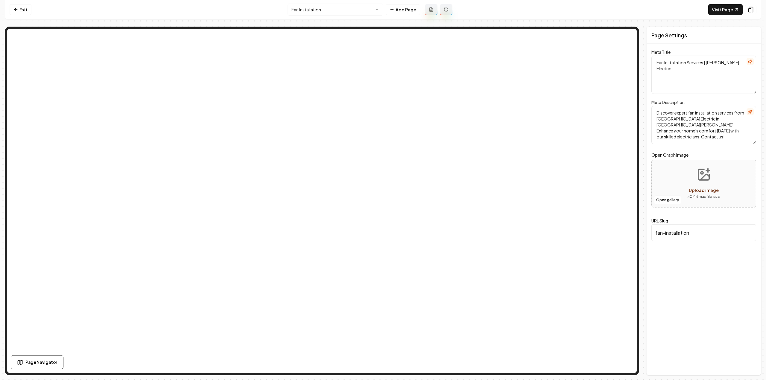
click at [344, 8] on html "Computer Required This feature is only available on a computer. Please switch t…" at bounding box center [383, 190] width 766 height 380
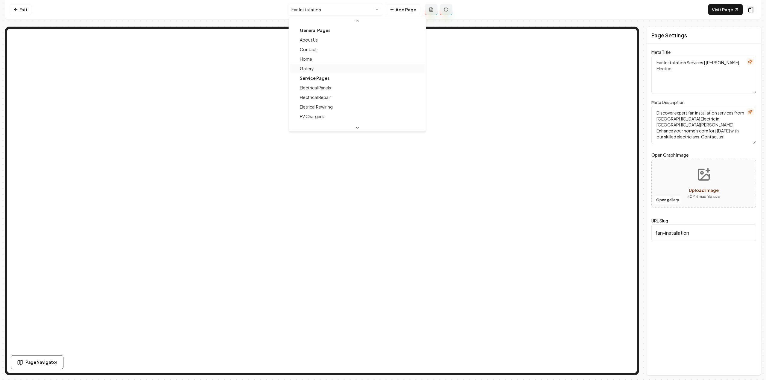
scroll to position [16, 0]
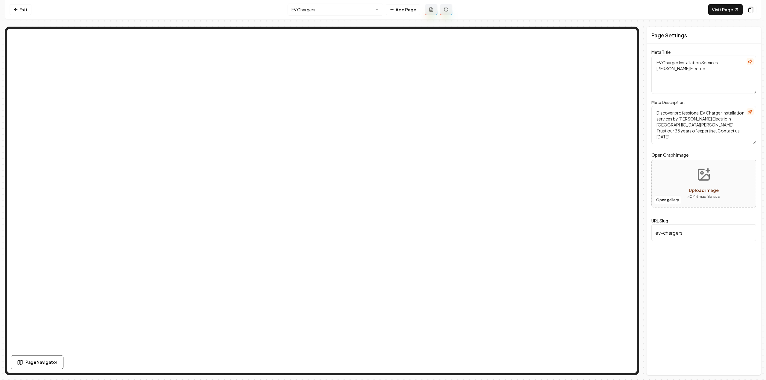
click at [338, 16] on nav "Exit EV Chargers Add Page Visit Page" at bounding box center [383, 9] width 757 height 19
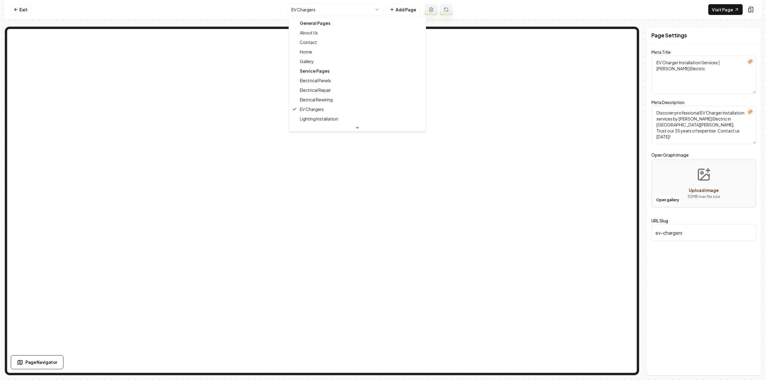
click at [337, 11] on html "Computer Required This feature is only available on a computer. Please switch t…" at bounding box center [383, 190] width 766 height 380
type textarea "Electrician Services in Paso Robles - Bolton Electric"
type textarea "Discover quality electrical services with Bolton Electric, serving Paso Robles …"
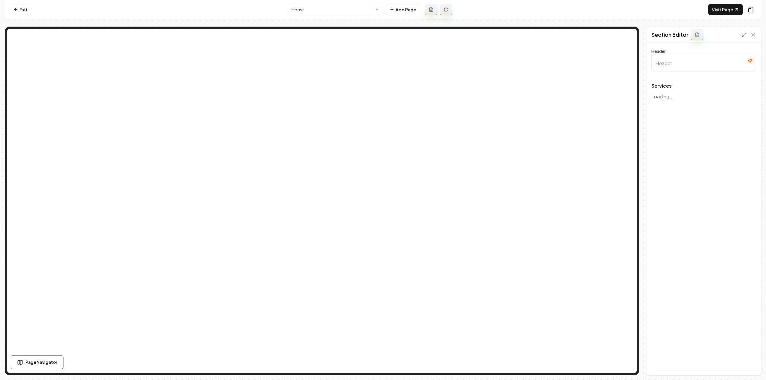
type input "Top-Quality Electrical Services"
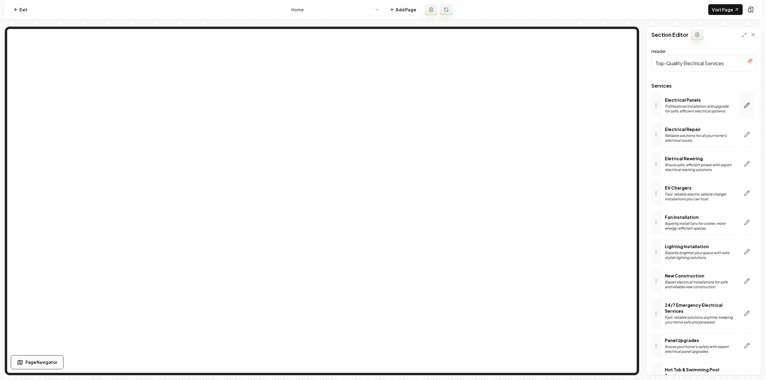
click at [748, 104] on icon "button" at bounding box center [748, 104] width 1 height 1
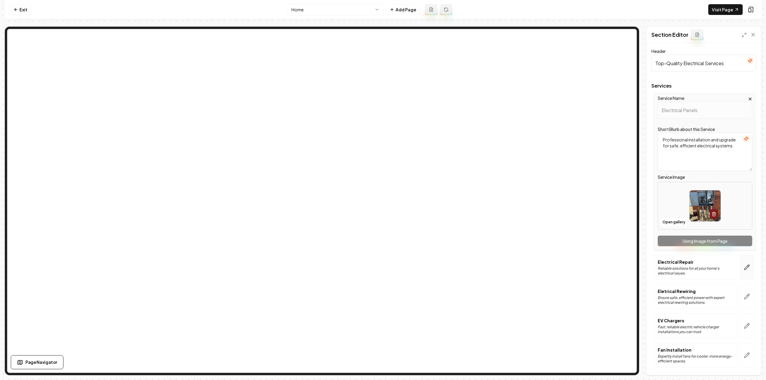
click at [748, 266] on icon "button" at bounding box center [748, 266] width 1 height 1
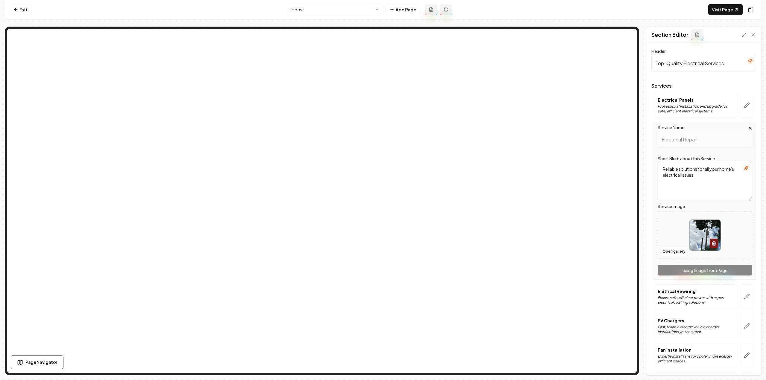
click at [740, 269] on div "Service Name Electrical Repair Short Blurb about this Service Reliable solution…" at bounding box center [705, 200] width 102 height 157
click at [748, 295] on button "button" at bounding box center [747, 297] width 14 height 25
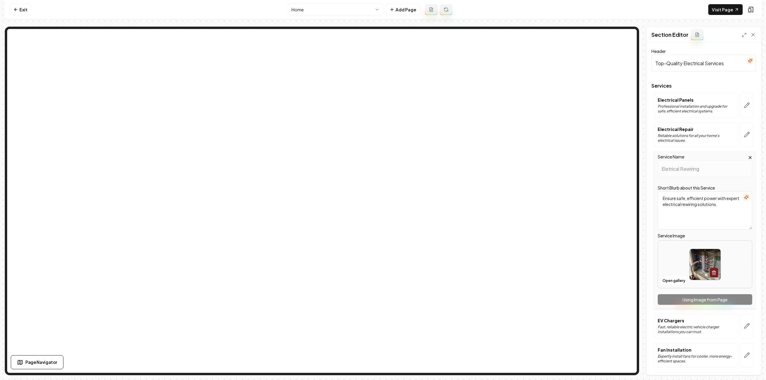
click at [740, 297] on div "Service Name Eletrical Rewiring Short Blurb about this Service Ensure safe, eff…" at bounding box center [705, 230] width 102 height 157
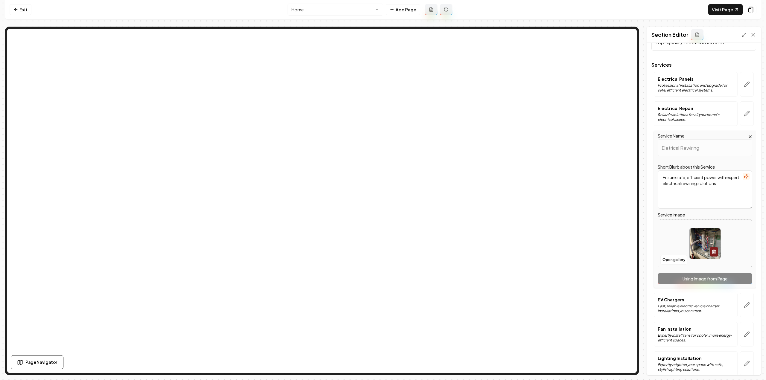
scroll to position [30, 0]
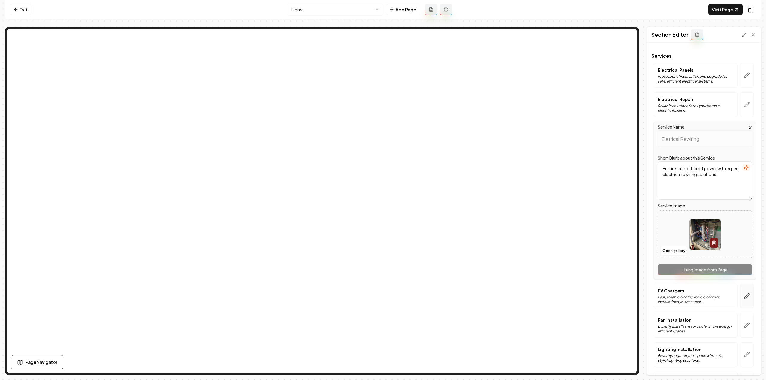
click at [741, 286] on button "button" at bounding box center [747, 296] width 14 height 25
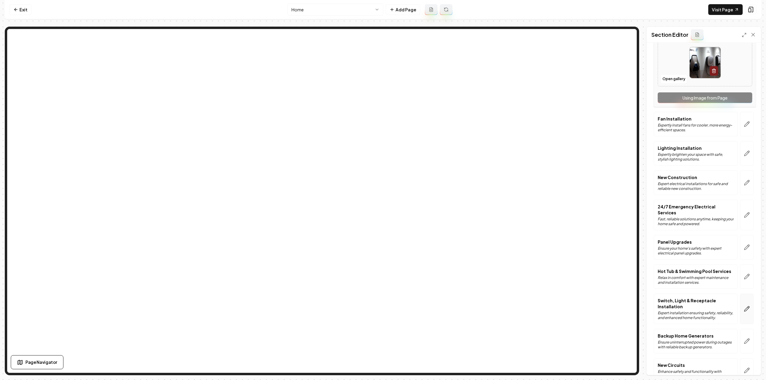
scroll to position [269, 0]
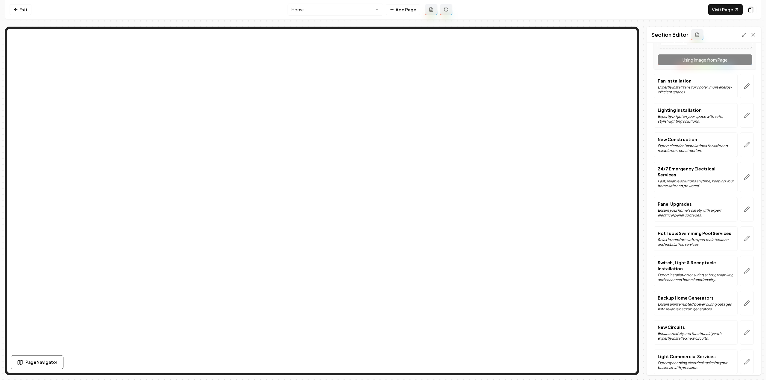
click at [738, 83] on div at bounding box center [747, 86] width 19 height 25
drag, startPoint x: 738, startPoint y: 84, endPoint x: 737, endPoint y: 89, distance: 4.8
click at [740, 84] on button "button" at bounding box center [747, 86] width 14 height 25
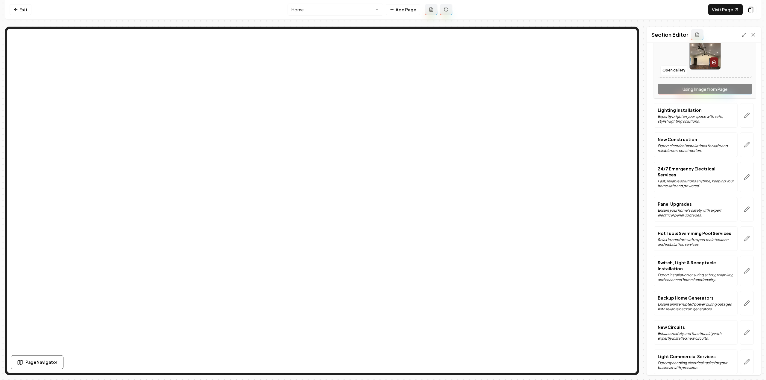
click at [744, 116] on icon "button" at bounding box center [747, 116] width 6 height 6
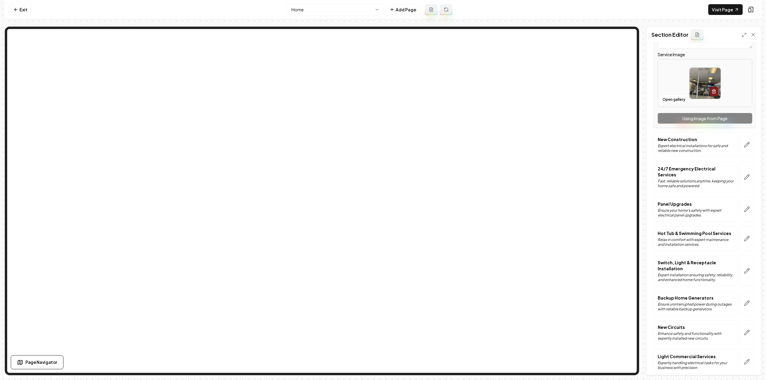
click at [740, 142] on button "button" at bounding box center [747, 145] width 14 height 25
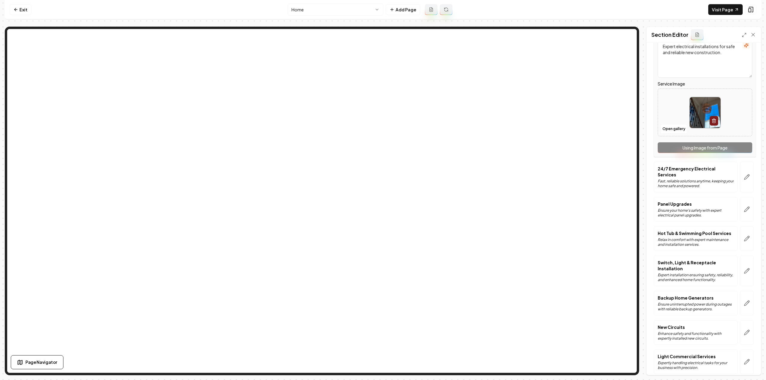
click at [745, 175] on icon "button" at bounding box center [747, 177] width 5 height 5
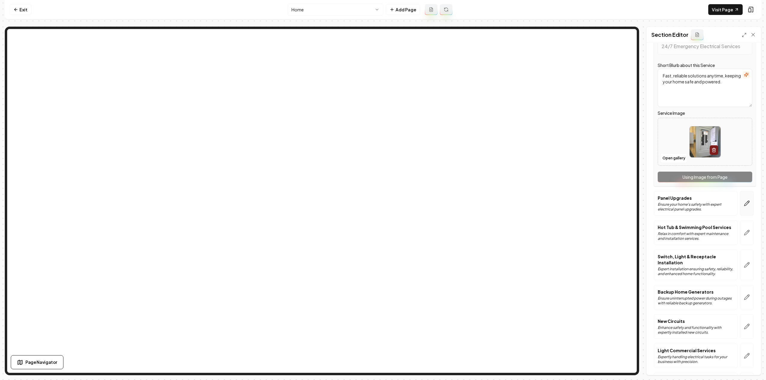
click at [745, 201] on icon "button" at bounding box center [747, 203] width 5 height 5
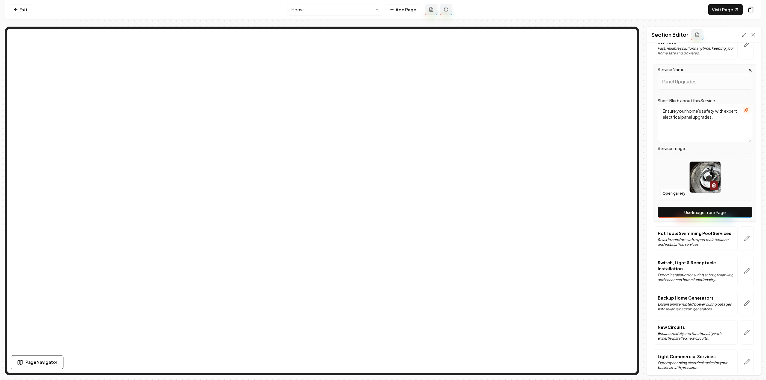
click at [735, 210] on div "Service Name Panel Upgrades Short Blurb about this Service Ensure your home's s…" at bounding box center [705, 142] width 102 height 157
click at [736, 207] on button "Use Image from Page" at bounding box center [705, 212] width 95 height 11
click at [744, 236] on icon "button" at bounding box center [747, 239] width 6 height 6
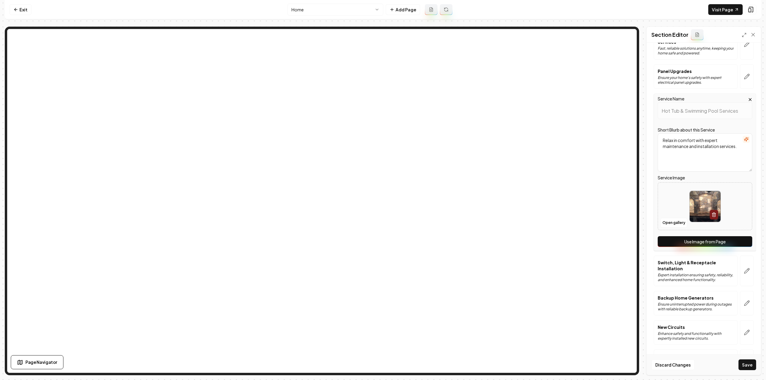
click at [737, 236] on button "Use Image from Page" at bounding box center [705, 241] width 95 height 11
click at [744, 268] on icon "button" at bounding box center [747, 271] width 6 height 6
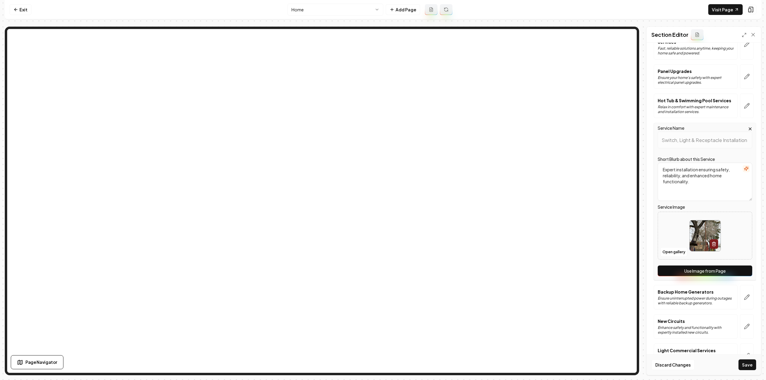
click at [738, 266] on button "Use Image from Page" at bounding box center [705, 271] width 95 height 11
click at [744, 297] on button "button" at bounding box center [747, 297] width 14 height 25
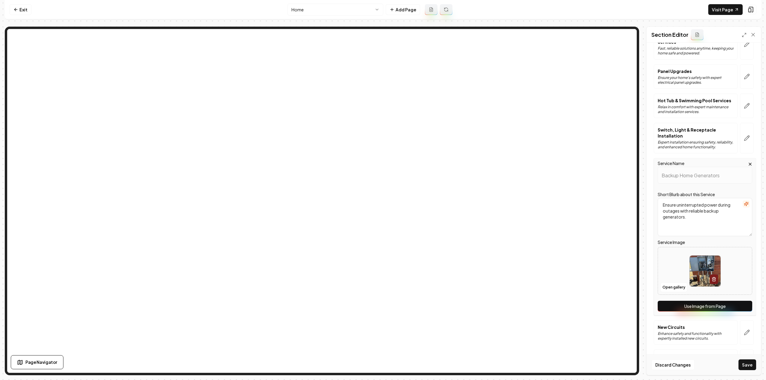
click at [740, 301] on button "Use Image from Page" at bounding box center [705, 306] width 95 height 11
click at [744, 330] on icon "button" at bounding box center [747, 333] width 6 height 6
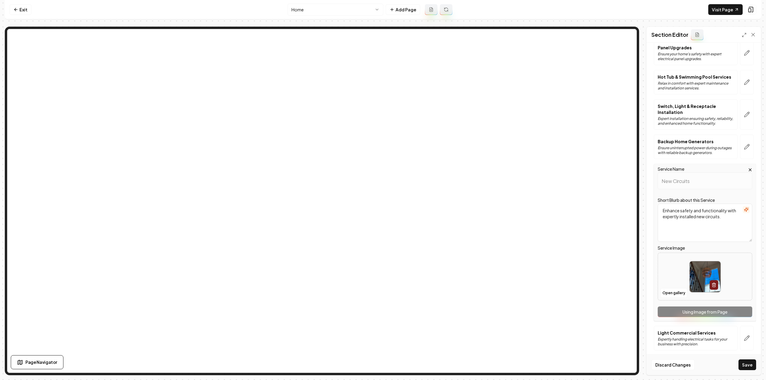
scroll to position [316, 0]
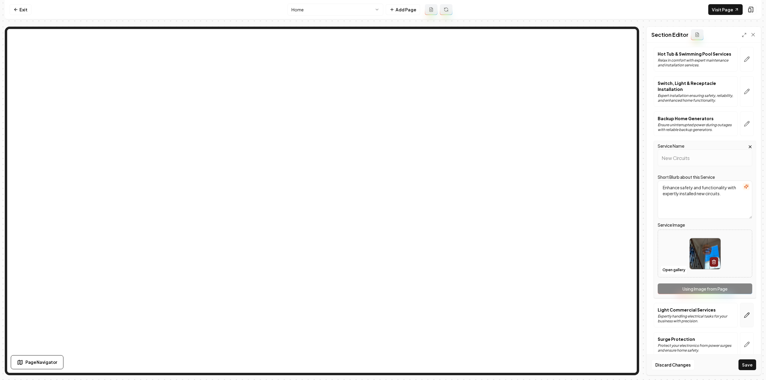
click at [744, 312] on icon "button" at bounding box center [747, 315] width 6 height 6
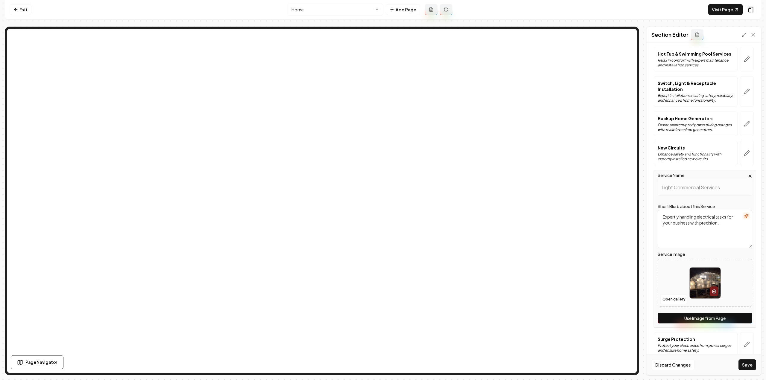
click at [735, 313] on button "Use Image from Page" at bounding box center [705, 318] width 95 height 11
click at [748, 343] on icon "button" at bounding box center [748, 343] width 1 height 1
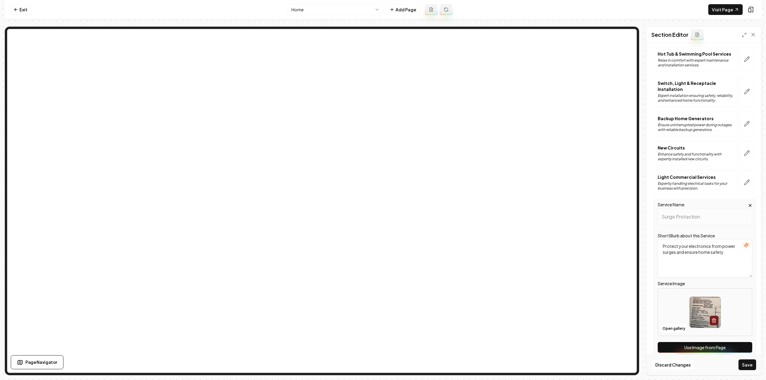
click at [728, 342] on button "Use Image from Page" at bounding box center [705, 347] width 95 height 11
click at [730, 342] on button "Use Image from Page" at bounding box center [705, 347] width 95 height 11
click at [740, 145] on button "button" at bounding box center [747, 153] width 14 height 25
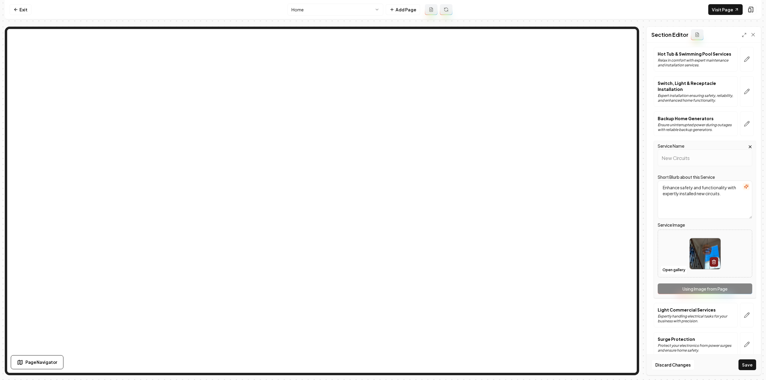
click at [744, 366] on button "Save" at bounding box center [748, 365] width 18 height 11
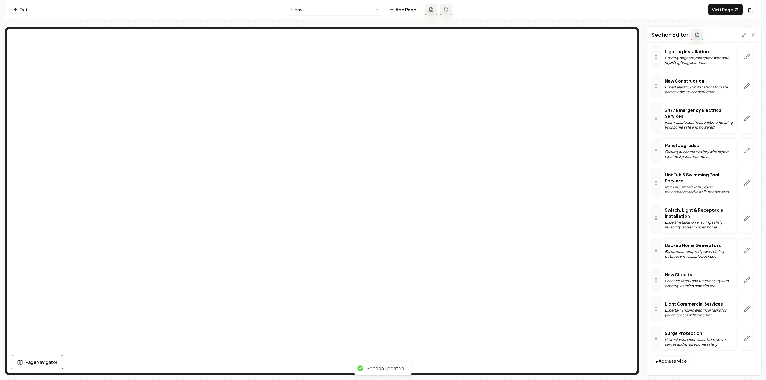
scroll to position [0, 0]
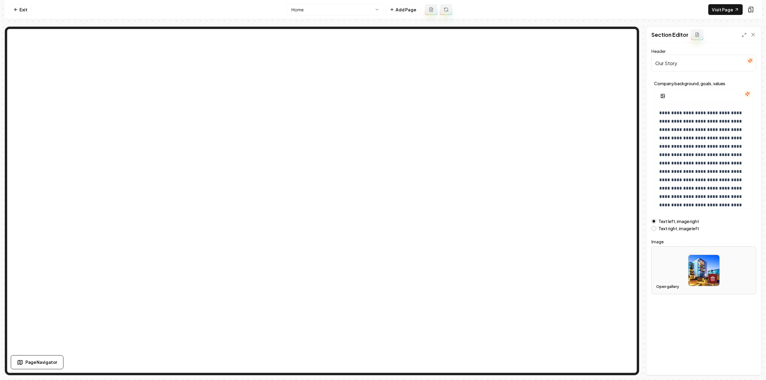
click at [665, 287] on button "Open gallery" at bounding box center [667, 287] width 27 height 10
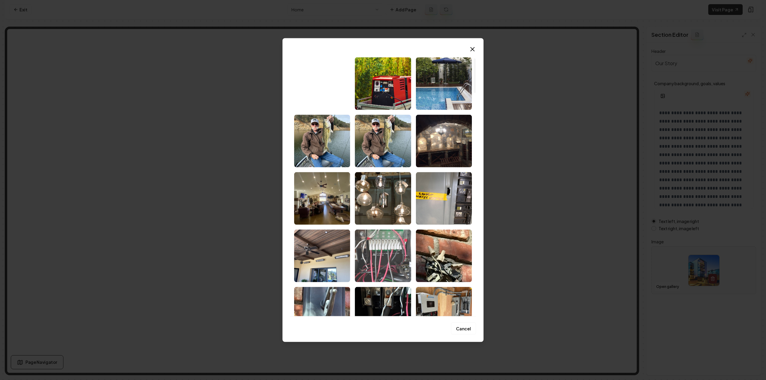
scroll to position [60, 0]
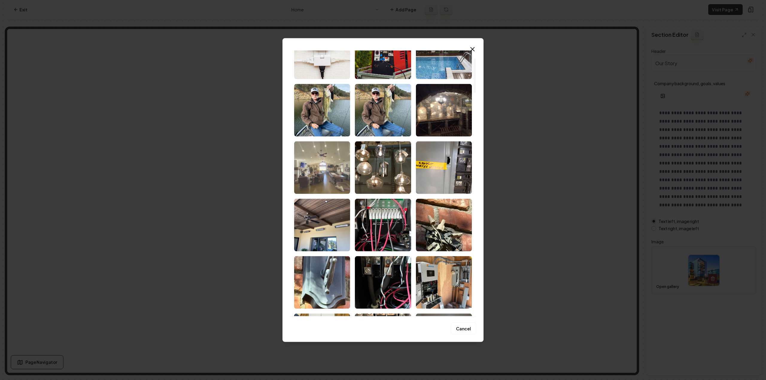
click at [335, 176] on img "Select image image_68cb0d745c7cd75eb8fcc480.jpg" at bounding box center [322, 167] width 56 height 53
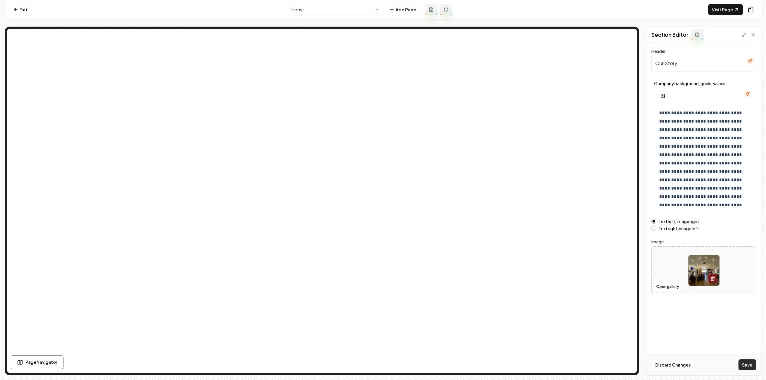
click at [742, 364] on button "Save" at bounding box center [748, 365] width 18 height 11
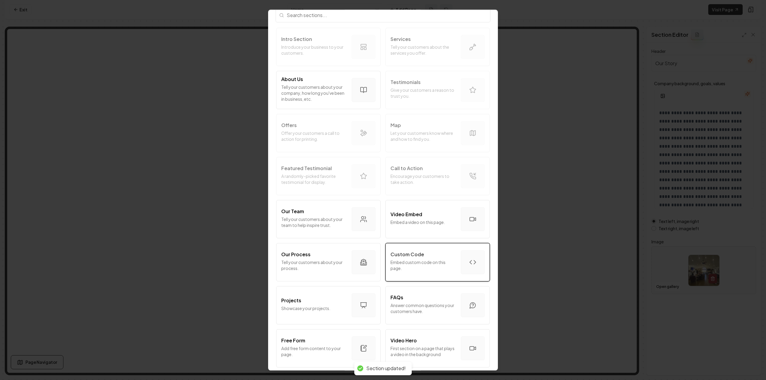
scroll to position [30, 0]
click at [418, 254] on p "Custom Code" at bounding box center [408, 251] width 34 height 7
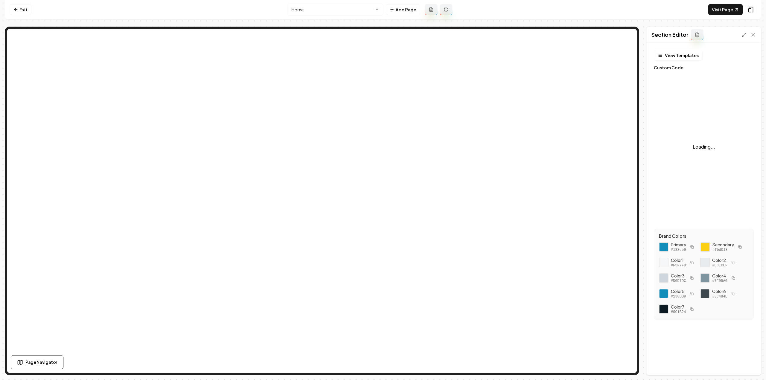
click at [704, 113] on div "Loading..." at bounding box center [704, 147] width 100 height 150
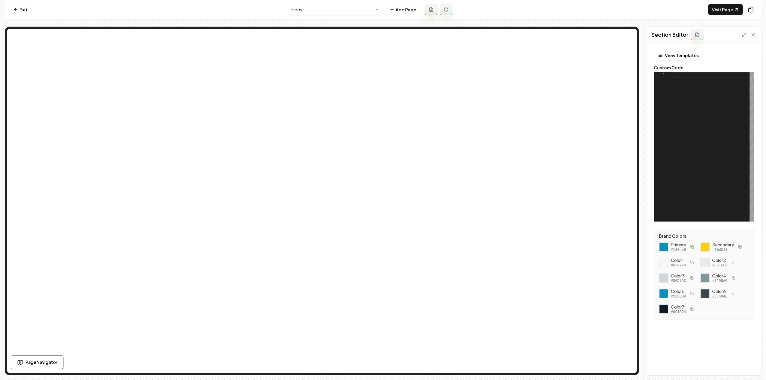
click at [703, 108] on div at bounding box center [713, 147] width 81 height 150
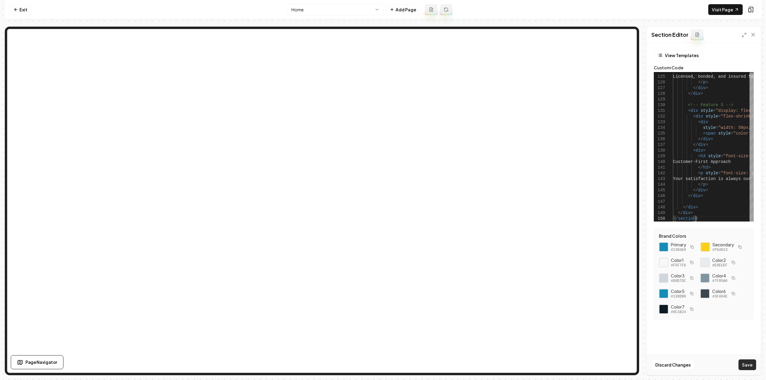
click at [751, 365] on button "Save" at bounding box center [748, 365] width 18 height 11
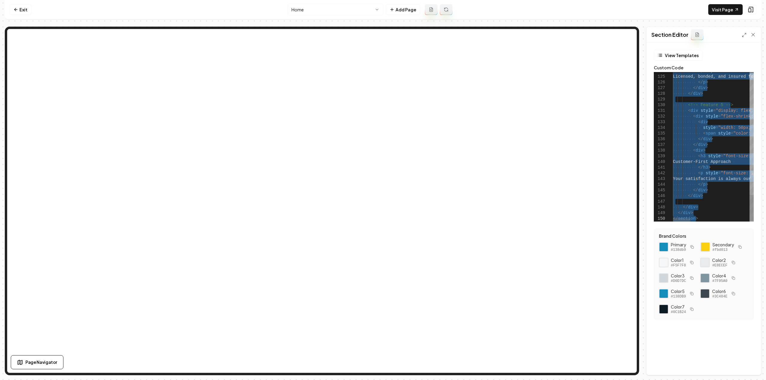
type textarea "**********"
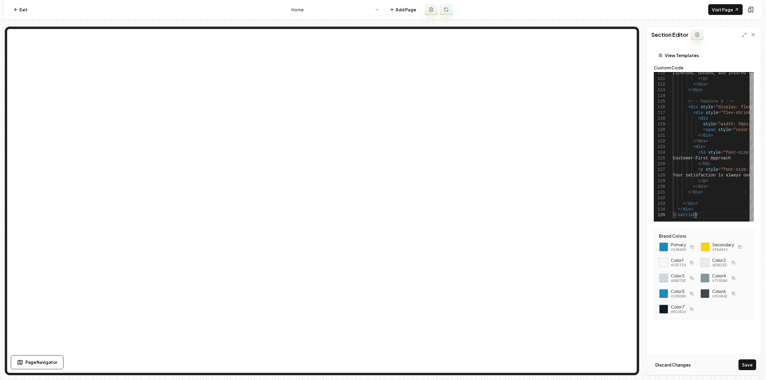
click at [750, 363] on button "Save" at bounding box center [748, 365] width 18 height 11
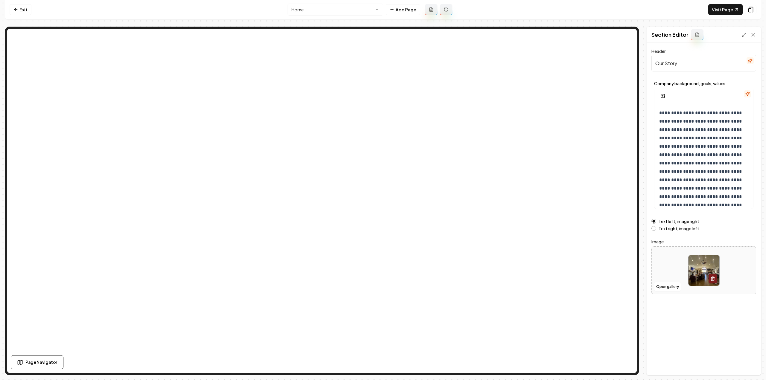
click at [657, 230] on div "Text right, image left" at bounding box center [704, 228] width 105 height 5
click at [655, 230] on div "Text right, image left" at bounding box center [704, 228] width 105 height 5
click at [655, 229] on button "Text right, image left" at bounding box center [654, 228] width 5 height 5
click at [754, 365] on button "Save" at bounding box center [748, 365] width 18 height 11
click at [725, 10] on link "Visit Page" at bounding box center [725, 9] width 34 height 11
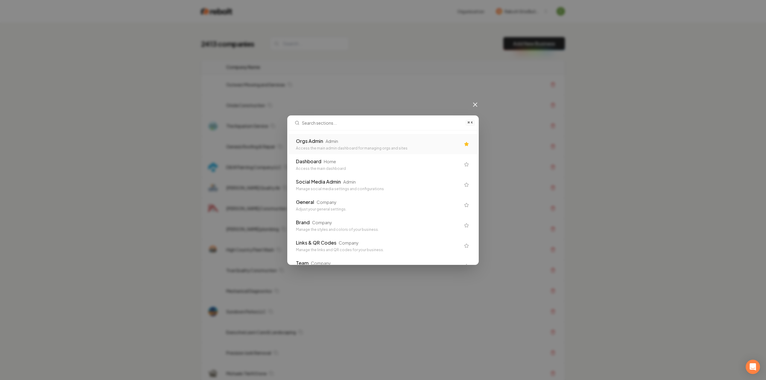
click at [68, 321] on div "⌘ K Orgs Admin Admin Access the main admin dashboard for managing orgs and site…" at bounding box center [383, 190] width 766 height 380
click at [478, 104] on icon at bounding box center [475, 104] width 7 height 7
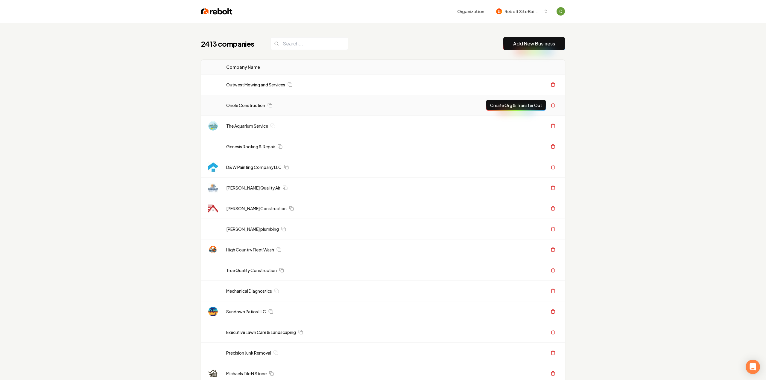
click at [476, 104] on div "Create Org & Transfer Out" at bounding box center [516, 105] width 81 height 11
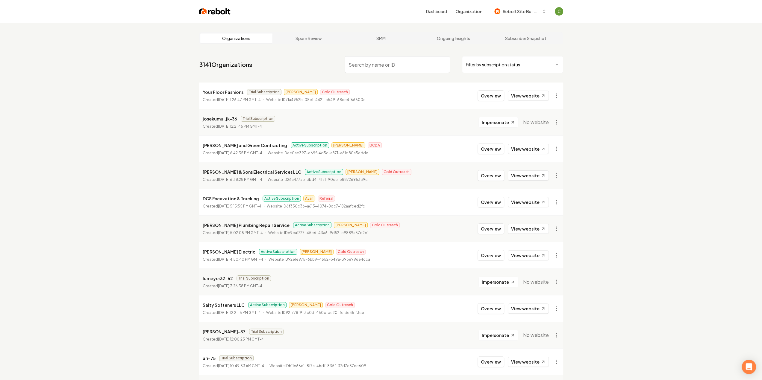
click at [375, 70] on input "search" at bounding box center [396, 64] width 105 height 17
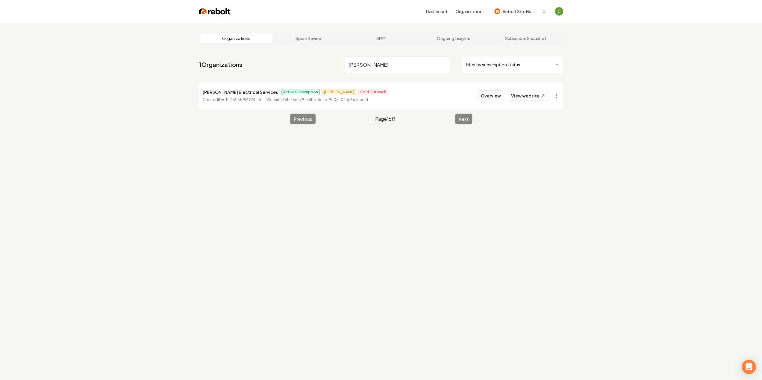
type input "[PERSON_NAME]"
click at [491, 99] on button "Overview" at bounding box center [490, 95] width 27 height 11
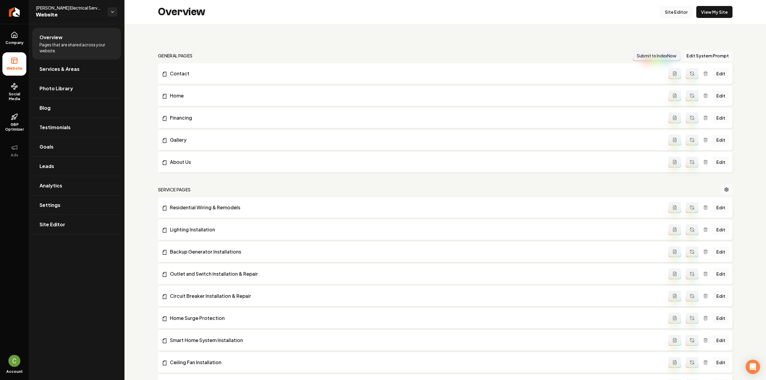
click at [666, 15] on link "Site Editor" at bounding box center [676, 12] width 33 height 12
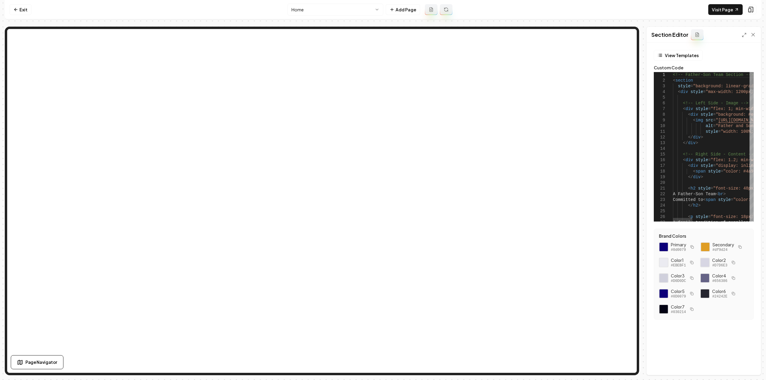
type textarea "**********"
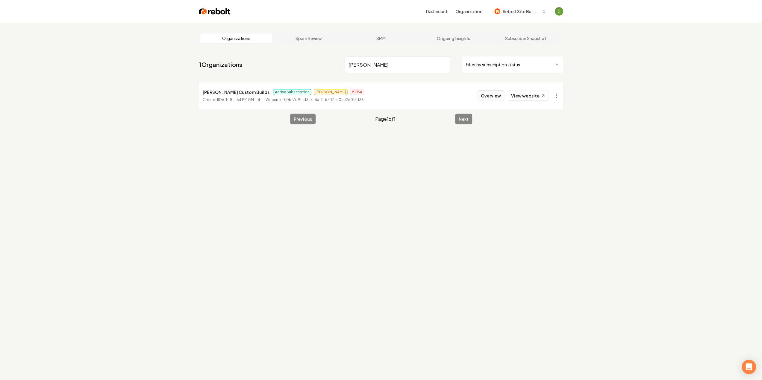
type input "[PERSON_NAME]"
click at [493, 98] on button "Overview" at bounding box center [490, 95] width 27 height 11
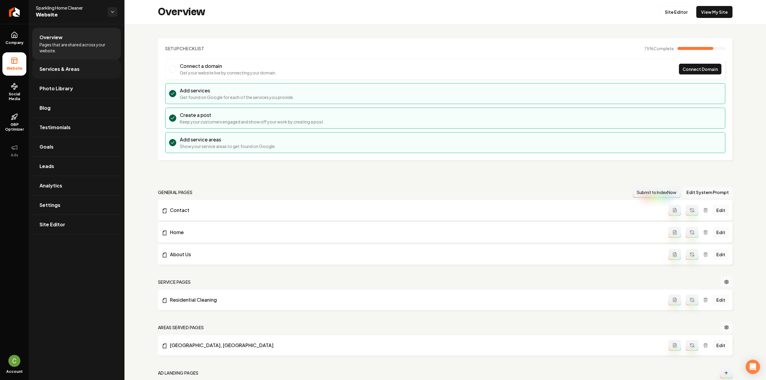
click at [66, 69] on span "Services & Areas" at bounding box center [60, 69] width 40 height 7
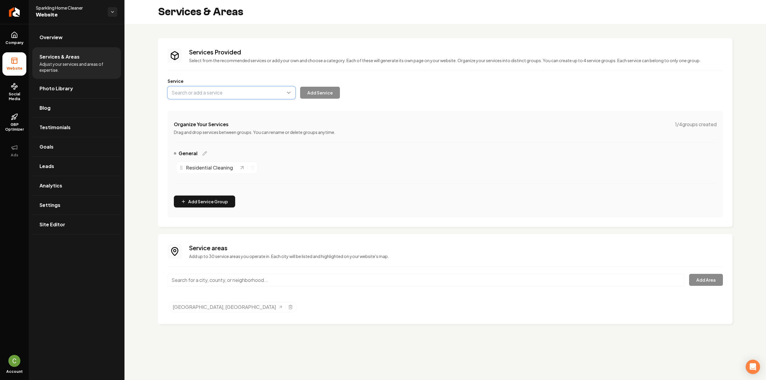
click at [209, 91] on button "Main content area" at bounding box center [232, 92] width 128 height 13
paste input "Apartment Cleaning"
type input "Apartment Cleaning"
click at [335, 97] on button "Add Service" at bounding box center [320, 93] width 40 height 12
click at [206, 98] on button "Main content area" at bounding box center [232, 92] width 128 height 13
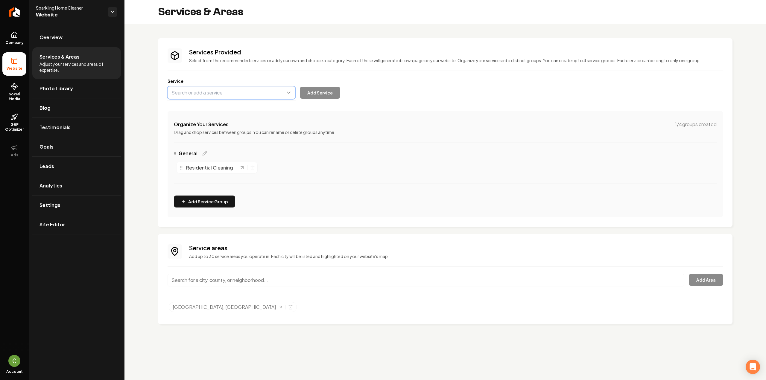
paste input "Commercial Cleaning"
type input "Commercial Cleaning"
click at [314, 94] on button "Add Service" at bounding box center [320, 93] width 40 height 12
click at [226, 89] on button "Main content area" at bounding box center [232, 92] width 128 height 13
paste input "Move In/Move Out"
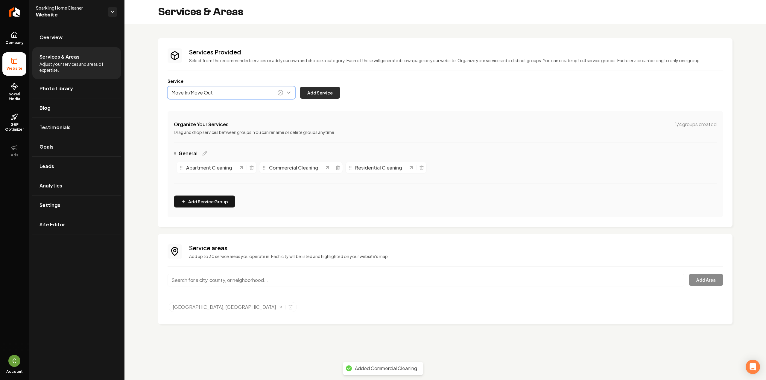
type input "Move In/Move Out"
click at [321, 88] on button "Add Service" at bounding box center [320, 93] width 40 height 12
click at [205, 87] on button "Main content area" at bounding box center [232, 92] width 128 height 13
paste input "Turnkey Services"
drag, startPoint x: 201, startPoint y: 109, endPoint x: 249, endPoint y: 99, distance: 49.5
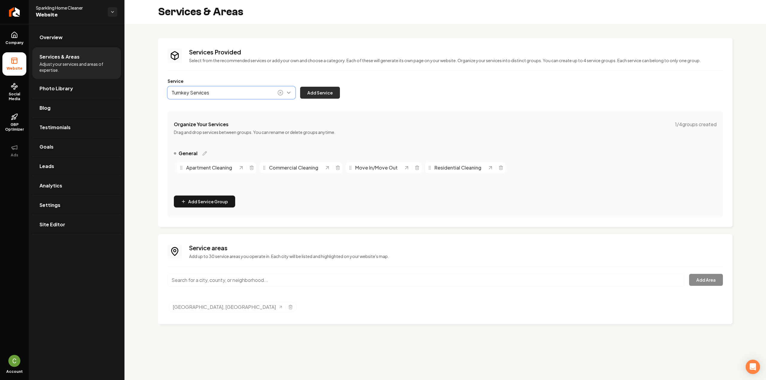
type input "Turnkey Services"
click at [331, 93] on button "Add Service" at bounding box center [320, 93] width 40 height 12
click at [203, 93] on button "Main content area" at bounding box center [232, 92] width 128 height 13
paste input "Power Washing"
type input "Power Washing"
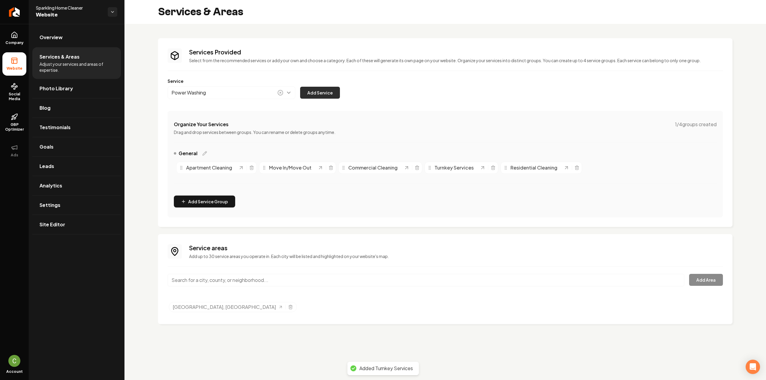
click at [307, 92] on button "Add Service" at bounding box center [320, 93] width 40 height 12
click at [290, 280] on input "Main content area" at bounding box center [426, 280] width 517 height 13
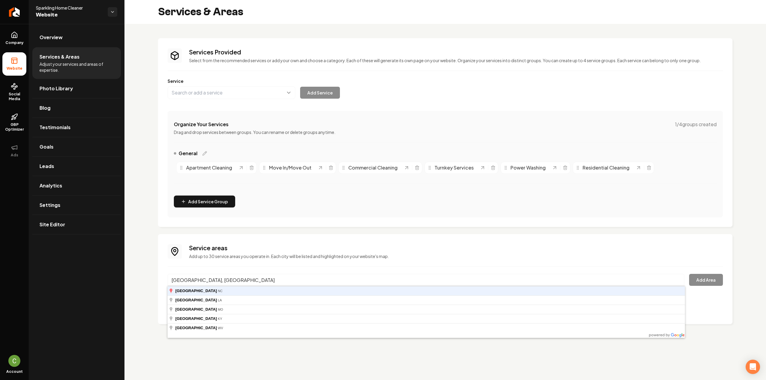
type input "[GEOGRAPHIC_DATA], [GEOGRAPHIC_DATA]"
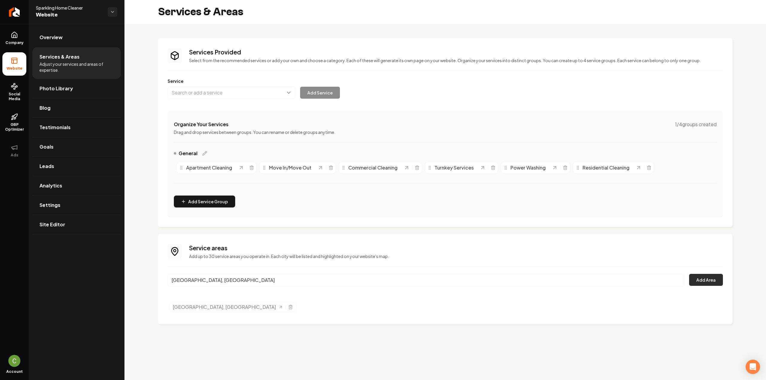
click at [712, 283] on button "Add Area" at bounding box center [706, 280] width 34 height 12
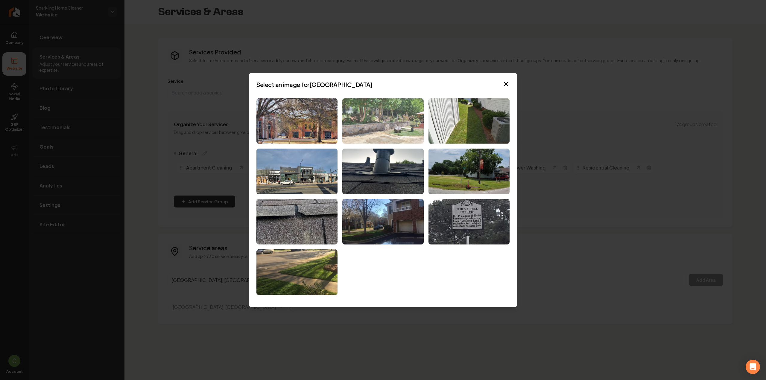
click at [390, 128] on img at bounding box center [382, 121] width 81 height 46
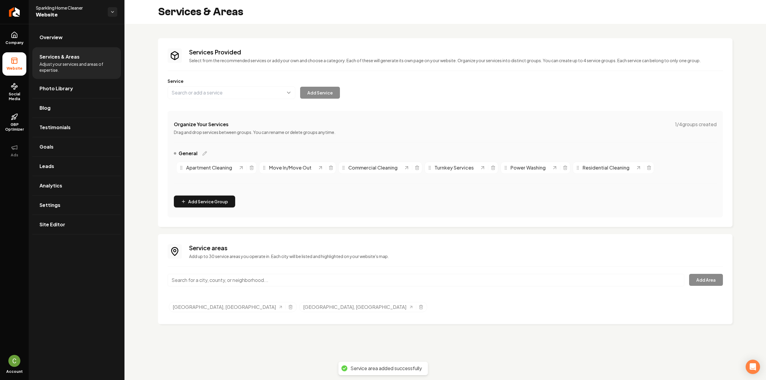
click at [230, 279] on input "Main content area" at bounding box center [426, 280] width 517 height 13
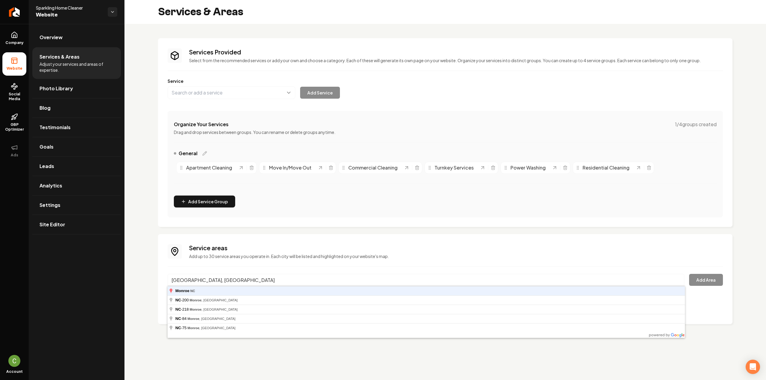
type input "[GEOGRAPHIC_DATA], [GEOGRAPHIC_DATA]"
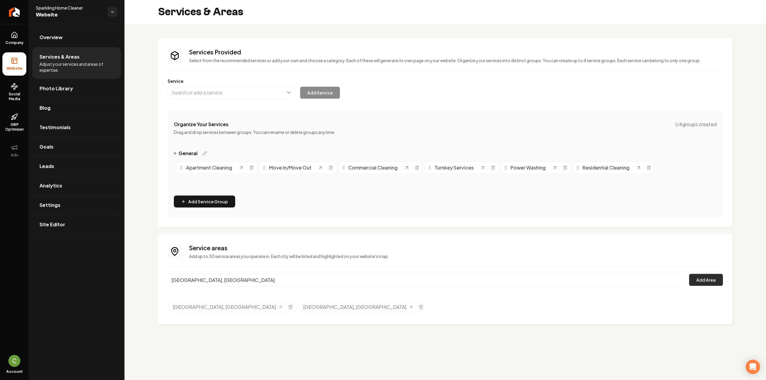
click at [709, 276] on button "Add Area" at bounding box center [706, 280] width 34 height 12
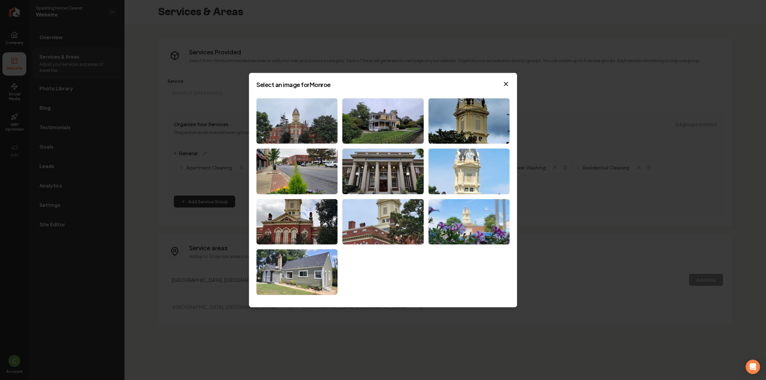
click at [255, 119] on div "Select an image for Monroe Close" at bounding box center [383, 190] width 268 height 235
click at [263, 121] on img at bounding box center [296, 121] width 81 height 46
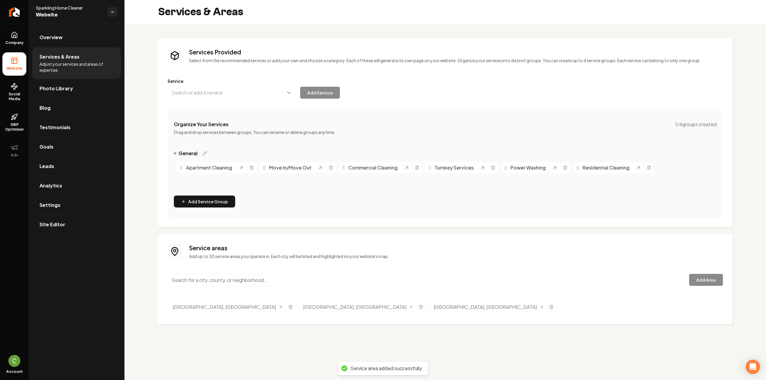
click at [284, 278] on input "Main content area" at bounding box center [426, 280] width 517 height 13
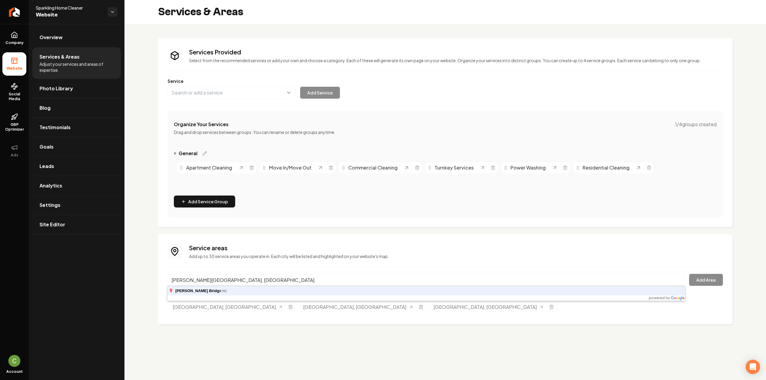
type input "[PERSON_NAME][GEOGRAPHIC_DATA], [GEOGRAPHIC_DATA]"
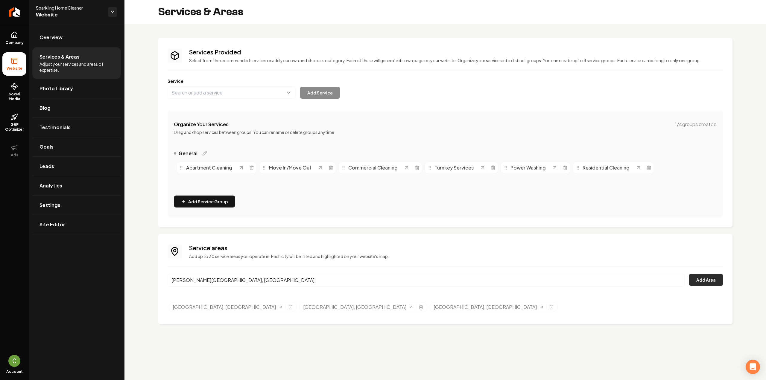
click at [708, 280] on button "Add Area" at bounding box center [706, 280] width 34 height 12
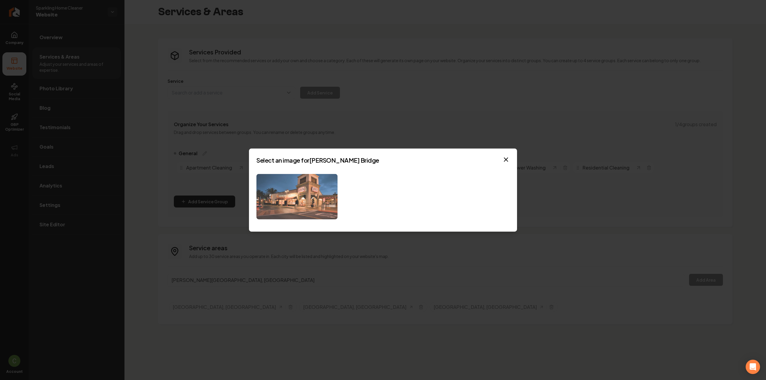
click at [325, 208] on img at bounding box center [296, 197] width 81 height 46
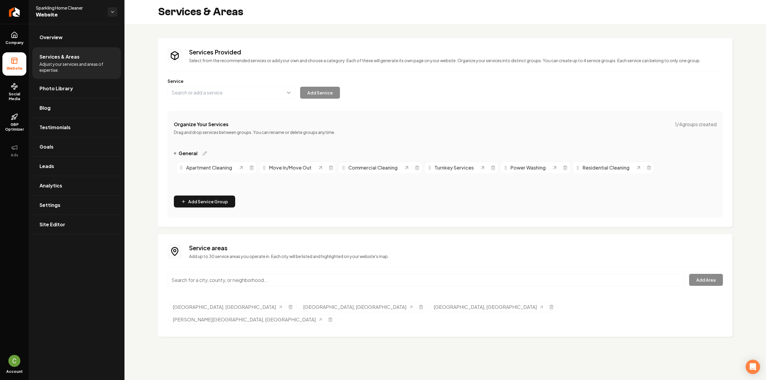
click at [249, 280] on input "Main content area" at bounding box center [426, 280] width 517 height 13
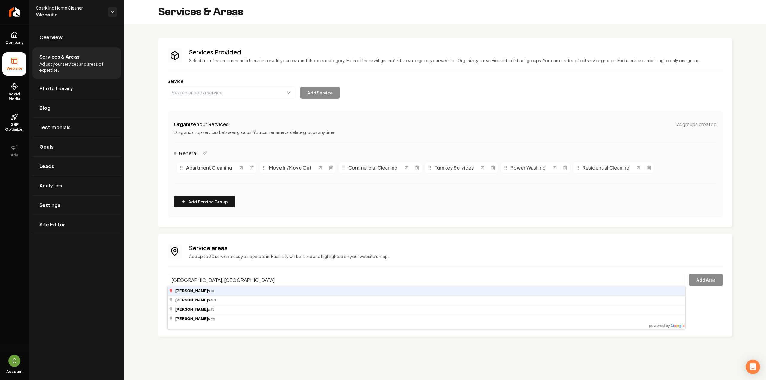
type input "[GEOGRAPHIC_DATA], [GEOGRAPHIC_DATA]"
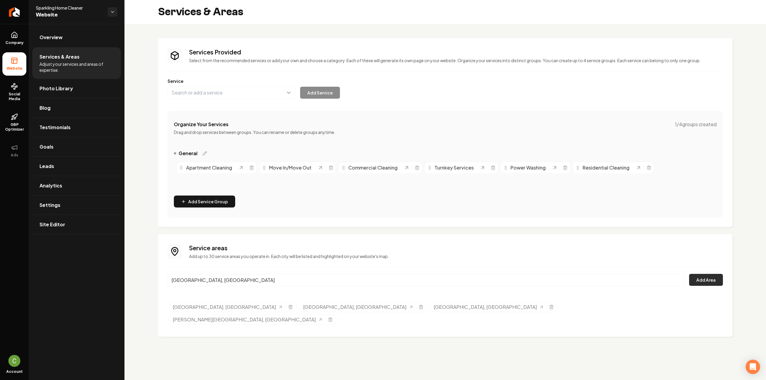
click at [699, 281] on button "Add Area" at bounding box center [706, 280] width 34 height 12
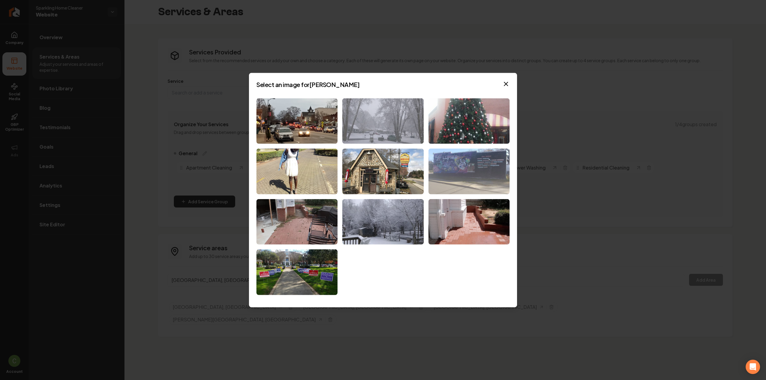
click at [368, 136] on img at bounding box center [382, 121] width 81 height 46
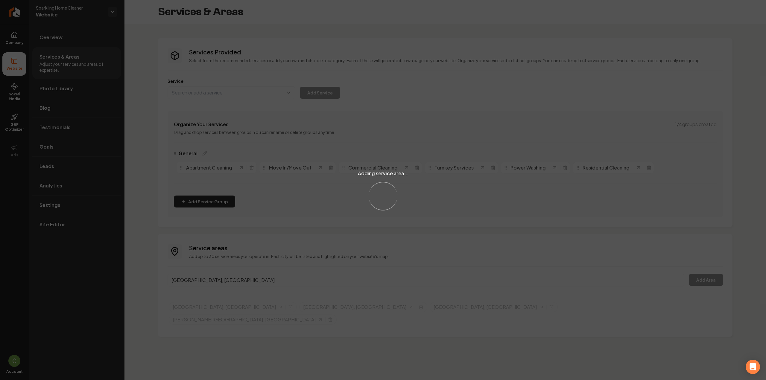
click at [206, 279] on div "Adding service area... Loading..." at bounding box center [383, 190] width 766 height 380
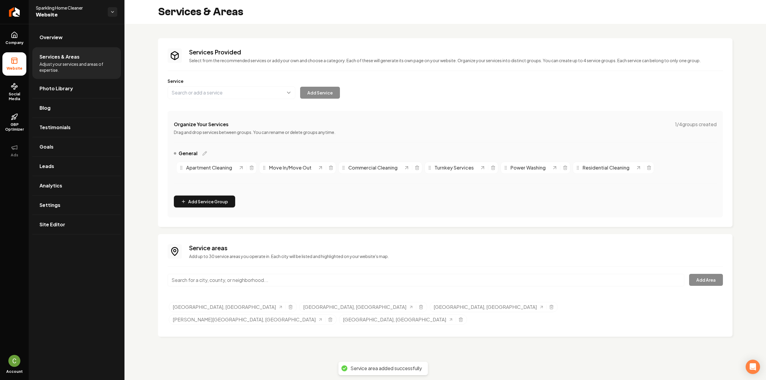
click at [217, 278] on input "Main content area" at bounding box center [426, 280] width 517 height 13
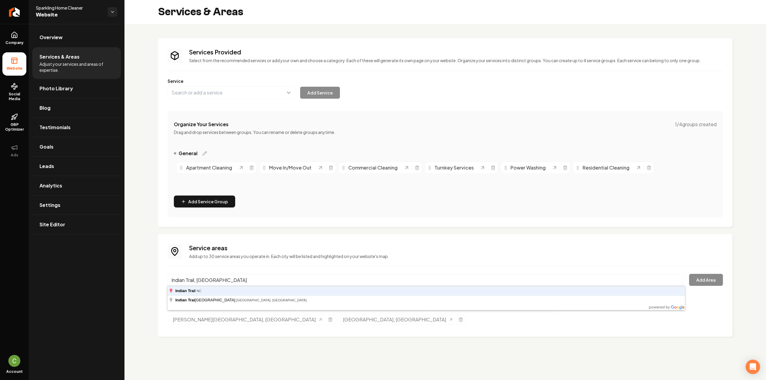
type input "Indian Trail, [GEOGRAPHIC_DATA]"
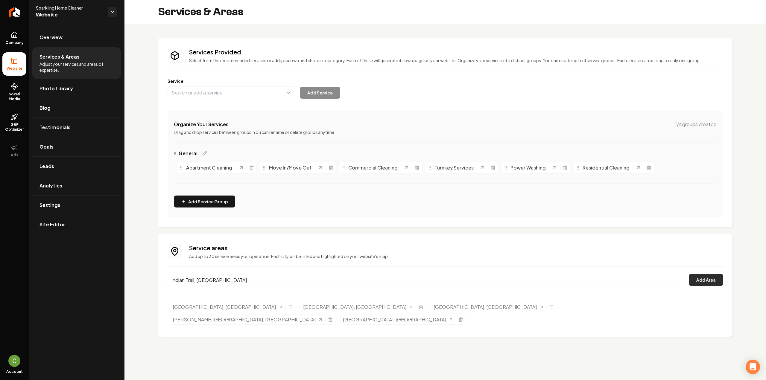
click at [711, 276] on button "Add Area" at bounding box center [706, 280] width 34 height 12
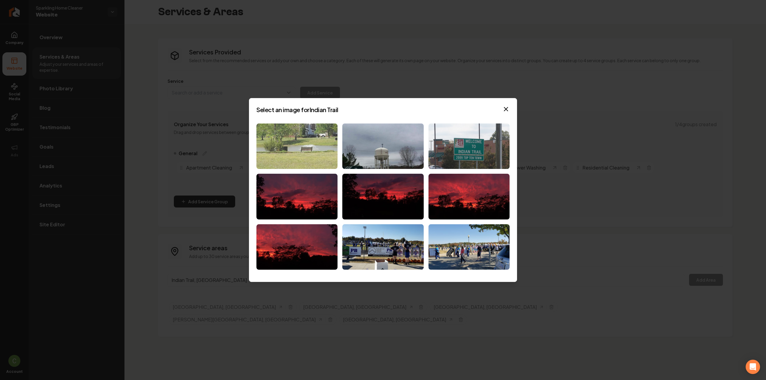
click at [304, 150] on img at bounding box center [296, 147] width 81 height 46
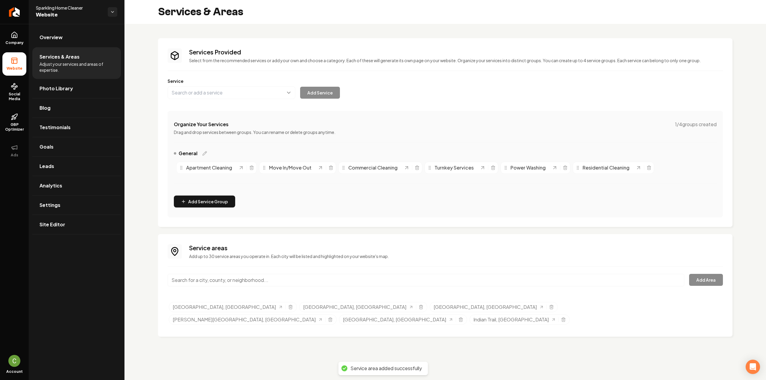
click at [245, 283] on input "Main content area" at bounding box center [426, 280] width 517 height 13
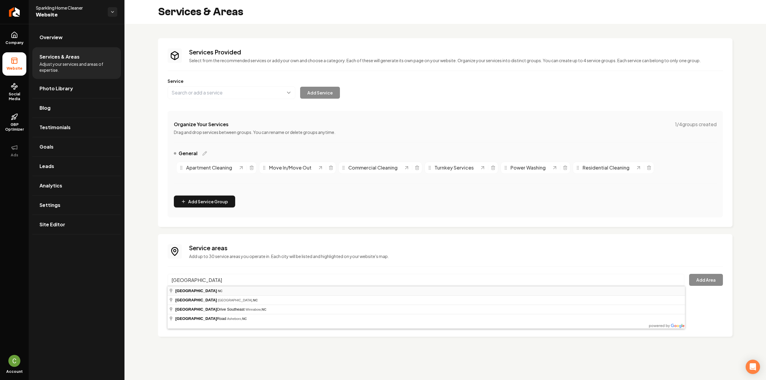
type input "[GEOGRAPHIC_DATA], [GEOGRAPHIC_DATA]"
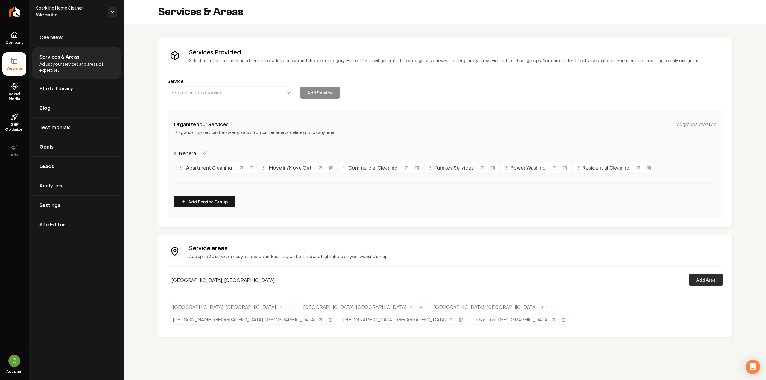
click at [702, 280] on button "Add Area" at bounding box center [706, 280] width 34 height 12
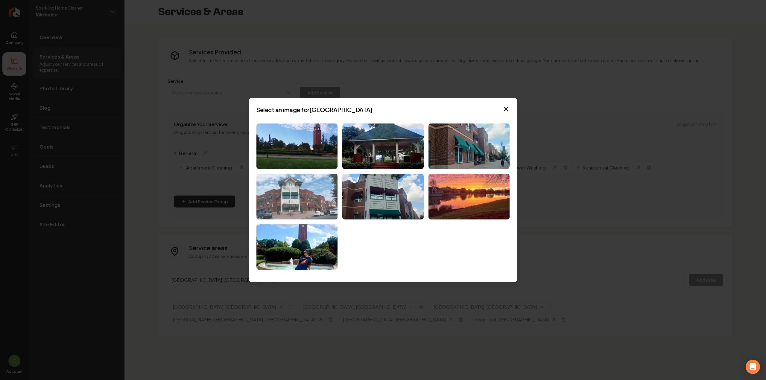
click at [316, 196] on img at bounding box center [296, 197] width 81 height 46
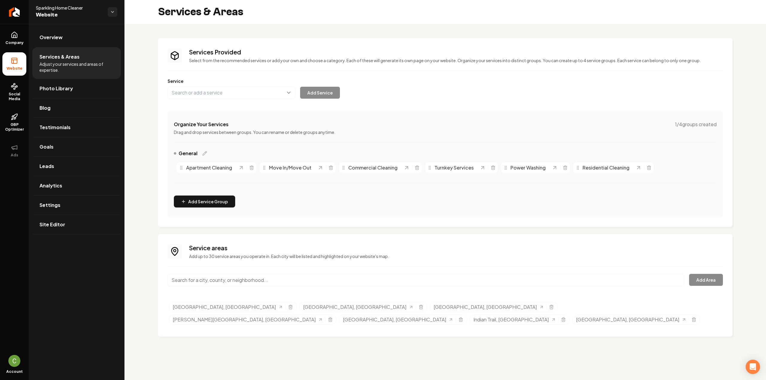
click at [470, 285] on input "Main content area" at bounding box center [426, 280] width 517 height 13
click at [292, 283] on input "Main content area" at bounding box center [426, 280] width 517 height 13
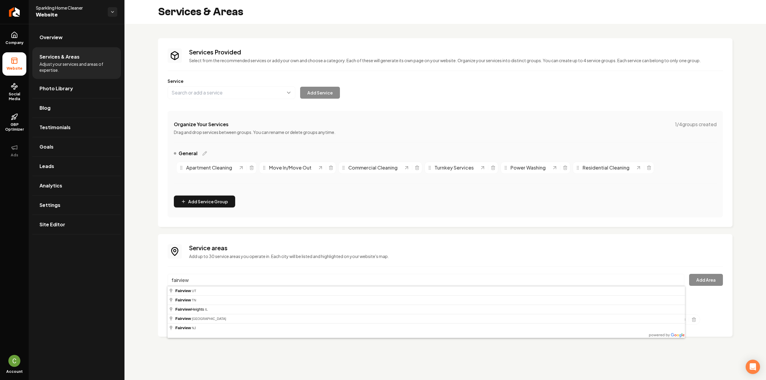
click at [306, 256] on p "Add up to 30 service areas you operate in. Each city will be listed and highlig…" at bounding box center [456, 256] width 534 height 6
click at [217, 284] on input "fairview" at bounding box center [426, 280] width 517 height 13
type input "[GEOGRAPHIC_DATA], [GEOGRAPHIC_DATA]"
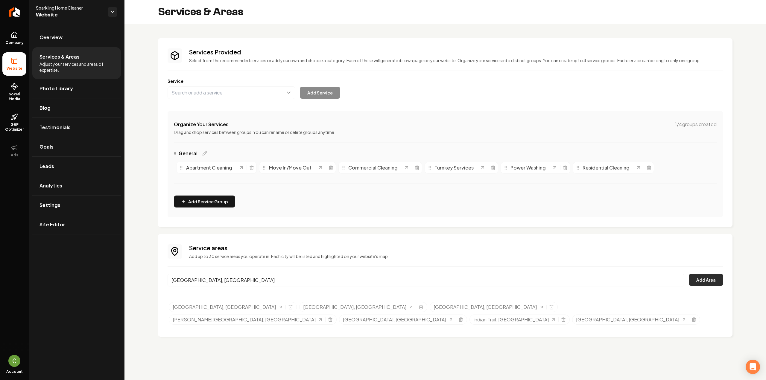
click at [713, 281] on button "Add Area" at bounding box center [706, 280] width 34 height 12
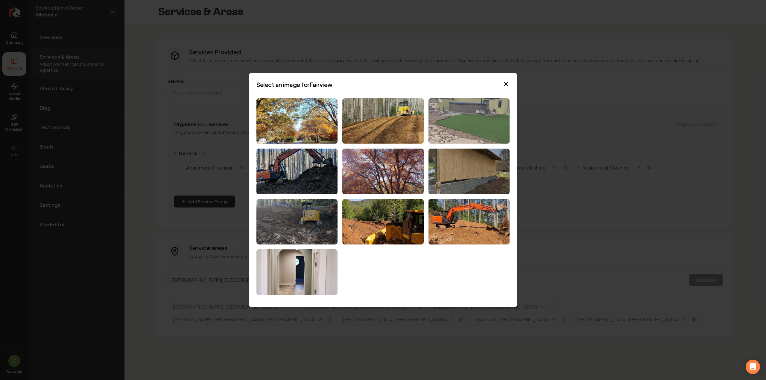
click at [444, 122] on img at bounding box center [469, 121] width 81 height 46
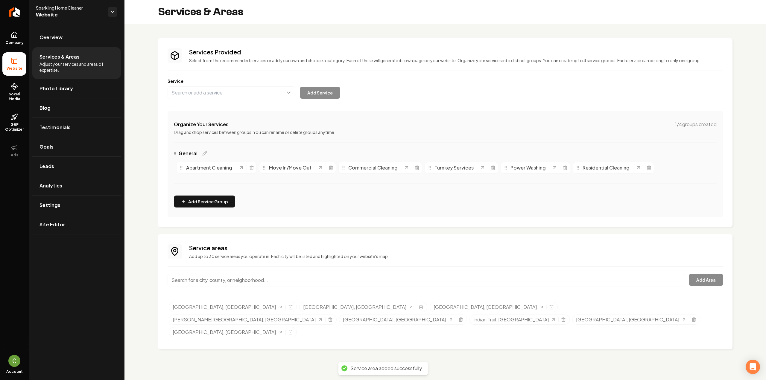
click at [211, 280] on input "Main content area" at bounding box center [426, 280] width 517 height 13
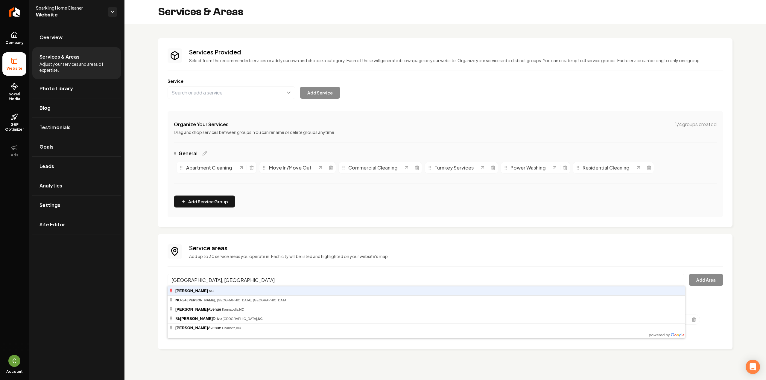
type input "[GEOGRAPHIC_DATA], [GEOGRAPHIC_DATA]"
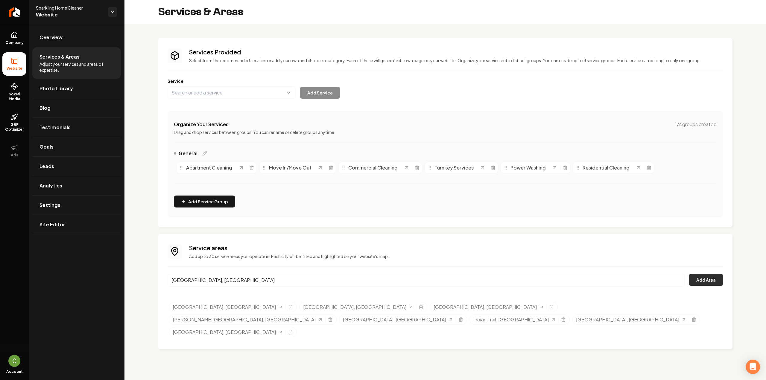
click at [712, 280] on button "Add Area" at bounding box center [706, 280] width 34 height 12
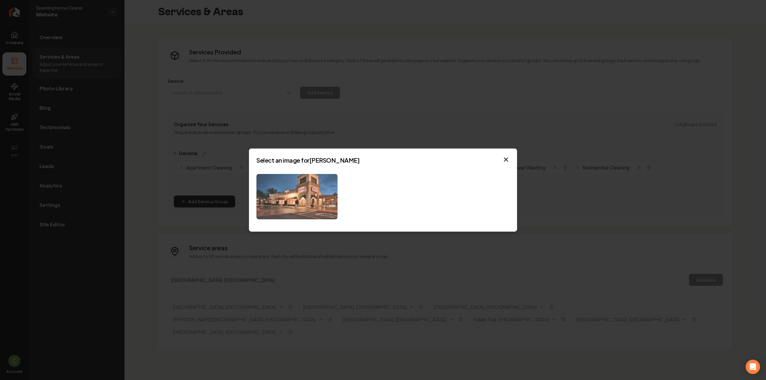
click at [285, 202] on img at bounding box center [296, 197] width 81 height 46
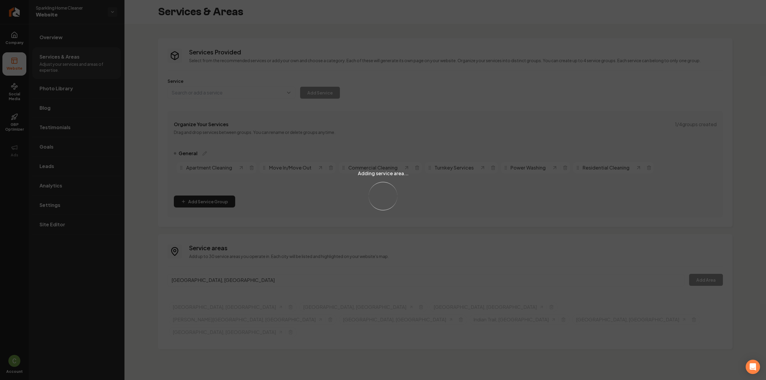
click at [208, 278] on div "Adding service area... Loading..." at bounding box center [383, 190] width 766 height 380
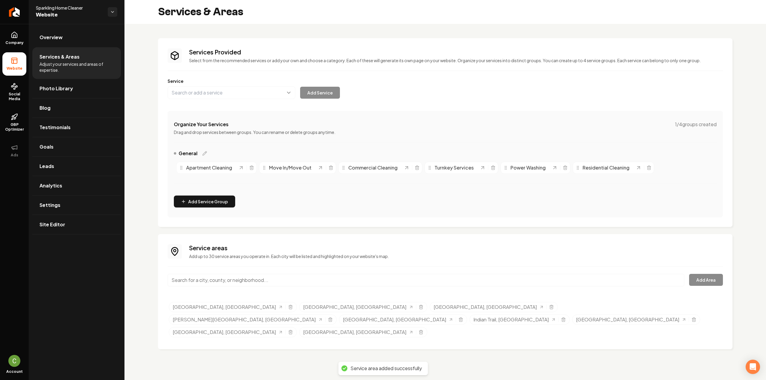
click at [208, 278] on input "Main content area" at bounding box center [426, 280] width 517 height 13
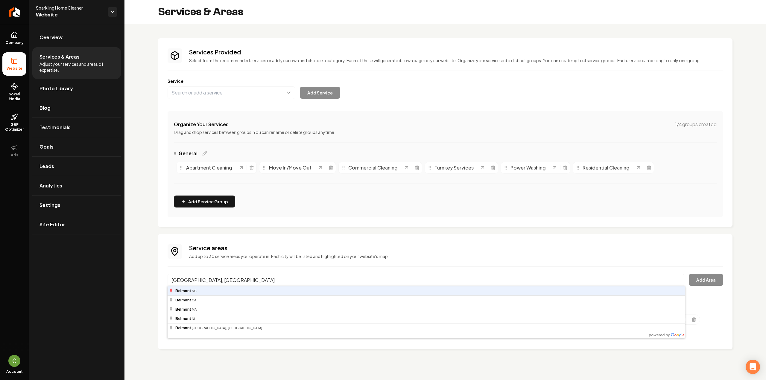
type input "[GEOGRAPHIC_DATA], [GEOGRAPHIC_DATA]"
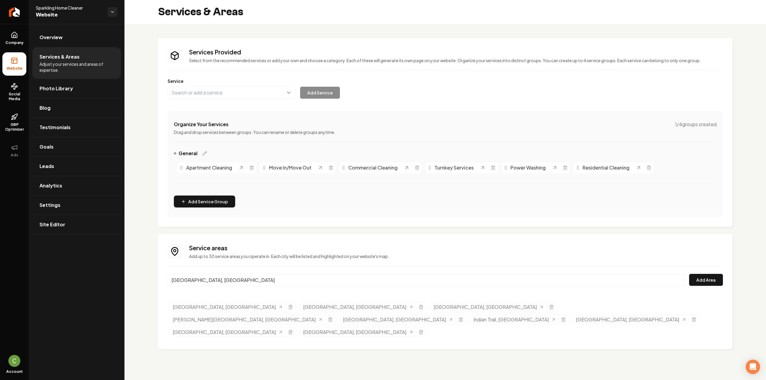
click at [688, 272] on div "Service areas Add up to 30 service areas you operate in. Each city will be list…" at bounding box center [445, 292] width 555 height 96
click at [693, 275] on button "Add Area" at bounding box center [706, 280] width 34 height 12
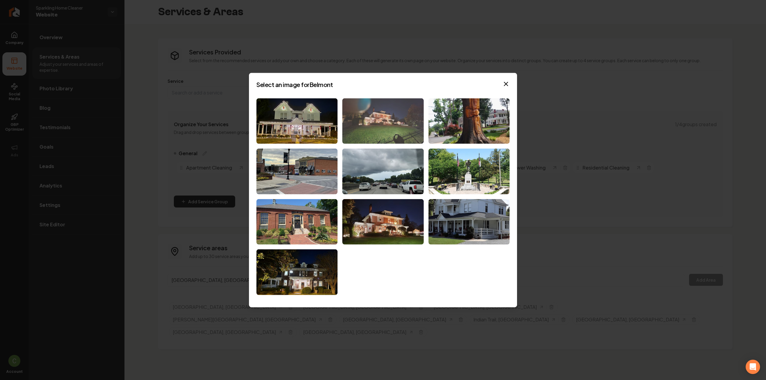
click at [377, 122] on img at bounding box center [382, 121] width 81 height 46
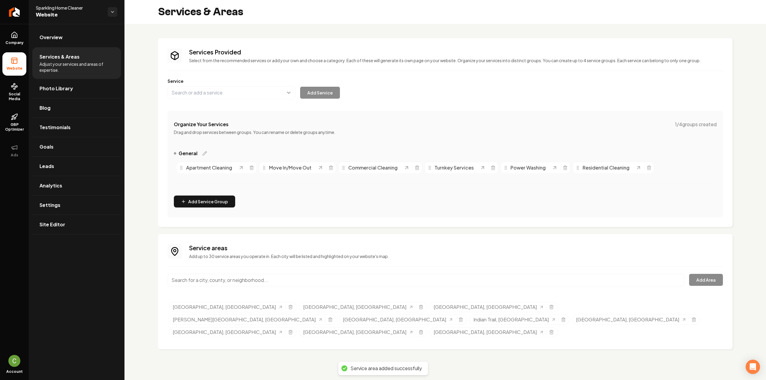
click at [184, 280] on input "Main content area" at bounding box center [426, 280] width 517 height 13
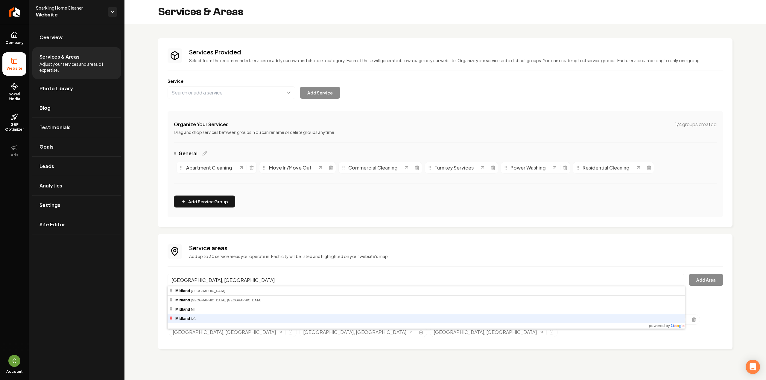
type input "[GEOGRAPHIC_DATA], [GEOGRAPHIC_DATA]"
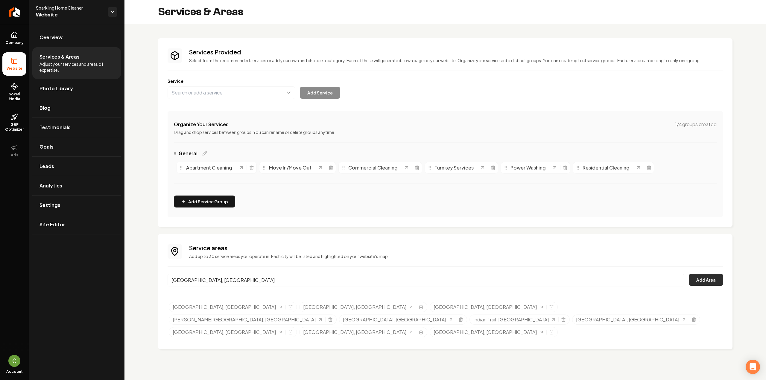
click at [705, 275] on button "Add Area" at bounding box center [706, 280] width 34 height 12
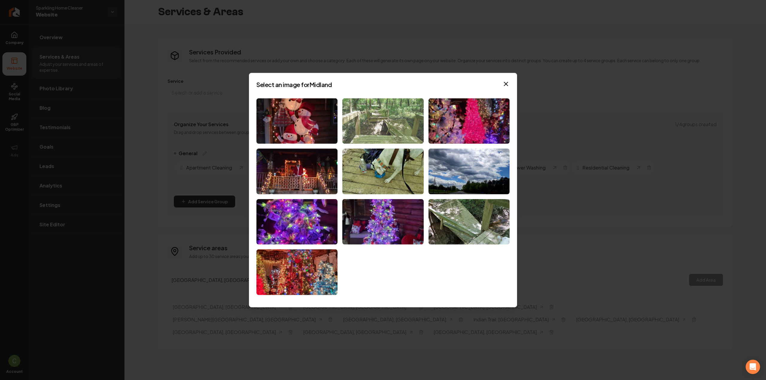
click at [385, 116] on img at bounding box center [382, 121] width 81 height 46
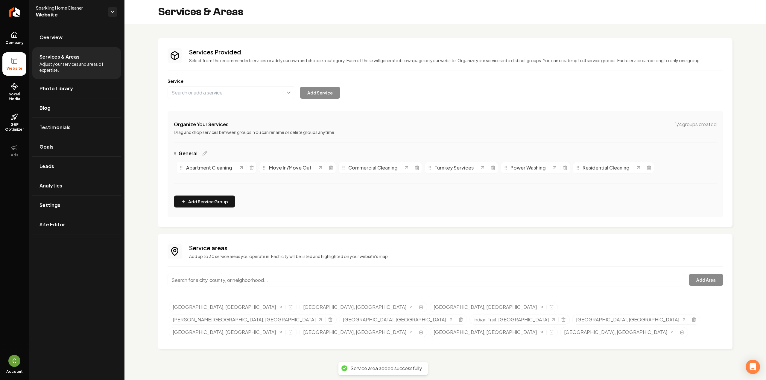
click at [211, 281] on input "Main content area" at bounding box center [426, 280] width 517 height 13
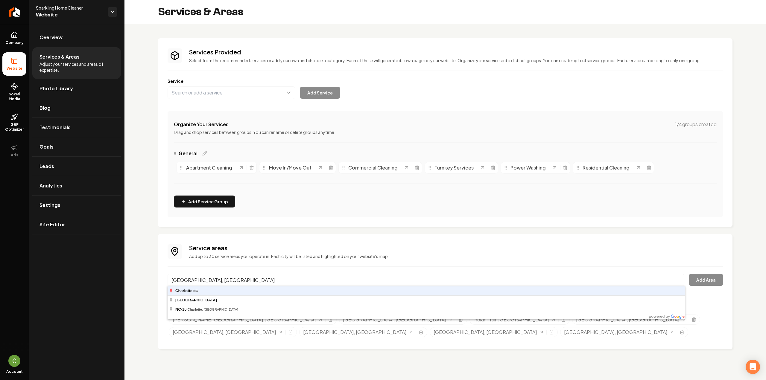
type input "Charlotte, NC"
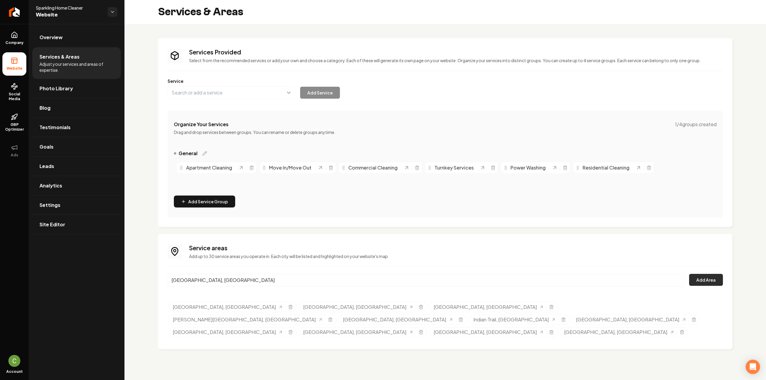
click at [703, 281] on button "Add Area" at bounding box center [706, 280] width 34 height 12
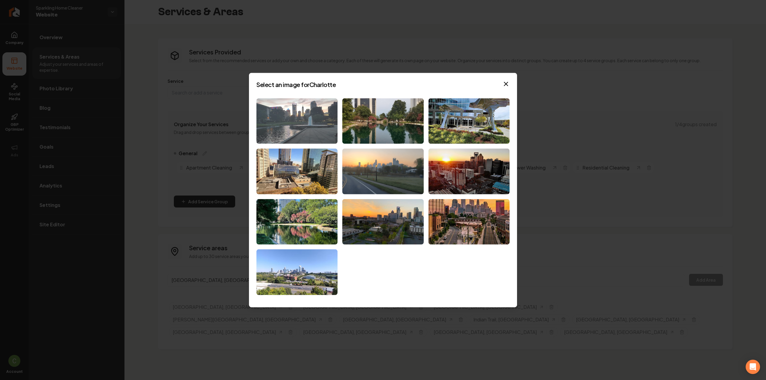
click at [324, 124] on img at bounding box center [296, 121] width 81 height 46
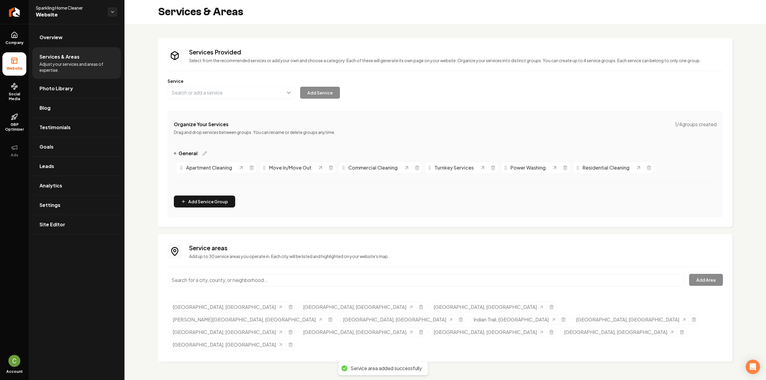
click at [221, 278] on input "Main content area" at bounding box center [426, 280] width 517 height 13
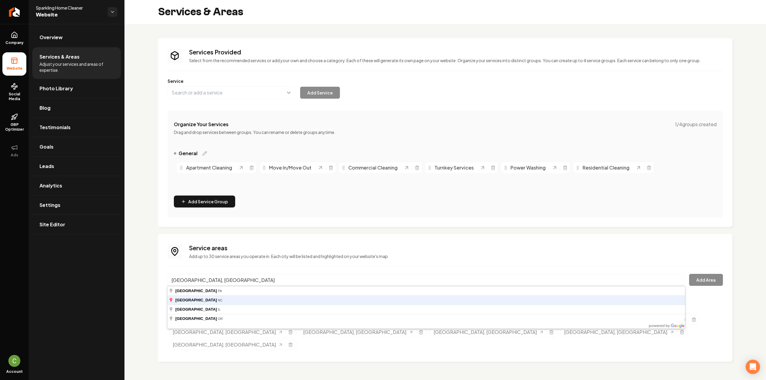
type input "Harrisburg, NC"
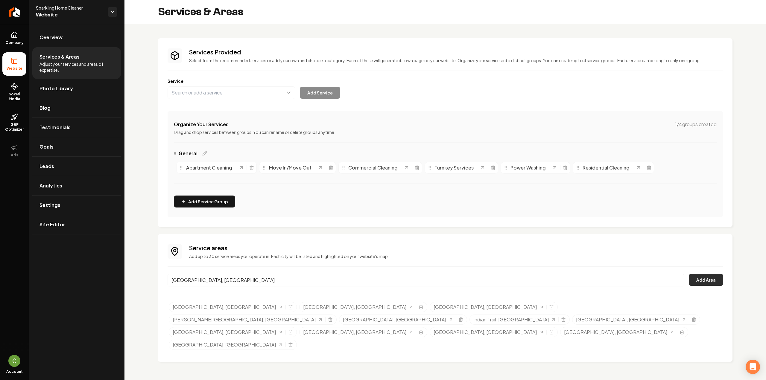
click at [700, 277] on button "Add Area" at bounding box center [706, 280] width 34 height 12
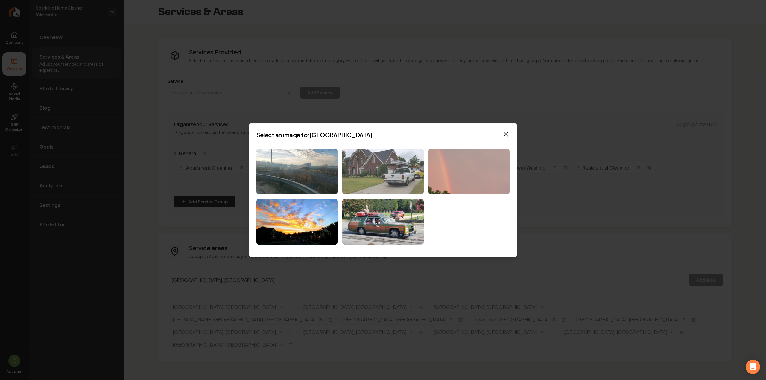
click at [365, 174] on img at bounding box center [382, 172] width 81 height 46
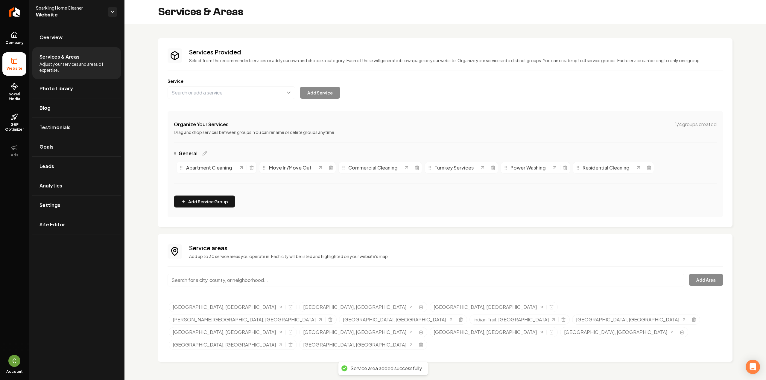
click at [209, 280] on input "Main content area" at bounding box center [426, 280] width 517 height 13
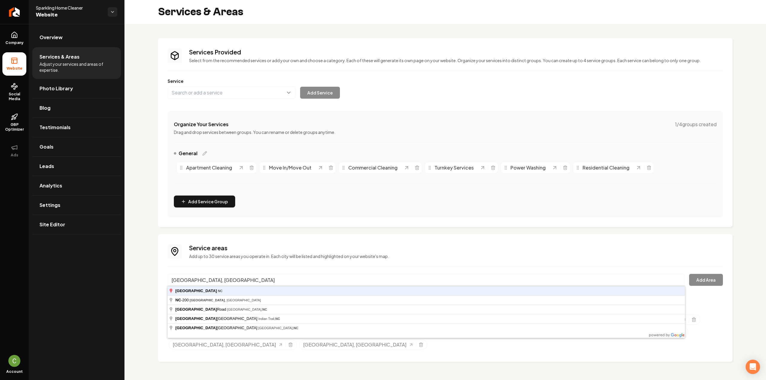
type input "Unionville, NC"
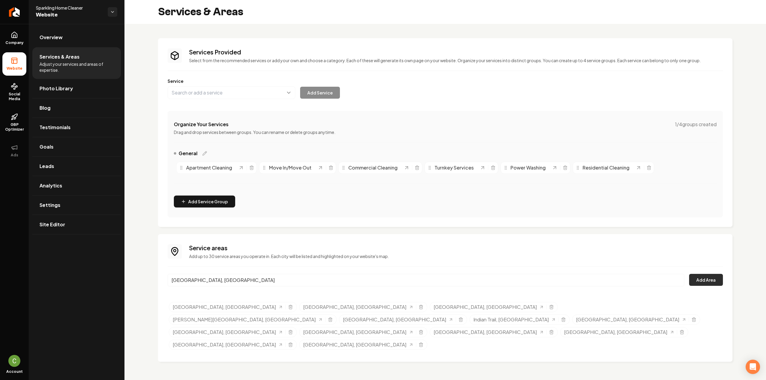
click at [713, 279] on button "Add Area" at bounding box center [706, 280] width 34 height 12
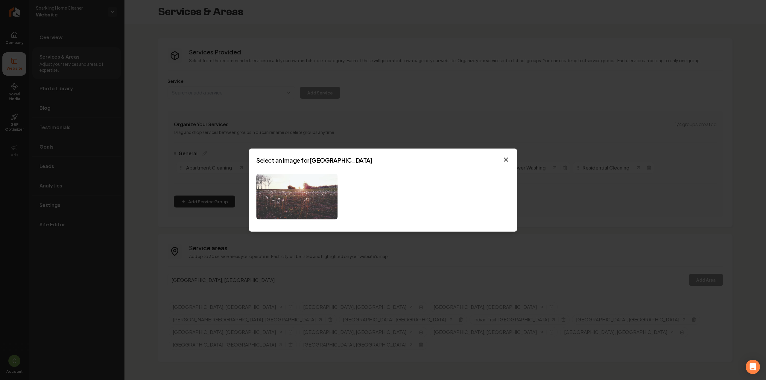
click at [294, 189] on img at bounding box center [296, 197] width 81 height 46
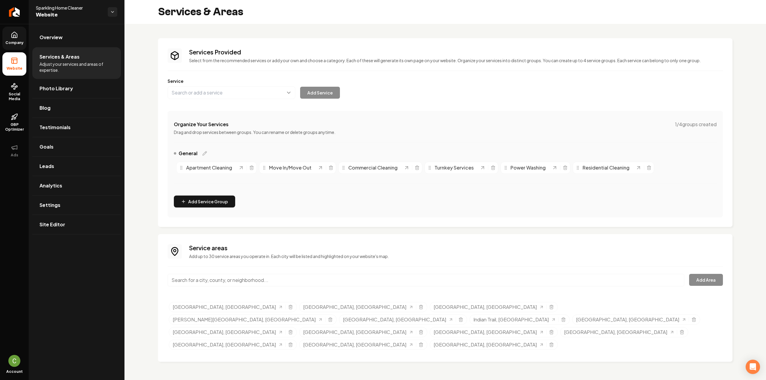
click at [20, 39] on link "Company" at bounding box center [14, 38] width 24 height 23
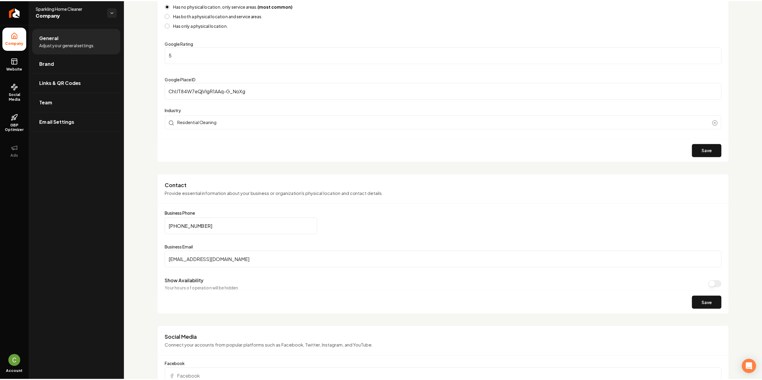
scroll to position [209, 0]
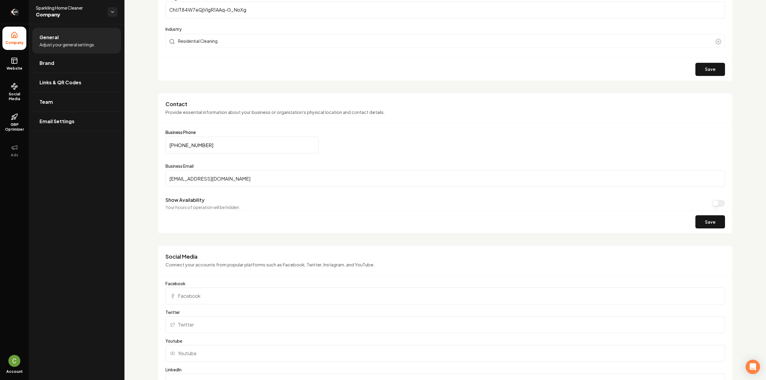
click at [17, 17] on link "Return to dashboard" at bounding box center [14, 12] width 29 height 24
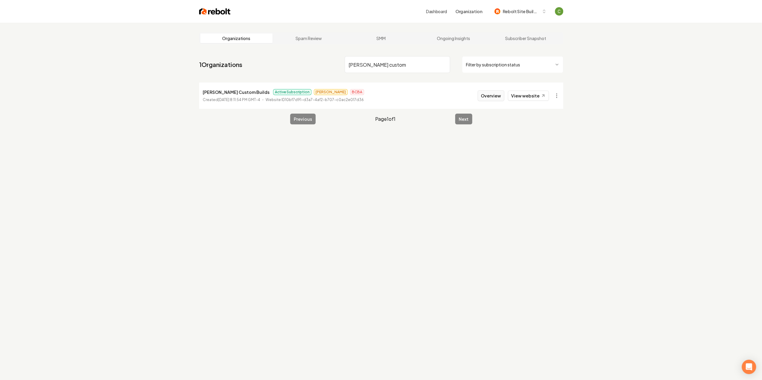
type input "[PERSON_NAME] custom"
click at [495, 98] on button "Overview" at bounding box center [490, 95] width 27 height 11
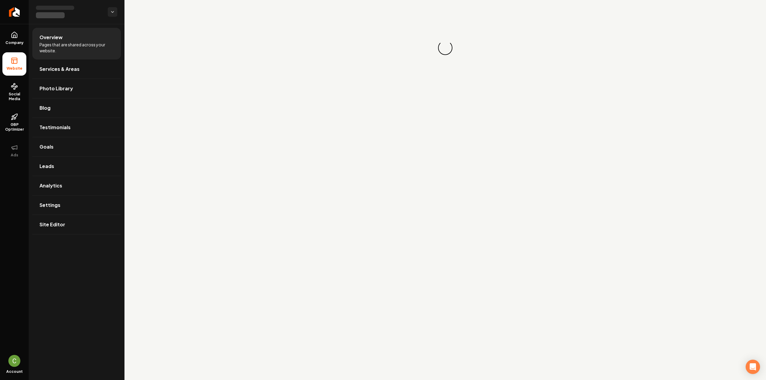
click at [4, 264] on div "Company Website Social Media GBP Optimizer Ads" at bounding box center [14, 188] width 29 height 329
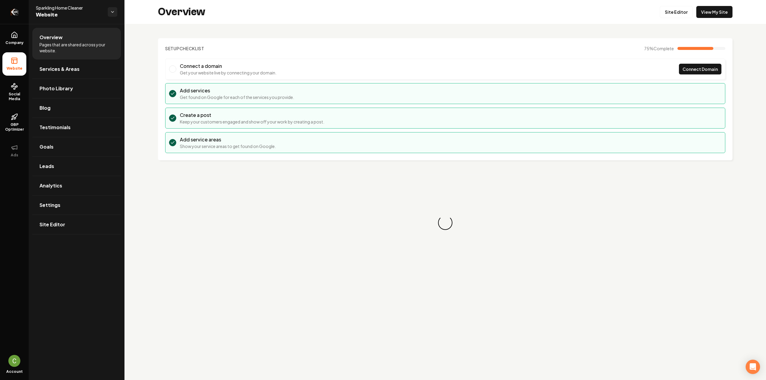
click at [16, 12] on icon "Return to dashboard" at bounding box center [15, 12] width 6 height 0
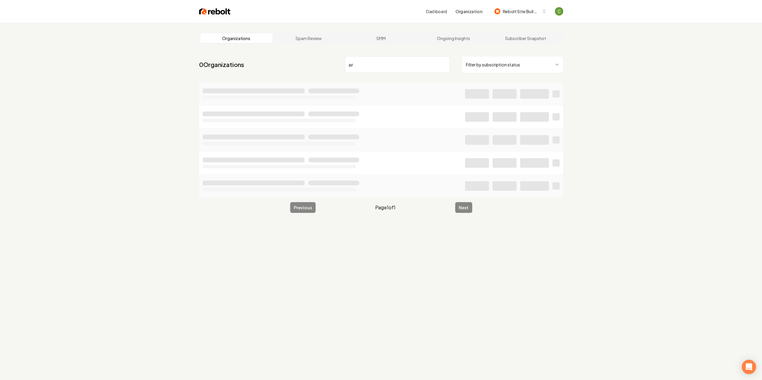
type input "e"
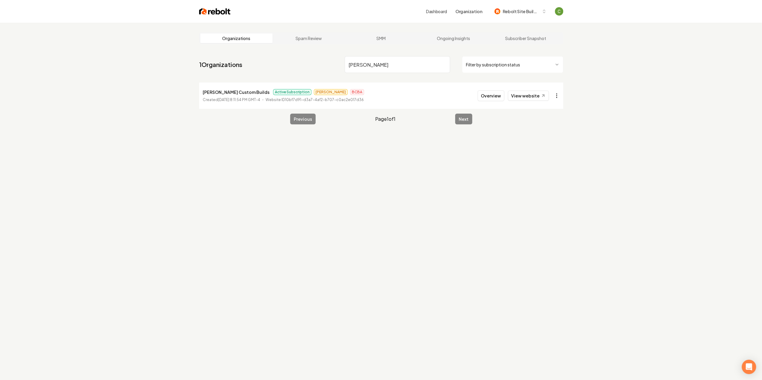
type input "[PERSON_NAME]"
click at [555, 96] on html "Dashboard Organization Rebolt Site Builder Organizations Spam Review SMM Ongoin…" at bounding box center [381, 190] width 762 height 380
click at [541, 126] on div "Join Org" at bounding box center [542, 129] width 38 height 10
click at [527, 9] on span "Rebolt Site Builder" at bounding box center [521, 11] width 37 height 6
type input "berg"
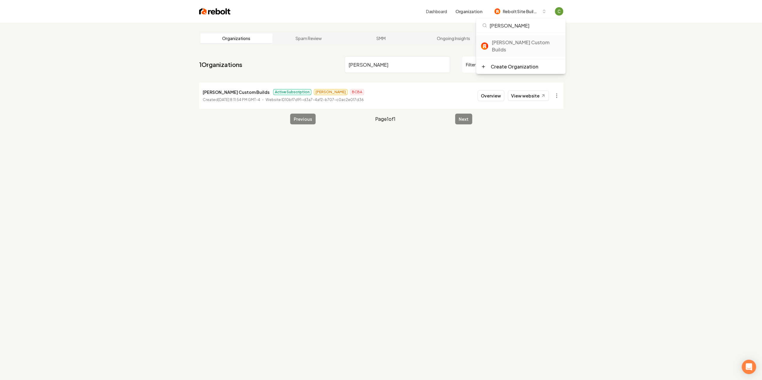
click at [508, 40] on div "[PERSON_NAME] Custom Builds" at bounding box center [525, 46] width 69 height 14
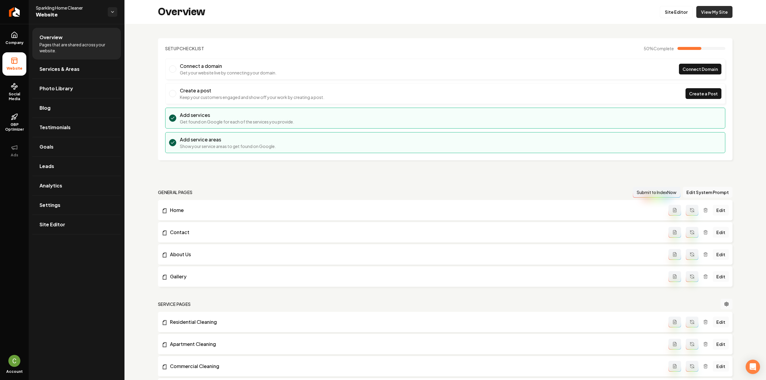
click at [708, 16] on link "View My Site" at bounding box center [714, 12] width 36 height 12
click at [676, 15] on link "Site Editor" at bounding box center [676, 12] width 33 height 12
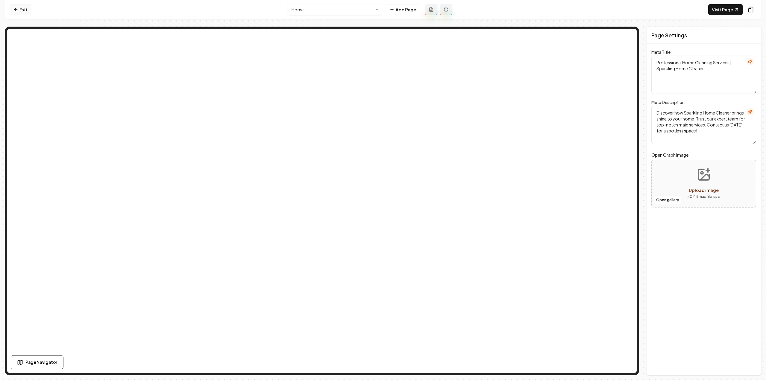
click at [19, 9] on link "Exit" at bounding box center [21, 9] width 22 height 11
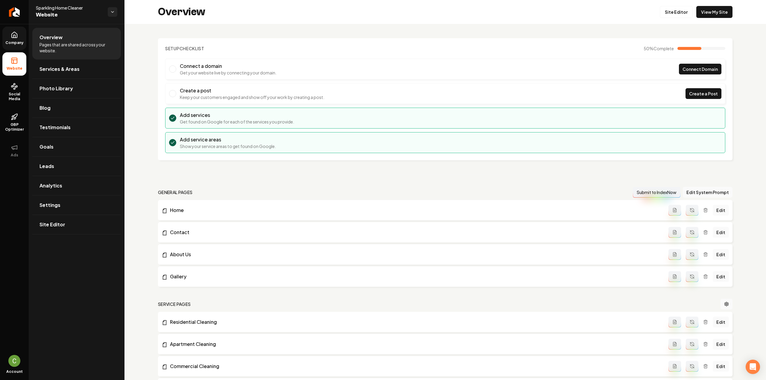
click at [10, 33] on link "Company" at bounding box center [14, 38] width 24 height 23
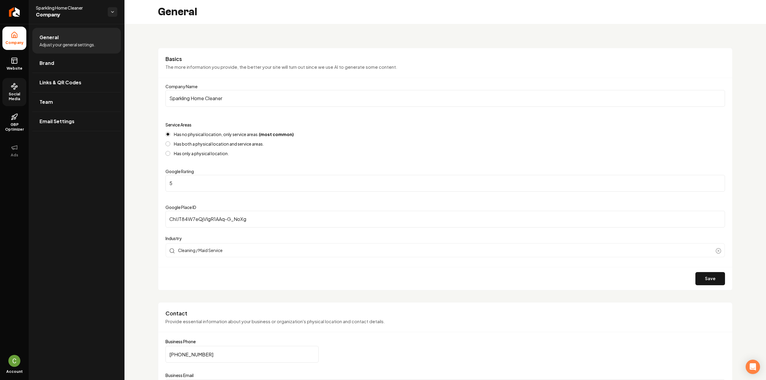
drag, startPoint x: 12, startPoint y: 73, endPoint x: 19, endPoint y: 86, distance: 14.1
click at [12, 73] on link "Website" at bounding box center [14, 63] width 24 height 23
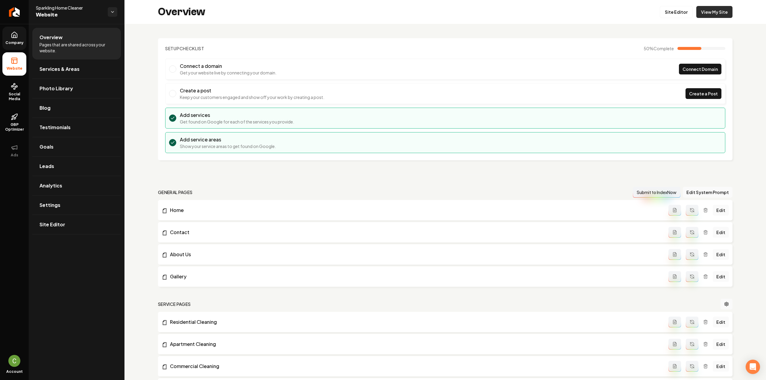
click at [705, 14] on link "View My Site" at bounding box center [714, 12] width 36 height 12
click at [9, 38] on link "Company" at bounding box center [14, 38] width 24 height 23
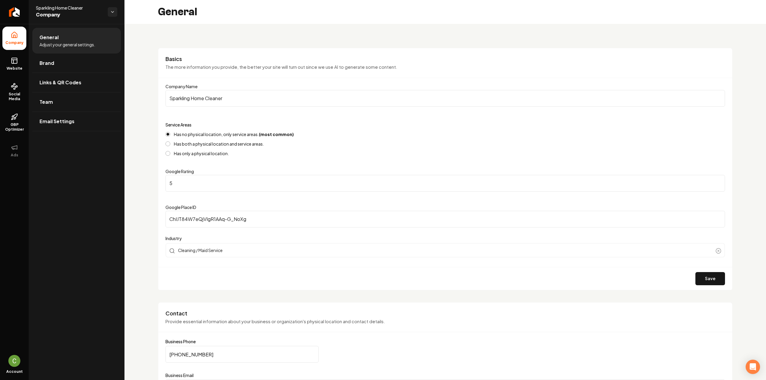
click at [239, 102] on input "Sparkling Home Cleaner" at bounding box center [446, 98] width 560 height 17
type input "Sparkling Home Cleaner - old"
click at [696, 275] on button "Save" at bounding box center [711, 278] width 30 height 13
click at [21, 67] on span "Website" at bounding box center [14, 68] width 21 height 5
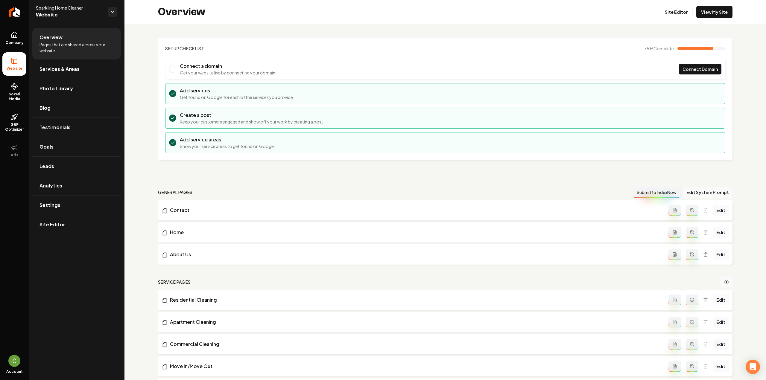
click at [715, 19] on div "Overview Site Editor View My Site" at bounding box center [446, 12] width 642 height 24
click at [715, 16] on link "View My Site" at bounding box center [714, 12] width 36 height 12
click at [670, 12] on link "Site Editor" at bounding box center [676, 12] width 33 height 12
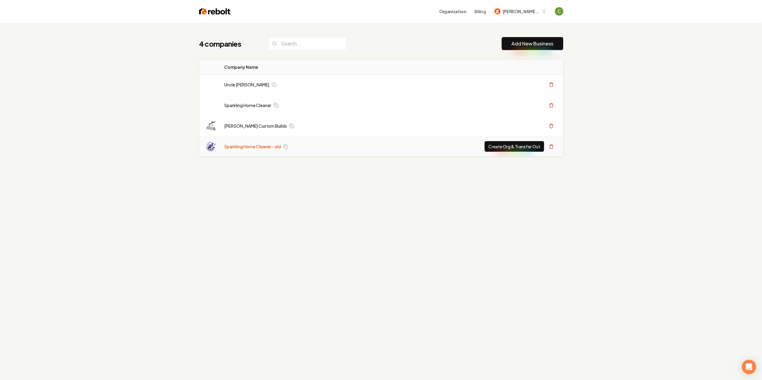
click at [261, 145] on link "Sparkling Home Cleaner - old" at bounding box center [252, 147] width 57 height 6
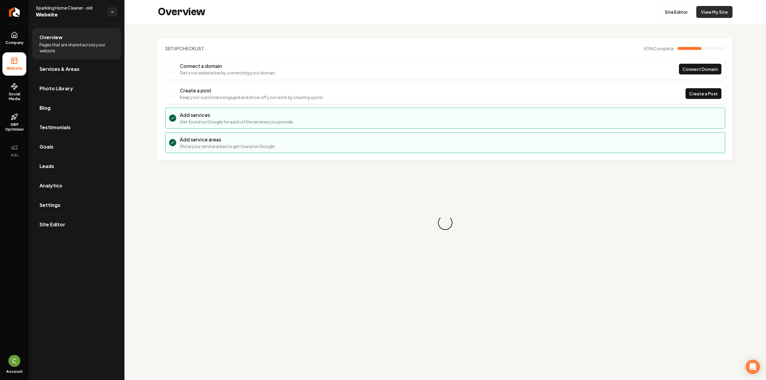
click at [721, 12] on link "View My Site" at bounding box center [714, 12] width 36 height 12
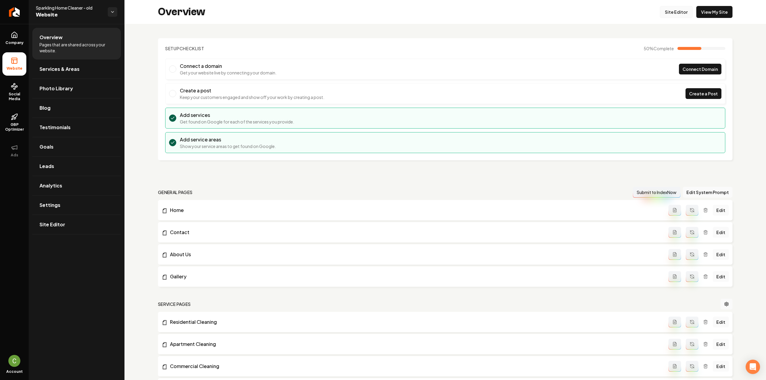
click at [674, 13] on link "Site Editor" at bounding box center [676, 12] width 33 height 12
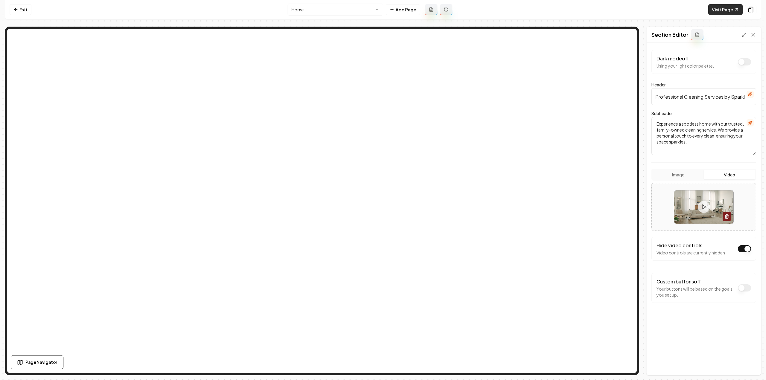
click at [717, 7] on link "Visit Page" at bounding box center [725, 9] width 34 height 11
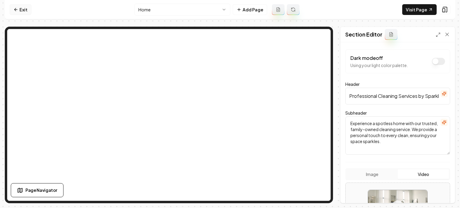
click at [19, 10] on link "Exit" at bounding box center [21, 9] width 22 height 11
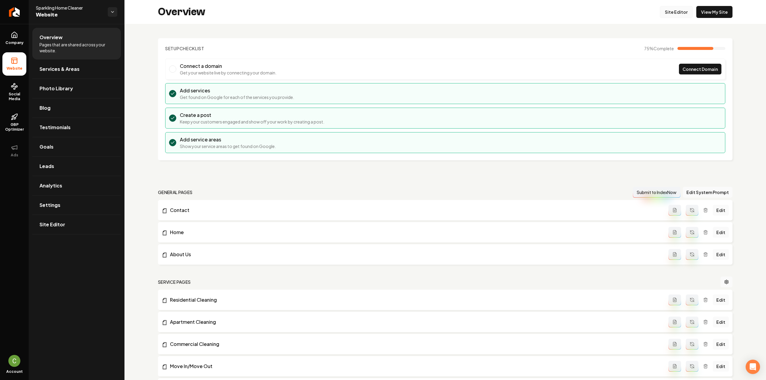
click at [685, 10] on link "Site Editor" at bounding box center [676, 12] width 33 height 12
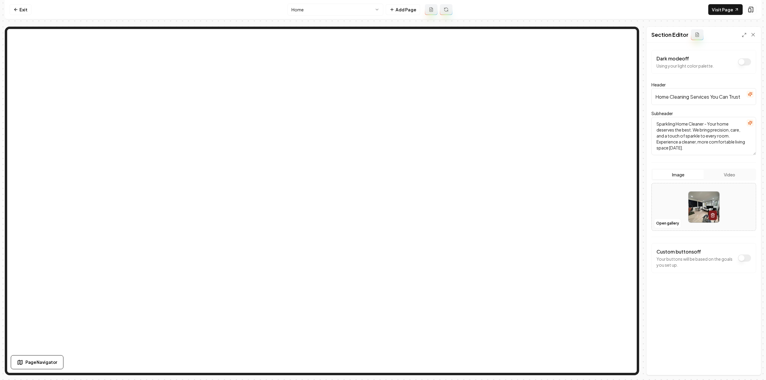
click at [719, 179] on button "Video" at bounding box center [729, 175] width 51 height 10
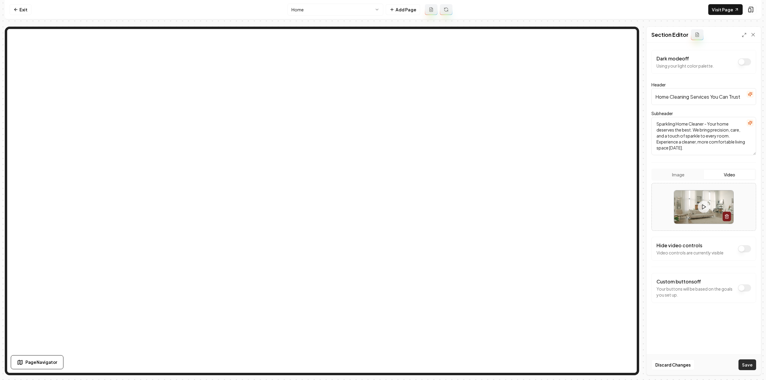
click at [748, 361] on button "Save" at bounding box center [748, 365] width 18 height 11
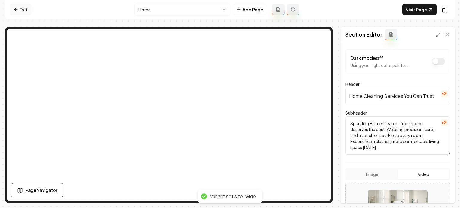
click at [22, 10] on link "Exit" at bounding box center [21, 9] width 22 height 11
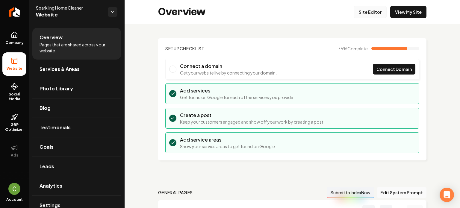
click at [363, 13] on link "Site Editor" at bounding box center [369, 12] width 33 height 12
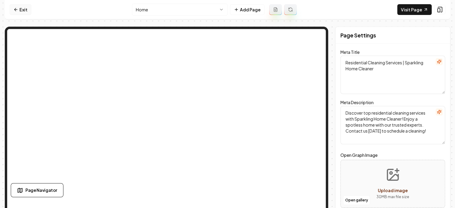
click at [13, 5] on link "Exit" at bounding box center [21, 9] width 22 height 11
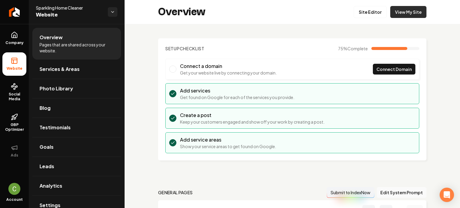
click at [395, 7] on link "View My Site" at bounding box center [408, 12] width 36 height 12
click at [364, 7] on link "Site Editor" at bounding box center [369, 12] width 33 height 12
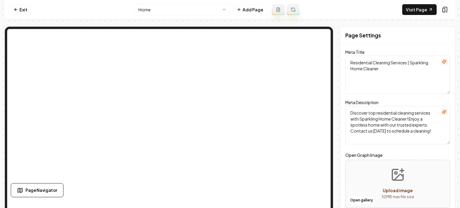
click at [194, 12] on html "Computer Required This feature is only available on a computer. Please switch t…" at bounding box center [230, 104] width 460 height 208
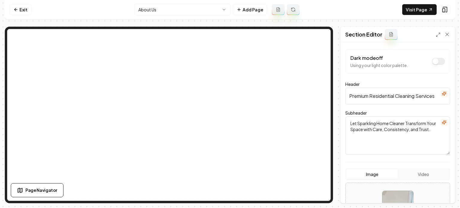
scroll to position [100, 0]
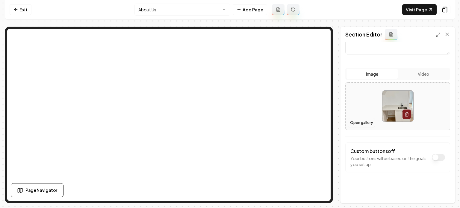
click at [359, 125] on button "Open gallery" at bounding box center [361, 123] width 27 height 10
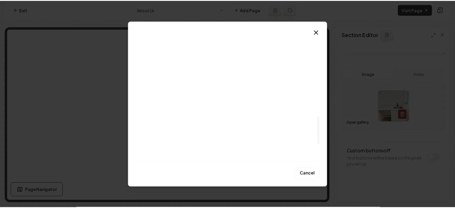
scroll to position [395, 0]
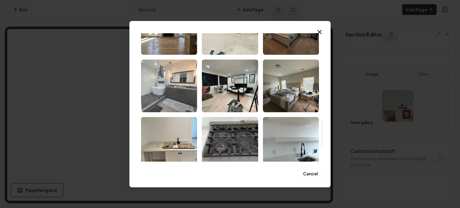
click at [163, 95] on img "Select image image_68c8ba725c7cd75eb8d1ff6c.jpeg" at bounding box center [169, 86] width 56 height 53
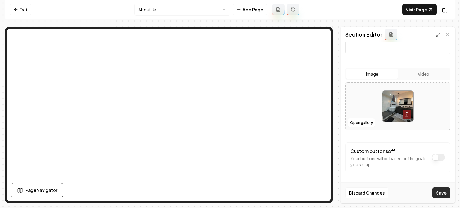
click at [442, 192] on button "Save" at bounding box center [441, 192] width 18 height 11
click at [157, 7] on html "Computer Required This feature is only available on a computer. Please switch t…" at bounding box center [230, 104] width 460 height 208
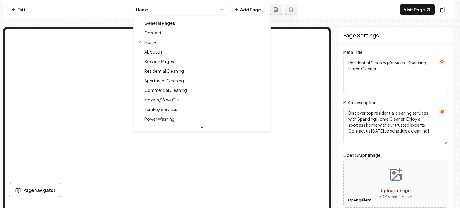
click at [174, 5] on html "Computer Required This feature is only available on a computer. Please switch t…" at bounding box center [230, 104] width 460 height 208
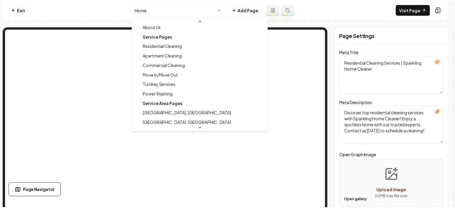
scroll to position [33, 0]
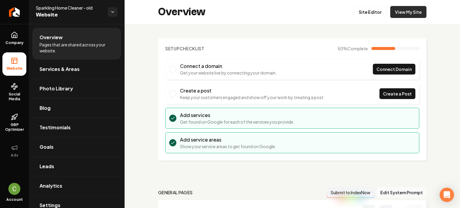
click at [393, 10] on link "View My Site" at bounding box center [408, 12] width 36 height 12
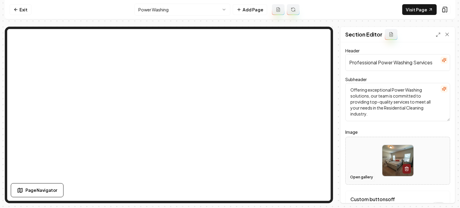
click at [366, 177] on button "Open gallery" at bounding box center [361, 177] width 27 height 10
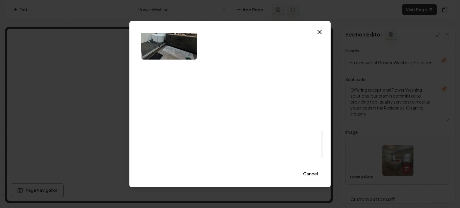
scroll to position [463, 0]
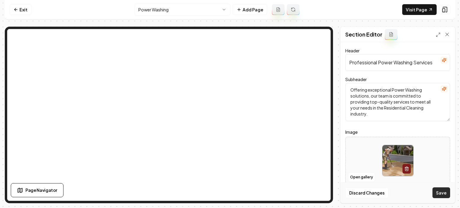
click at [437, 198] on button "Save" at bounding box center [441, 192] width 18 height 11
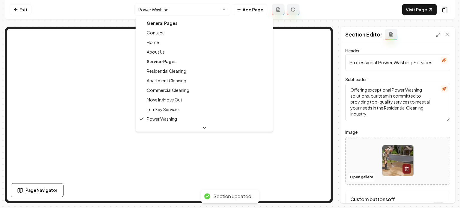
click at [190, 11] on html "Computer Required This feature is only available on a computer. Please switch t…" at bounding box center [230, 104] width 460 height 208
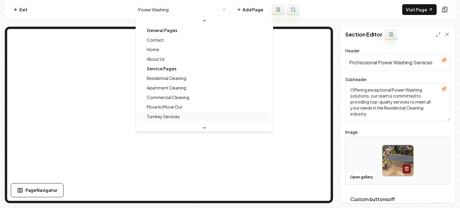
scroll to position [20, 0]
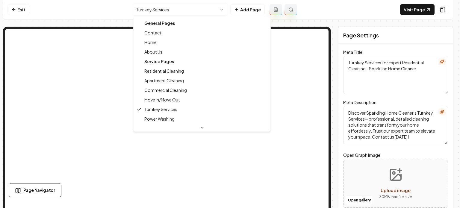
click at [192, 8] on html "Computer Required This feature is only available on a computer. Please switch t…" at bounding box center [230, 104] width 460 height 208
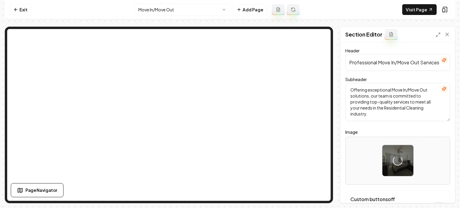
scroll to position [48, 0]
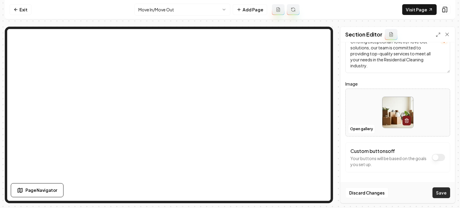
click at [436, 191] on button "Save" at bounding box center [441, 192] width 18 height 11
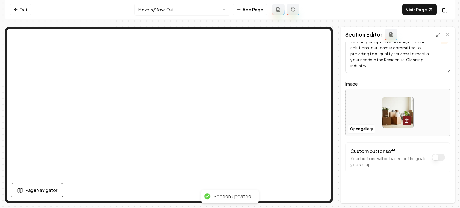
click at [163, 8] on html "Computer Required This feature is only available on a computer. Please switch t…" at bounding box center [230, 104] width 460 height 208
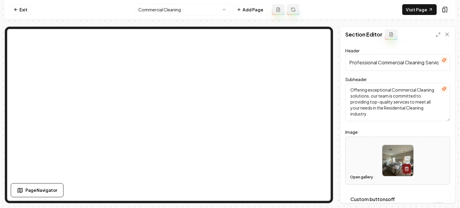
click at [362, 174] on button "Open gallery" at bounding box center [361, 177] width 27 height 10
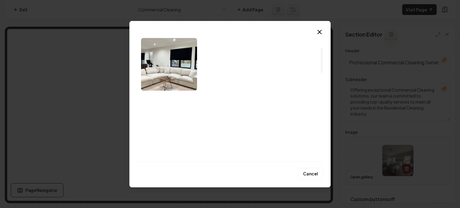
scroll to position [73, 0]
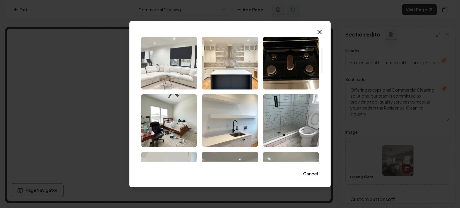
click at [154, 63] on img "Select image image_68c8ba715c7cd75eb8d1fecb.jpeg" at bounding box center [169, 63] width 56 height 53
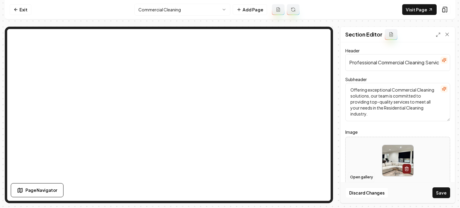
click at [352, 175] on button "Open gallery" at bounding box center [361, 177] width 27 height 10
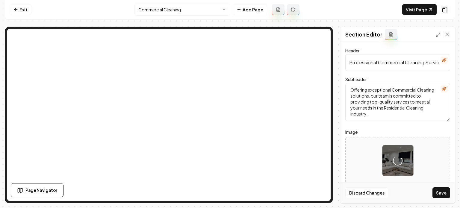
scroll to position [48, 0]
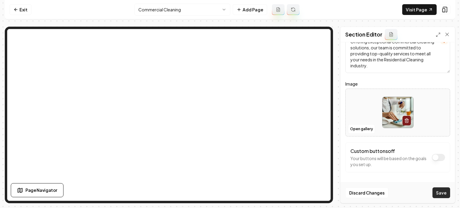
click at [441, 188] on button "Save" at bounding box center [441, 192] width 18 height 11
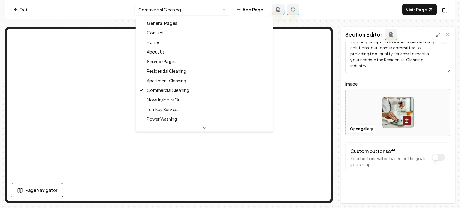
click at [169, 8] on html "Computer Required This feature is only available on a computer. Please switch t…" at bounding box center [230, 104] width 460 height 208
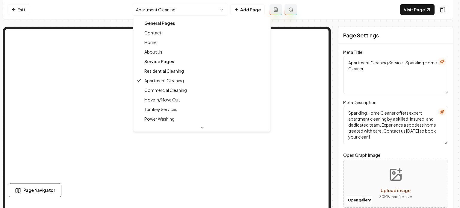
click at [177, 9] on html "Computer Required This feature is only available on a computer. Please switch t…" at bounding box center [230, 104] width 460 height 208
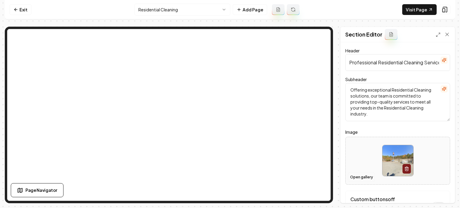
click at [367, 175] on button "Open gallery" at bounding box center [361, 177] width 27 height 10
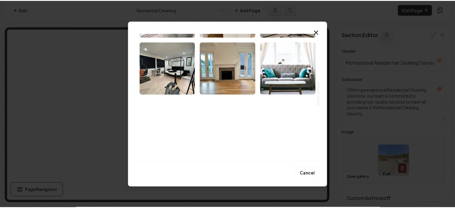
scroll to position [239, 0]
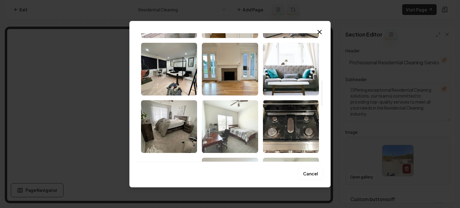
click at [231, 124] on img "Select image image_68c8ba725c7cd75eb8d2011c.jpeg" at bounding box center [230, 126] width 56 height 53
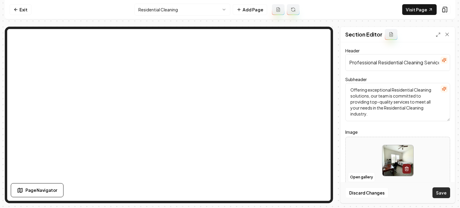
click at [444, 193] on button "Save" at bounding box center [441, 192] width 18 height 11
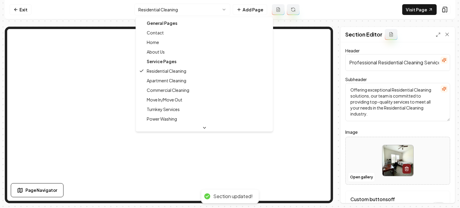
click at [150, 10] on html "Computer Required This feature is only available on a computer. Please switch t…" at bounding box center [230, 104] width 460 height 208
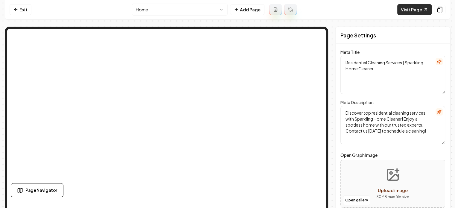
click at [411, 12] on link "Visit Page" at bounding box center [414, 9] width 34 height 11
